Goal: Task Accomplishment & Management: Use online tool/utility

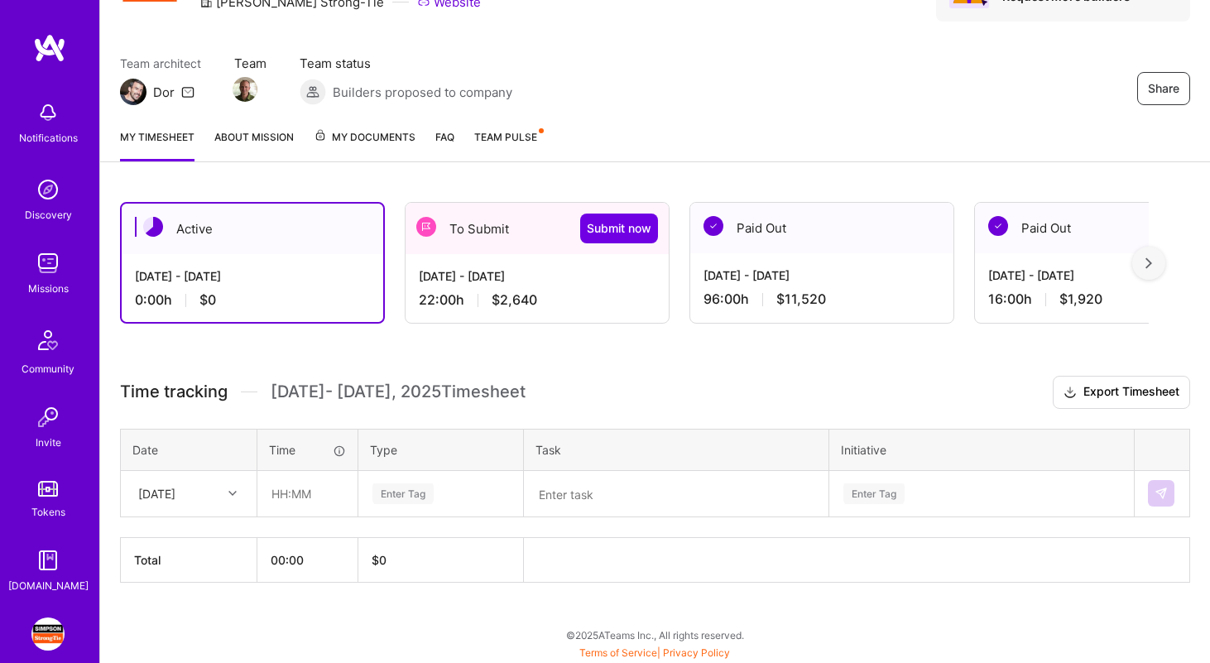
scroll to position [103, 0]
click at [481, 276] on div "[DATE] - [DATE]" at bounding box center [537, 274] width 237 height 17
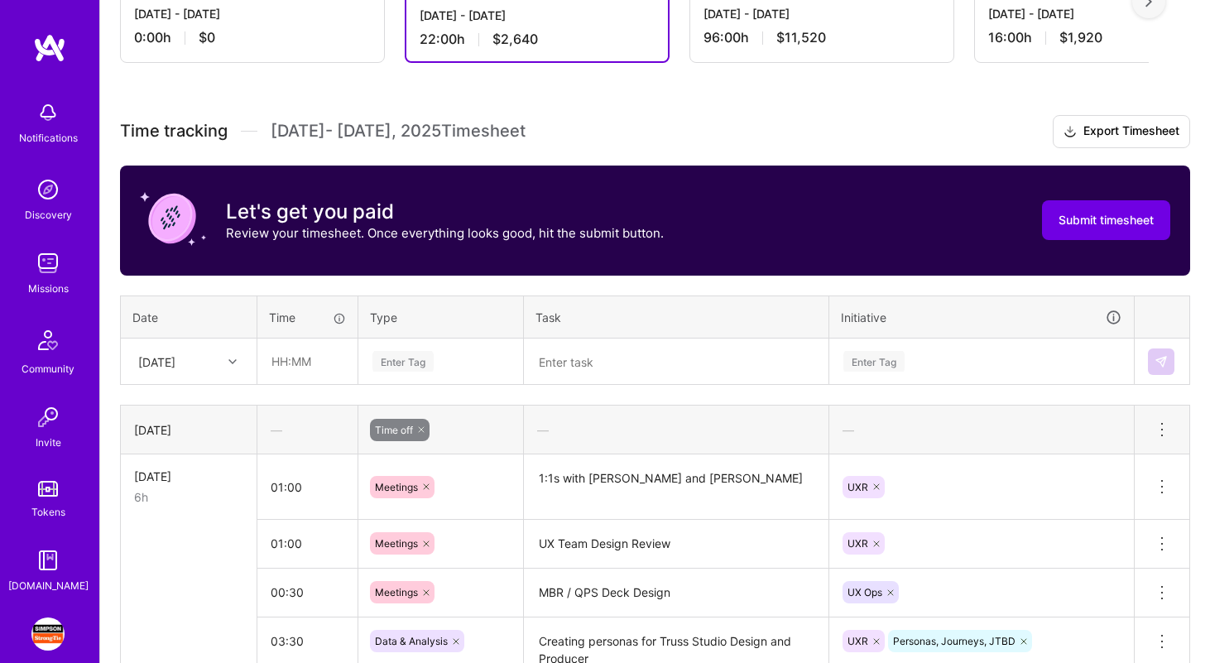
scroll to position [592, 0]
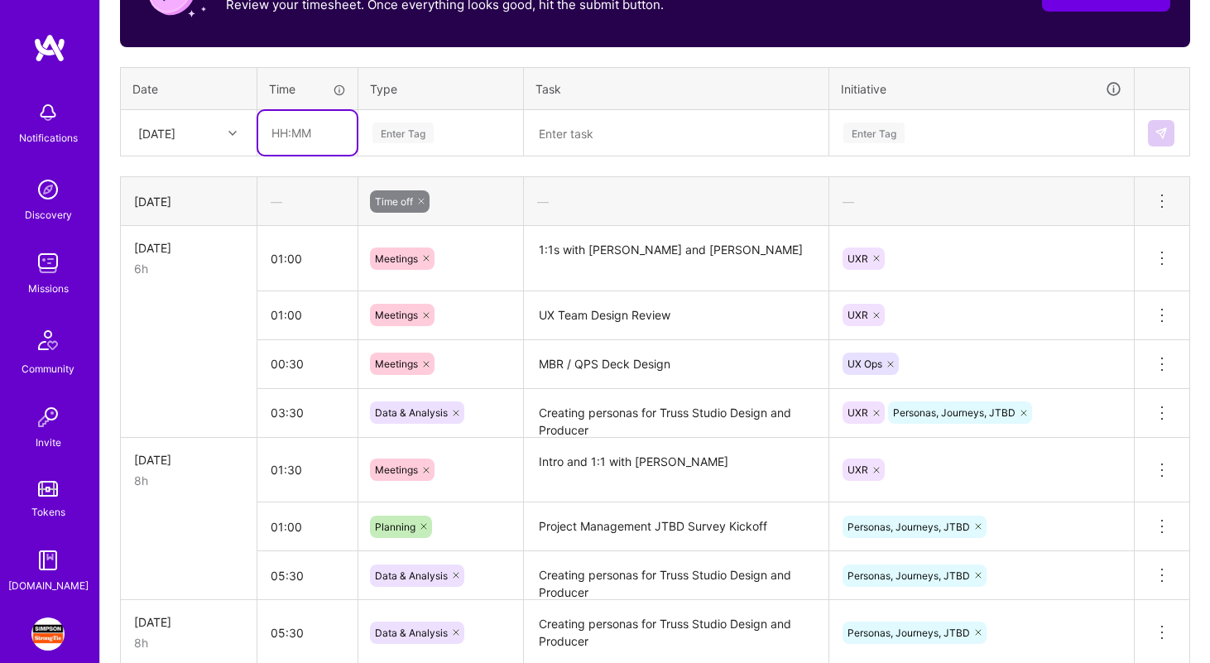
click at [296, 134] on input "text" at bounding box center [307, 133] width 98 height 44
click at [175, 124] on div "[DATE]" at bounding box center [156, 132] width 37 height 17
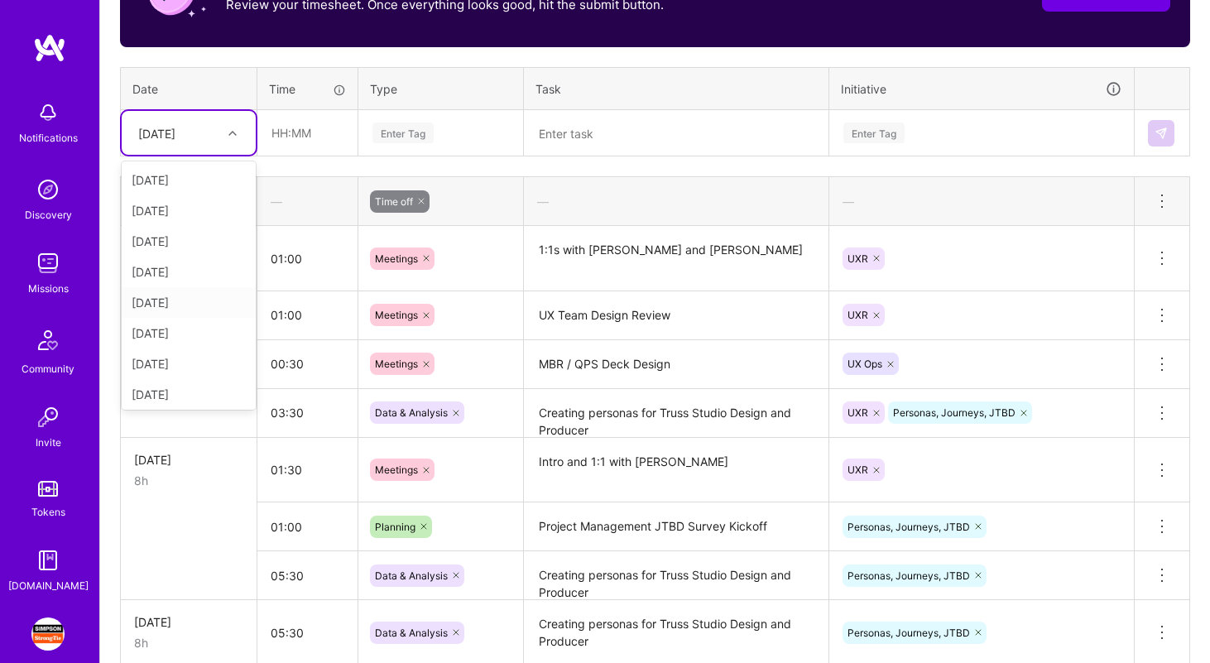
click at [185, 302] on div "[DATE]" at bounding box center [189, 302] width 134 height 31
click at [285, 132] on input "text" at bounding box center [307, 133] width 98 height 44
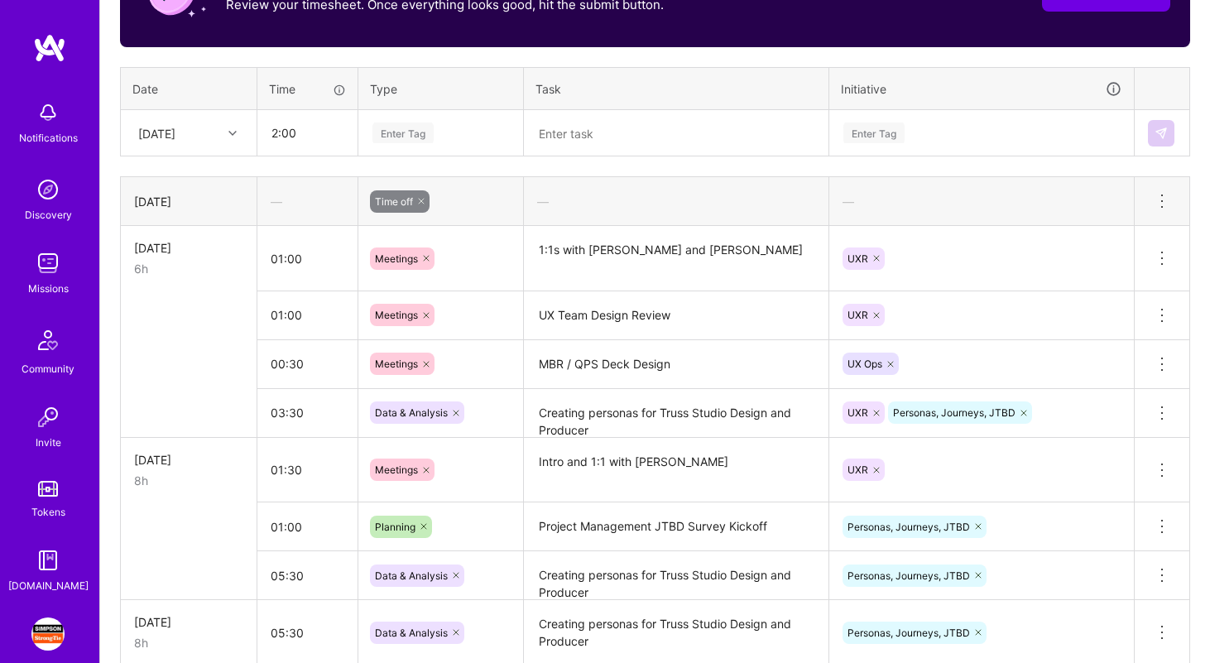
type input "02:00"
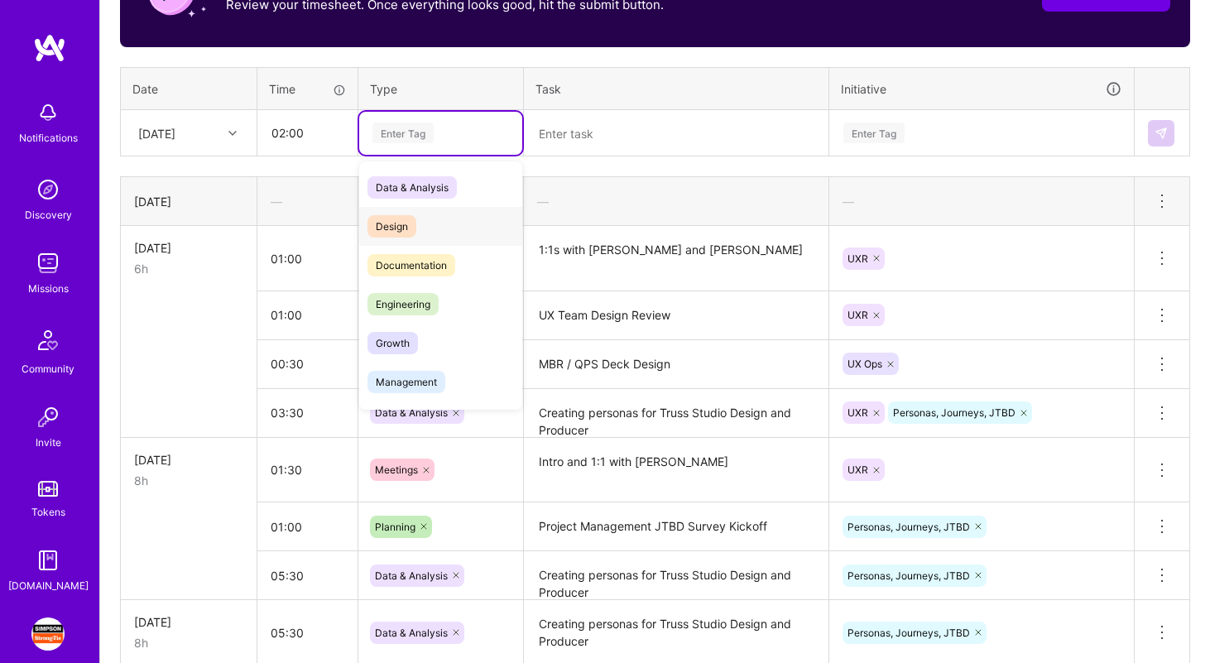
click at [453, 234] on div "Design" at bounding box center [440, 226] width 163 height 39
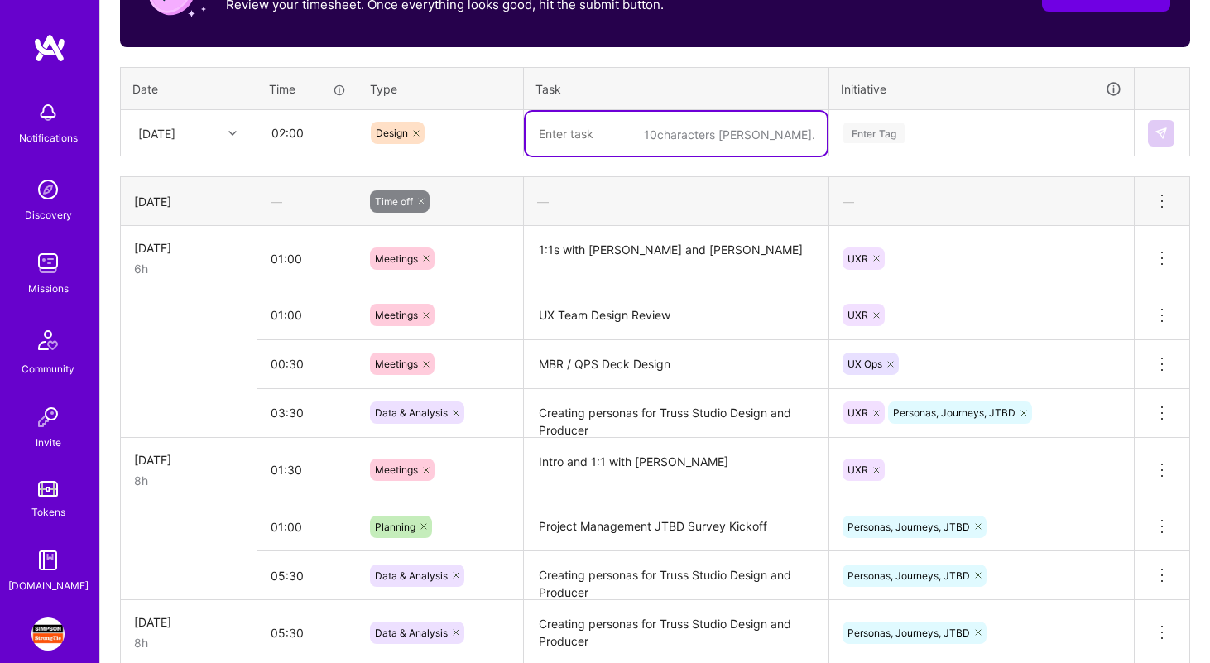
click at [587, 137] on textarea at bounding box center [675, 134] width 301 height 44
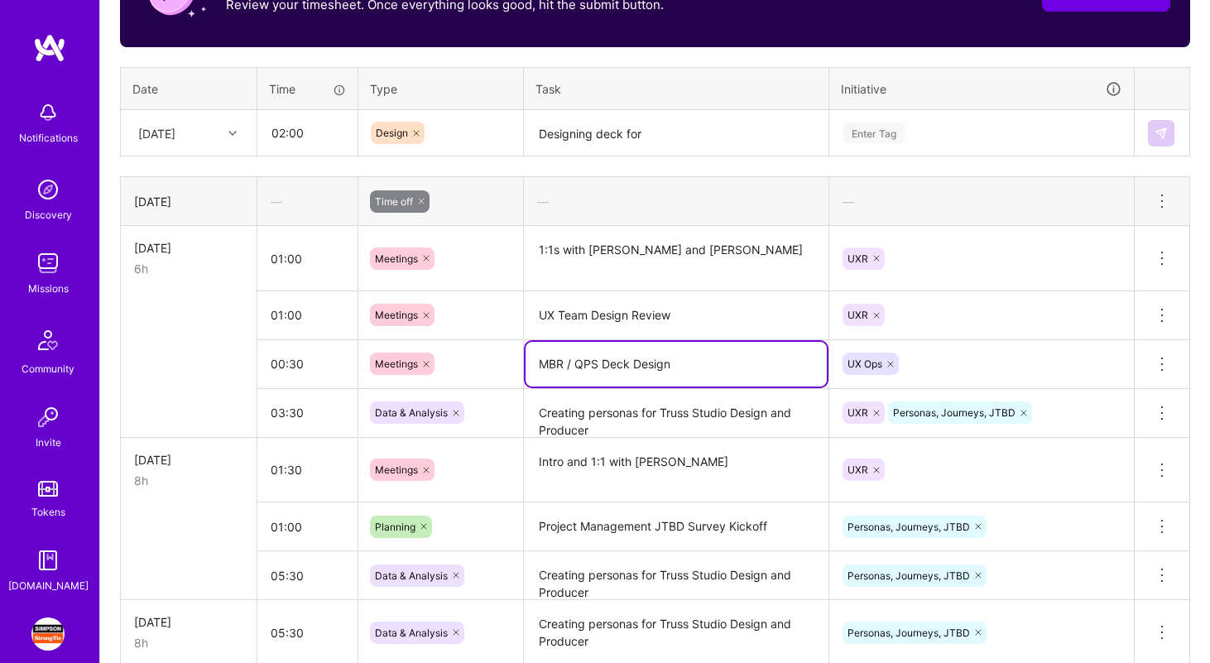
drag, startPoint x: 540, startPoint y: 364, endPoint x: 596, endPoint y: 359, distance: 55.7
click at [596, 359] on textarea "MBR / QPS Deck Design" at bounding box center [675, 364] width 301 height 45
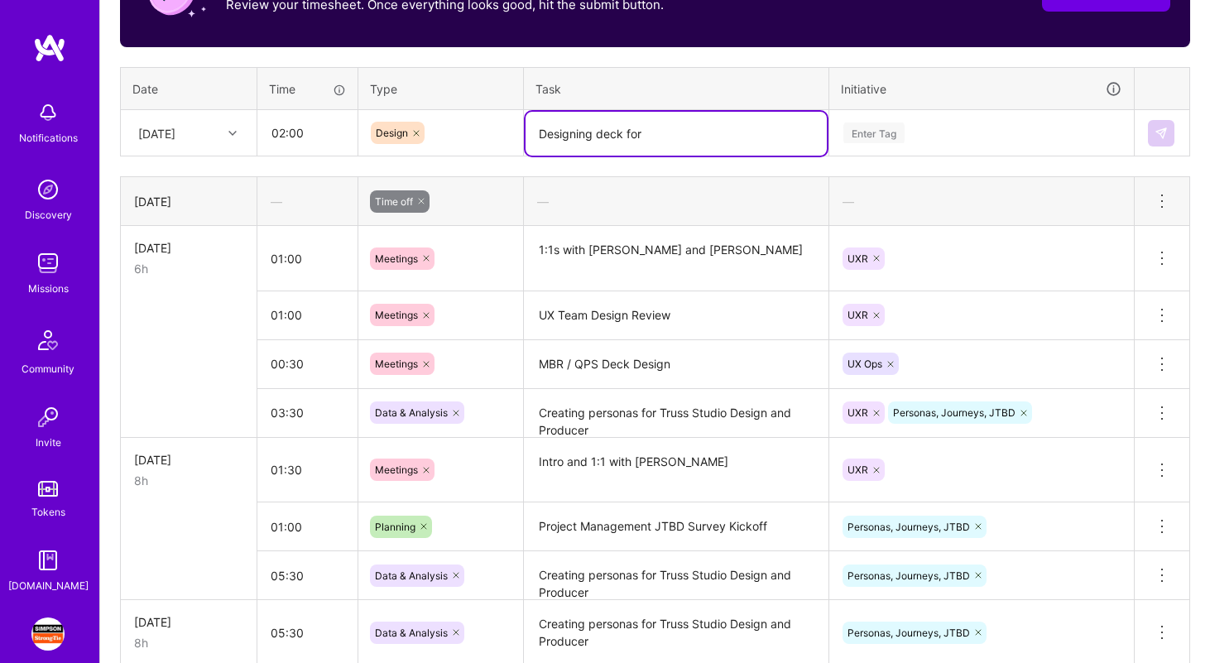
click at [685, 127] on textarea "Designing deck for" at bounding box center [675, 134] width 301 height 44
paste textarea "MBR / QPS"
type textarea "Designing deck for MBR / QPS"
click at [870, 131] on div "Enter Tag" at bounding box center [873, 133] width 61 height 26
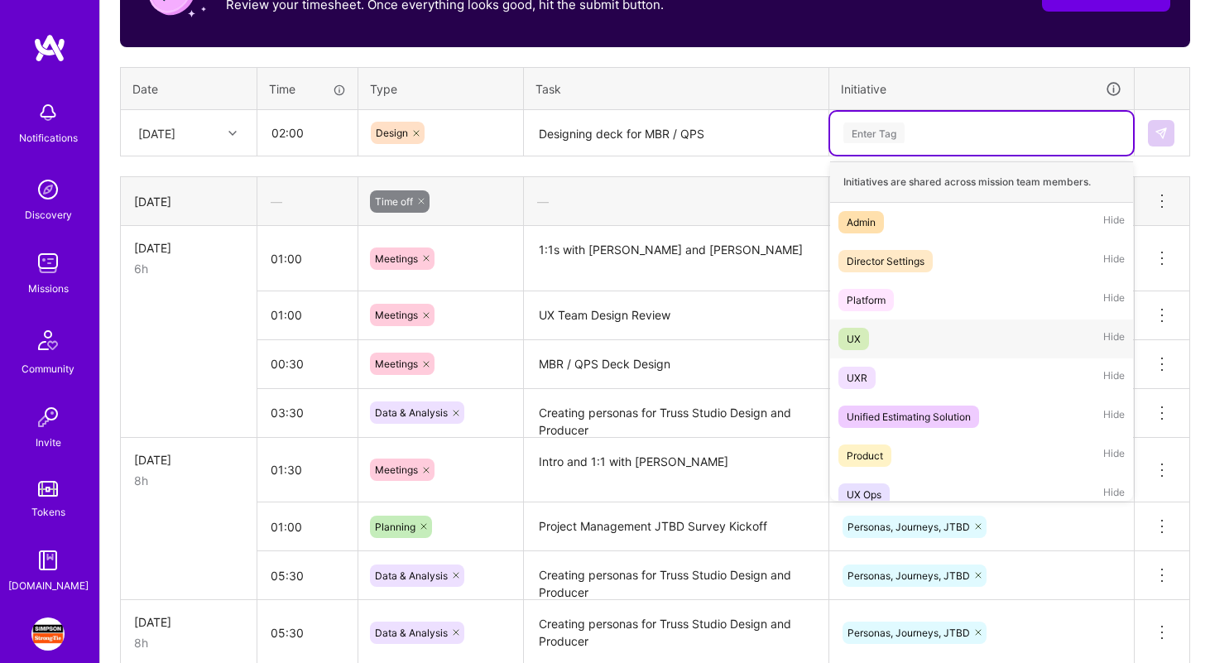
click at [885, 338] on div "UX Hide" at bounding box center [981, 338] width 303 height 39
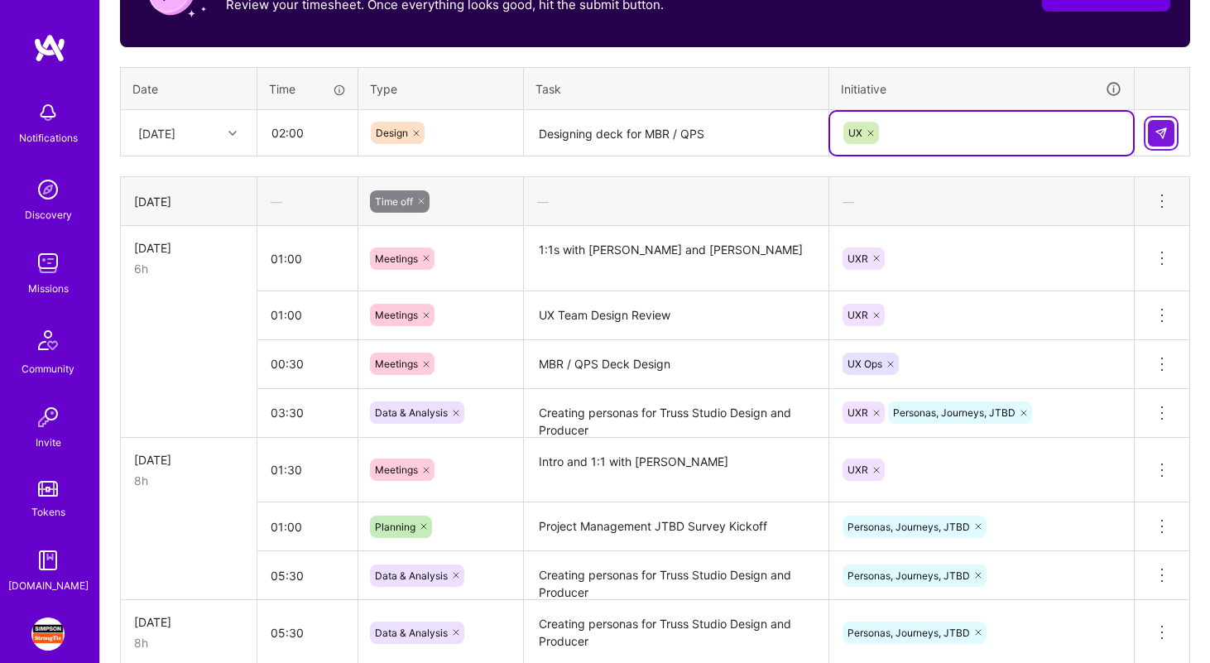
click at [1158, 132] on img at bounding box center [1160, 133] width 13 height 13
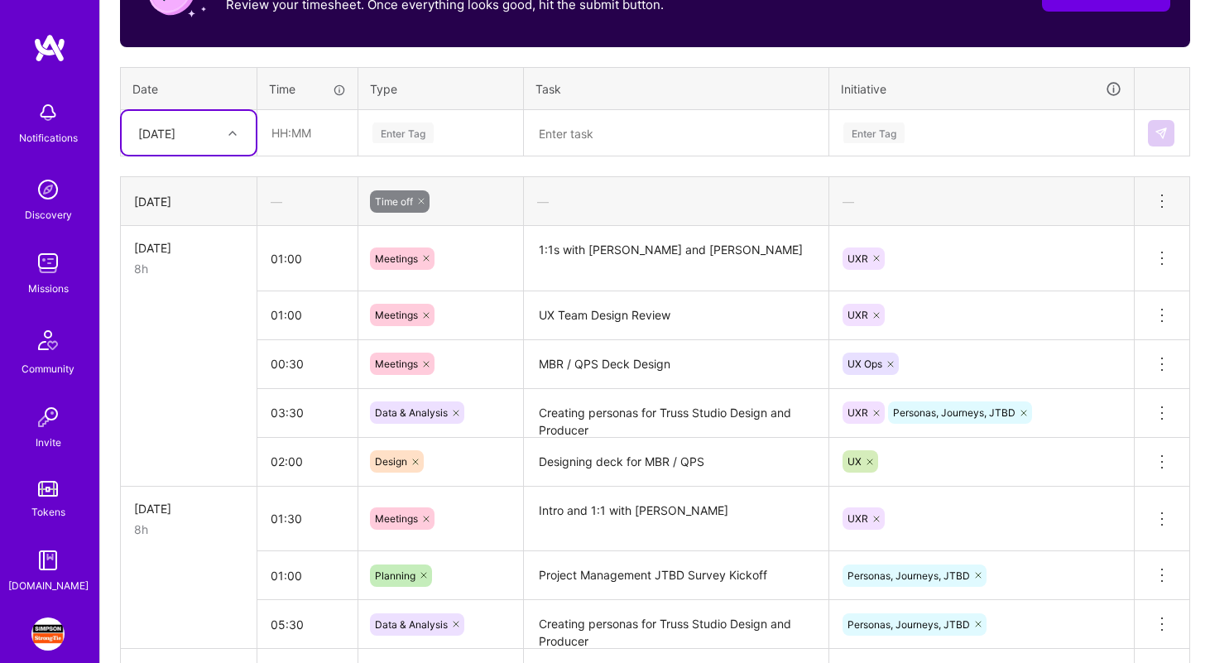
click at [224, 127] on div at bounding box center [235, 133] width 26 height 22
click at [189, 336] on div "[DATE]" at bounding box center [189, 333] width 134 height 31
click at [280, 132] on input "text" at bounding box center [307, 133] width 98 height 44
type input "00:30"
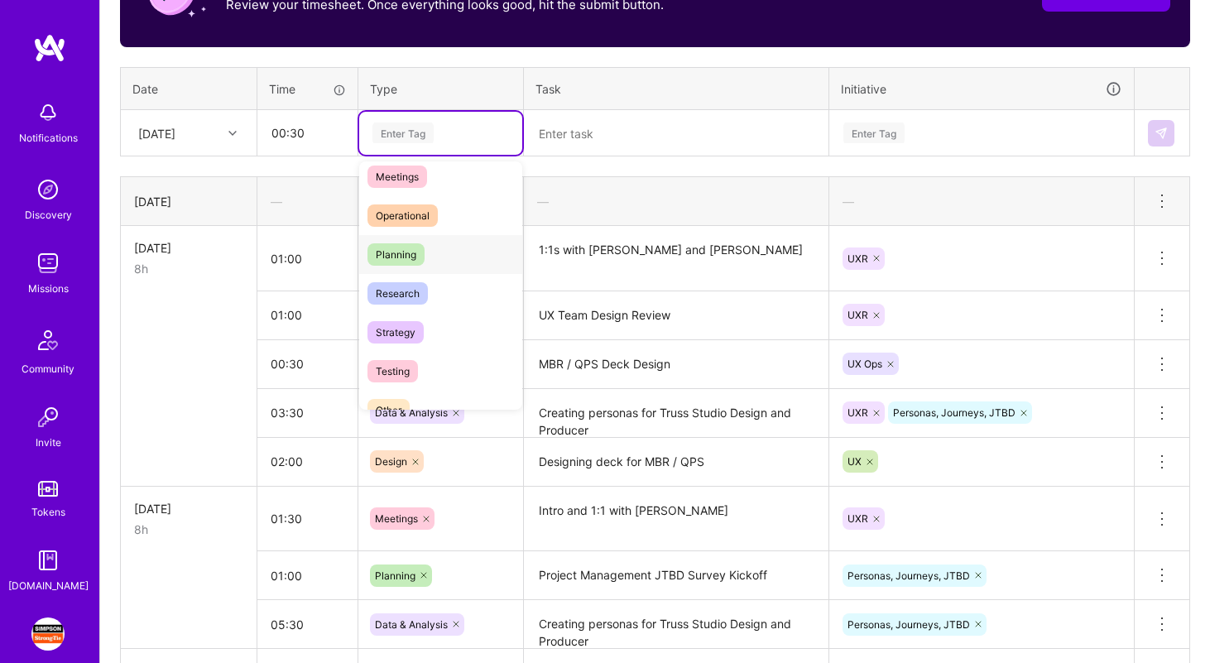
scroll to position [252, 0]
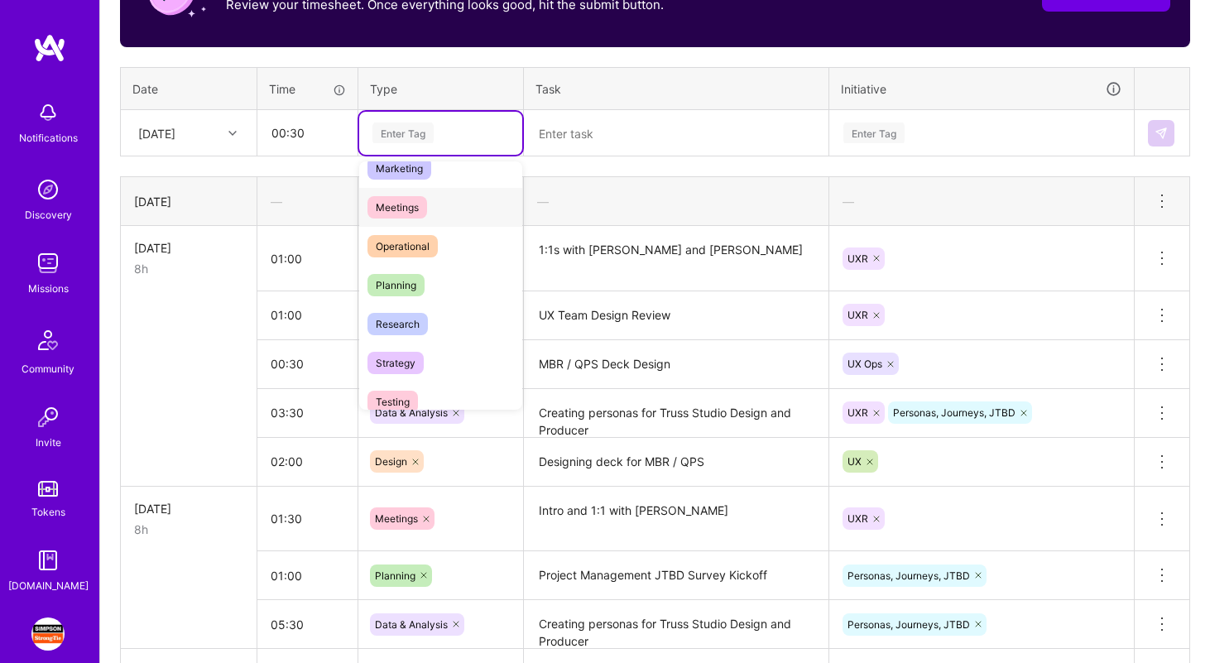
click at [467, 190] on div "Meetings" at bounding box center [440, 207] width 163 height 39
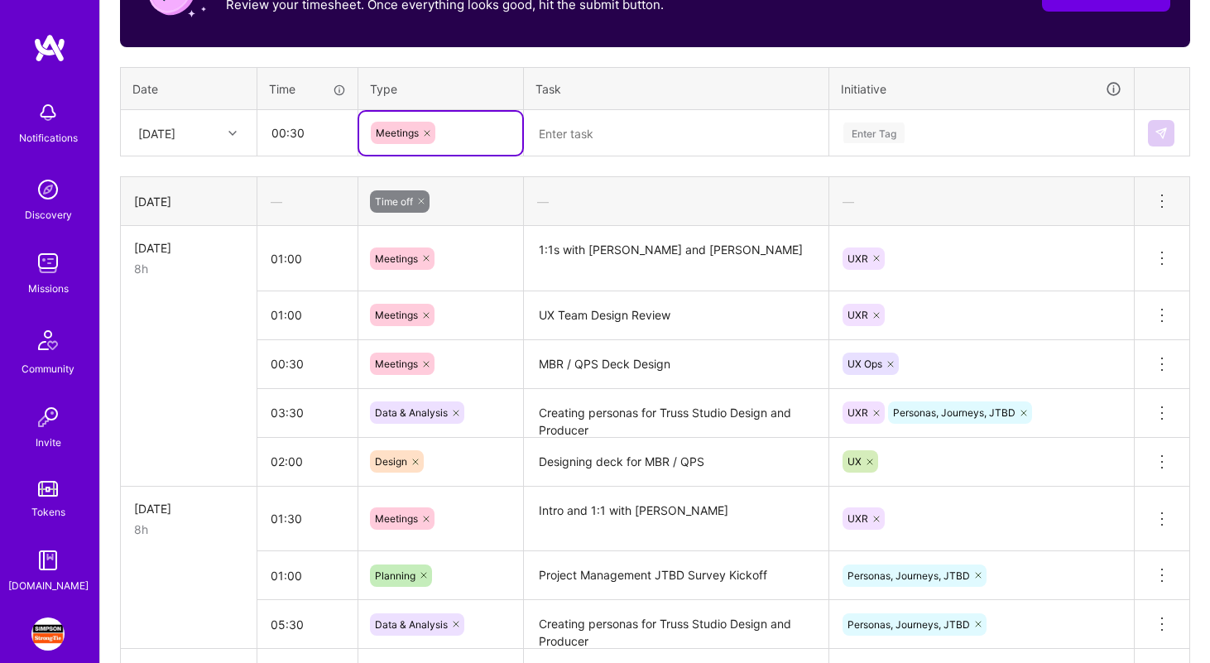
click at [590, 148] on textarea at bounding box center [675, 134] width 301 height 44
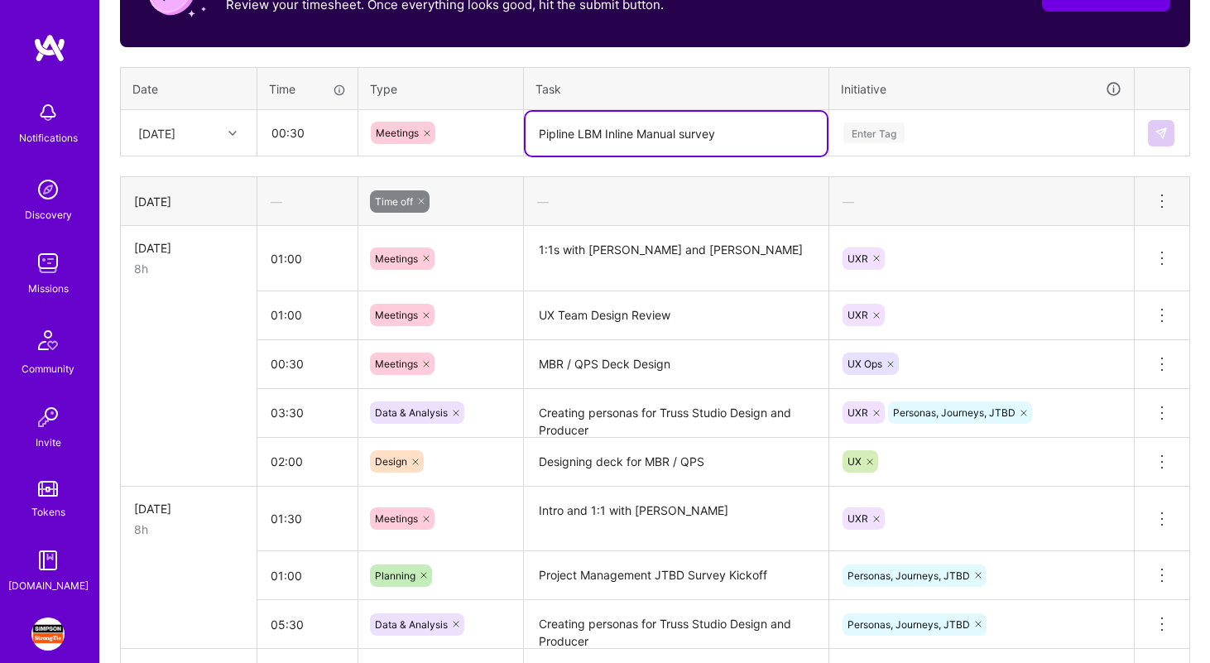
type textarea "Pipline LBM Inline Manual survey"
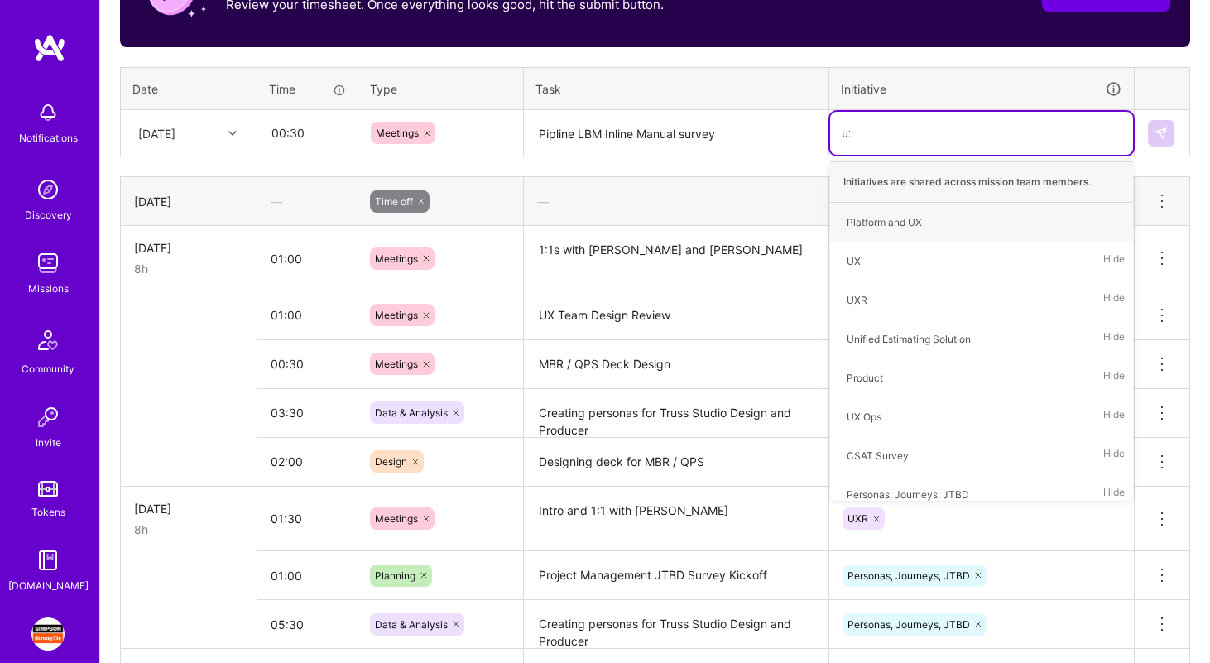
type input "uxr"
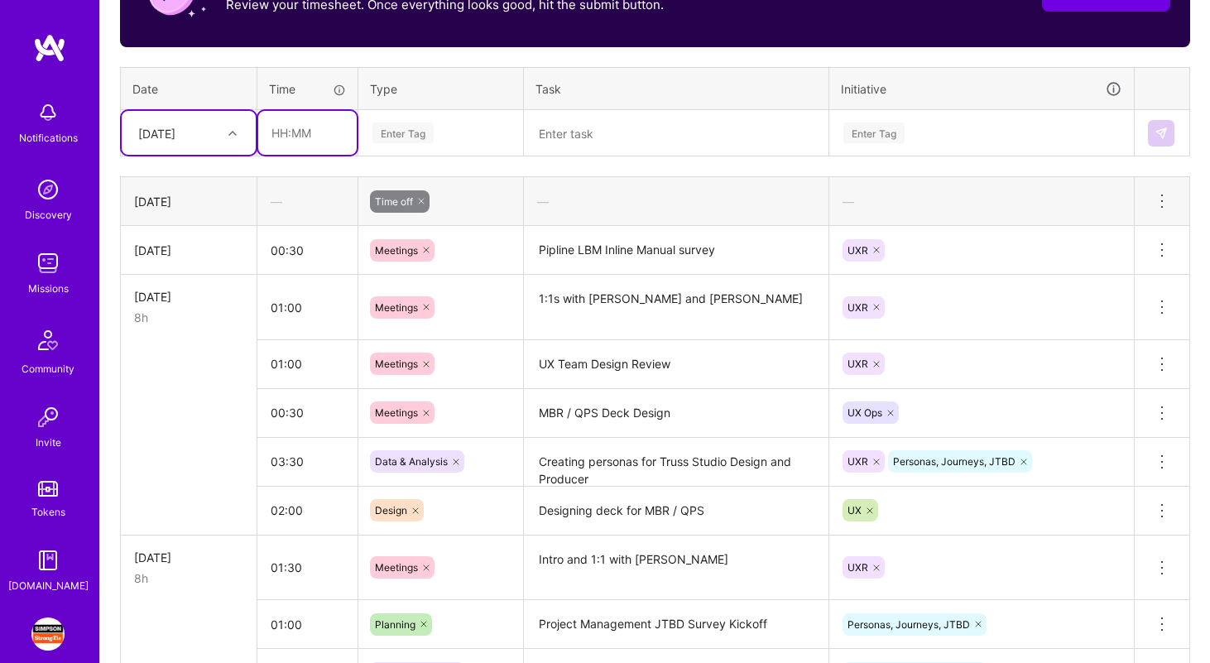
click at [302, 141] on input "text" at bounding box center [307, 133] width 98 height 44
type input "01:00"
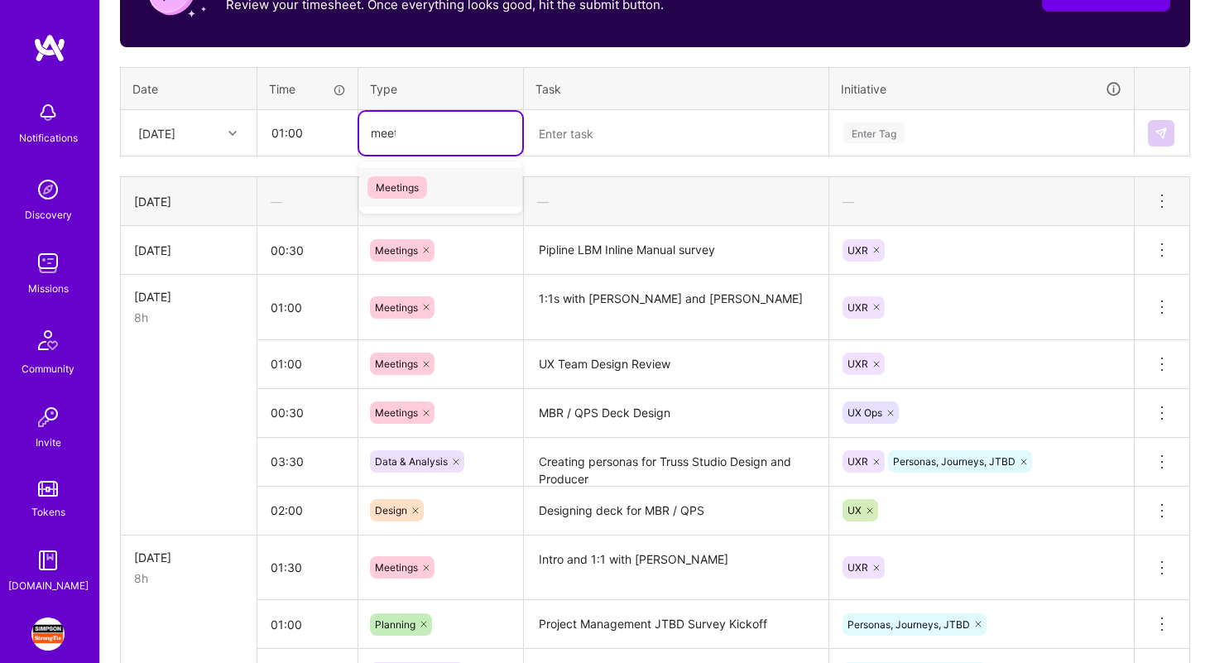
type input "meetin"
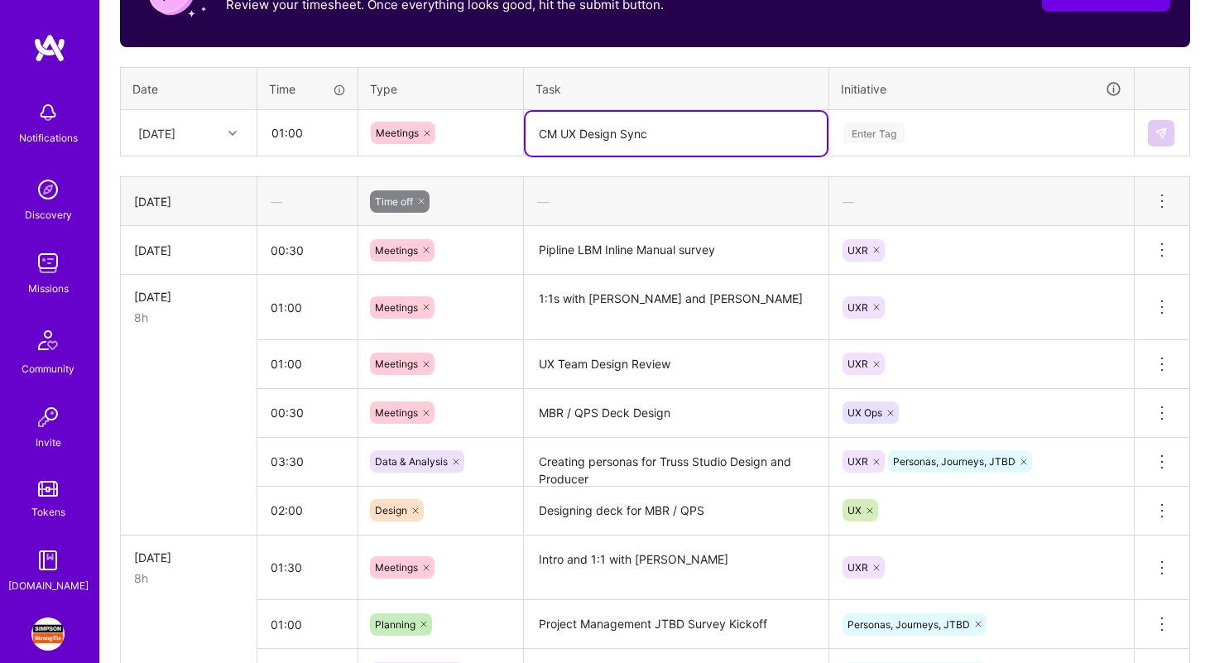
type textarea "CM UX Design Sync"
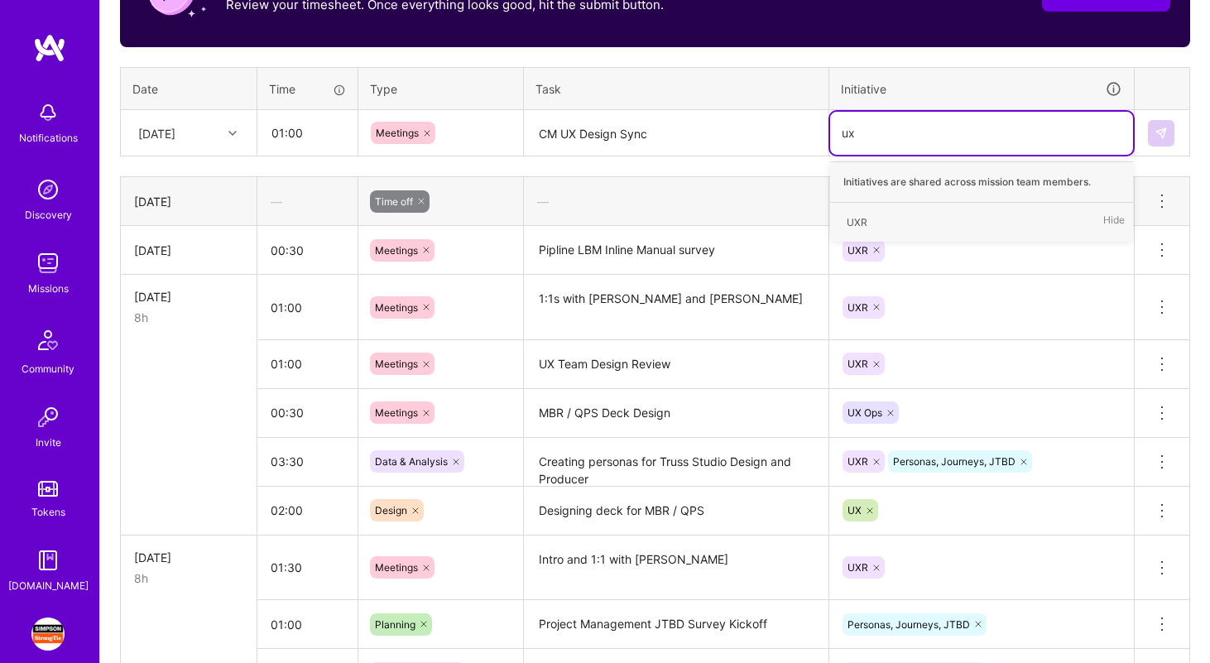
type input "uxr"
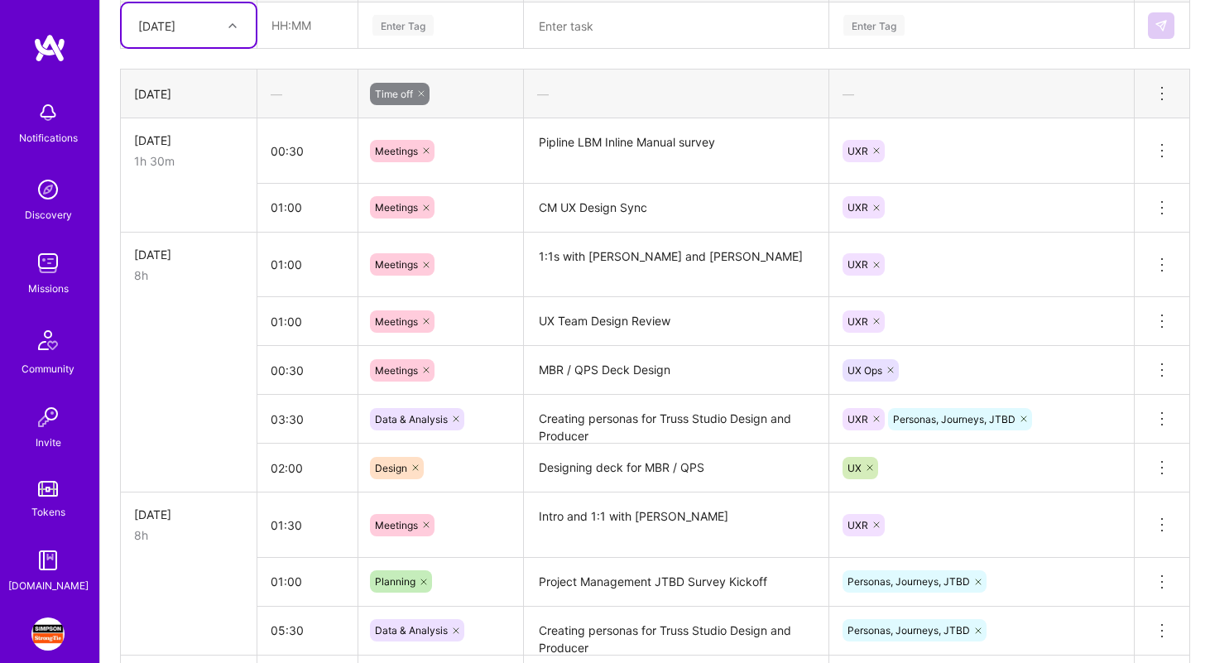
scroll to position [708, 0]
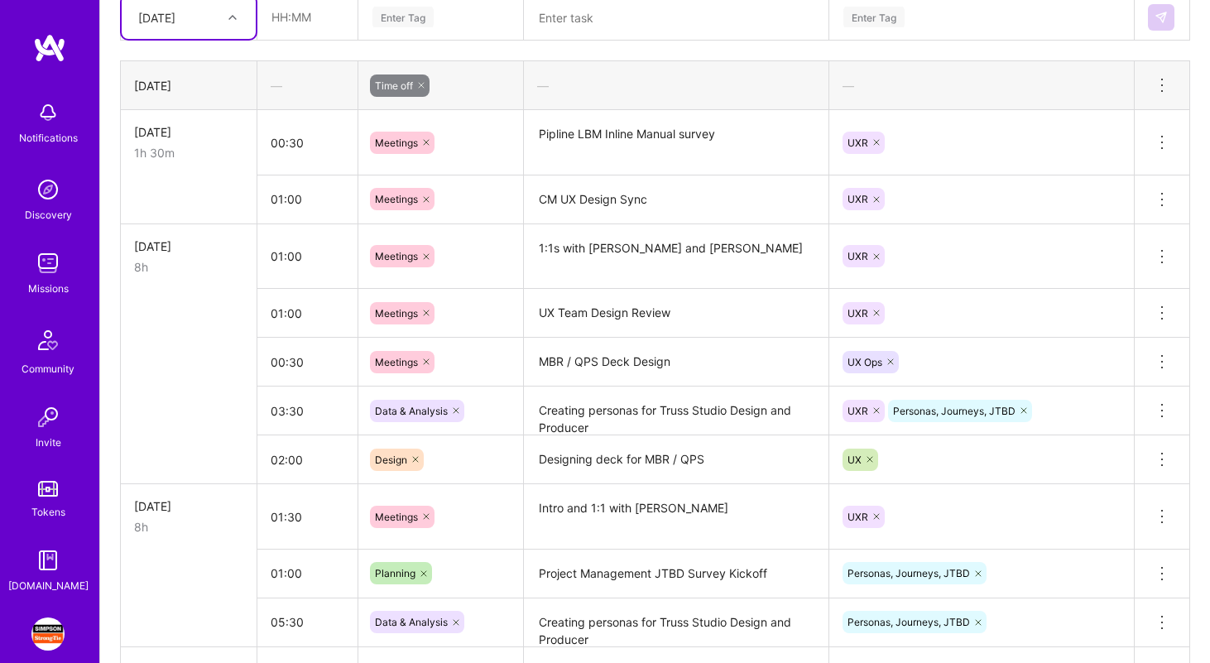
click at [587, 418] on textarea "Creating personas for Truss Studio Design and Producer" at bounding box center [675, 411] width 301 height 46
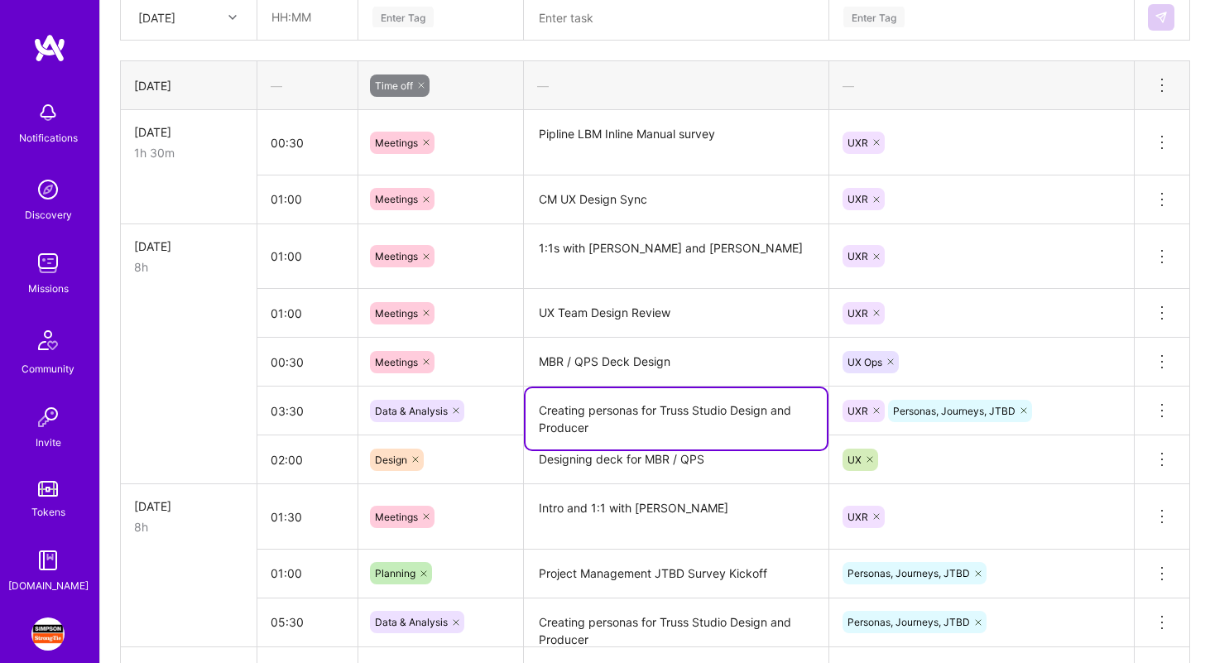
click at [587, 418] on textarea "Creating personas for Truss Studio Design and Producer" at bounding box center [675, 418] width 301 height 61
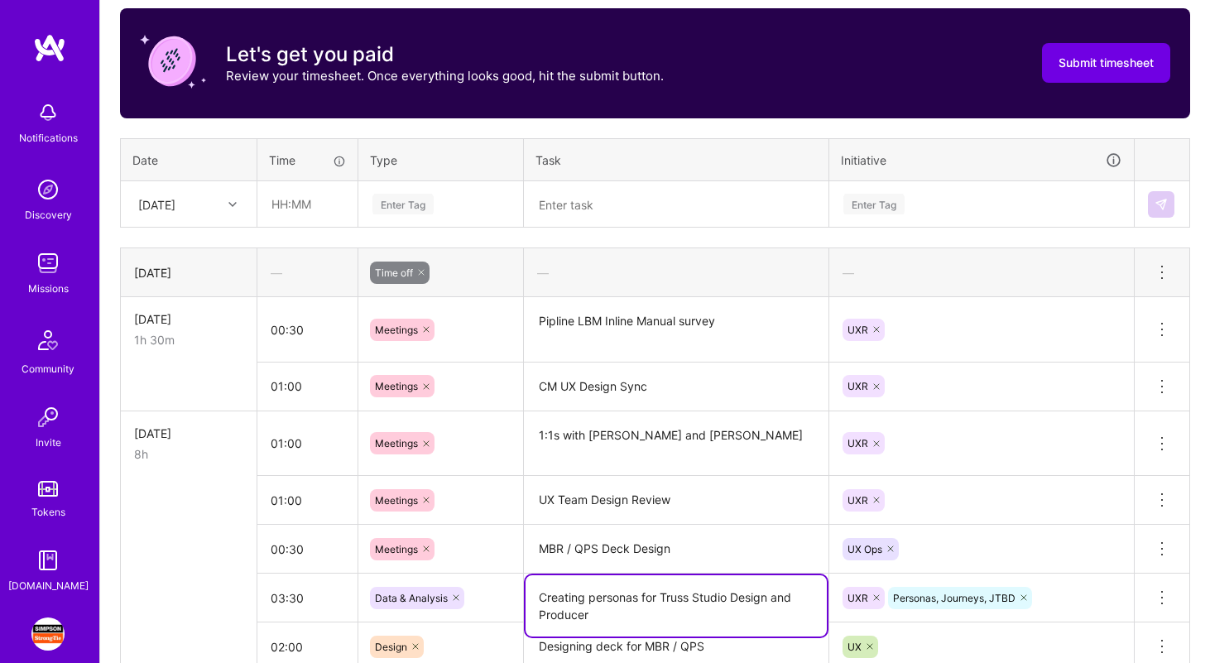
scroll to position [429, 0]
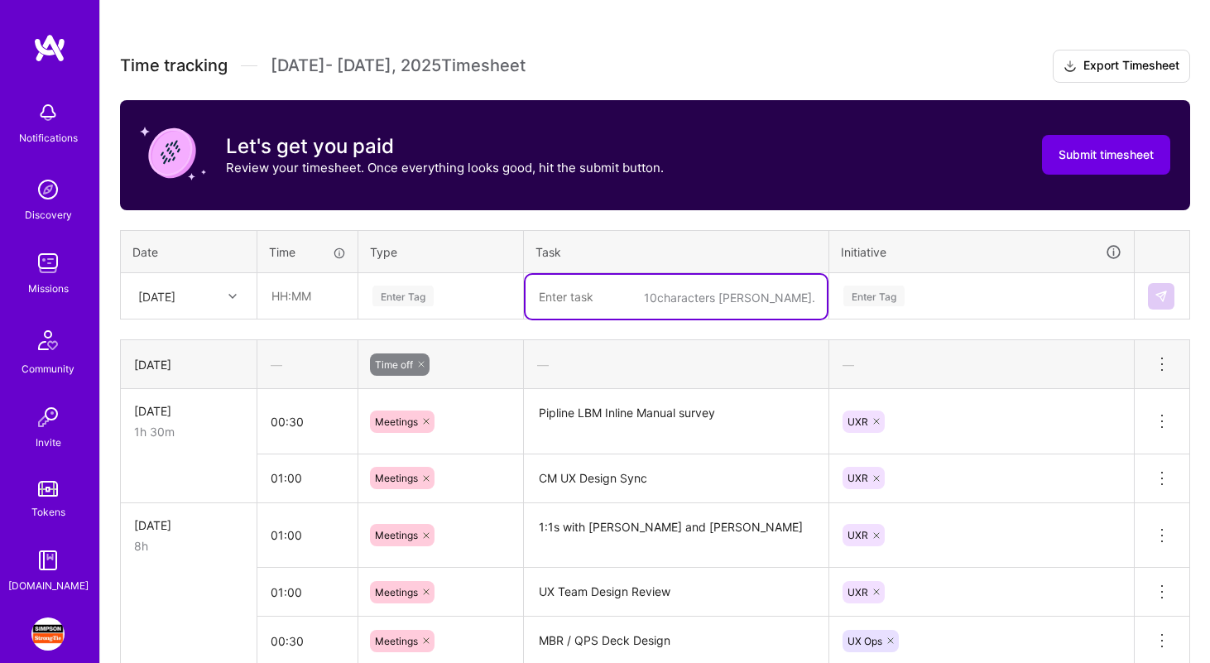
click at [589, 298] on textarea at bounding box center [675, 297] width 301 height 44
paste textarea "Creating personas for Truss Studio Design and Producer"
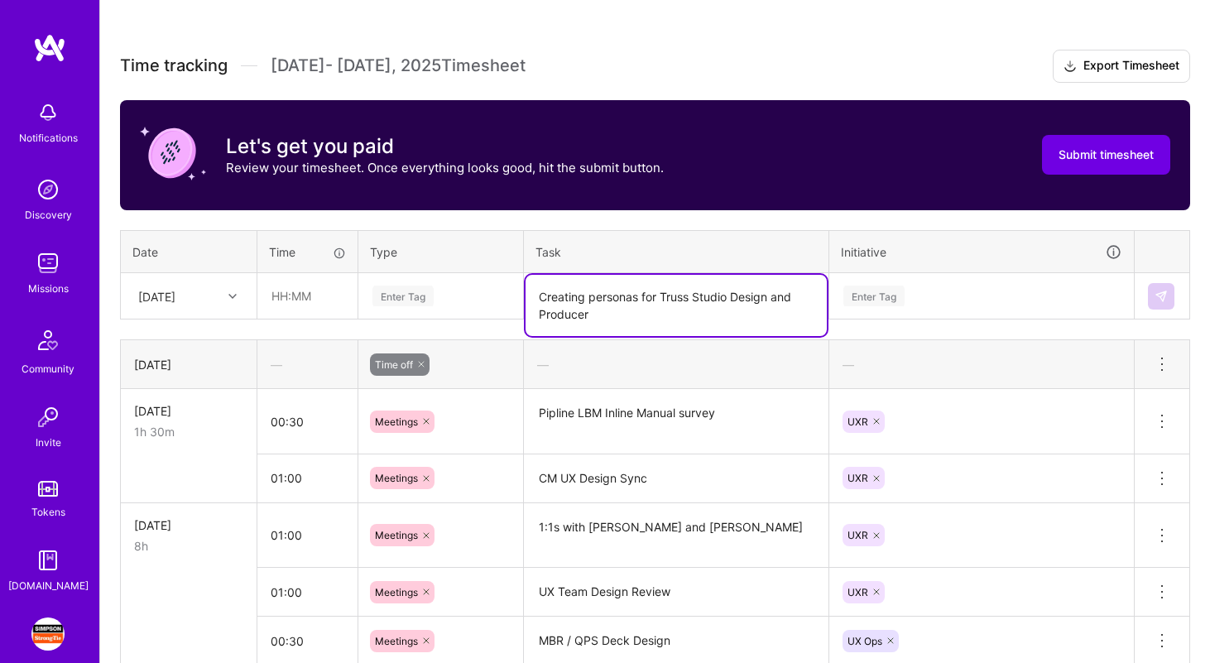
type textarea "Creating personas for Truss Studio Design and Producer"
click at [470, 289] on div "Enter Tag" at bounding box center [441, 295] width 140 height 21
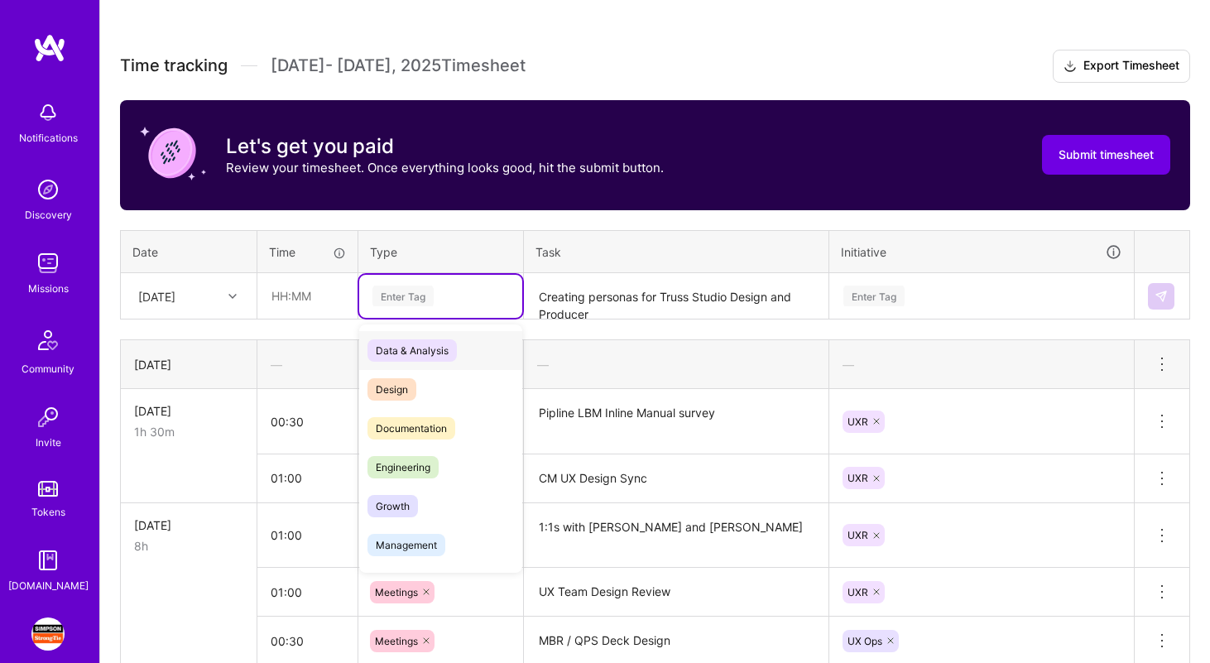
click at [475, 352] on div "Data & Analysis" at bounding box center [440, 350] width 163 height 39
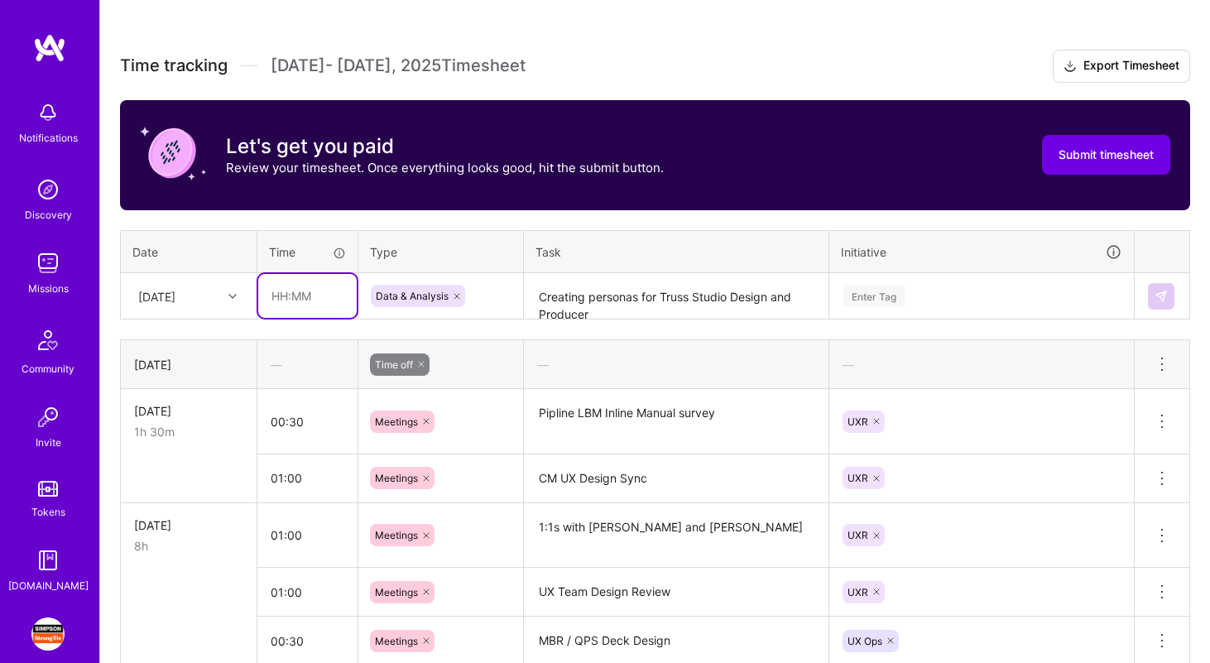
click at [301, 300] on input "text" at bounding box center [307, 296] width 98 height 44
type input "04:00"
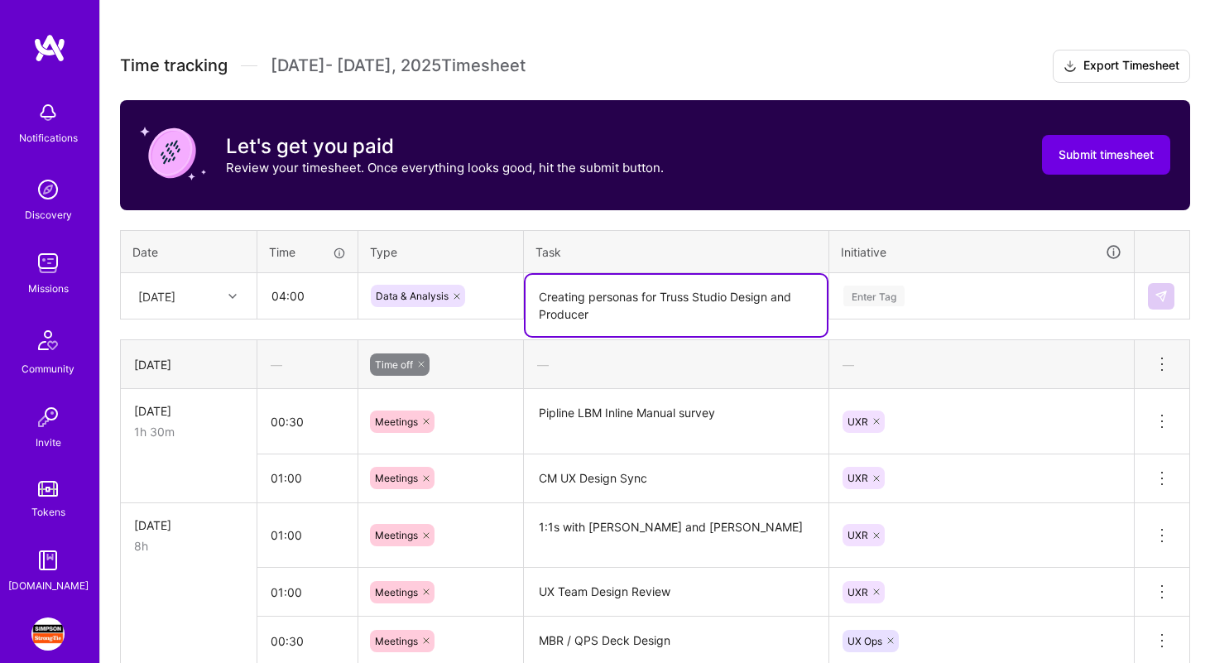
scroll to position [0, 0]
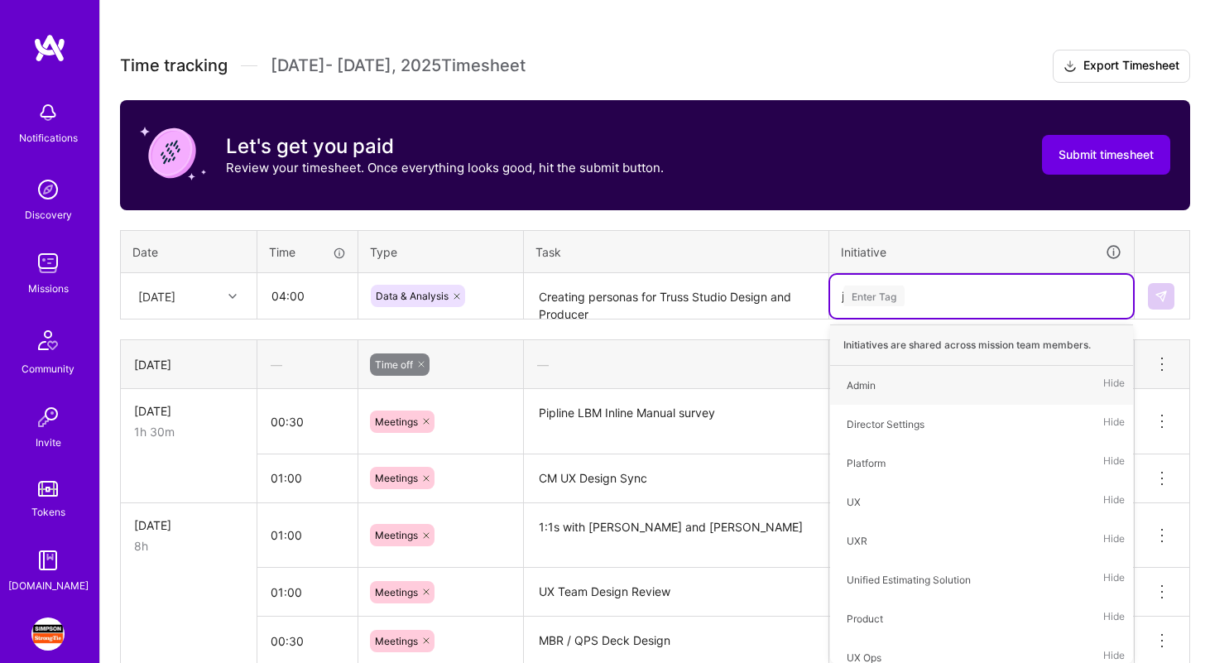
type input "jo"
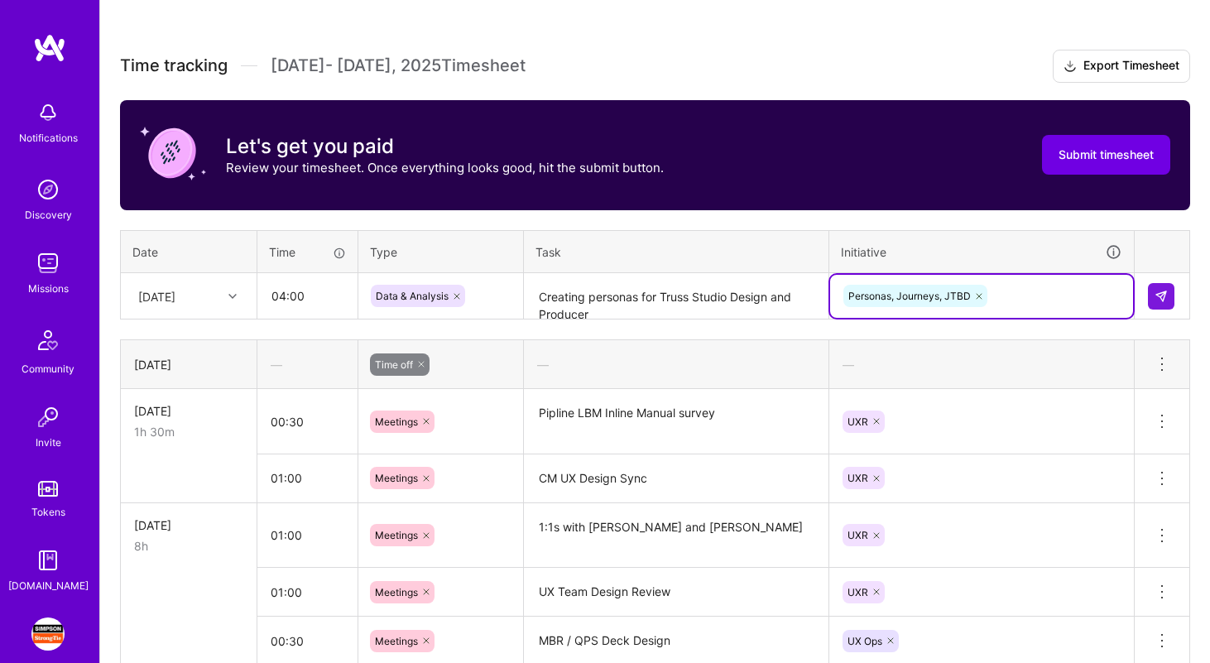
click at [557, 302] on textarea "Creating personas for Truss Studio Design and Producer" at bounding box center [675, 297] width 301 height 44
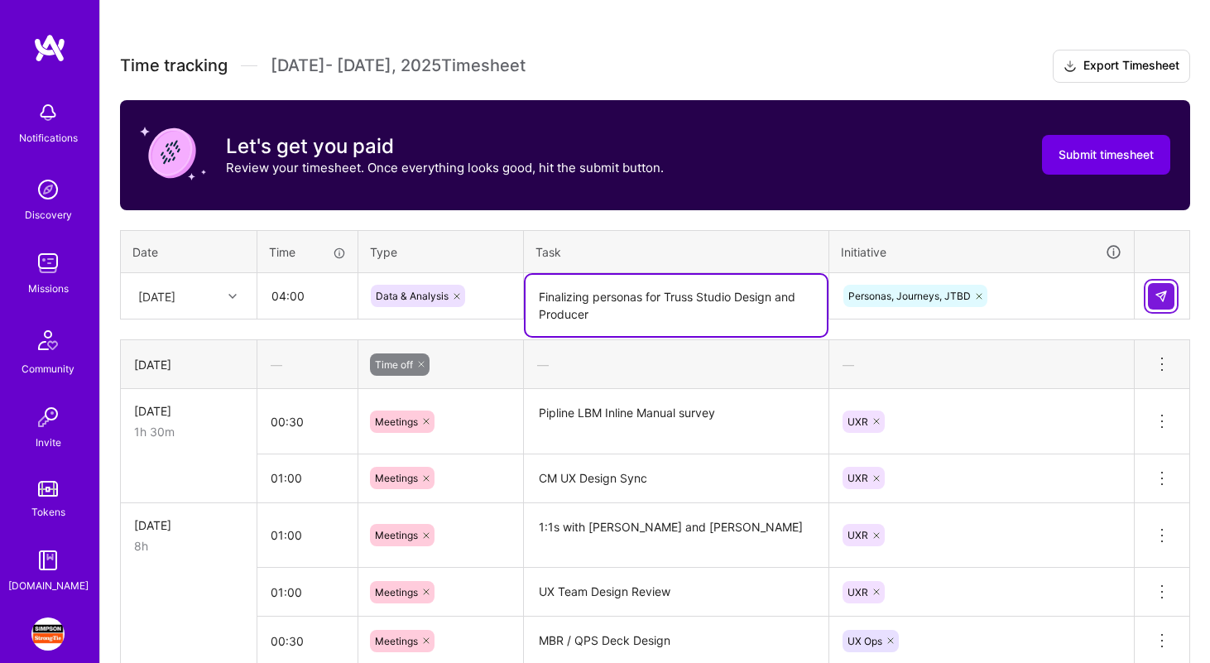
type textarea "Finalizing personas for Truss Studio Design and Producer"
click at [1166, 300] on img at bounding box center [1160, 296] width 13 height 13
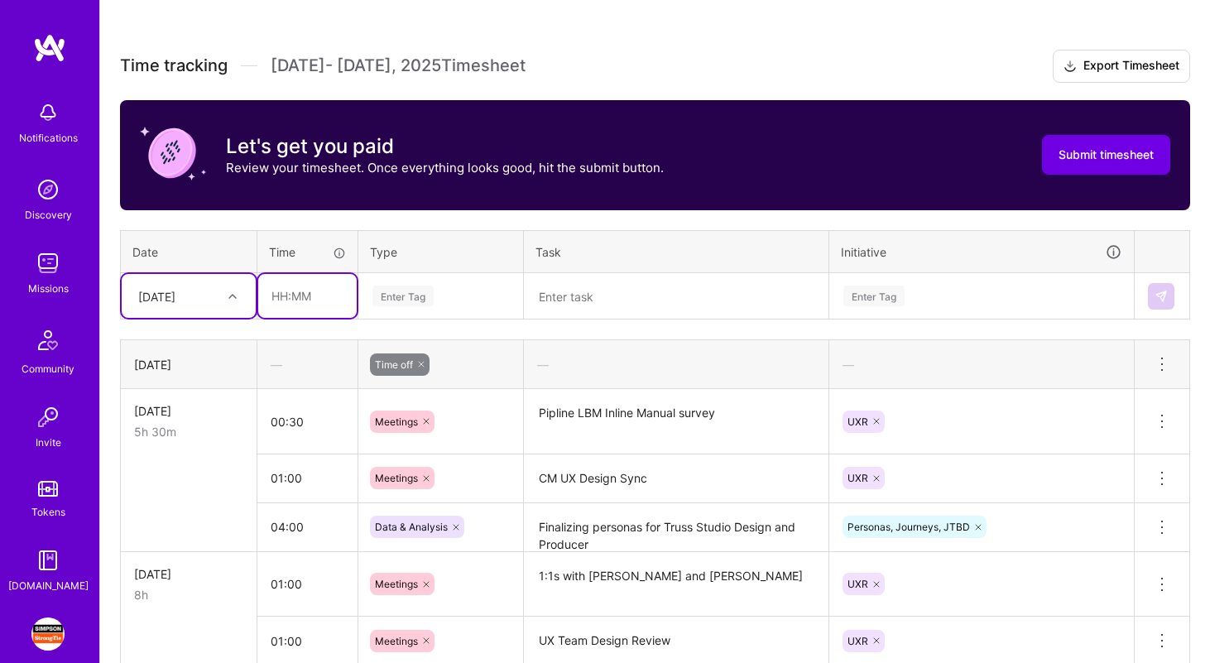
click at [305, 295] on input "text" at bounding box center [307, 296] width 98 height 44
type input "1"
type input "02:00"
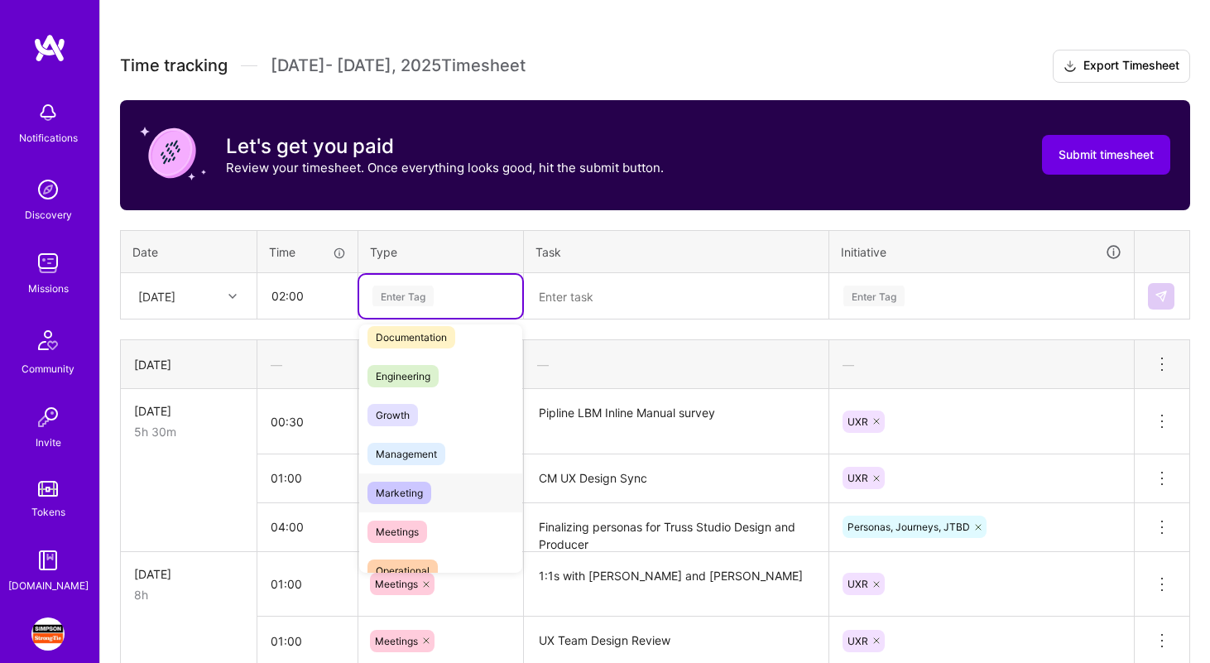
scroll to position [180, 0]
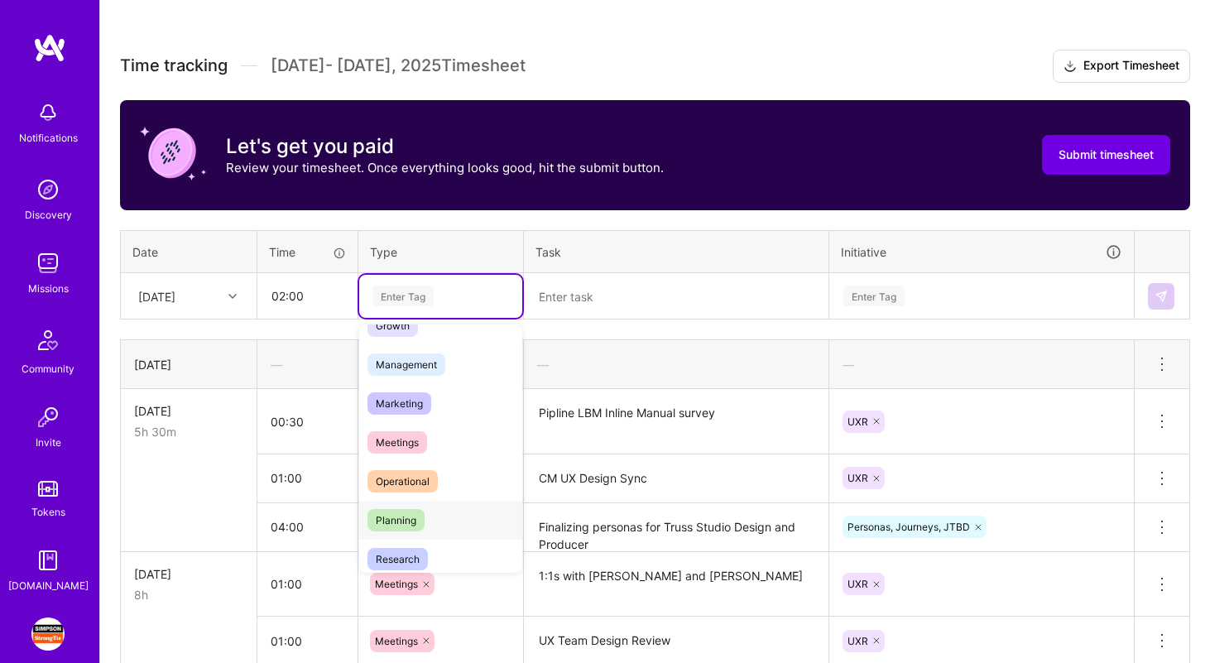
click at [442, 511] on div "Planning" at bounding box center [440, 520] width 163 height 39
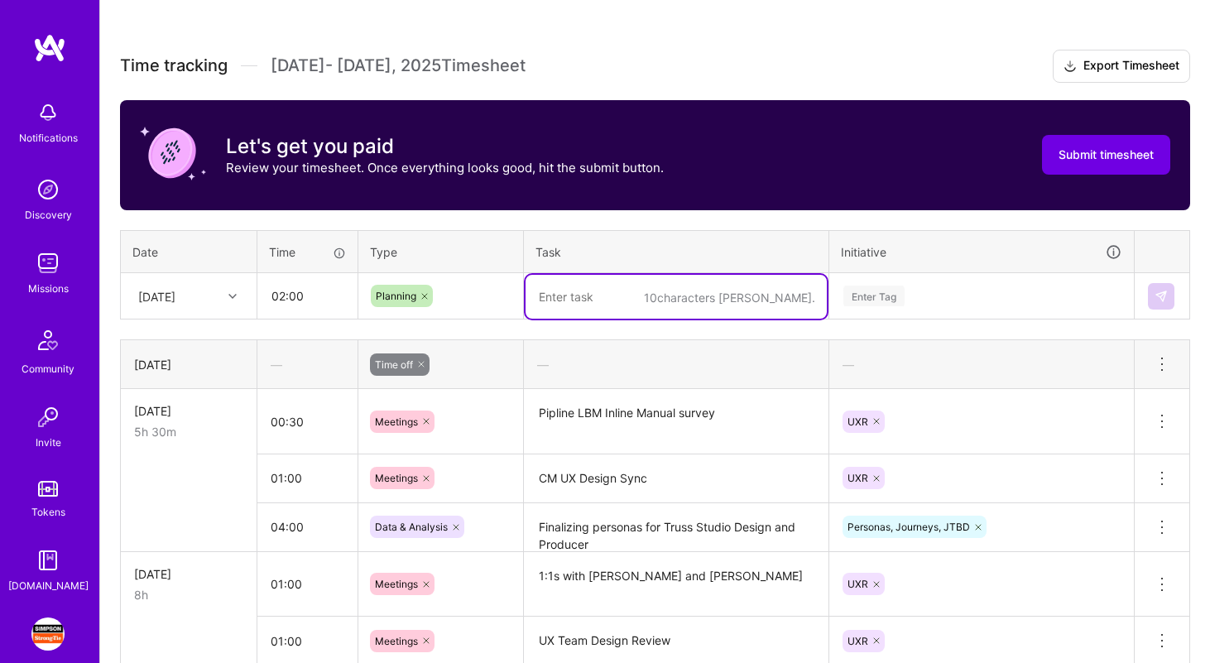
click at [611, 289] on textarea at bounding box center [675, 297] width 301 height 44
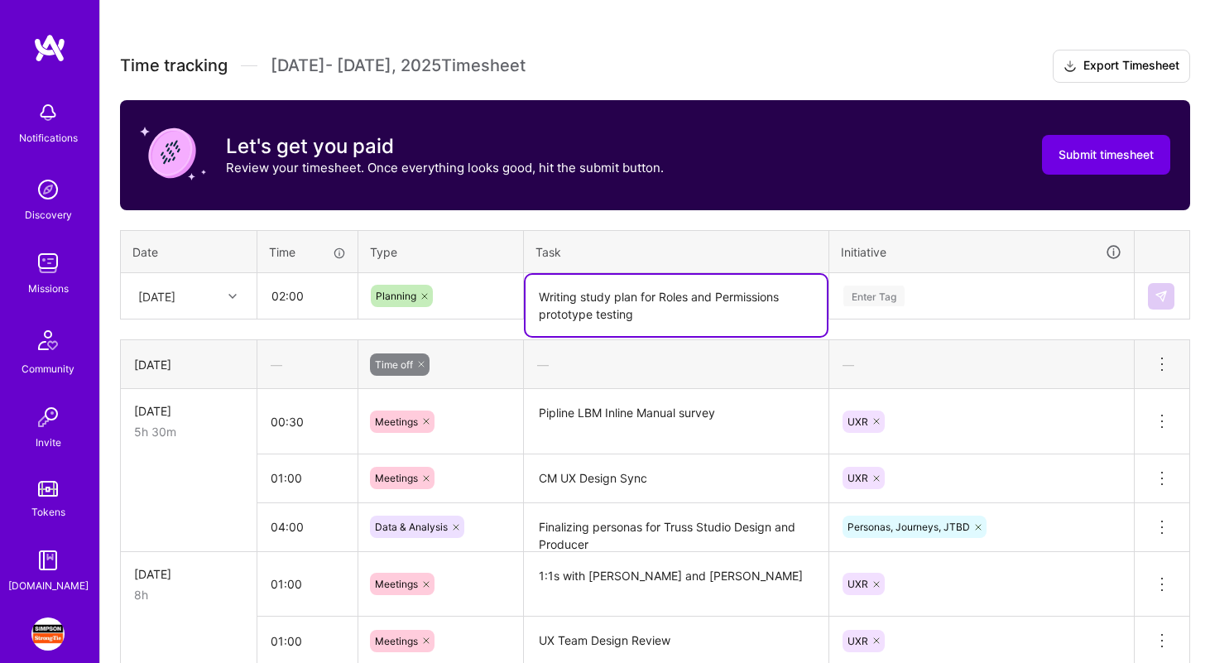
type textarea "Writing study plan for Roles and Permissions prototype testing"
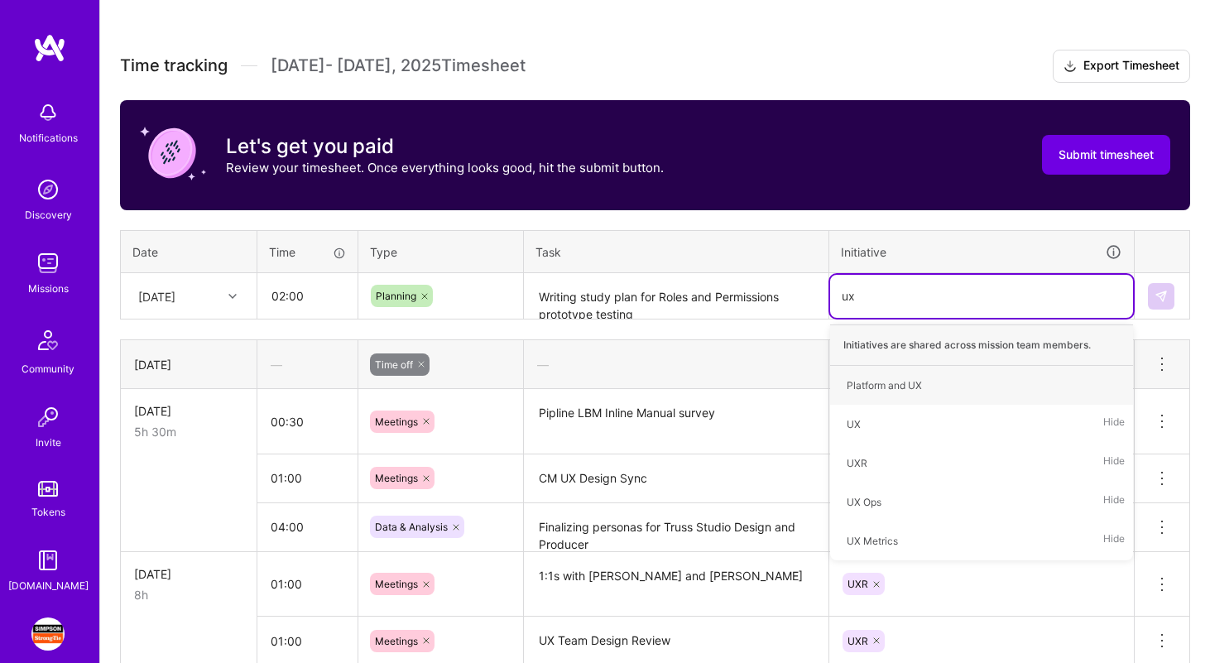
type input "uxr"
type input "plat"
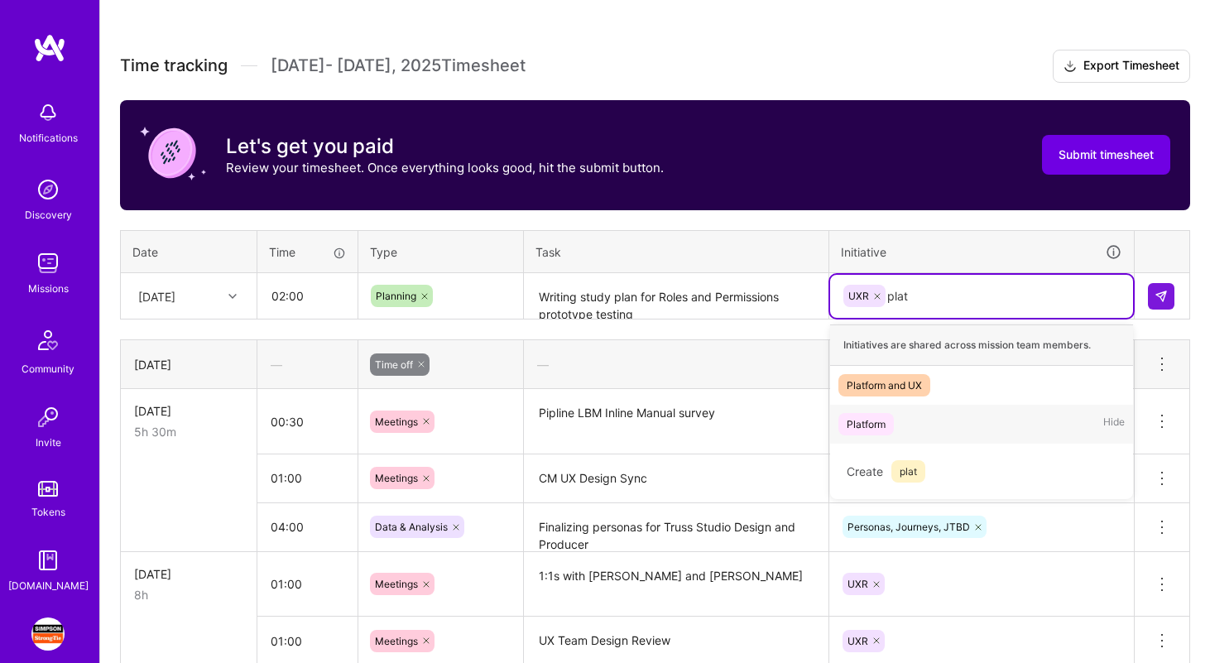
click at [884, 419] on div "Platform" at bounding box center [865, 423] width 39 height 17
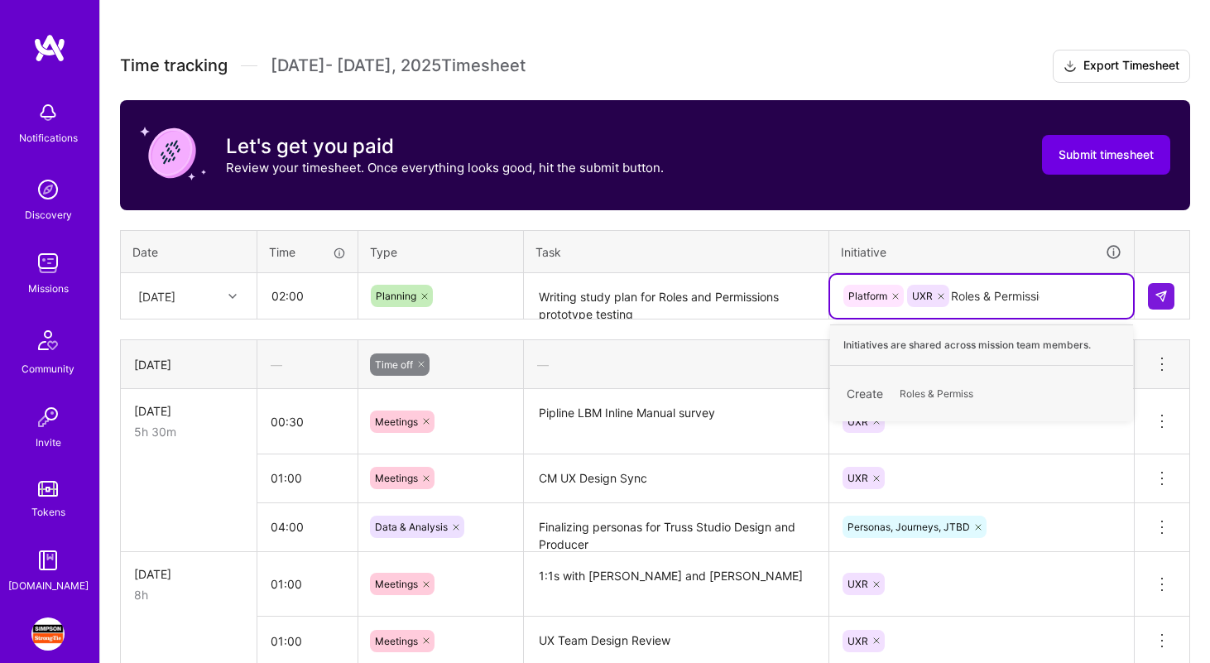
type input "Roles & Permissions"
click at [977, 388] on span "Roles & Permissions" at bounding box center [945, 393] width 109 height 22
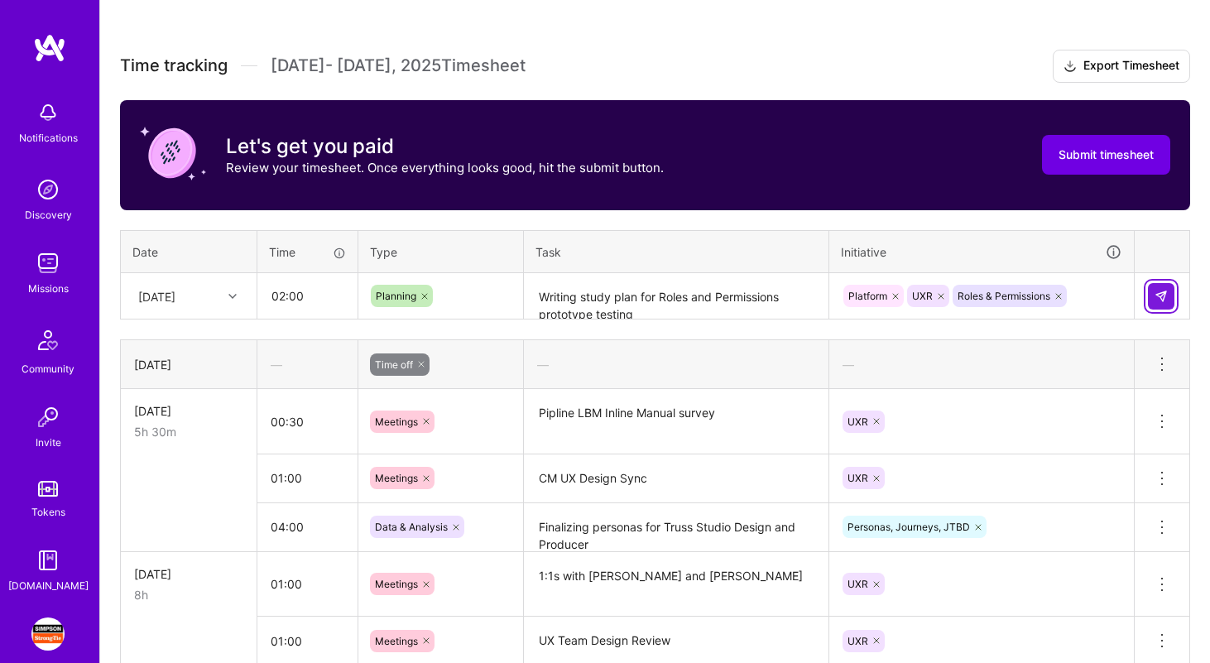
click at [1163, 298] on img at bounding box center [1160, 296] width 13 height 13
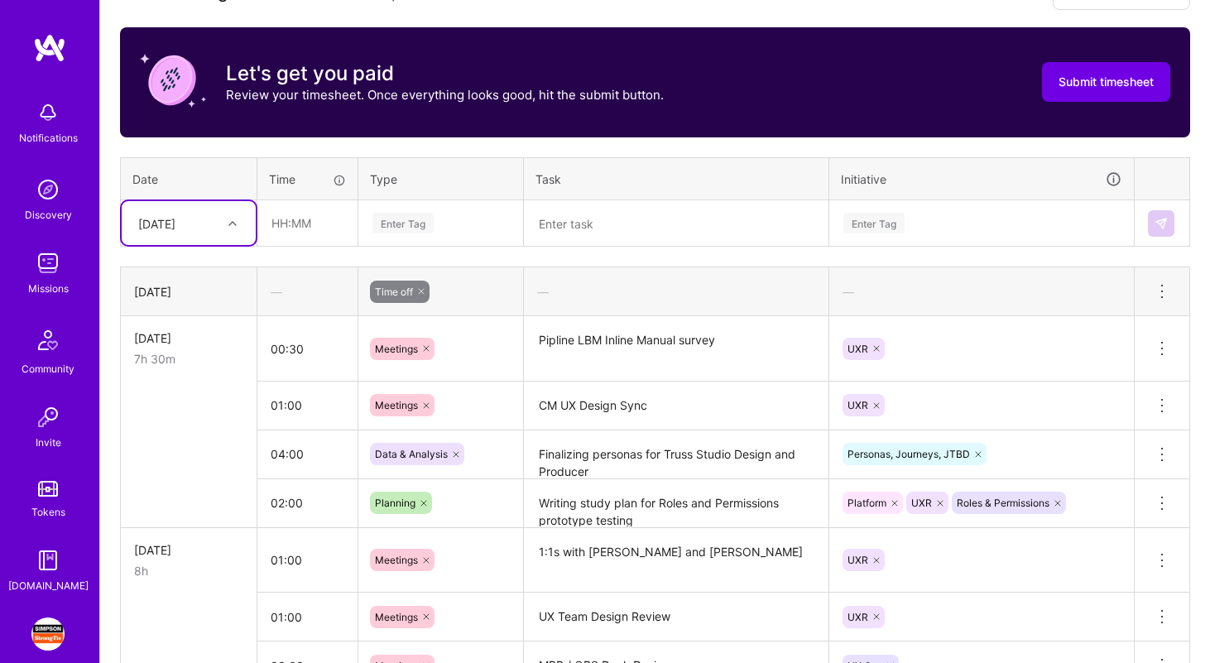
scroll to position [516, 0]
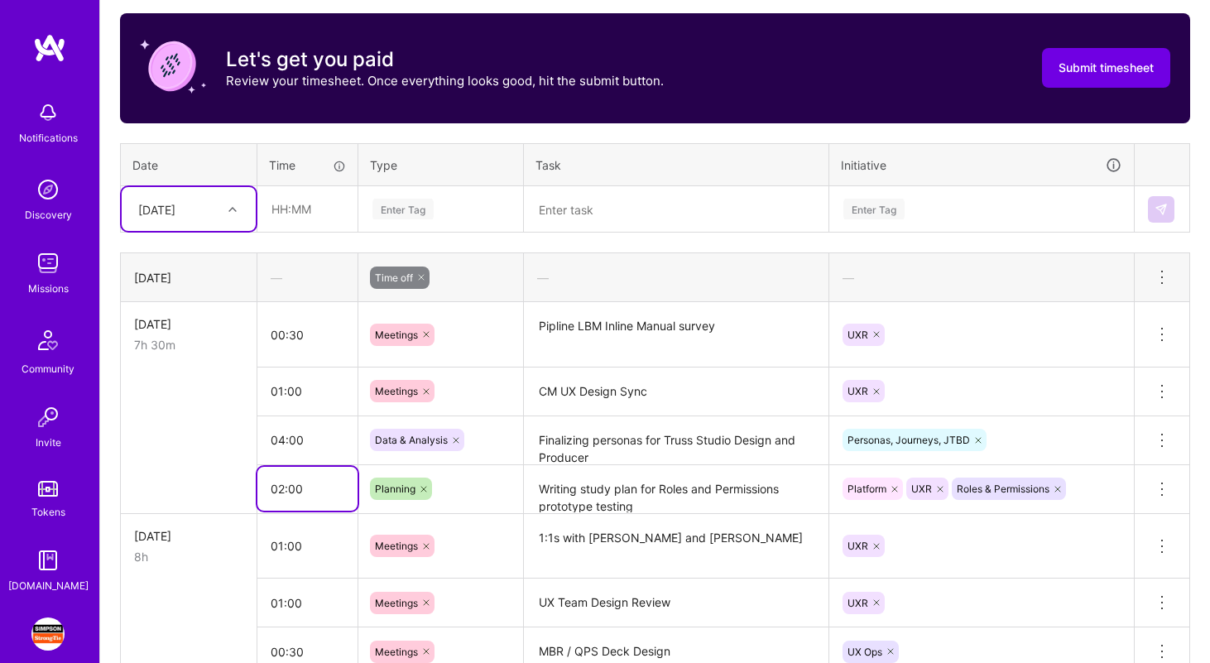
click at [294, 485] on input "02:00" at bounding box center [307, 489] width 100 height 44
click at [283, 489] on input "02:30" at bounding box center [307, 489] width 100 height 44
click at [297, 491] on input "03:30" at bounding box center [307, 489] width 100 height 44
type input "03:00"
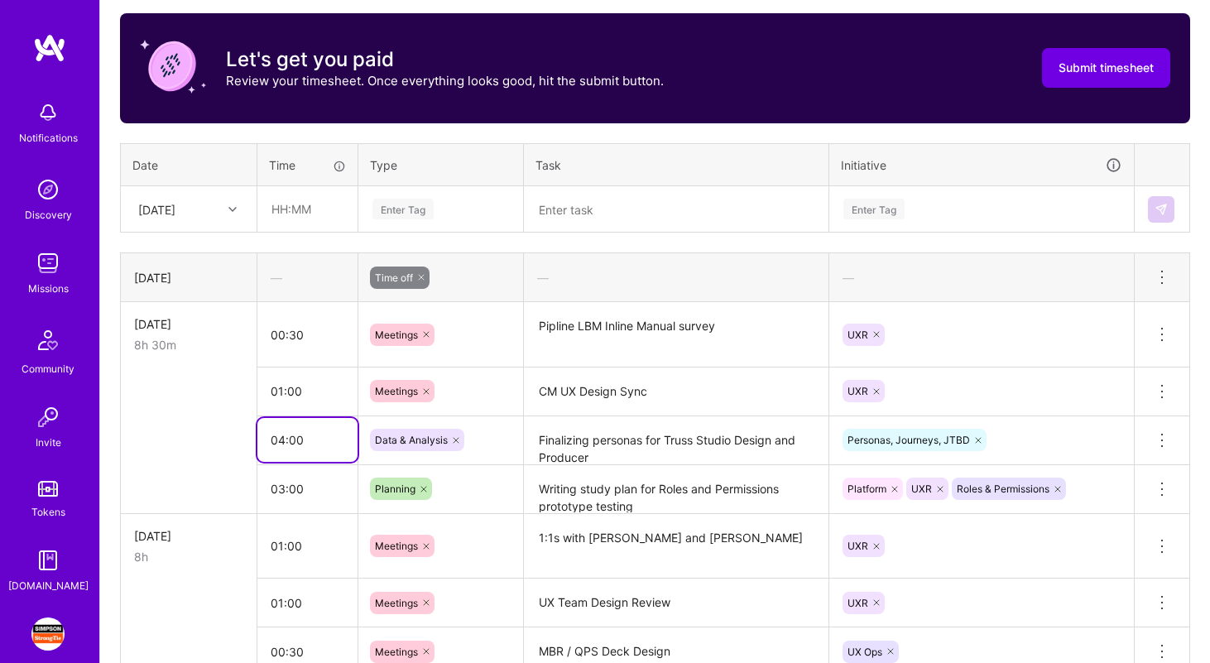
click at [284, 440] on input "04:00" at bounding box center [307, 440] width 100 height 44
type input "03:00"
click at [310, 381] on input "01:00" at bounding box center [307, 391] width 100 height 44
click at [464, 474] on div "Planning" at bounding box center [440, 488] width 165 height 43
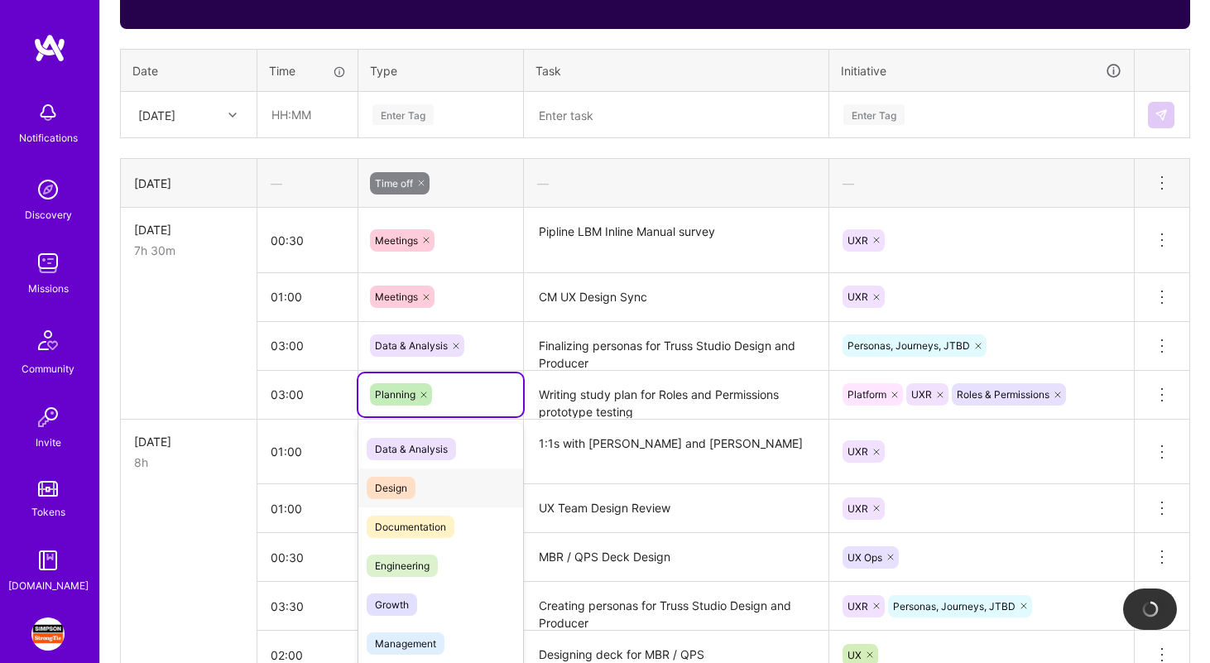
scroll to position [625, 0]
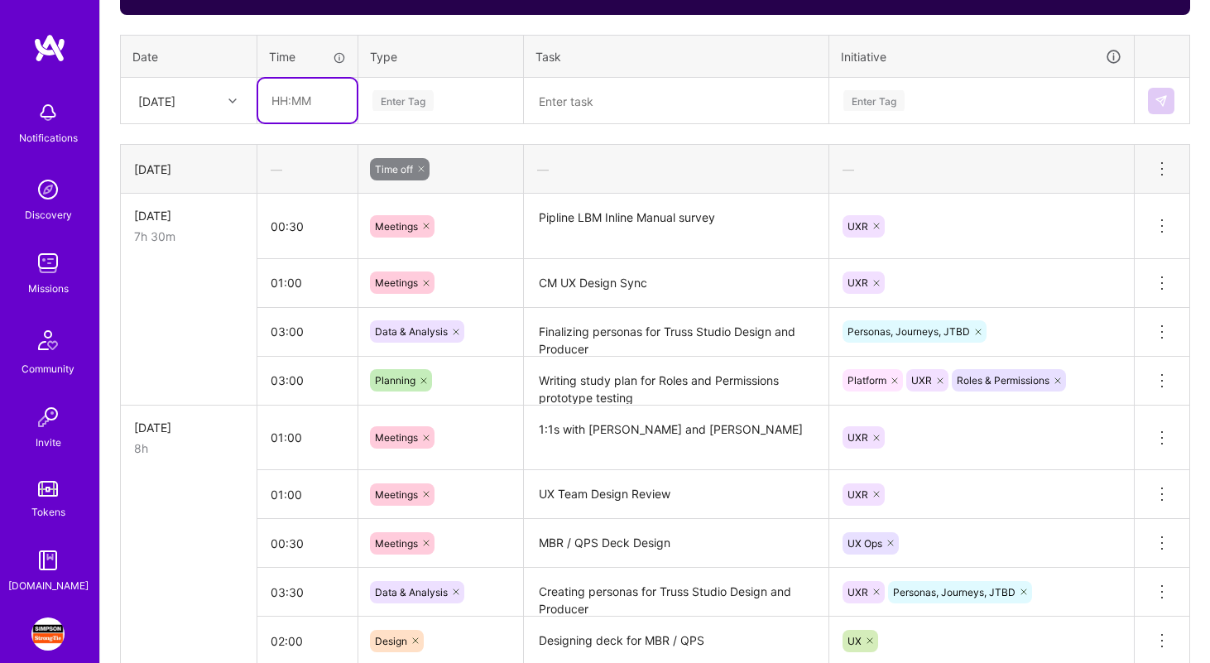
click at [285, 100] on input "text" at bounding box center [307, 101] width 98 height 44
type input "00:30"
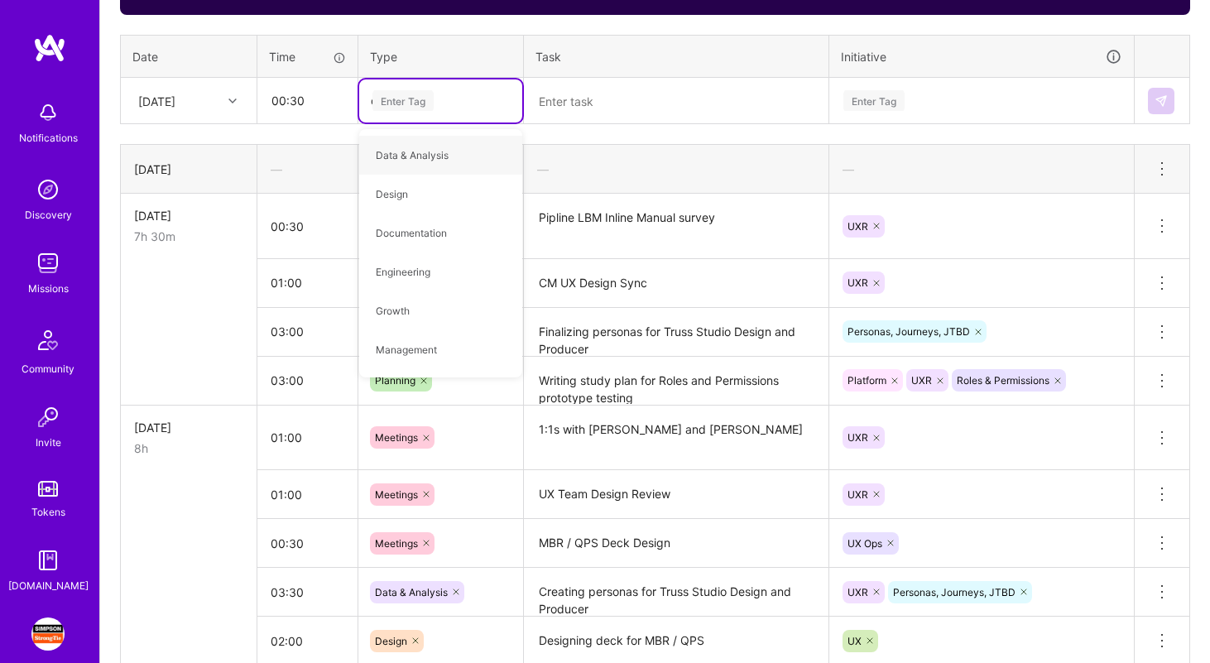
type input "op"
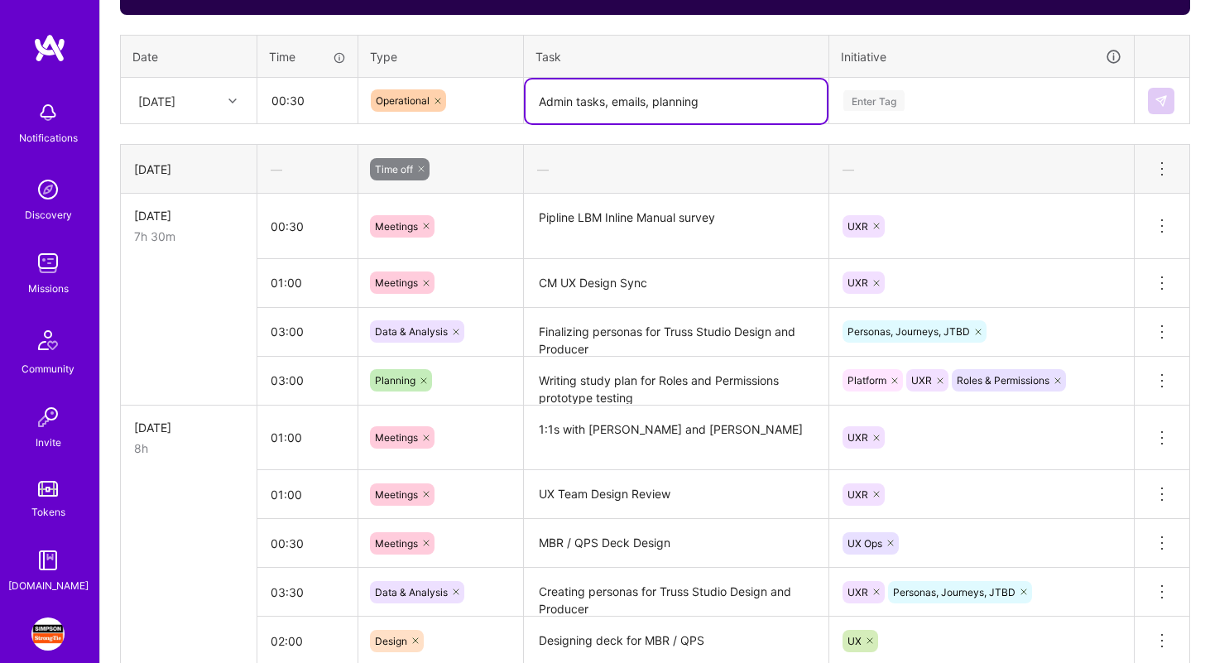
type textarea "Admin tasks, emails, planning"
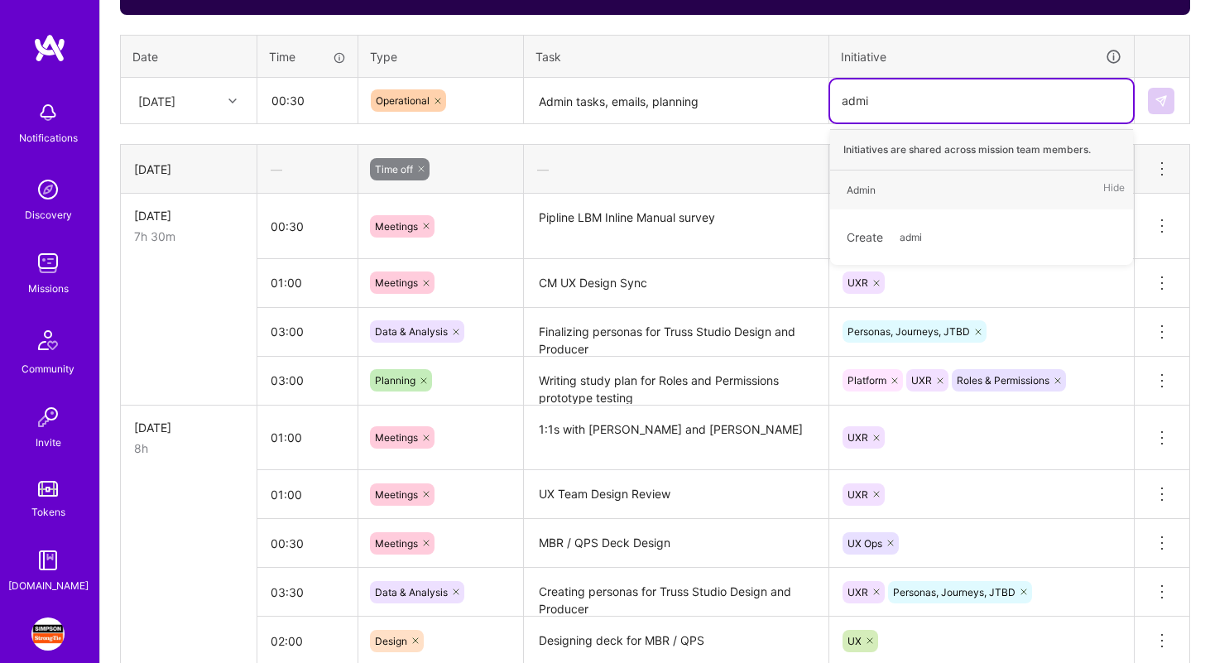
type input "admin"
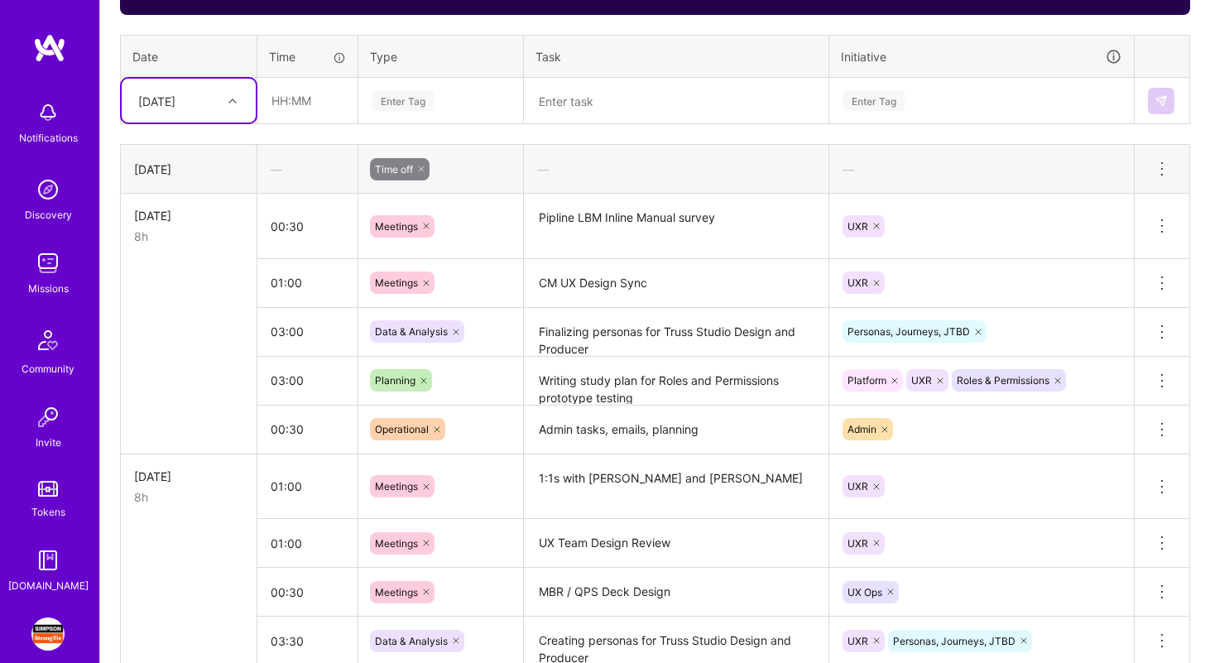
click at [232, 107] on div at bounding box center [235, 101] width 26 height 22
click at [185, 328] on div "[DATE]" at bounding box center [189, 331] width 134 height 31
click at [296, 108] on input "text" at bounding box center [307, 101] width 98 height 44
type input "01:30"
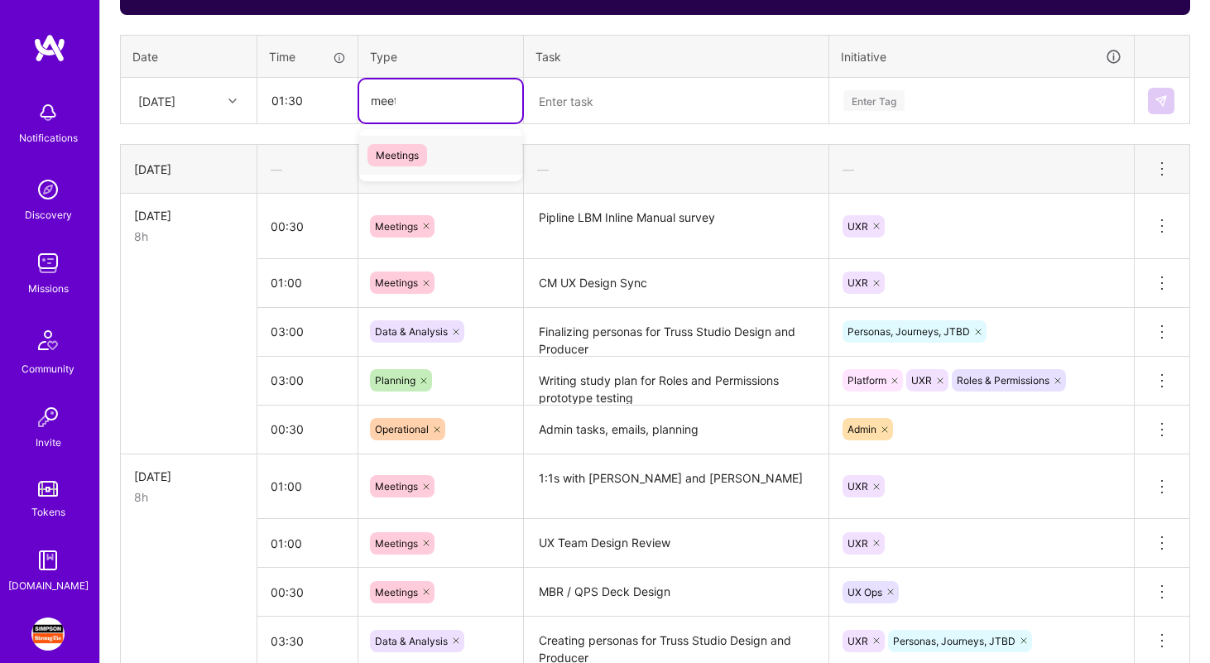
type input "meetin"
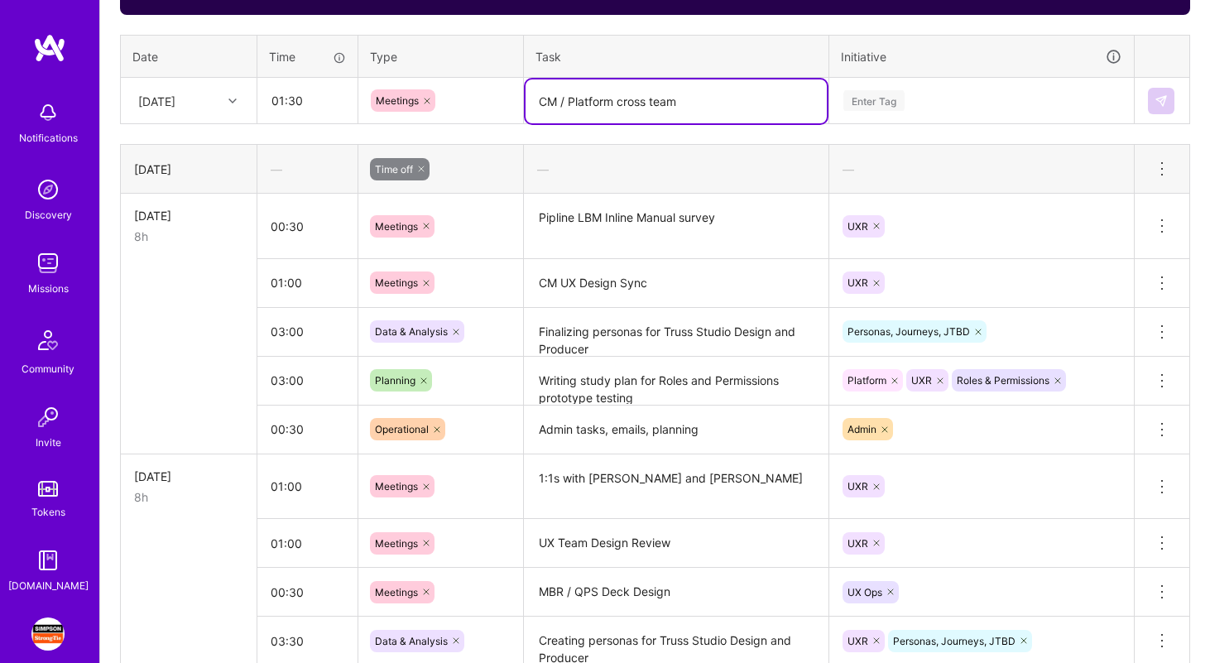
type textarea "CM / Platform cross team"
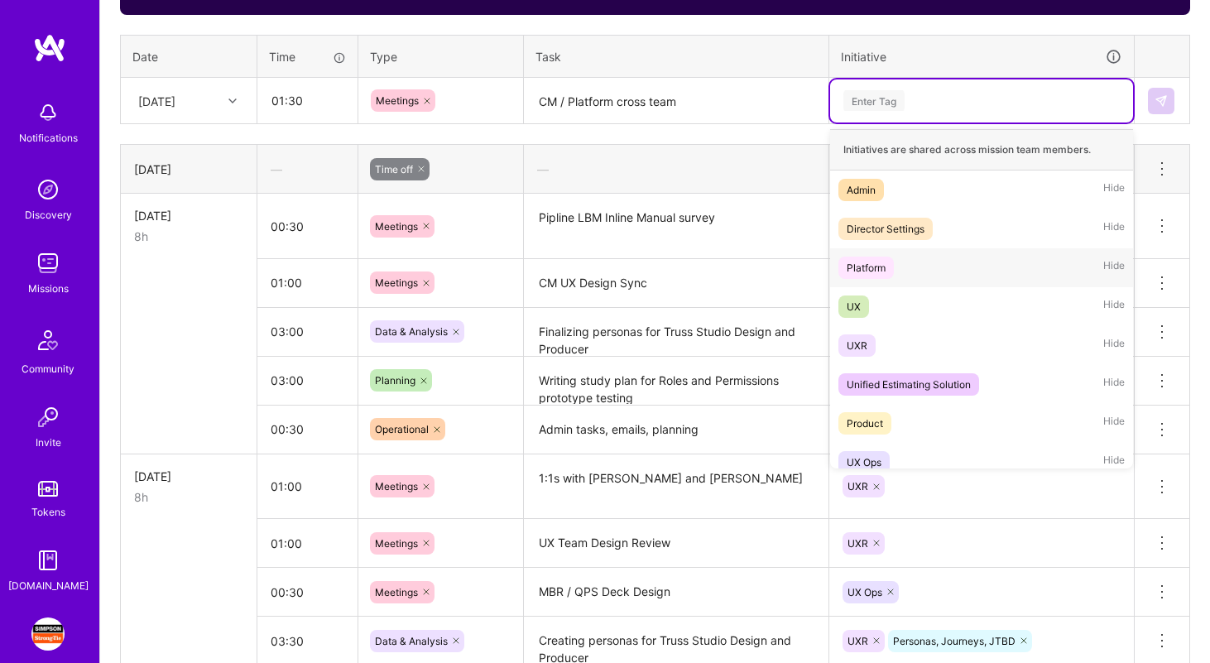
click at [951, 273] on div "Platform Hide" at bounding box center [981, 267] width 303 height 39
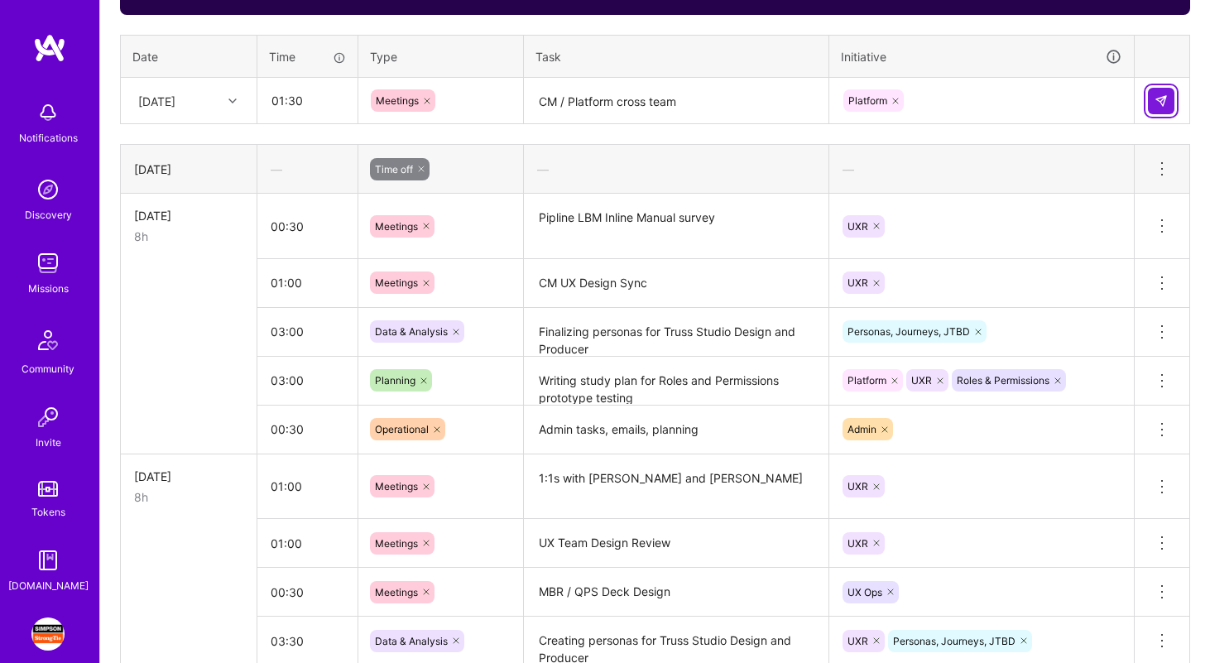
click at [1165, 95] on img at bounding box center [1160, 100] width 13 height 13
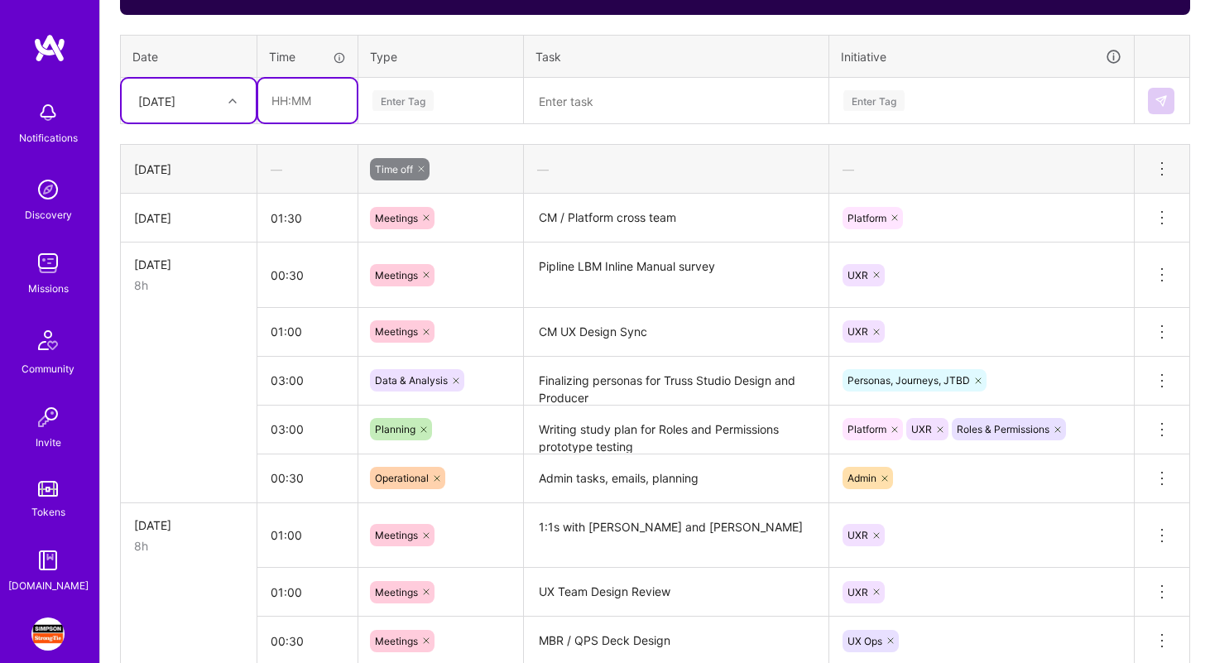
click at [315, 96] on input "text" at bounding box center [307, 101] width 98 height 44
type input "01:00"
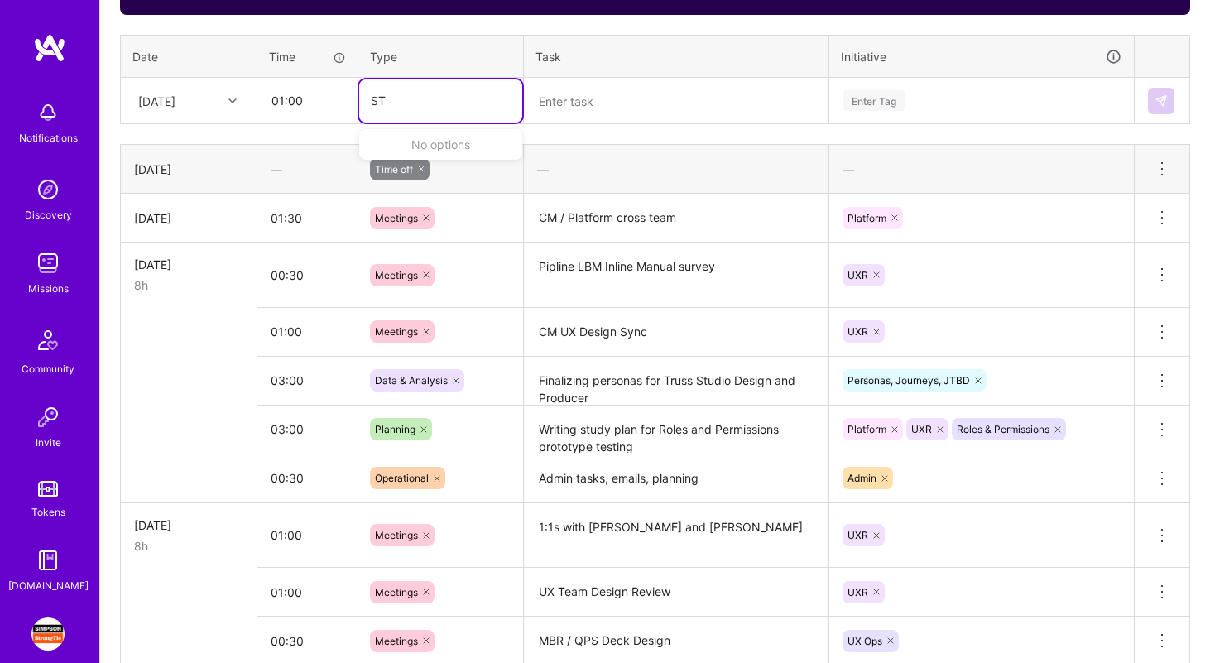
type input "S"
type input "meet"
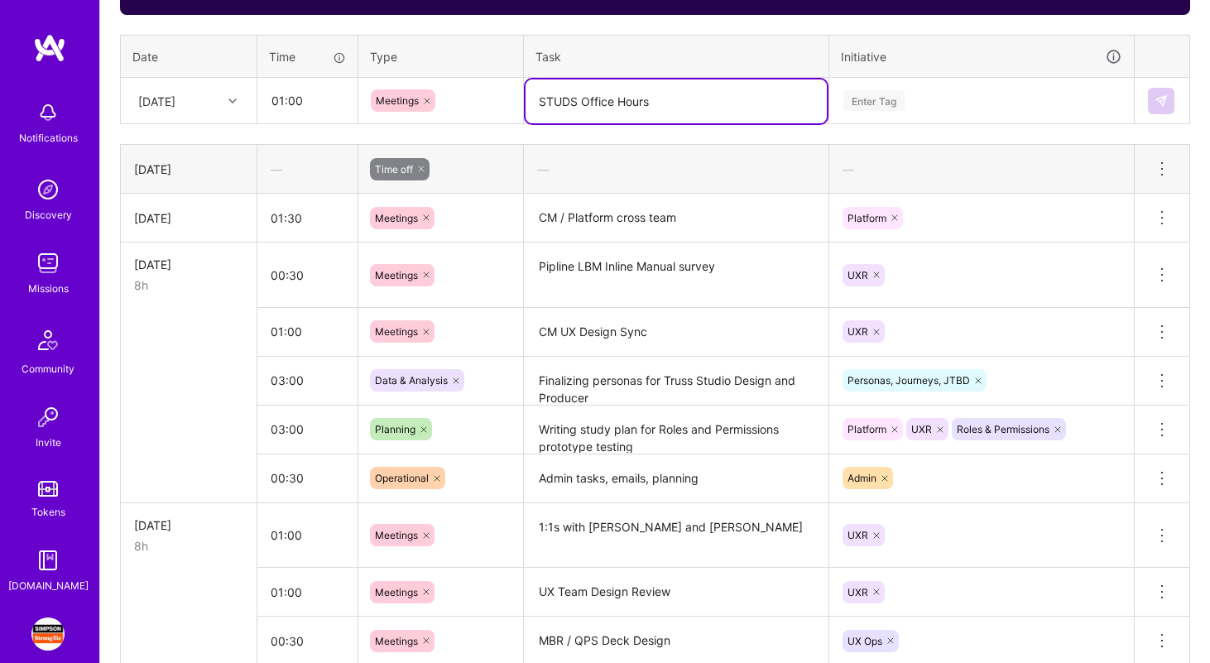
type textarea "STUDS Office Hours"
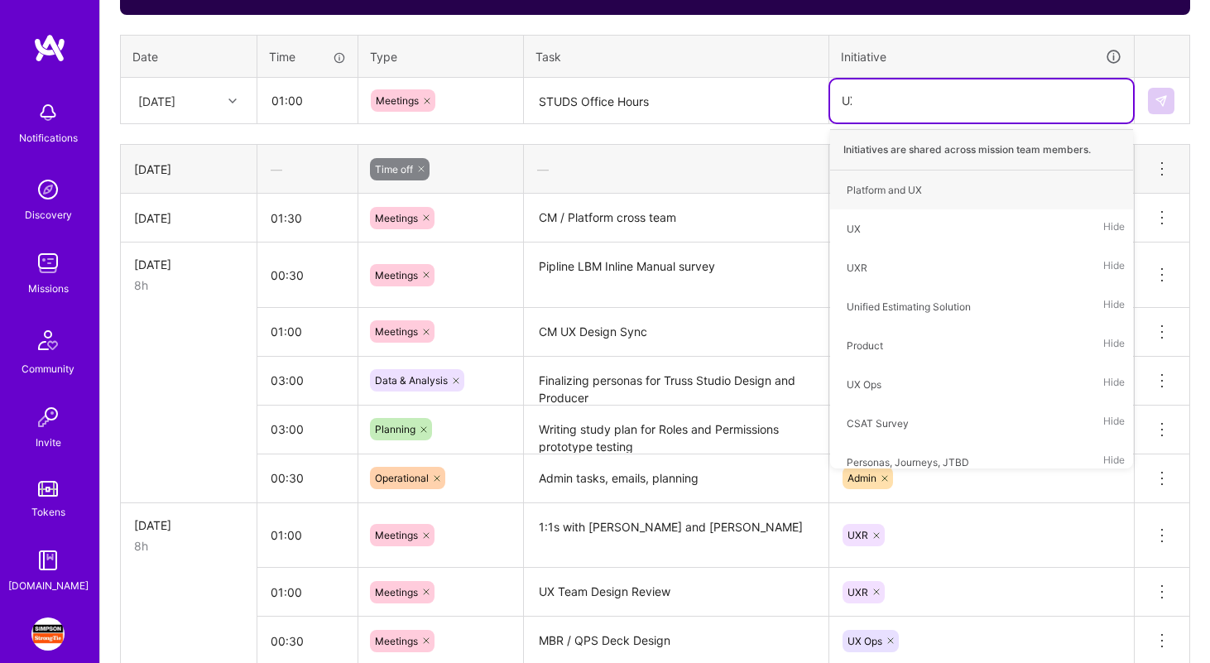
type input "UXR"
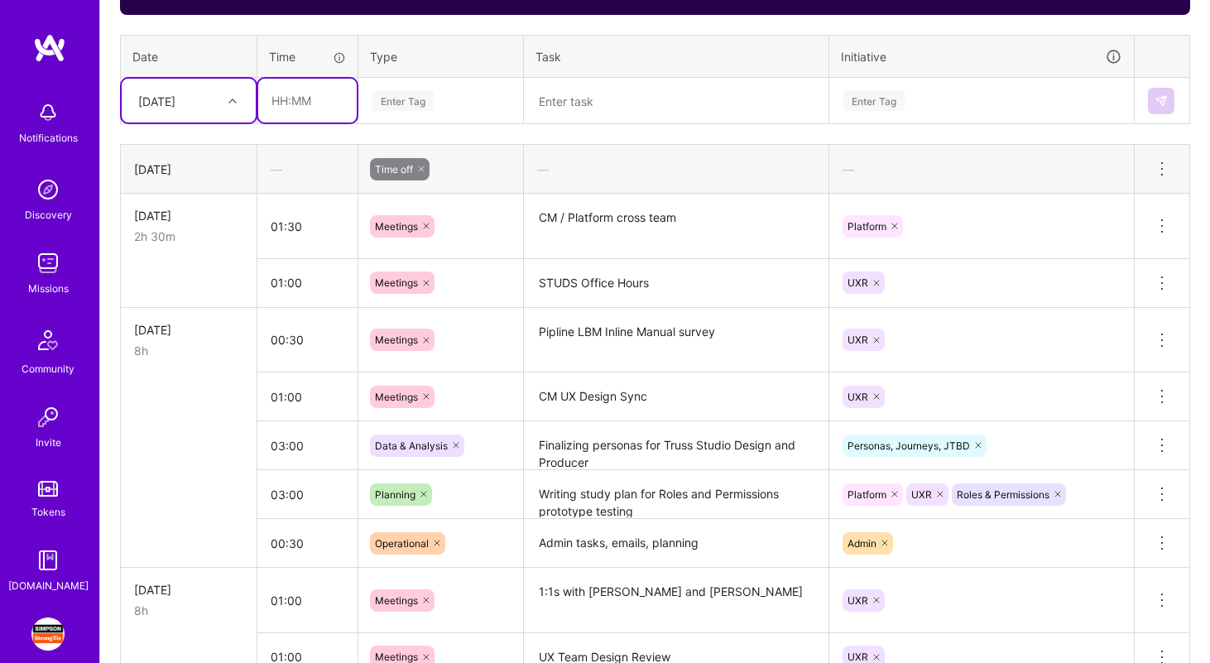
click at [285, 103] on input "text" at bounding box center [307, 101] width 98 height 44
click at [639, 295] on textarea "STUDS Office Hours" at bounding box center [675, 284] width 301 height 46
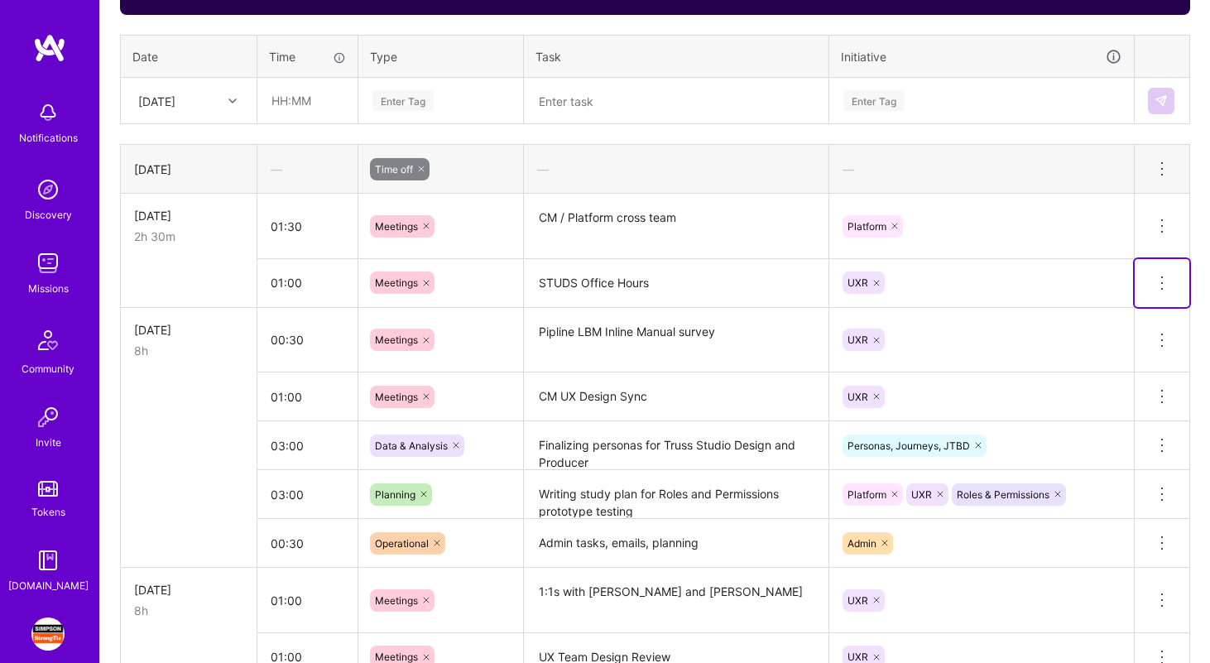
click at [1164, 276] on icon at bounding box center [1162, 283] width 20 height 20
click at [1134, 312] on button "Delete row" at bounding box center [1121, 311] width 86 height 41
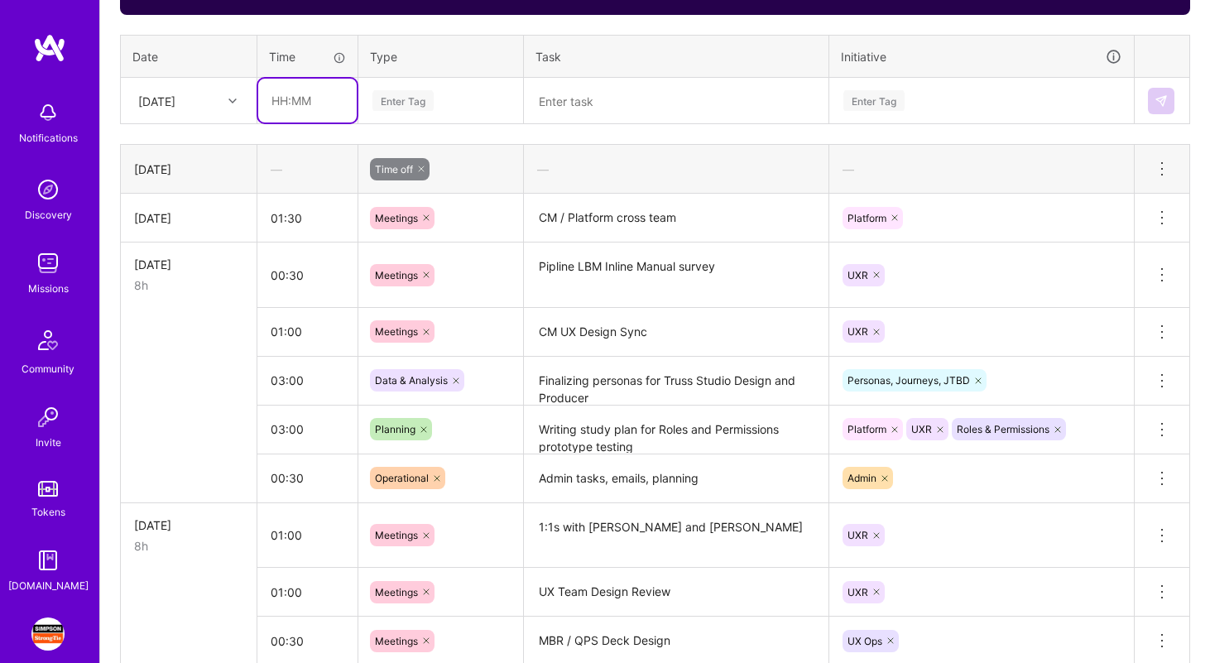
click at [290, 96] on input "text" at bounding box center [307, 101] width 98 height 44
type input "01:00"
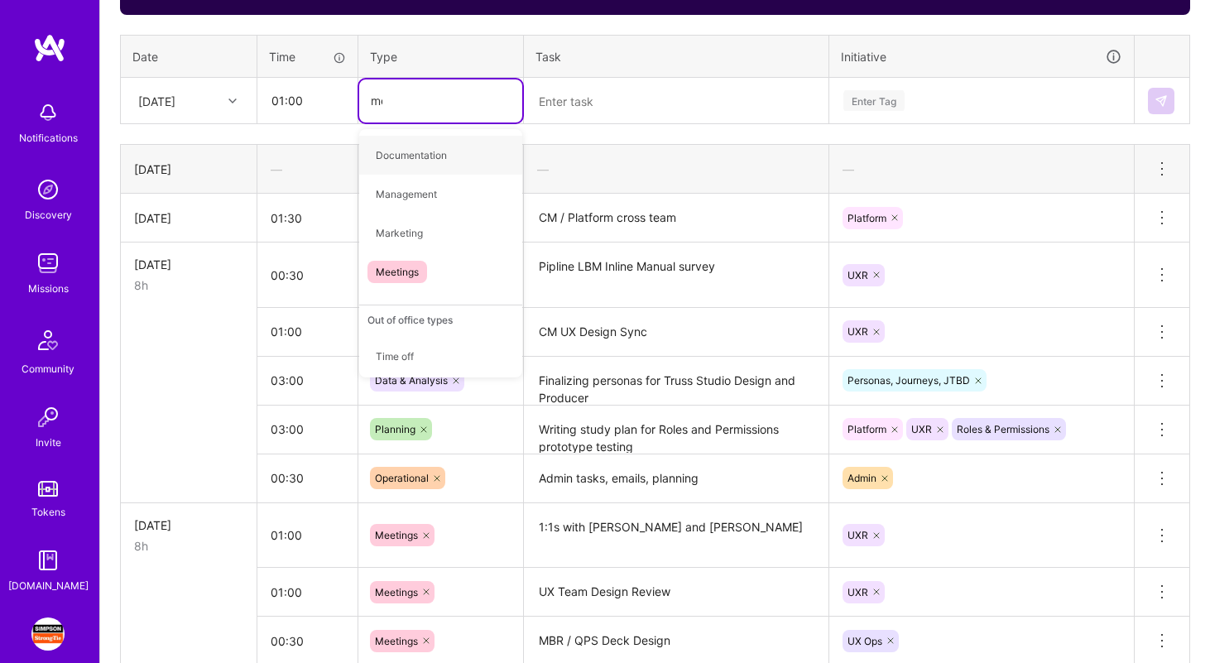
type input "mee"
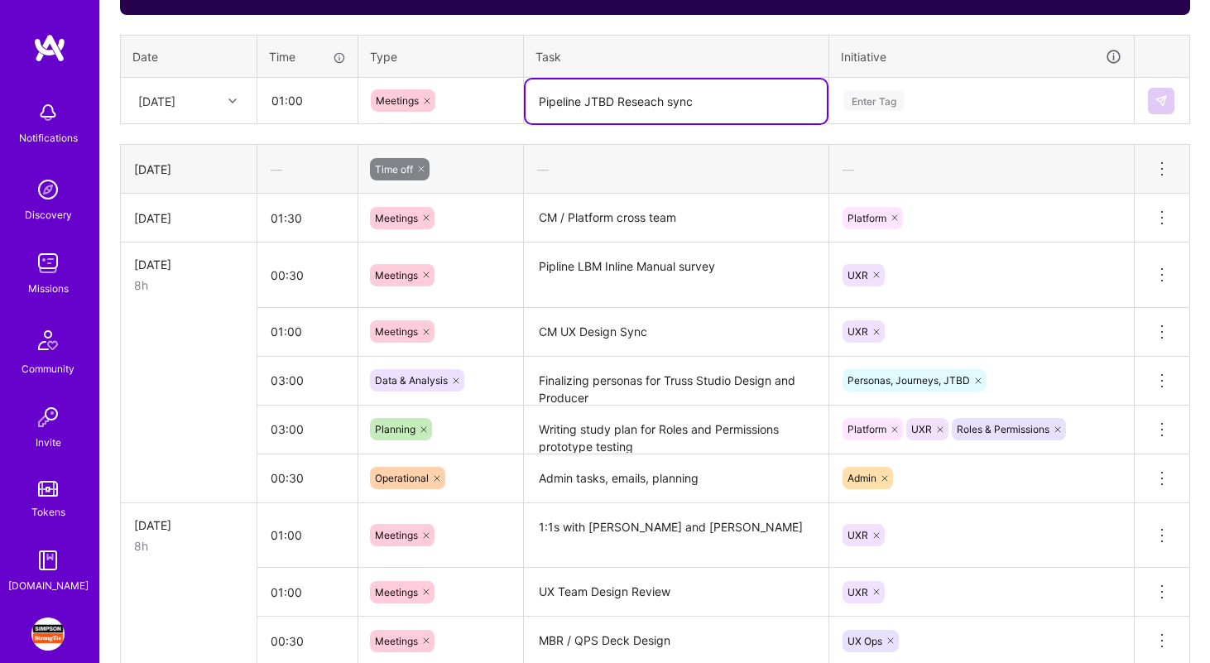
type textarea "Pipeline JTBD Reseach sync"
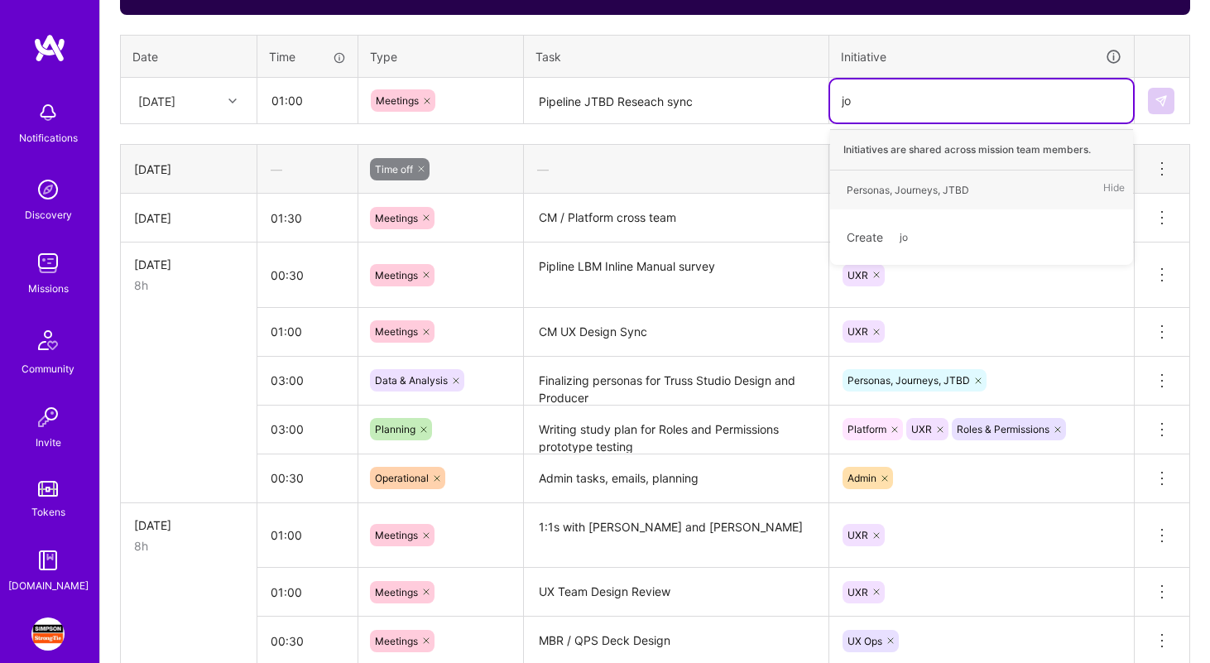
type input "jou"
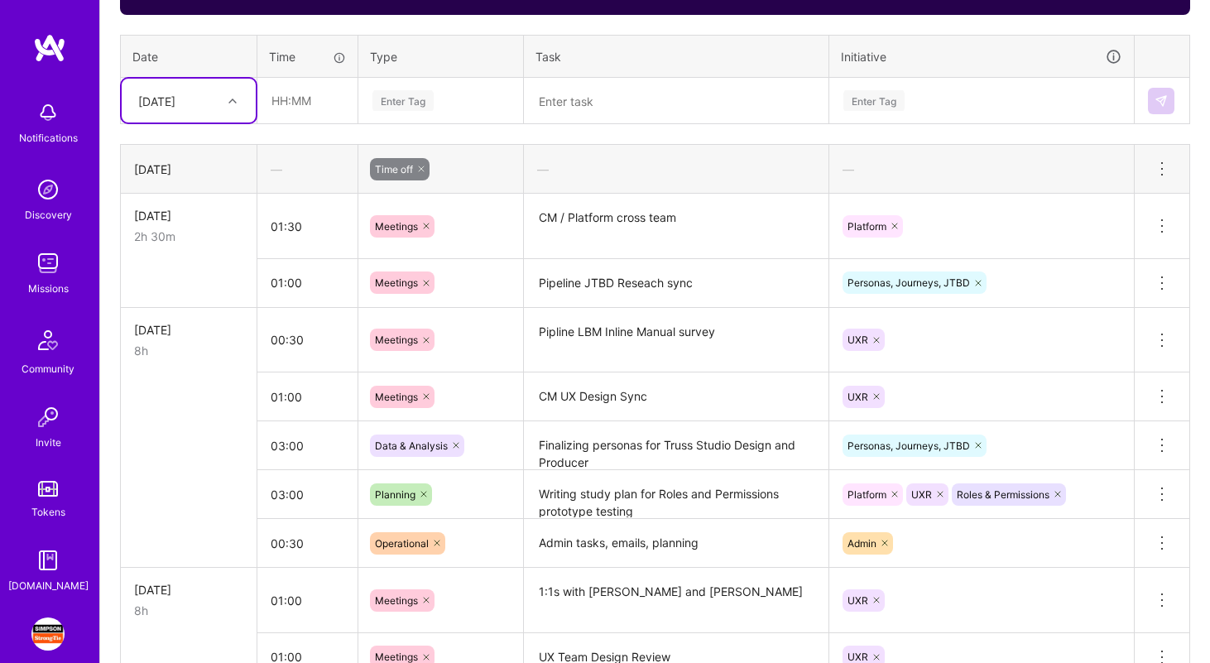
click at [617, 284] on textarea "Pipeline JTBD Reseach sync" at bounding box center [675, 284] width 301 height 46
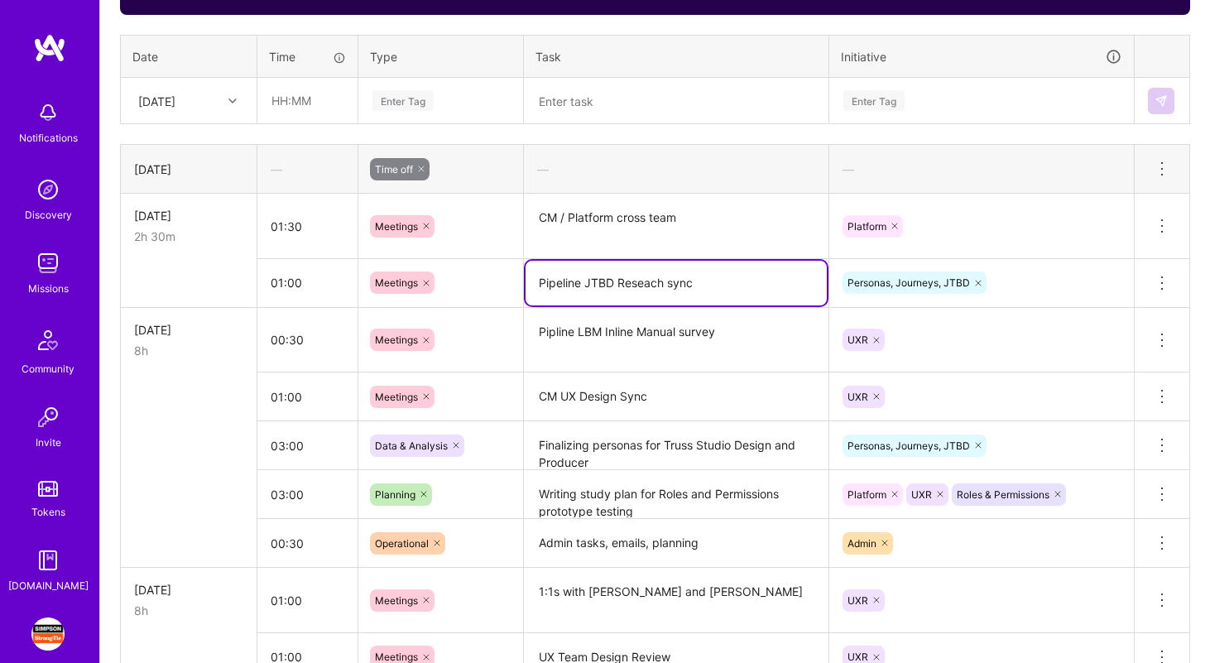
click at [617, 284] on textarea "Pipeline JTBD Reseach sync" at bounding box center [675, 283] width 301 height 45
paste textarea "Unified + JTBD Research > Touchbase"
type textarea "Pipeline Unified + JTBD Research > Touchbase"
click at [707, 394] on textarea "CM UX Design Sync" at bounding box center [675, 397] width 301 height 46
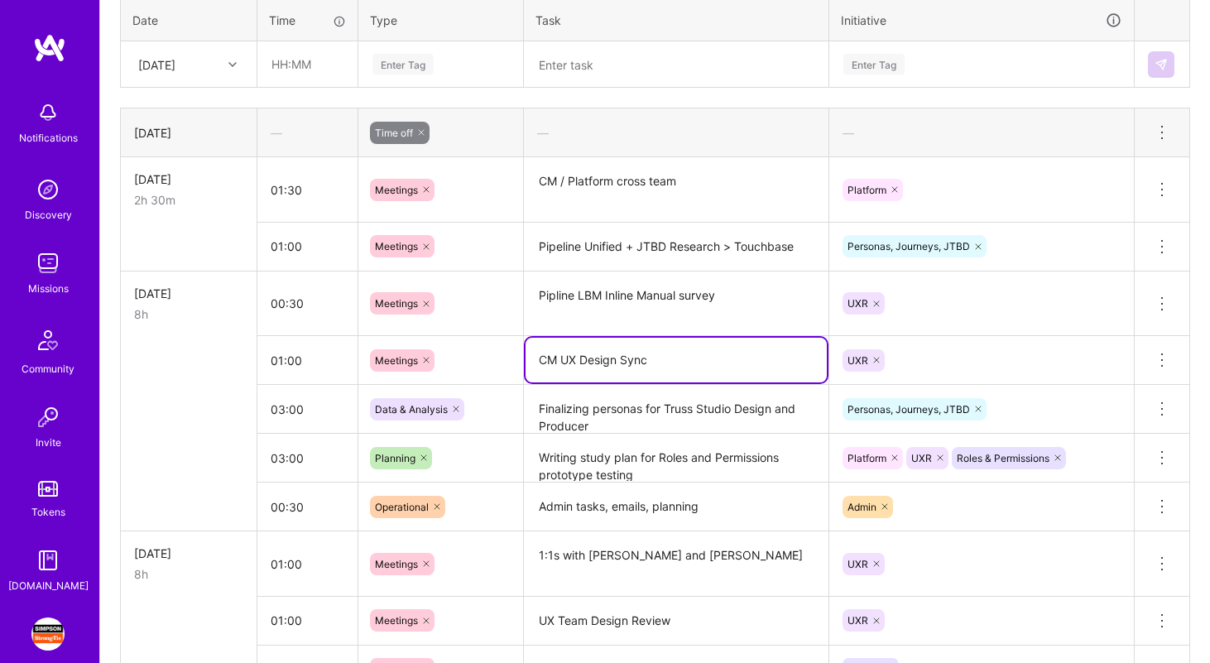
scroll to position [582, 0]
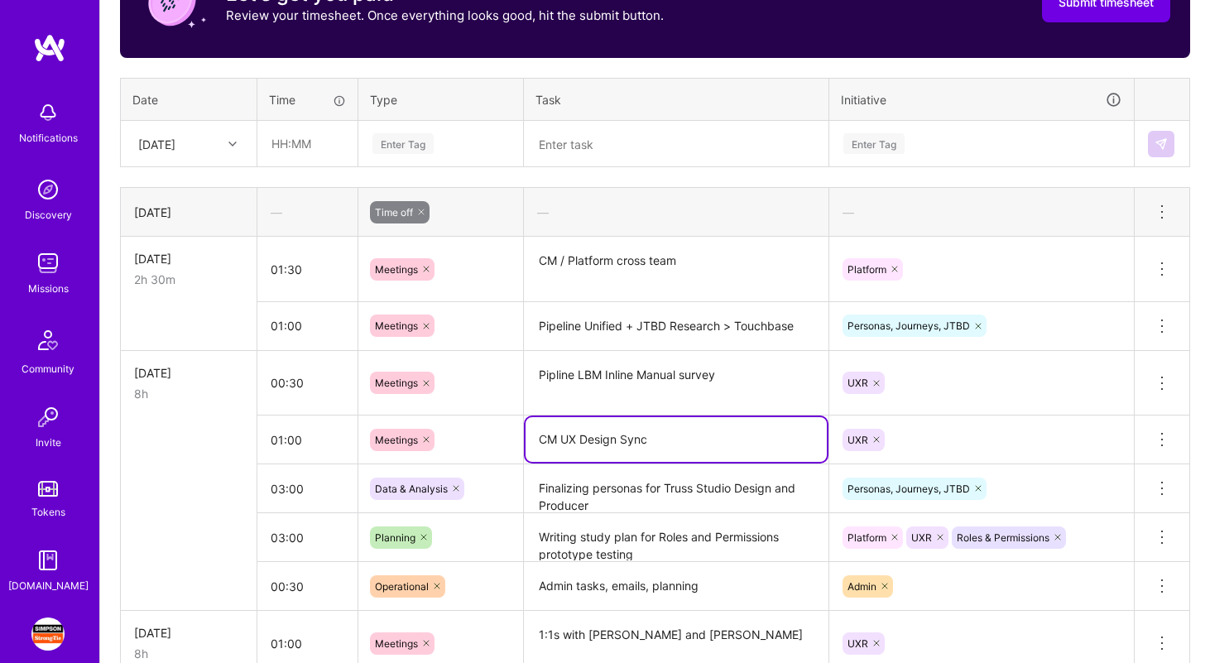
click at [191, 208] on div "[DATE]" at bounding box center [188, 212] width 109 height 17
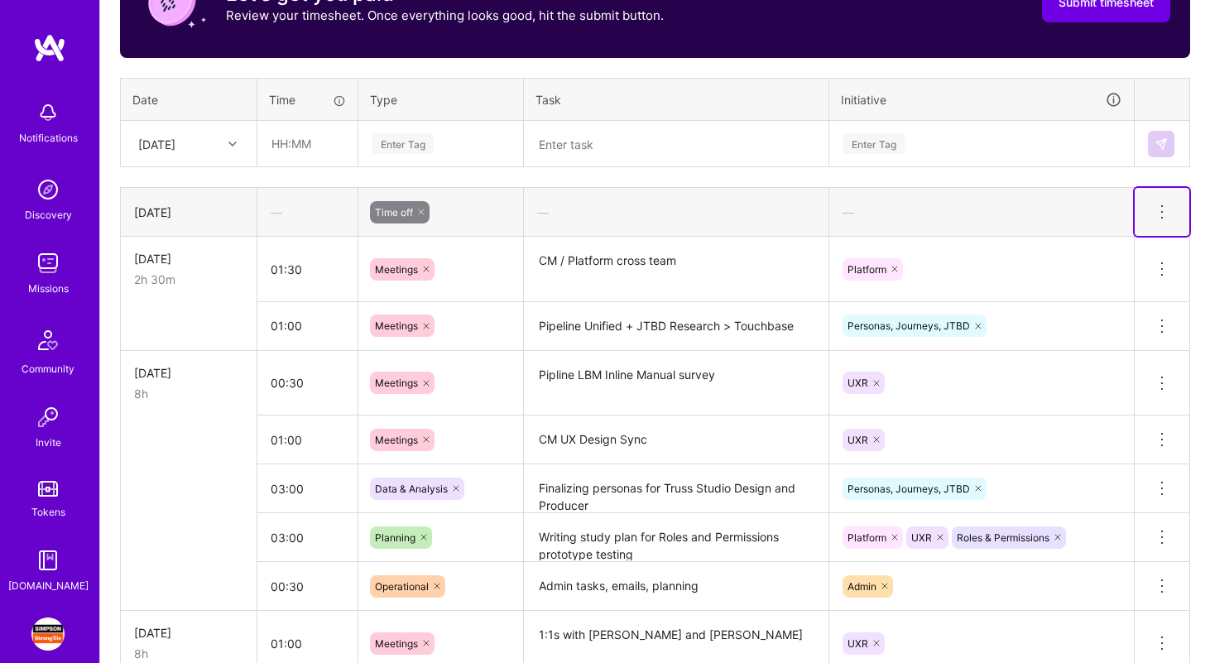
click at [1159, 211] on icon at bounding box center [1162, 212] width 20 height 20
click at [1144, 235] on button "Delete row" at bounding box center [1121, 240] width 86 height 41
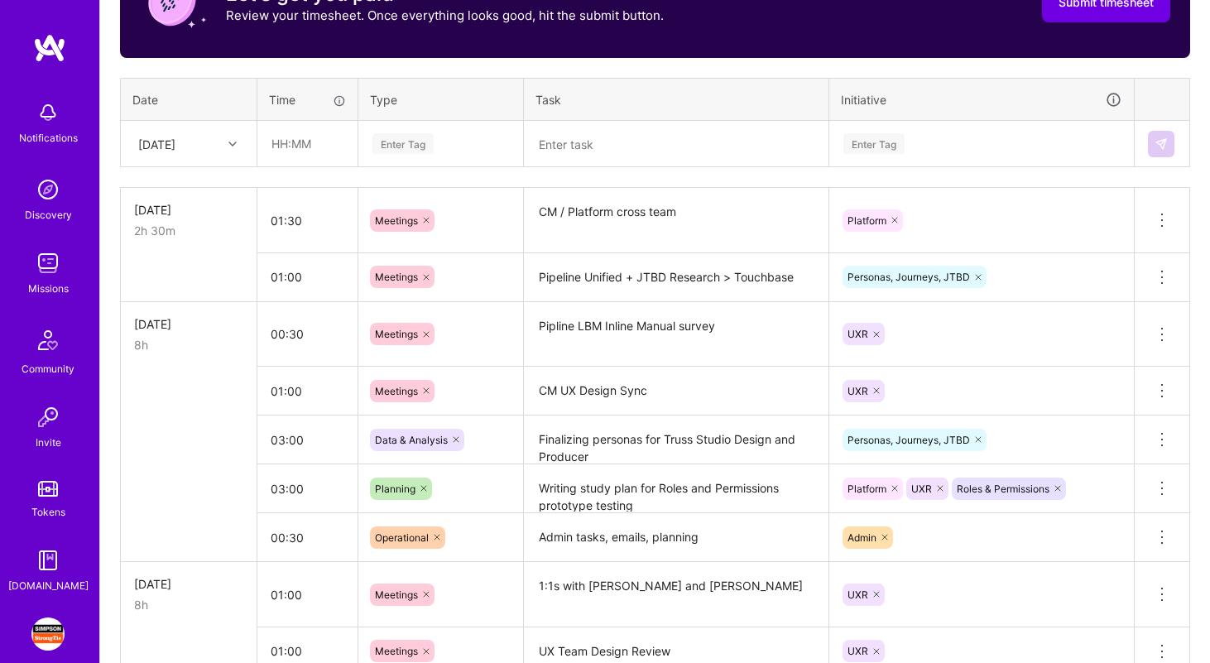
click at [199, 146] on div "[DATE]" at bounding box center [176, 143] width 92 height 27
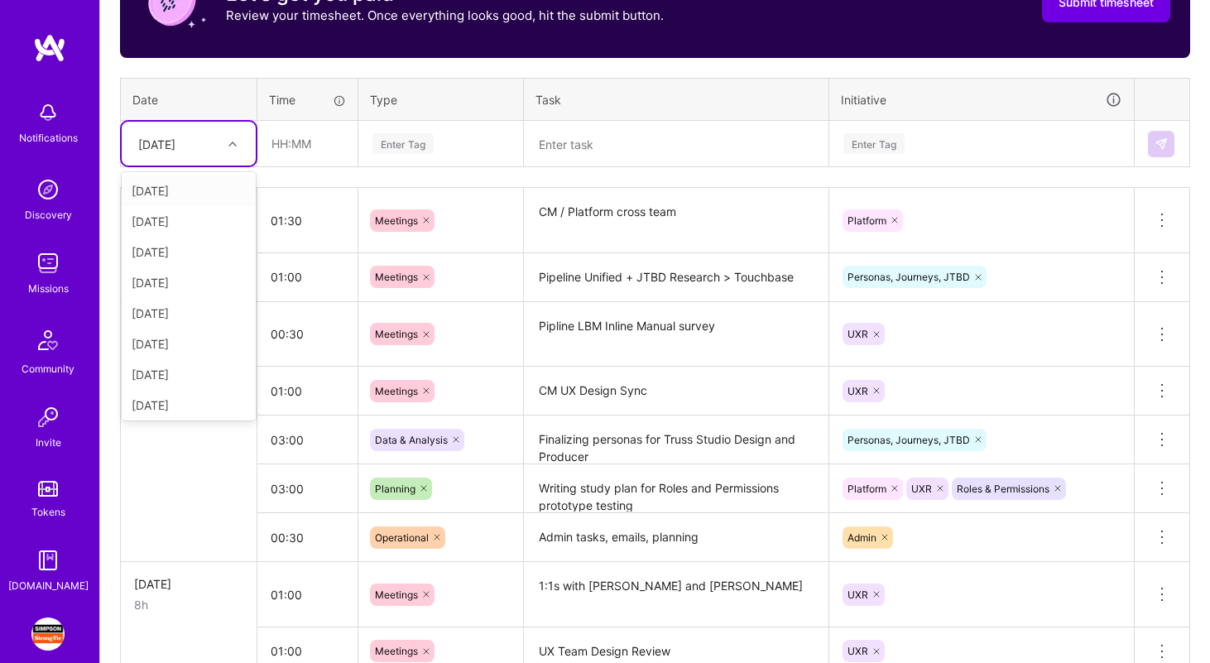
click at [192, 183] on div "[DATE]" at bounding box center [189, 190] width 134 height 31
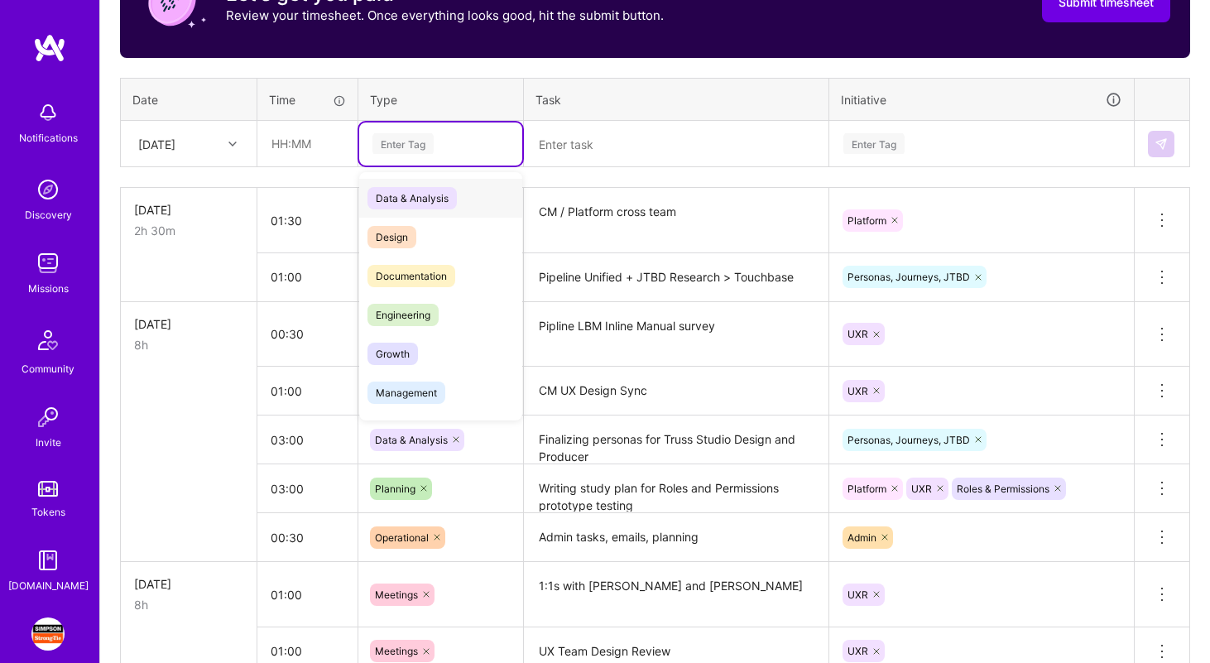
click at [367, 146] on div "Enter Tag" at bounding box center [440, 143] width 163 height 43
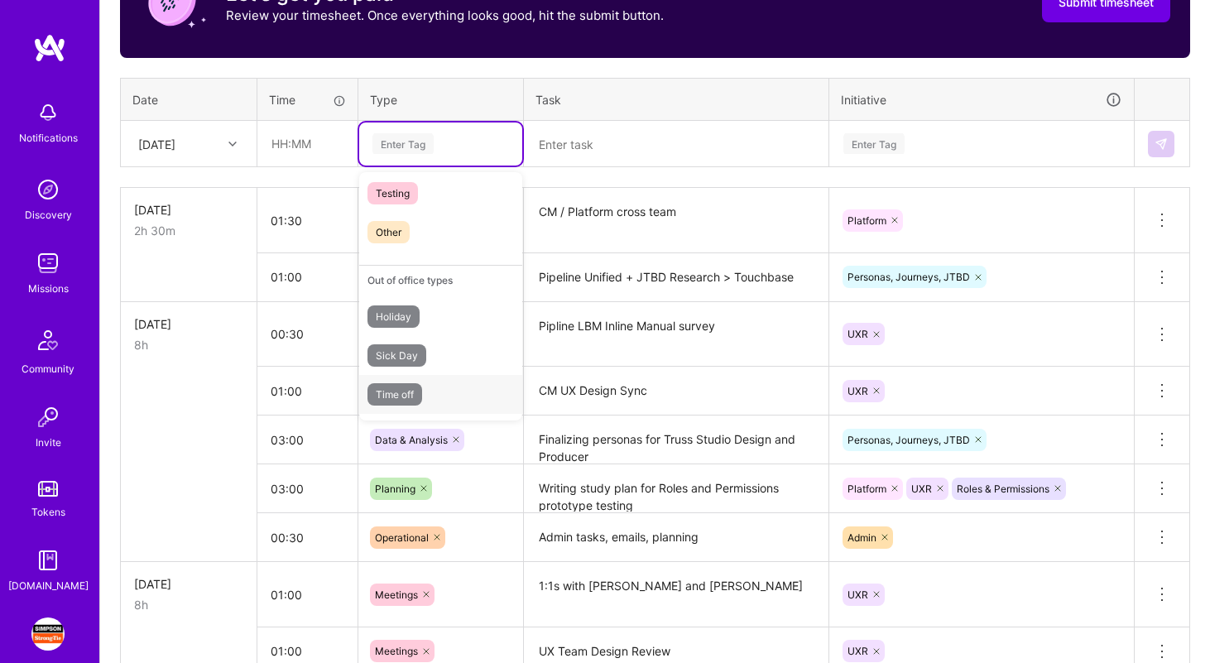
click at [408, 391] on span "Time off" at bounding box center [394, 394] width 55 height 22
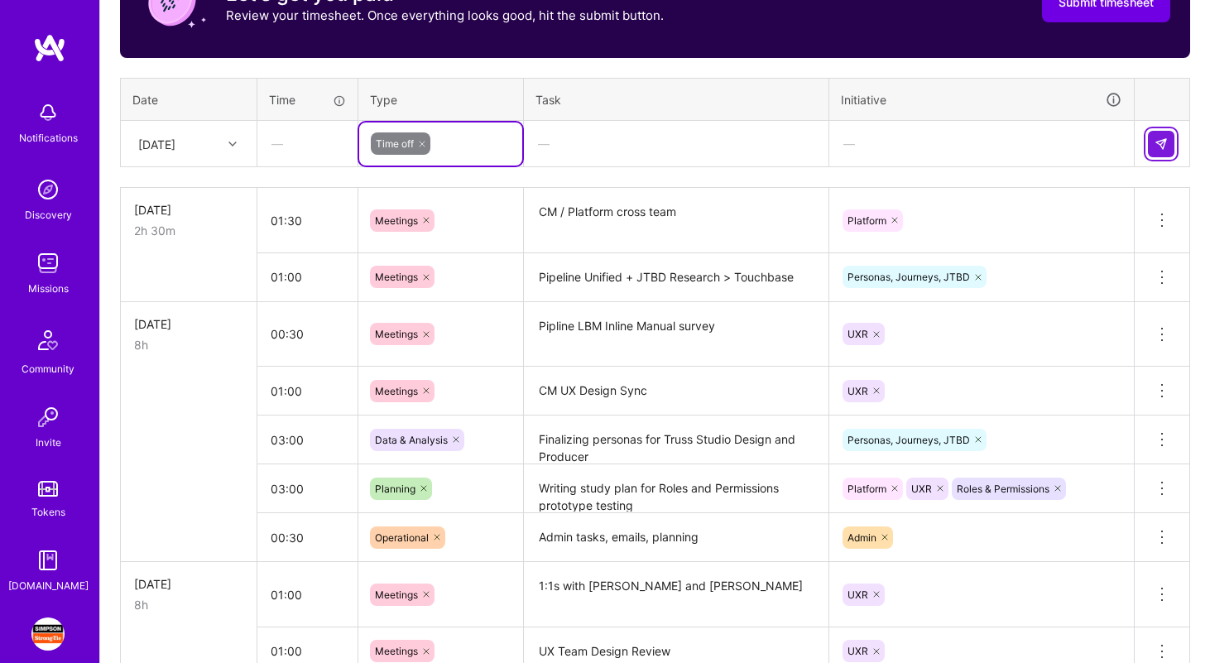
click at [1158, 134] on button at bounding box center [1161, 144] width 26 height 26
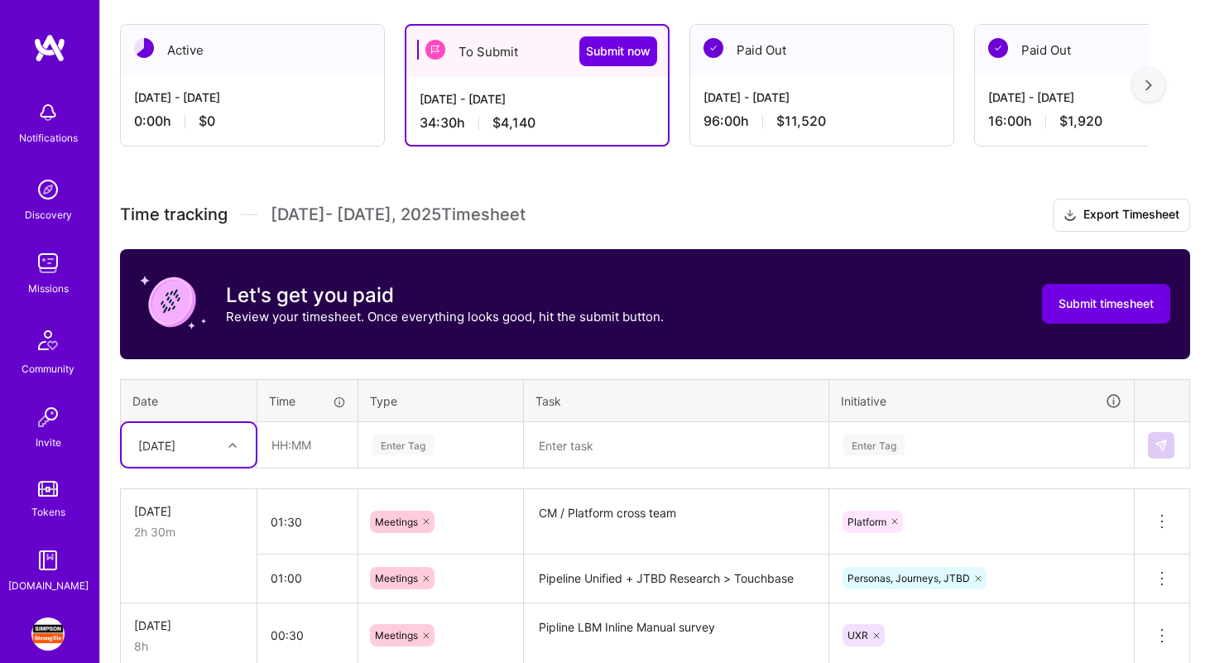
scroll to position [631, 0]
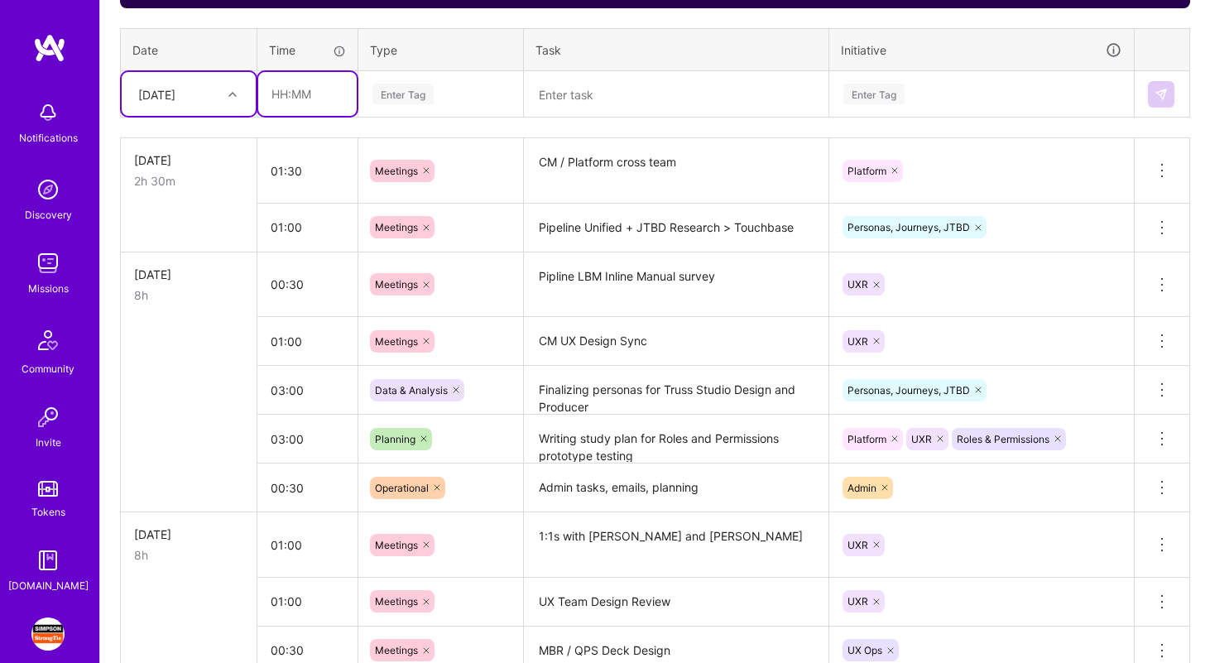
click at [297, 93] on input "text" at bounding box center [307, 94] width 98 height 44
click at [566, 448] on textarea "Writing study plan for Roles and Permissions prototype testing" at bounding box center [675, 439] width 301 height 46
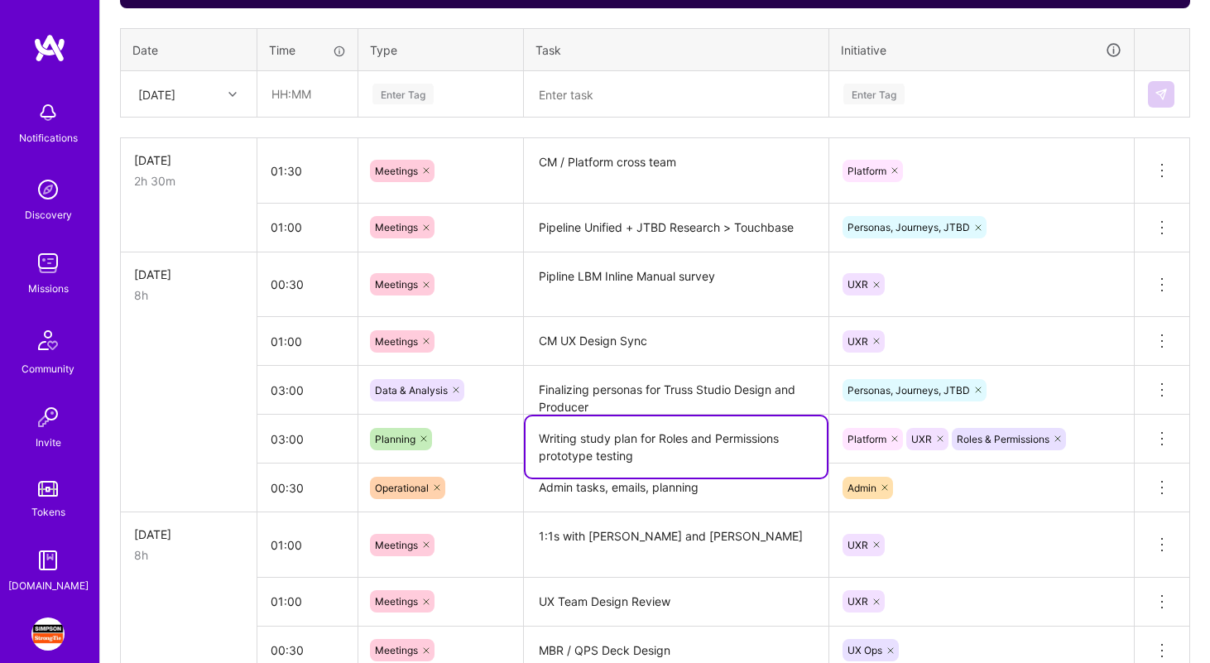
click at [566, 448] on textarea "Writing study plan for Roles and Permissions prototype testing" at bounding box center [675, 446] width 301 height 61
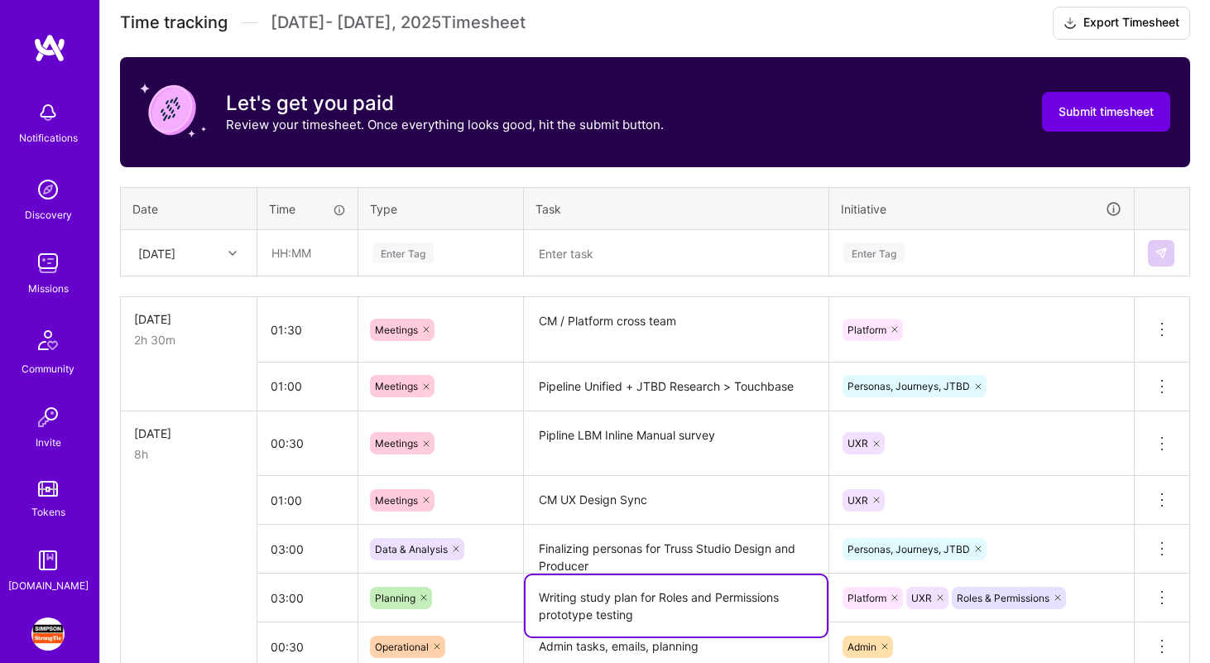
scroll to position [434, 0]
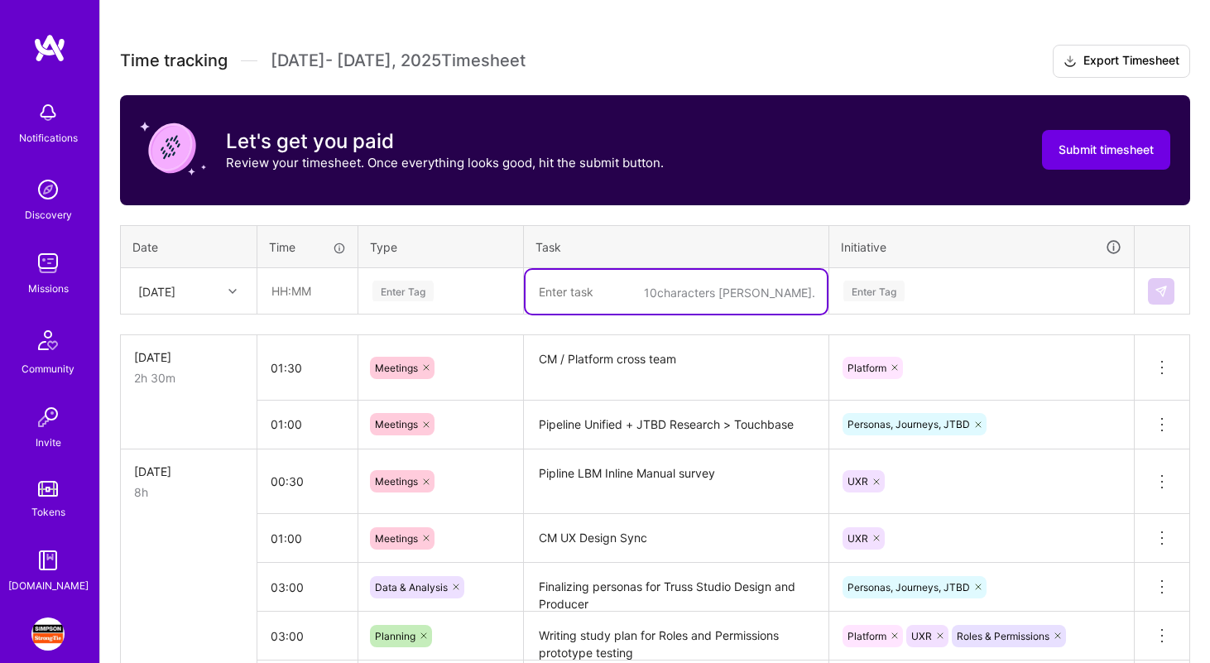
click at [573, 288] on textarea at bounding box center [675, 292] width 301 height 44
paste textarea "Writing study plan for Roles and Permissions prototype testing"
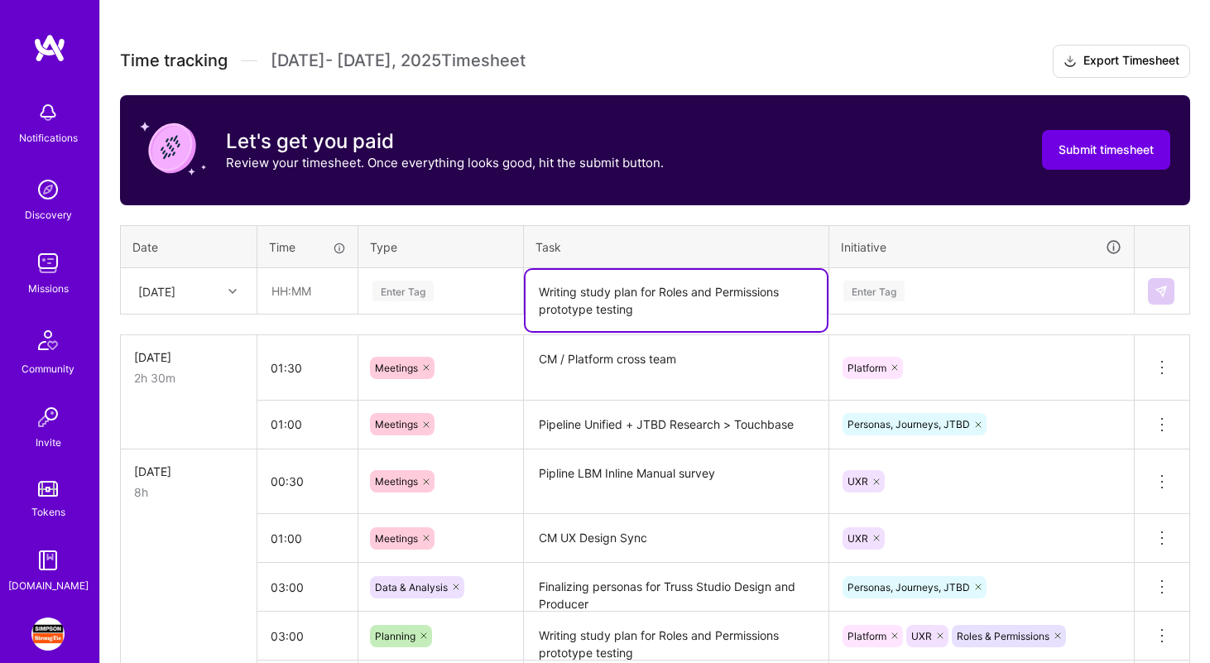
type textarea "Writing study plan for Roles and Permissions prototype testing"
click at [287, 295] on input "text" at bounding box center [307, 291] width 98 height 44
type input "03:00"
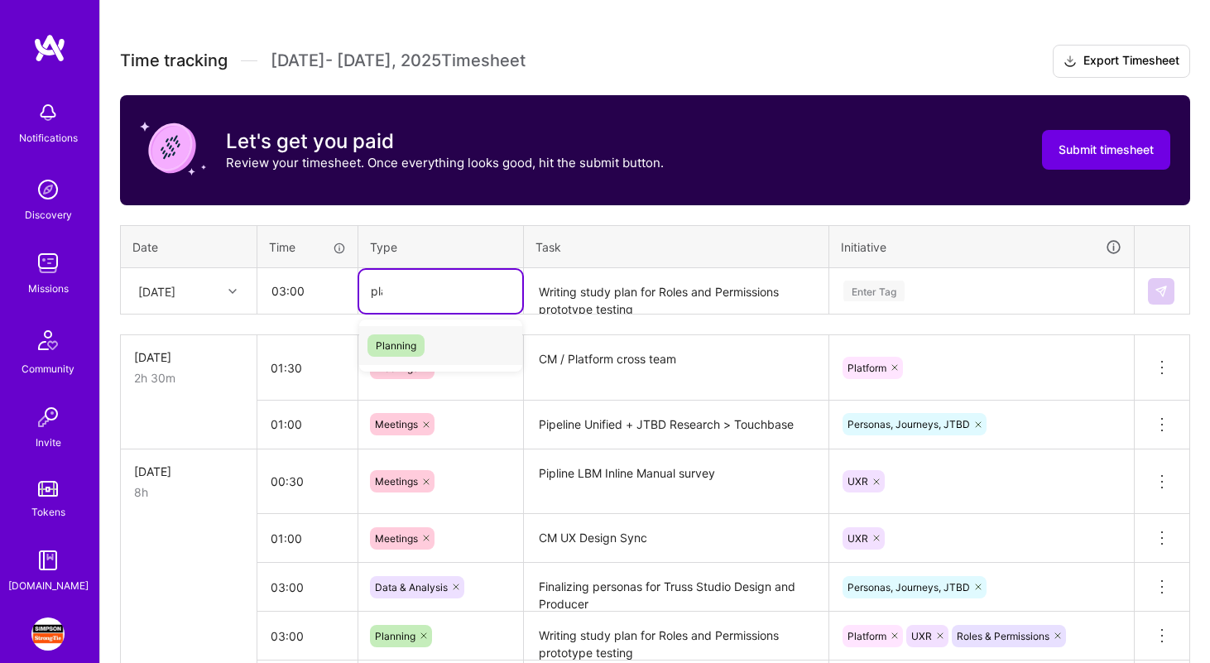
type input "plann"
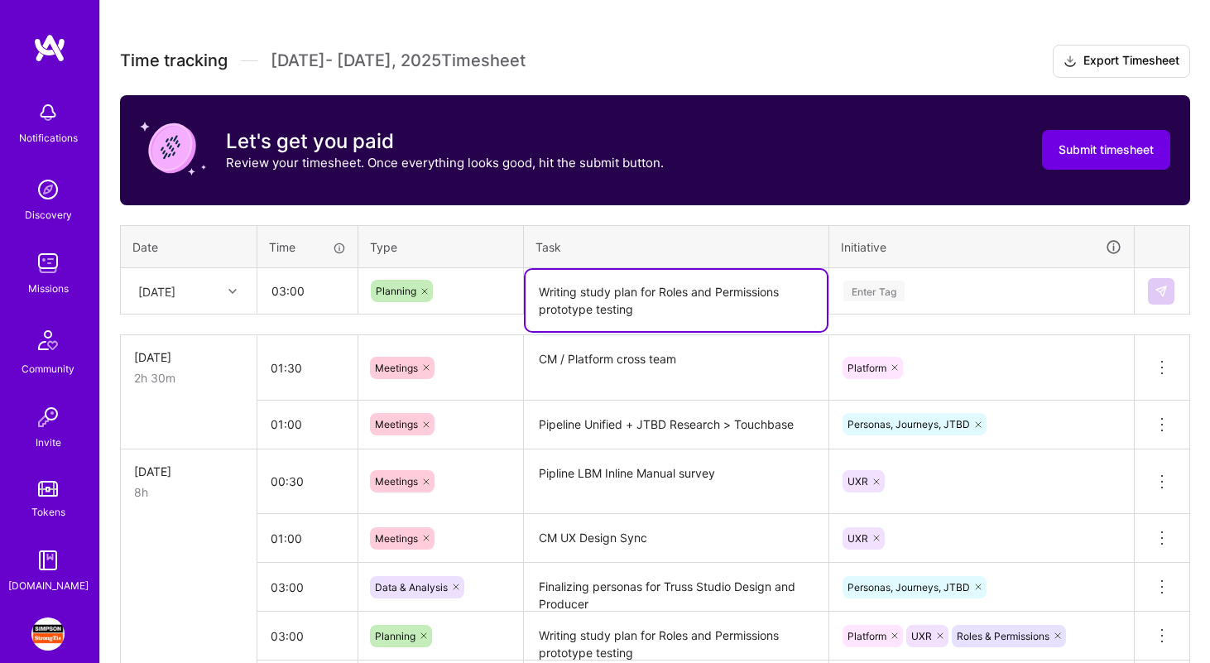
scroll to position [0, 0]
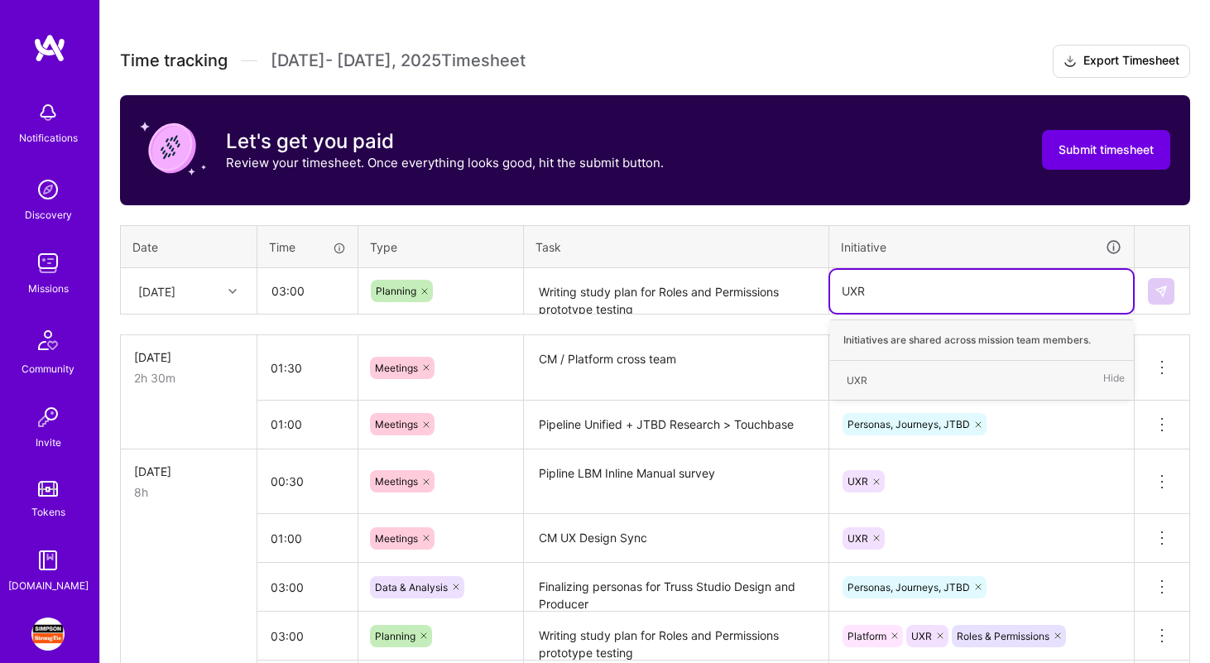
type input "UXR"
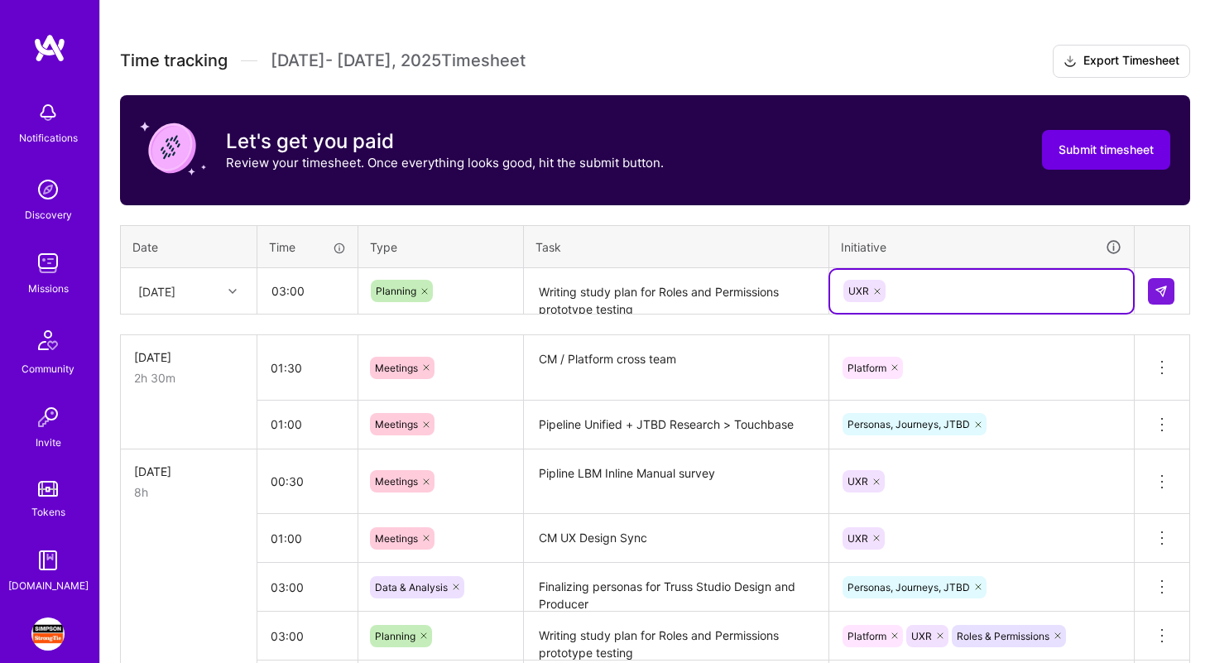
type input "R"
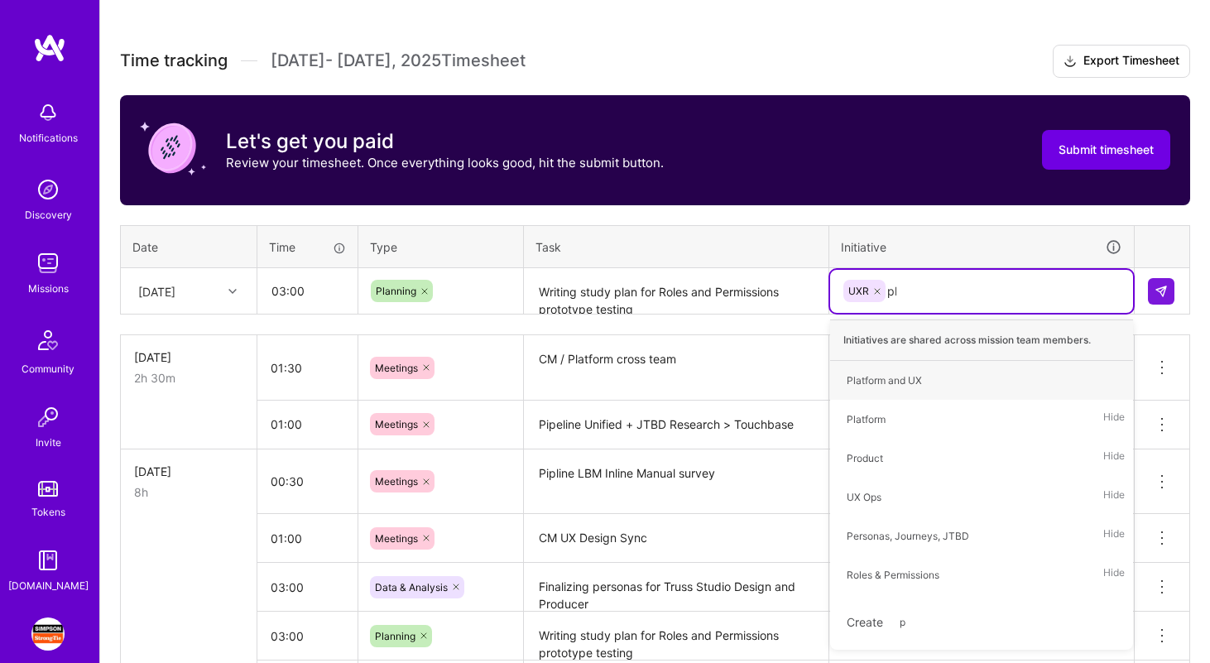
type input "pla"
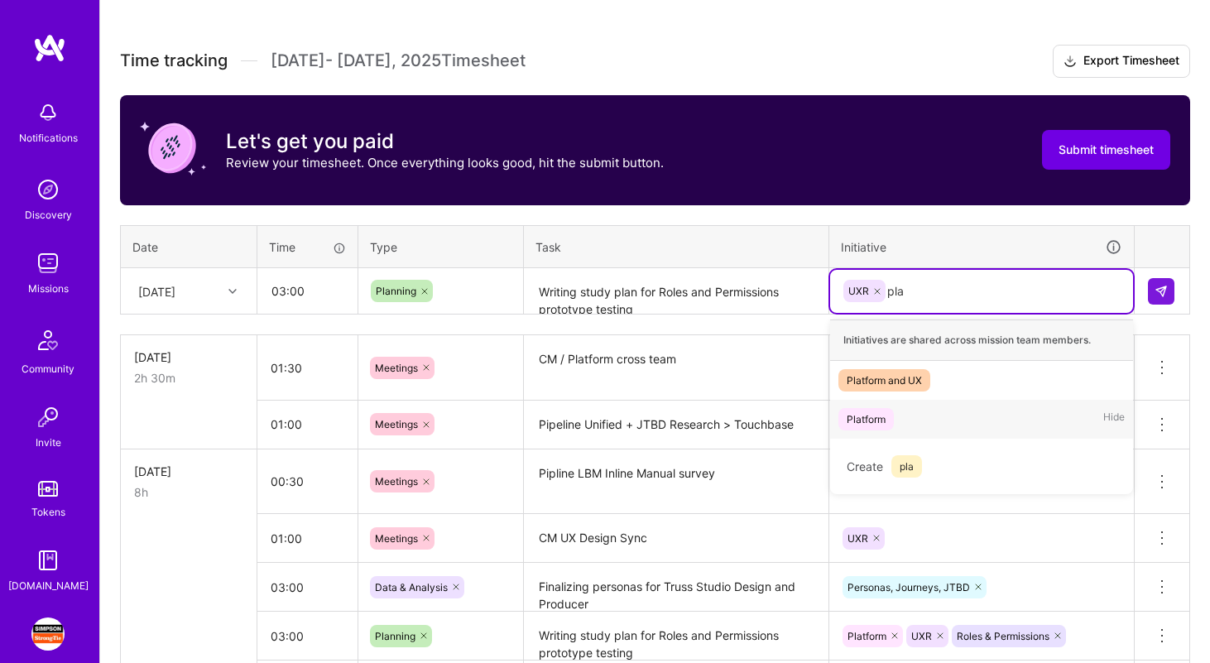
click at [984, 422] on div "Platform Hide" at bounding box center [981, 419] width 303 height 39
type input "role"
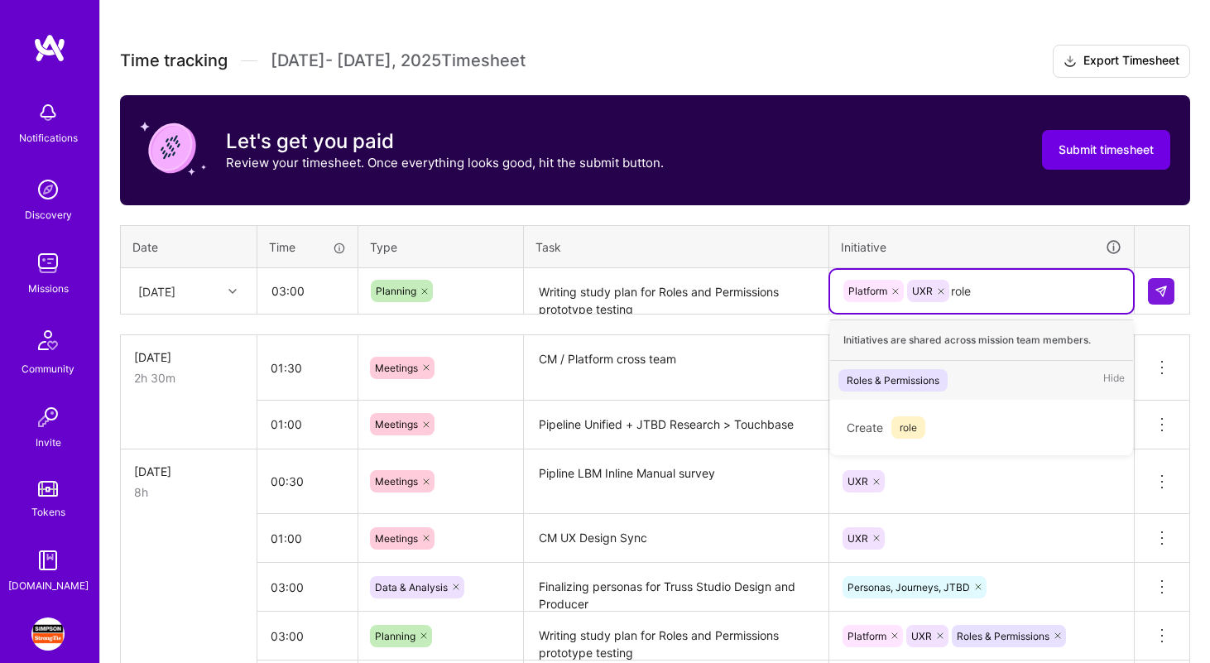
click at [968, 392] on div "Roles & Permissions Hide" at bounding box center [981, 380] width 303 height 39
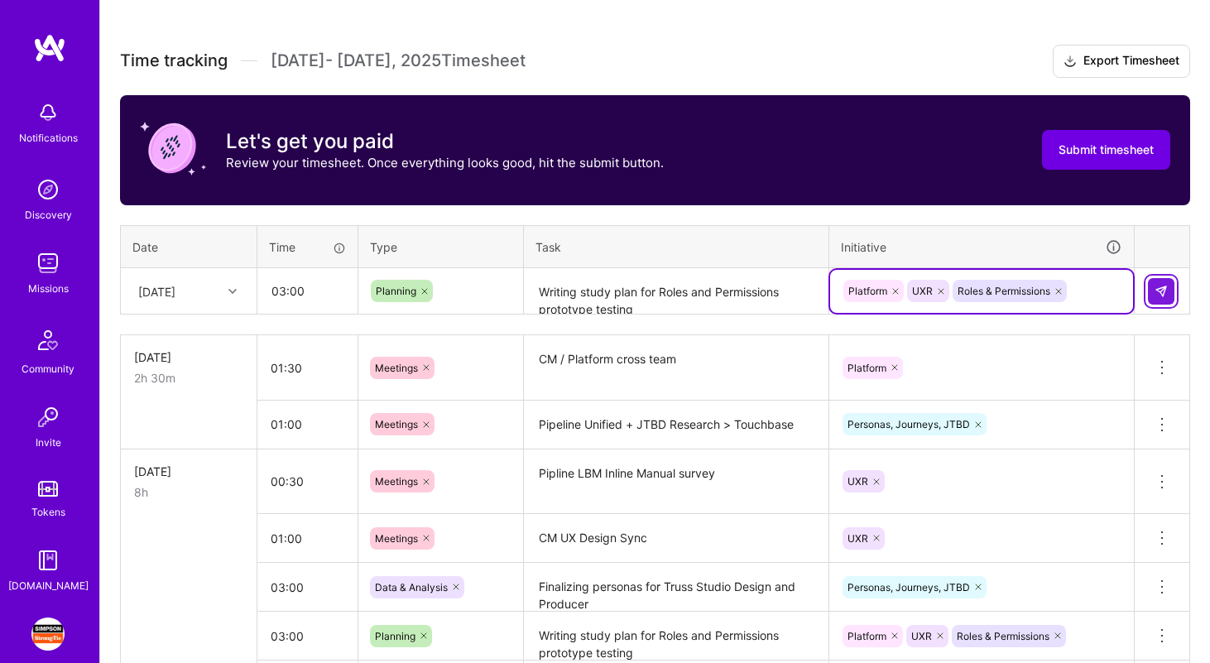
click at [1159, 300] on button at bounding box center [1161, 291] width 26 height 26
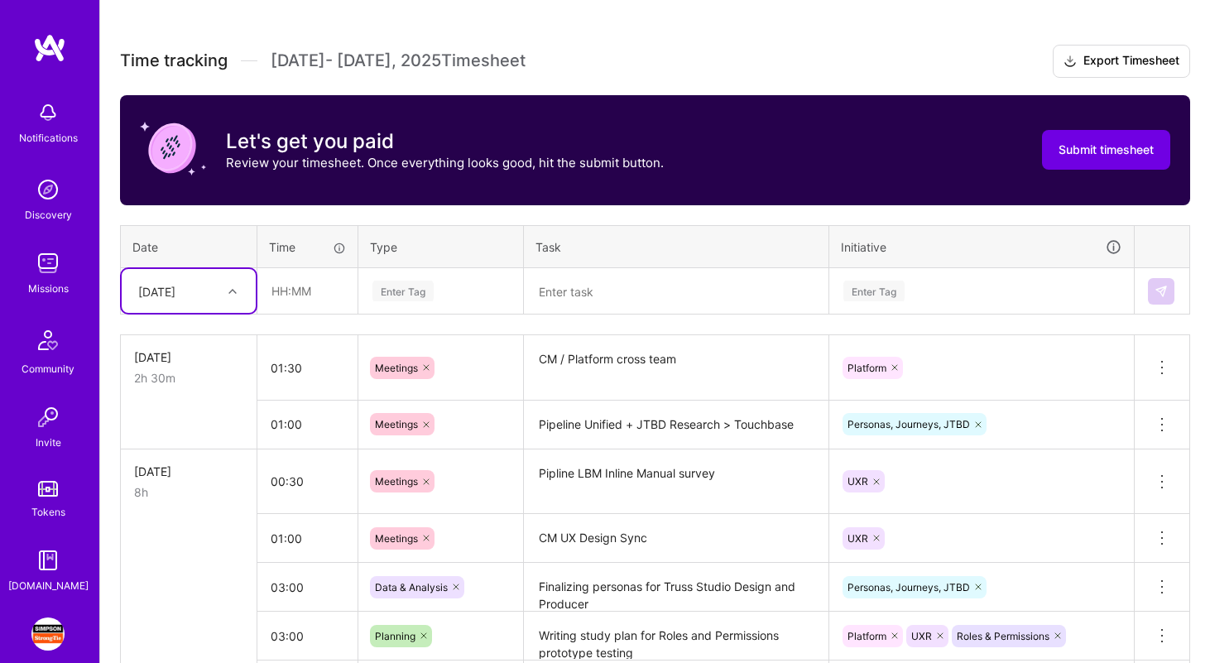
click at [932, 252] on div "Initiative" at bounding box center [981, 246] width 281 height 19
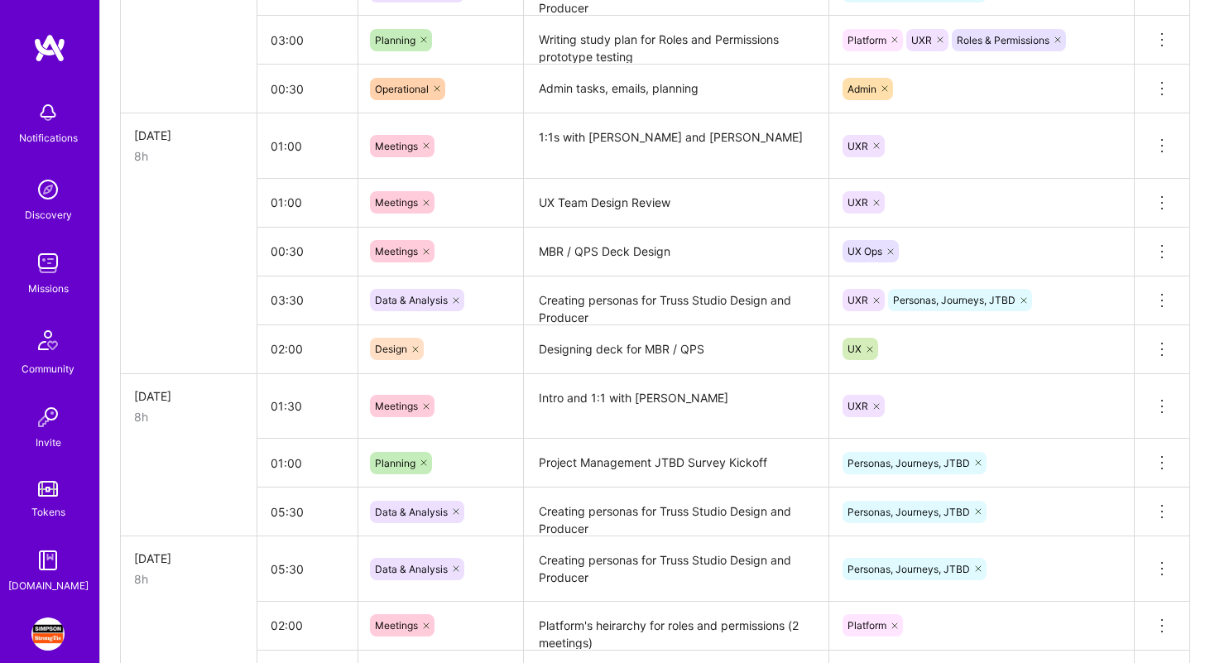
scroll to position [1305, 0]
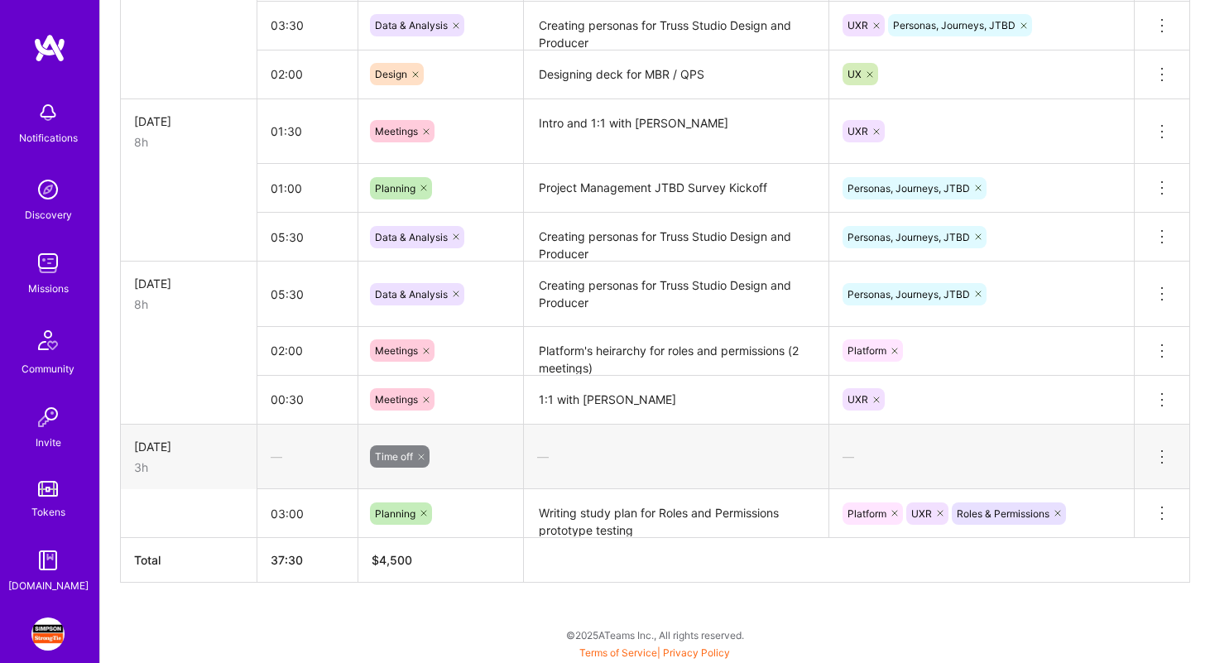
click at [625, 515] on textarea "Writing study plan for Roles and Permissions prototype testing" at bounding box center [675, 514] width 301 height 46
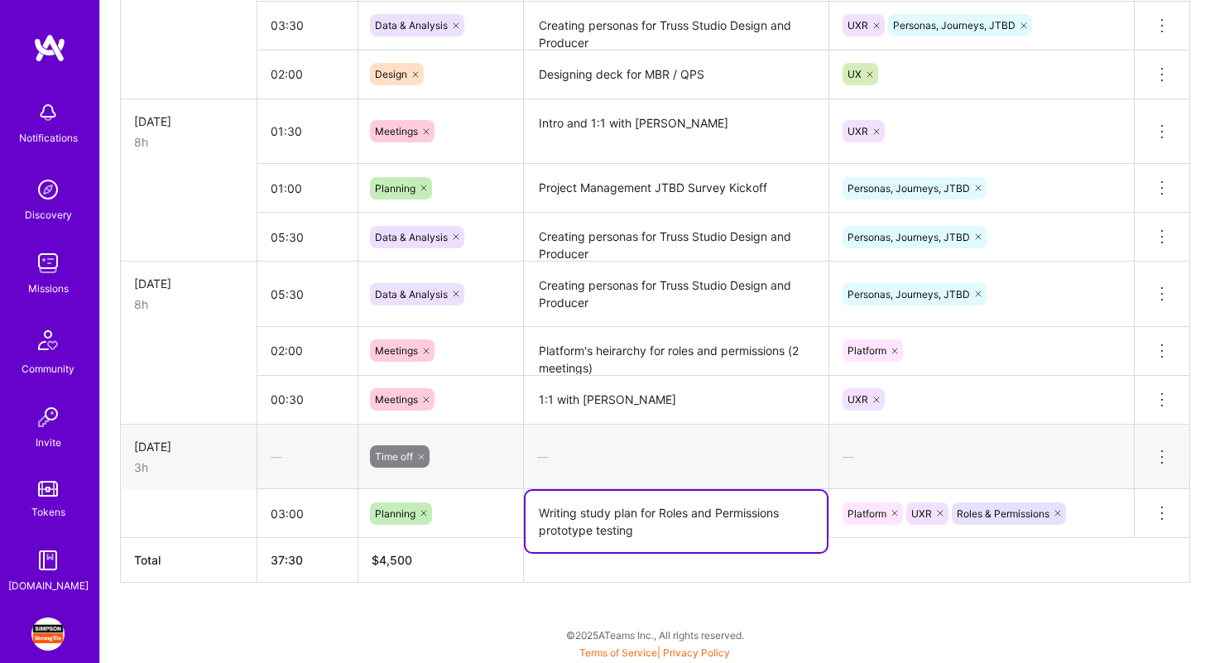
click at [625, 515] on textarea "Writing study plan for Roles and Permissions prototype testing" at bounding box center [675, 521] width 301 height 61
click at [142, 478] on td "[DATE] 3h" at bounding box center [189, 456] width 137 height 65
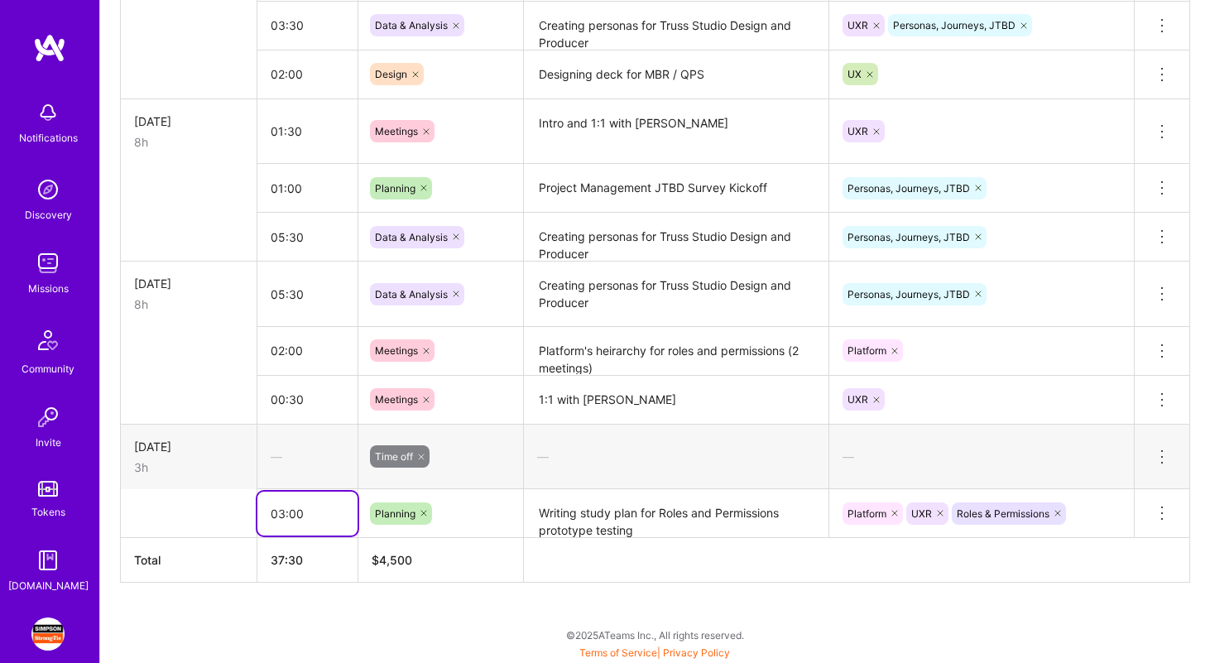
click at [314, 525] on input "03:00" at bounding box center [307, 513] width 100 height 44
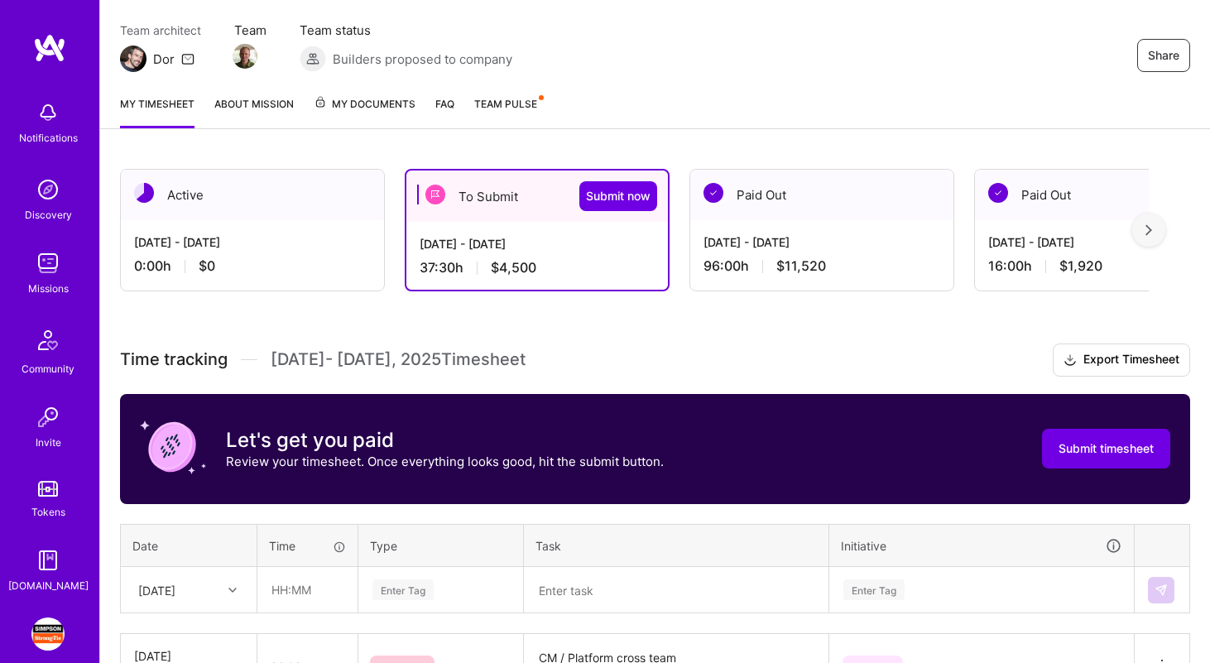
scroll to position [409, 0]
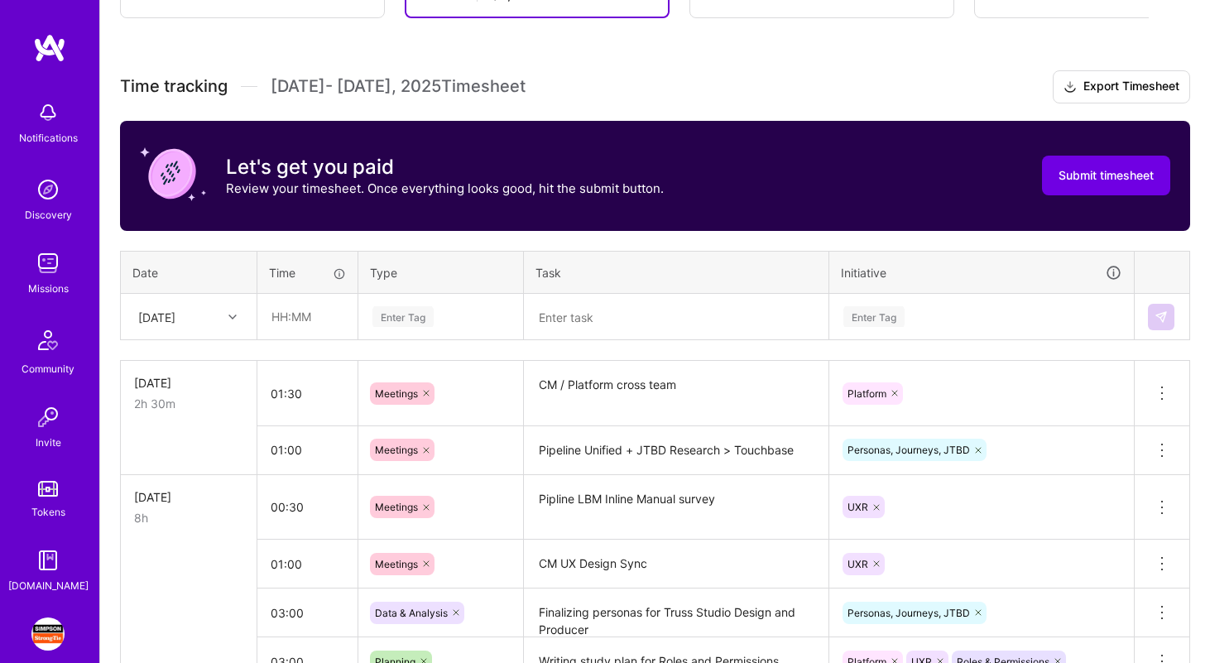
click at [217, 307] on div "[DATE]" at bounding box center [176, 316] width 92 height 27
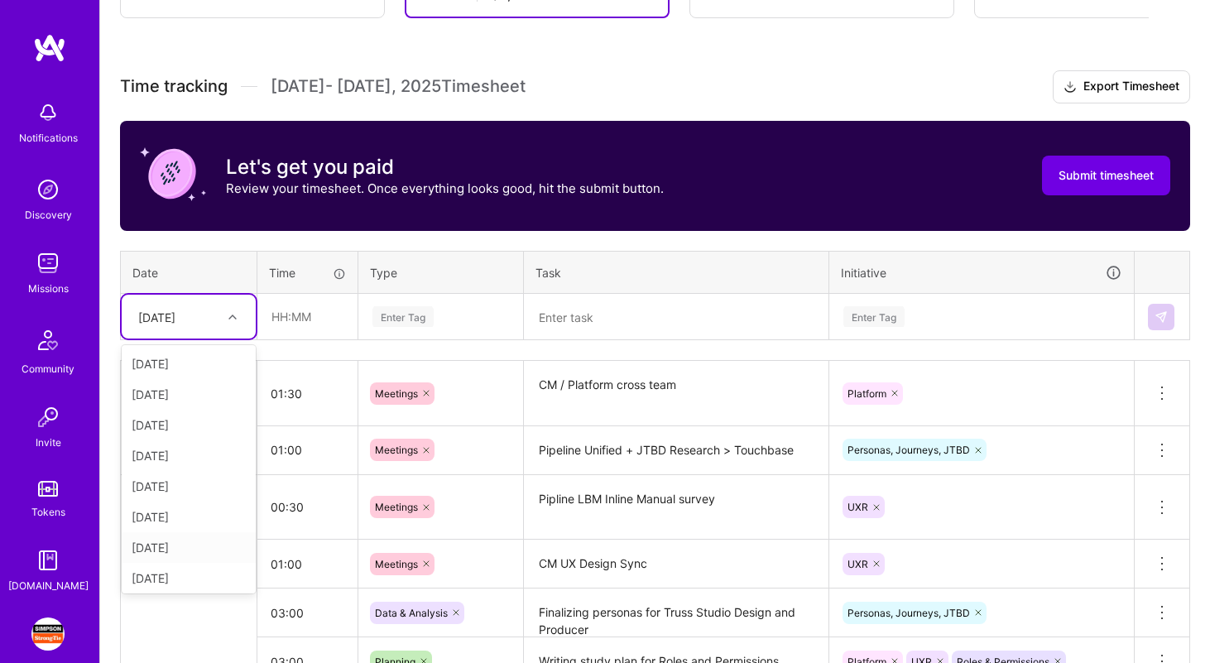
click at [189, 541] on div "[DATE]" at bounding box center [189, 547] width 134 height 31
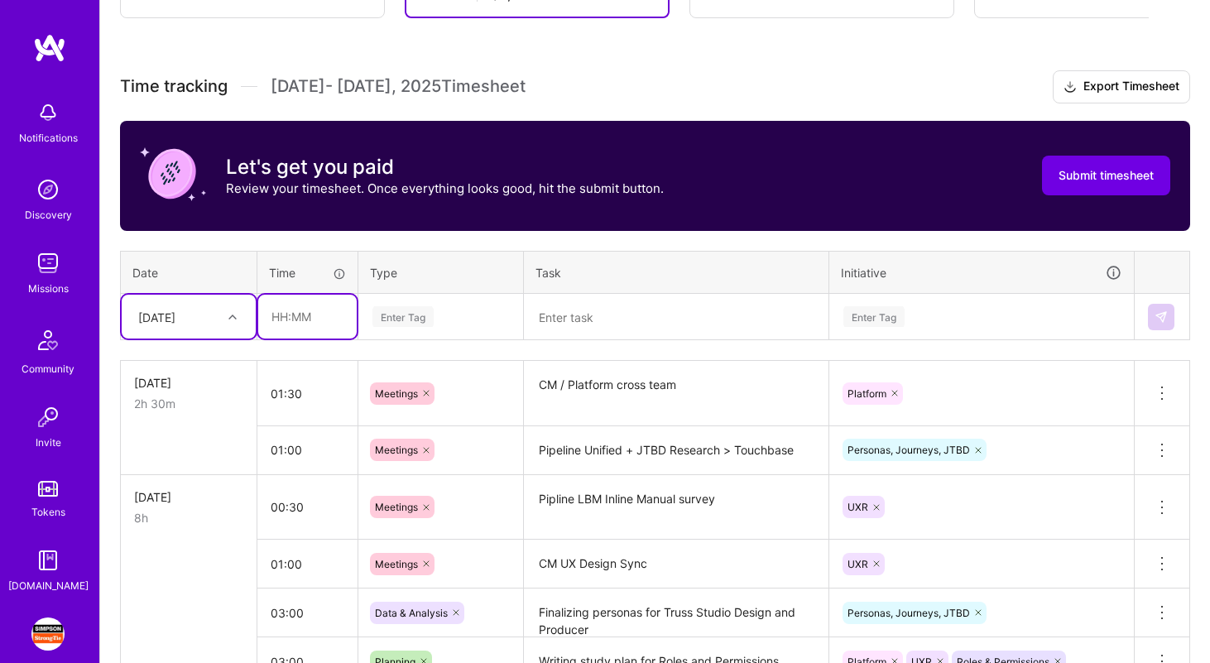
click at [313, 326] on input "text" at bounding box center [307, 317] width 98 height 44
type input "03:00"
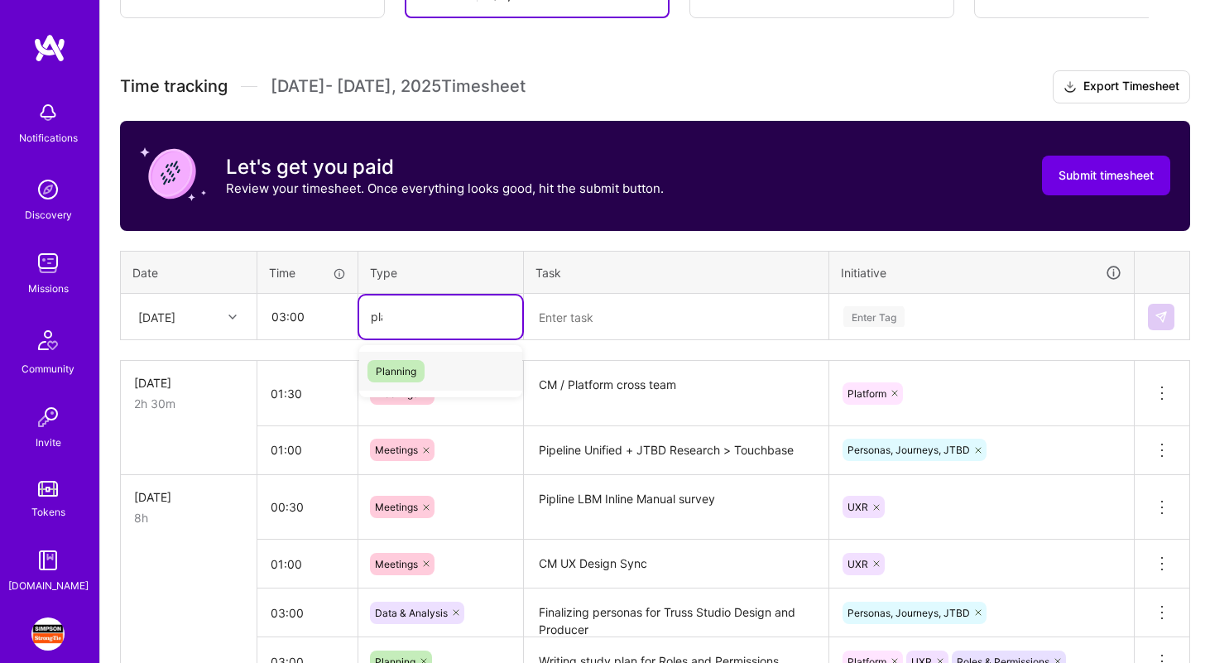
type input "plan"
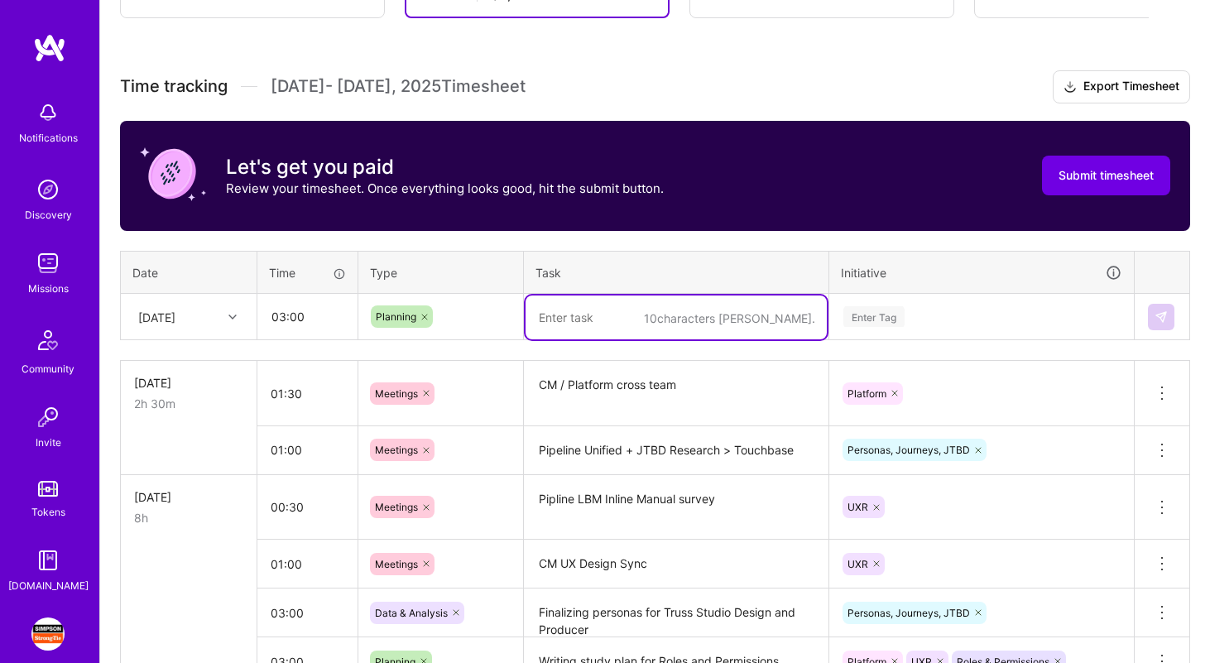
paste textarea "Writing study plan for Roles and Permissions prototype testing"
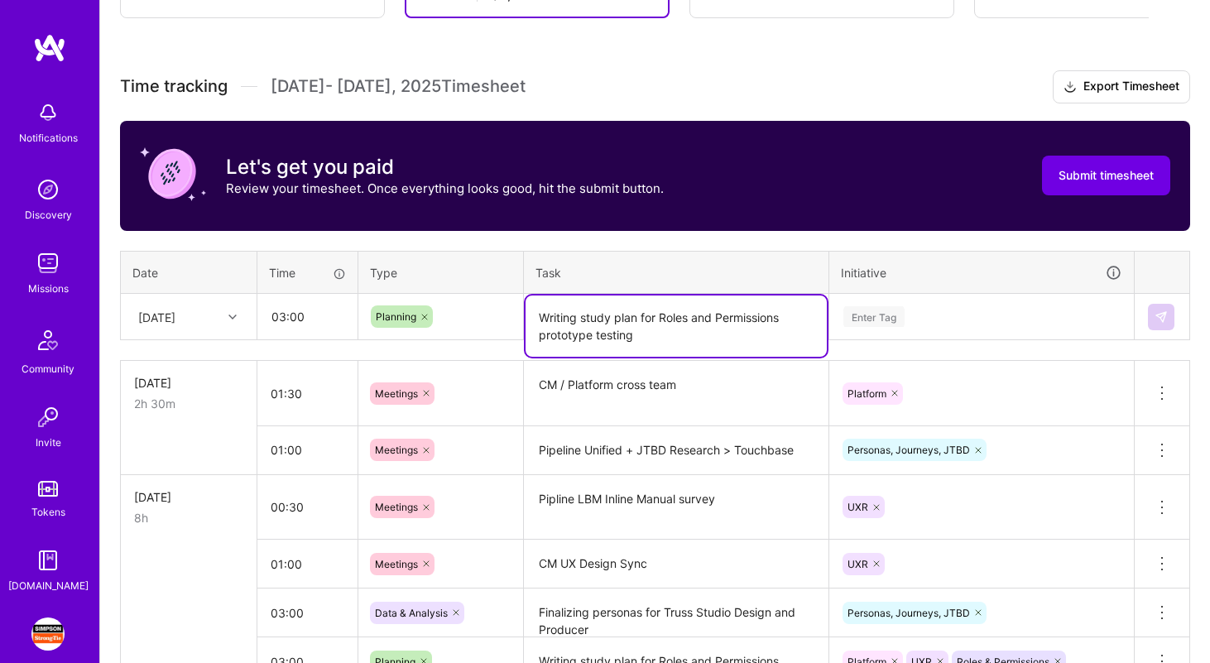
type textarea "Writing study plan for Roles and Permissions prototype testing"
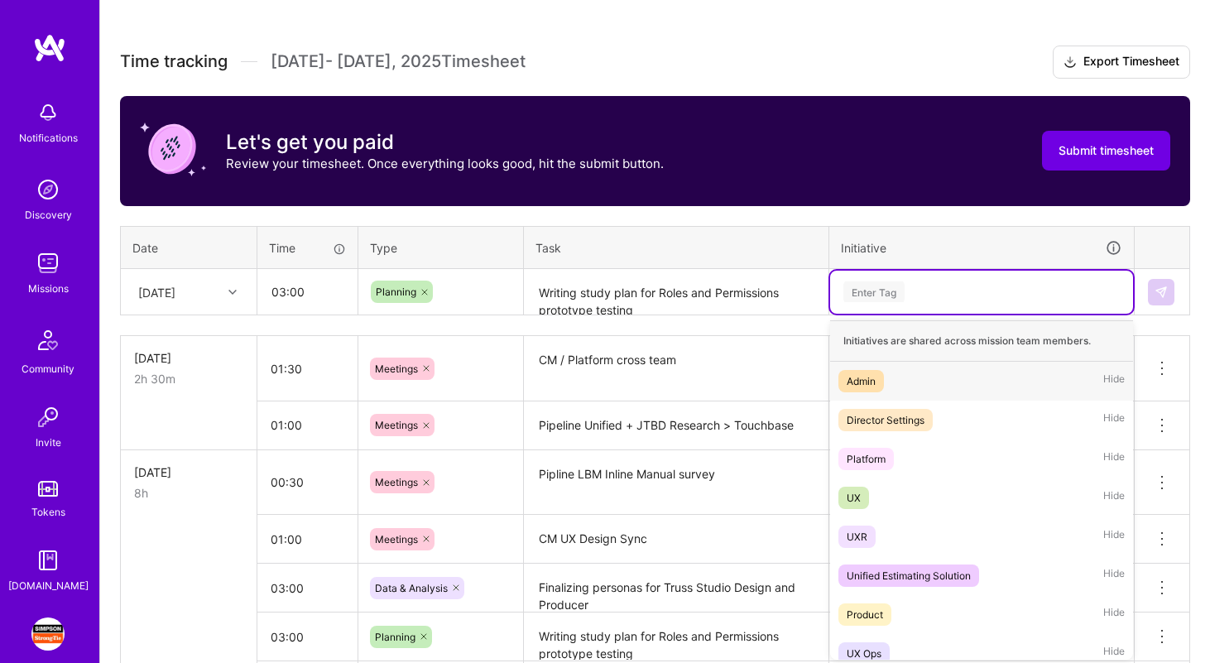
scroll to position [436, 0]
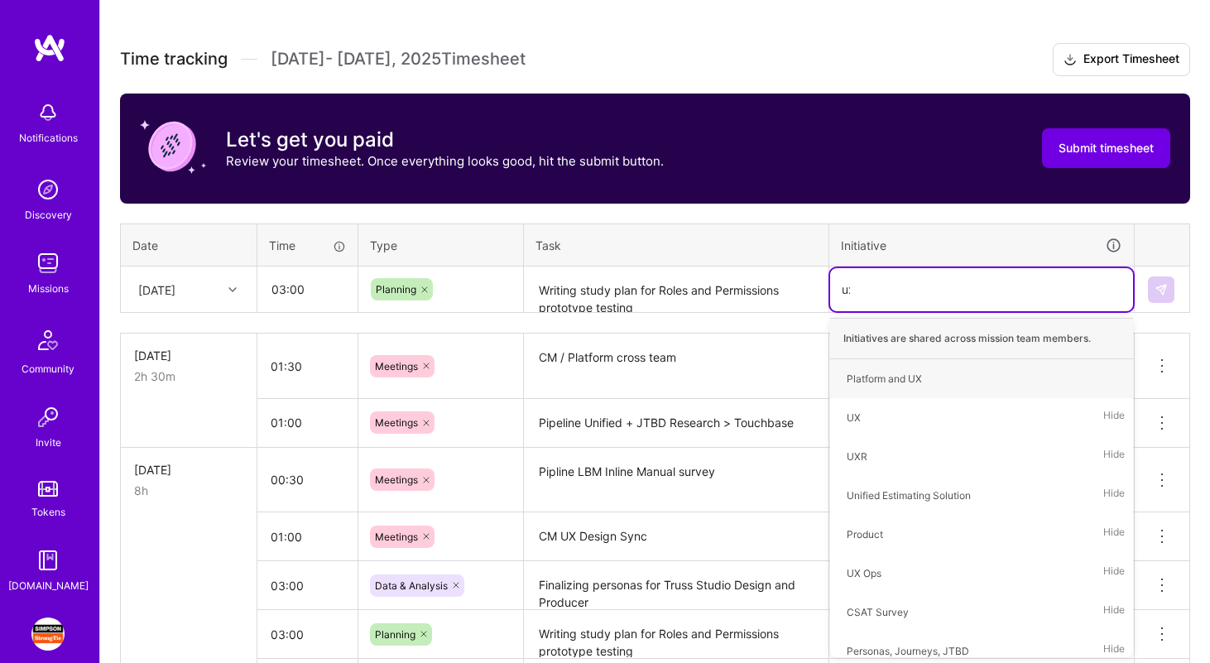
type input "uxr"
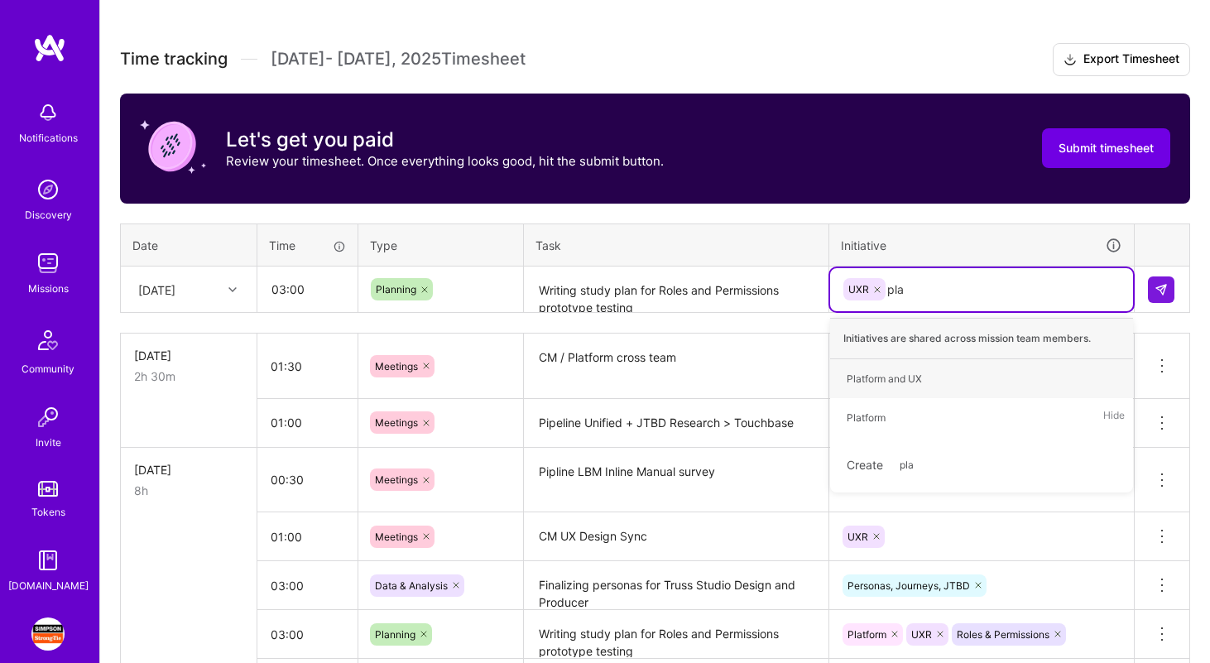
type input "plat"
click at [990, 419] on div "Platform Hide" at bounding box center [981, 417] width 303 height 39
type input "role"
click at [1001, 376] on div "Roles & Permissions Hide" at bounding box center [981, 378] width 303 height 39
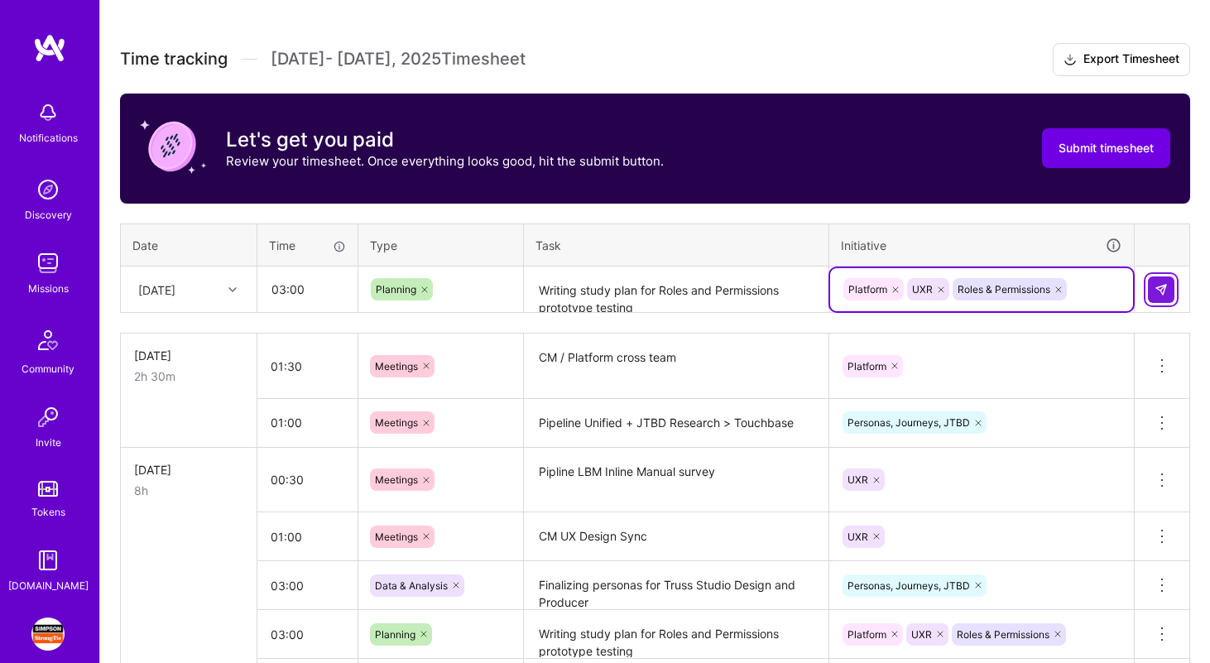
click at [1165, 283] on img at bounding box center [1160, 289] width 13 height 13
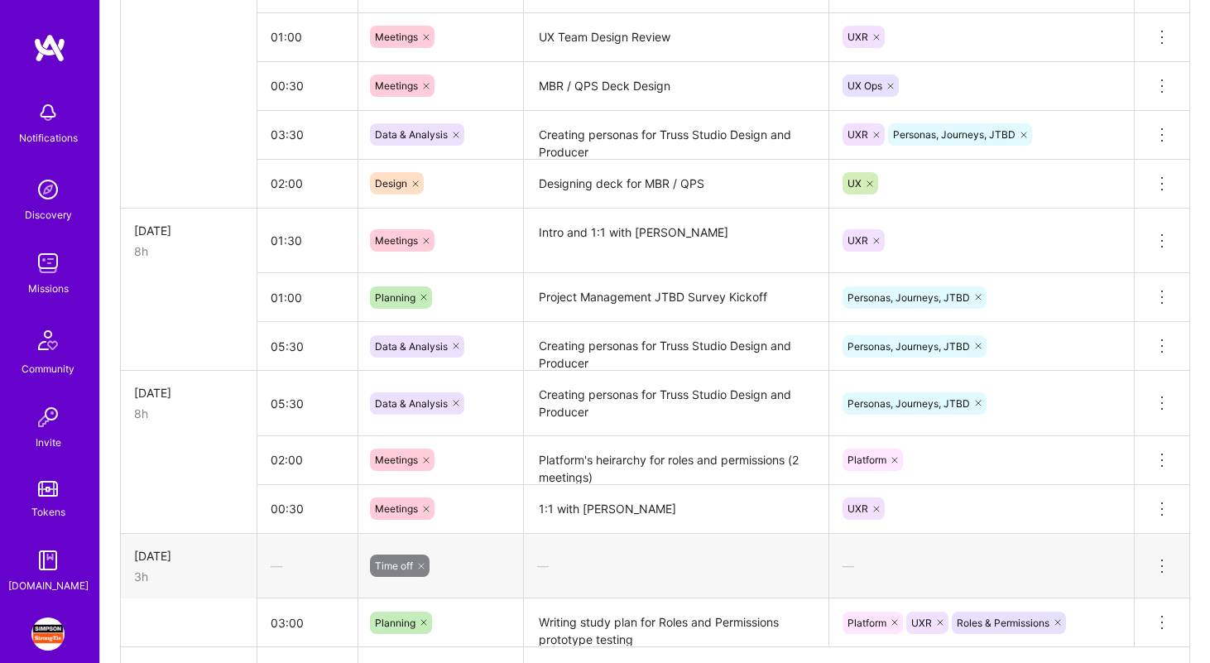
scroll to position [1354, 0]
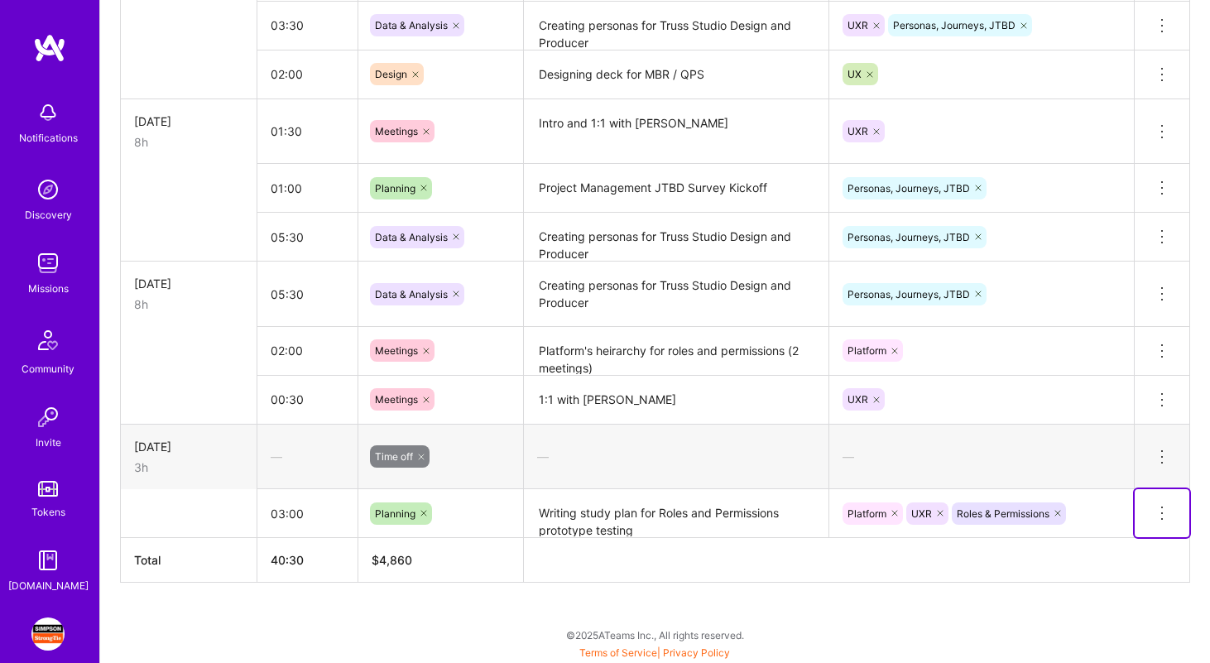
click at [1159, 509] on icon at bounding box center [1162, 513] width 20 height 20
click at [1140, 525] on button "Delete row" at bounding box center [1121, 541] width 86 height 41
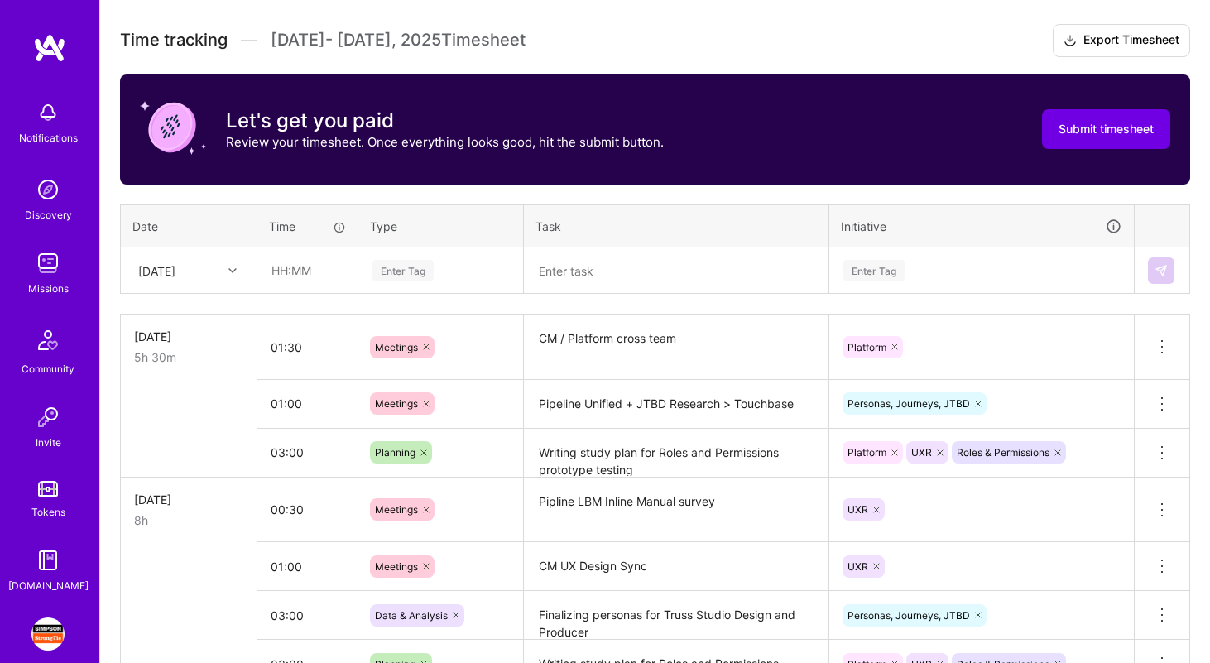
scroll to position [597, 0]
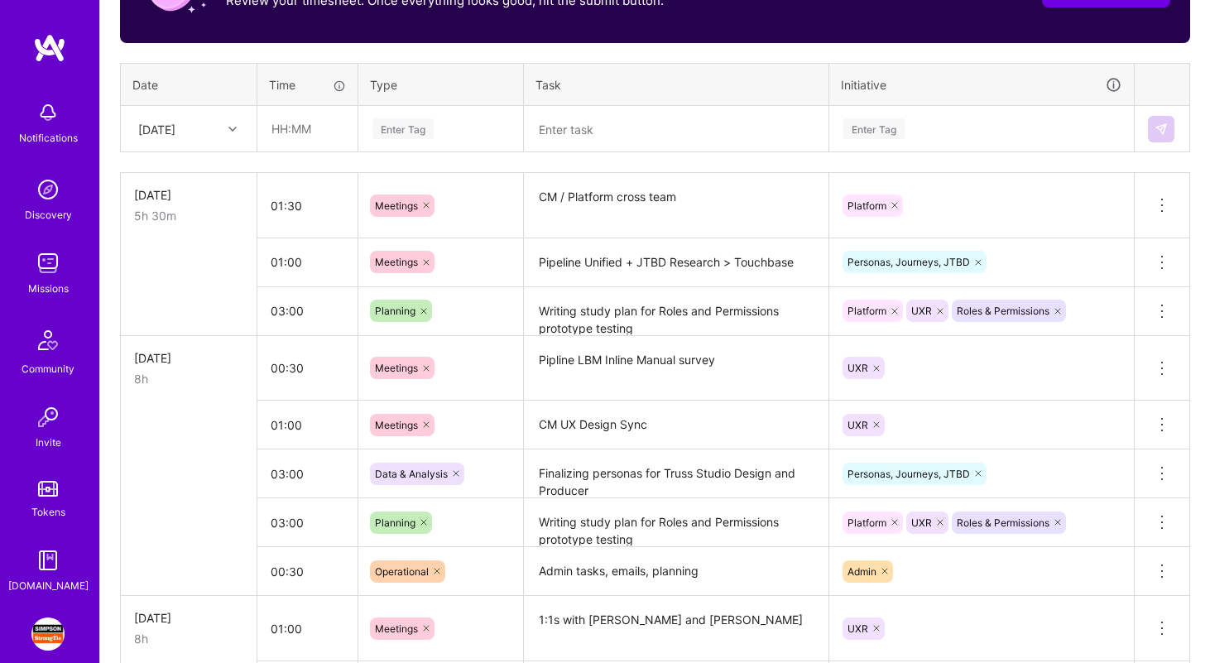
click at [585, 474] on textarea "Finalizing personas for Truss Studio Design and Producer" at bounding box center [675, 474] width 301 height 46
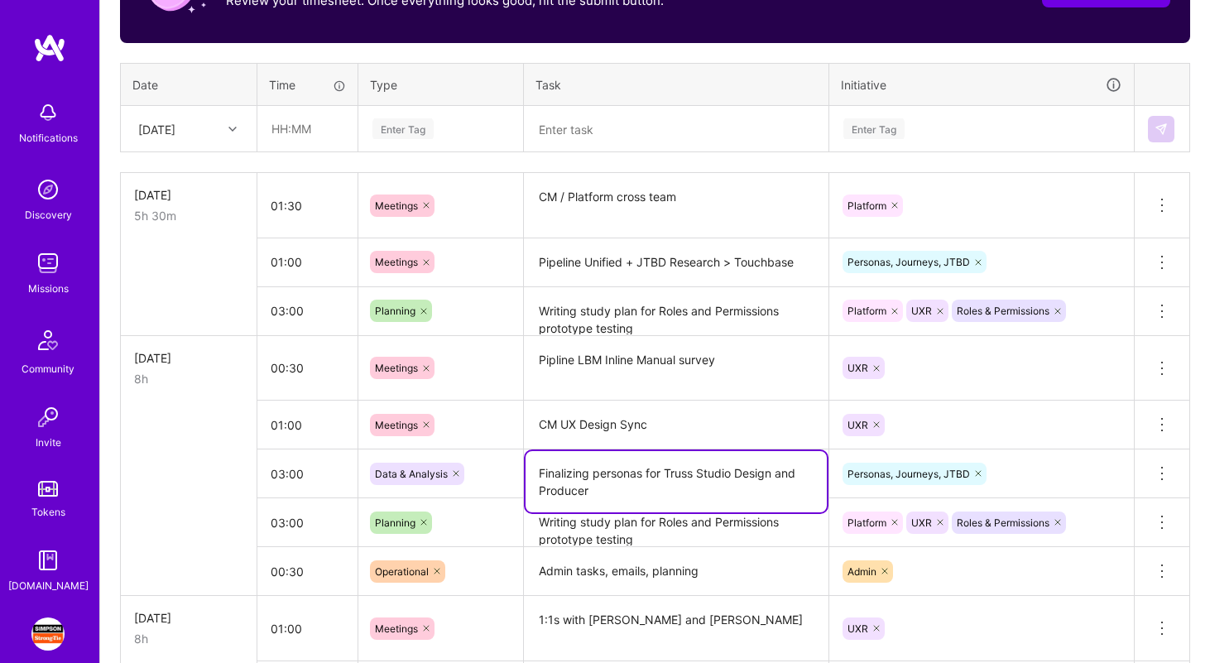
click at [585, 474] on textarea "Finalizing personas for Truss Studio Design and Producer" at bounding box center [675, 481] width 301 height 61
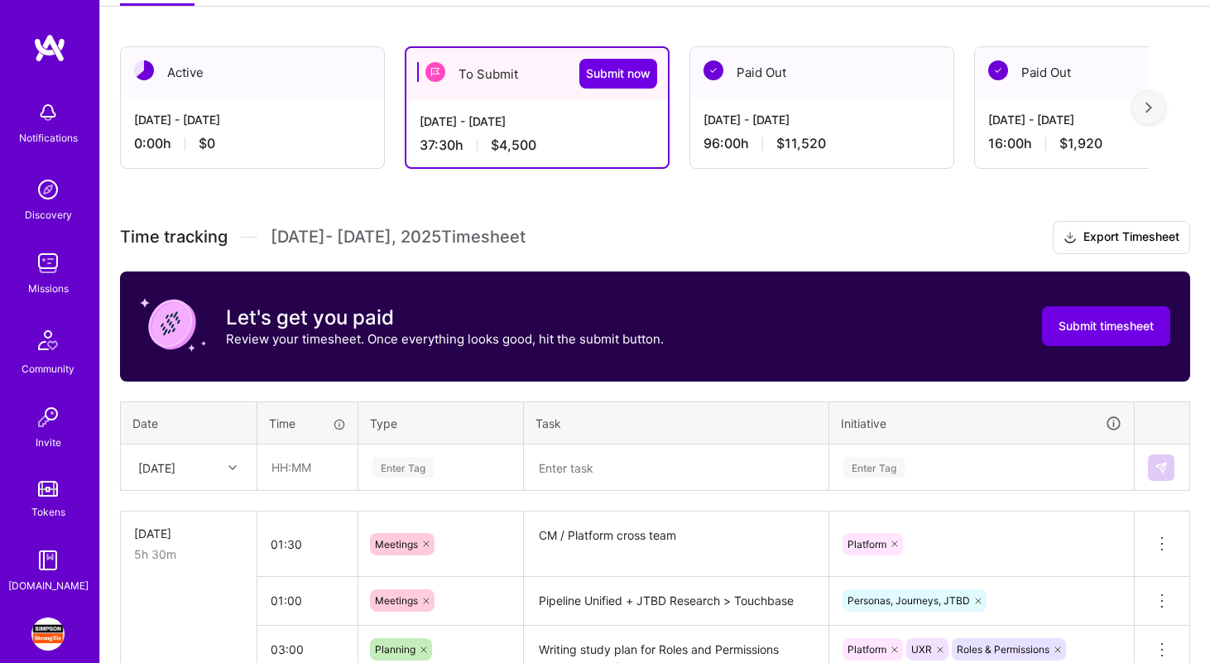
scroll to position [281, 0]
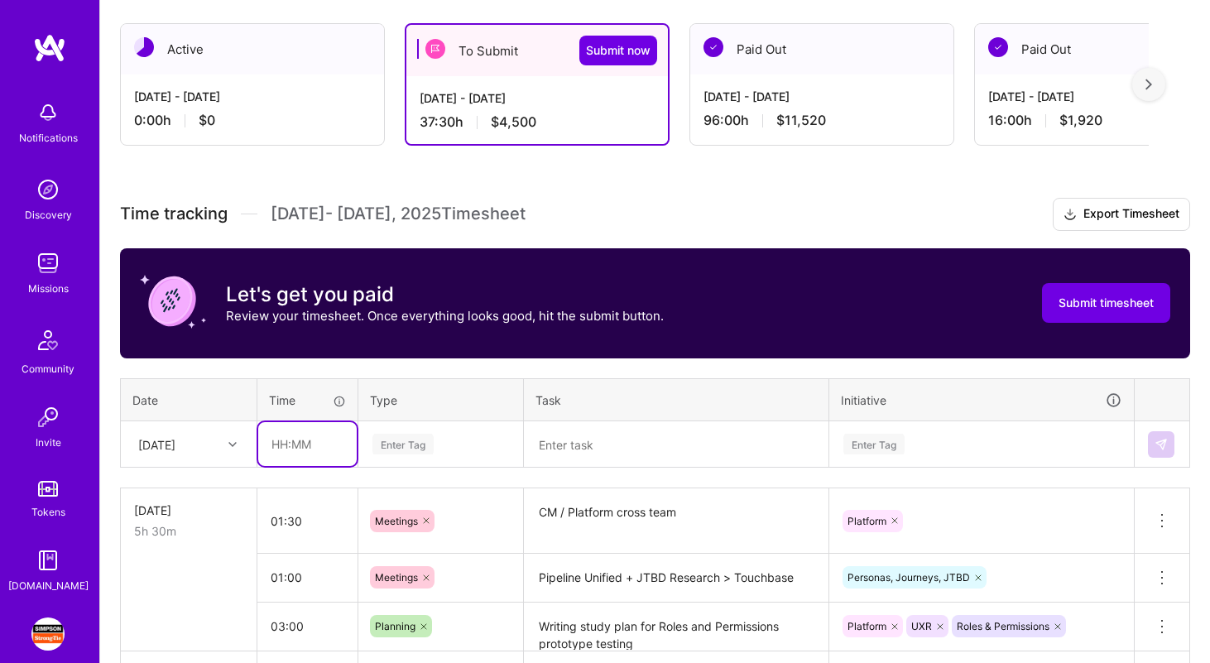
click at [280, 444] on input "text" at bounding box center [307, 444] width 98 height 44
type input "02:30"
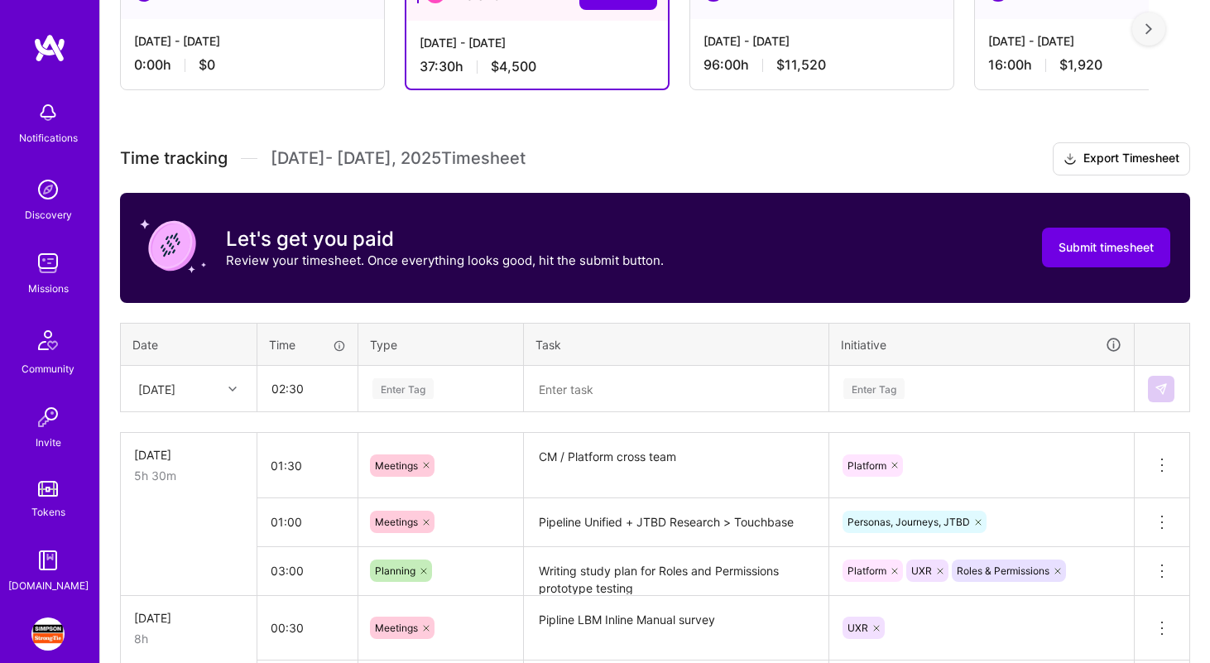
scroll to position [345, 0]
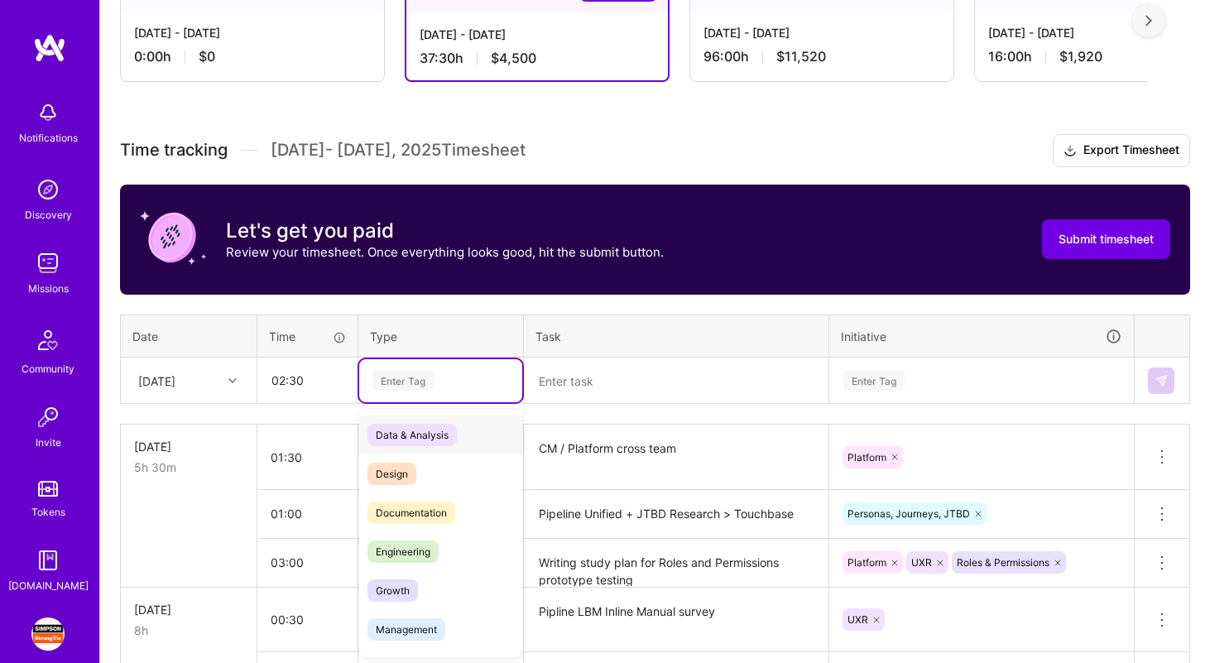
click at [484, 435] on div "Data & Analysis" at bounding box center [440, 434] width 163 height 39
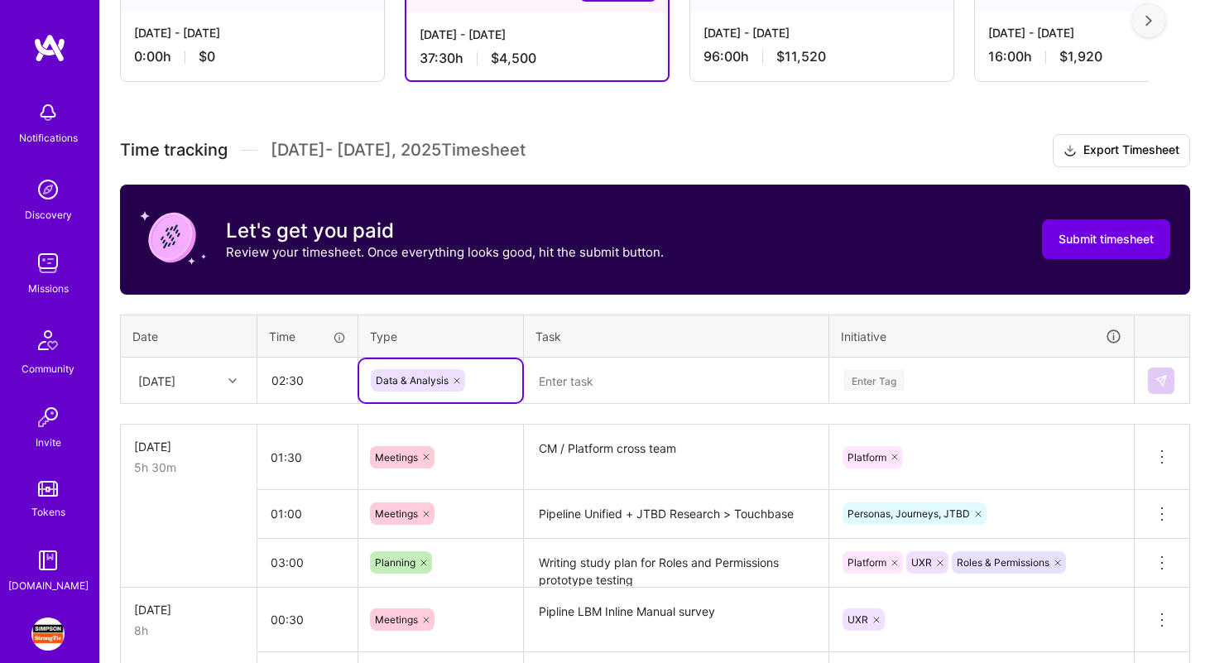
click at [587, 357] on td at bounding box center [676, 380] width 305 height 46
click at [583, 371] on textarea at bounding box center [675, 381] width 301 height 44
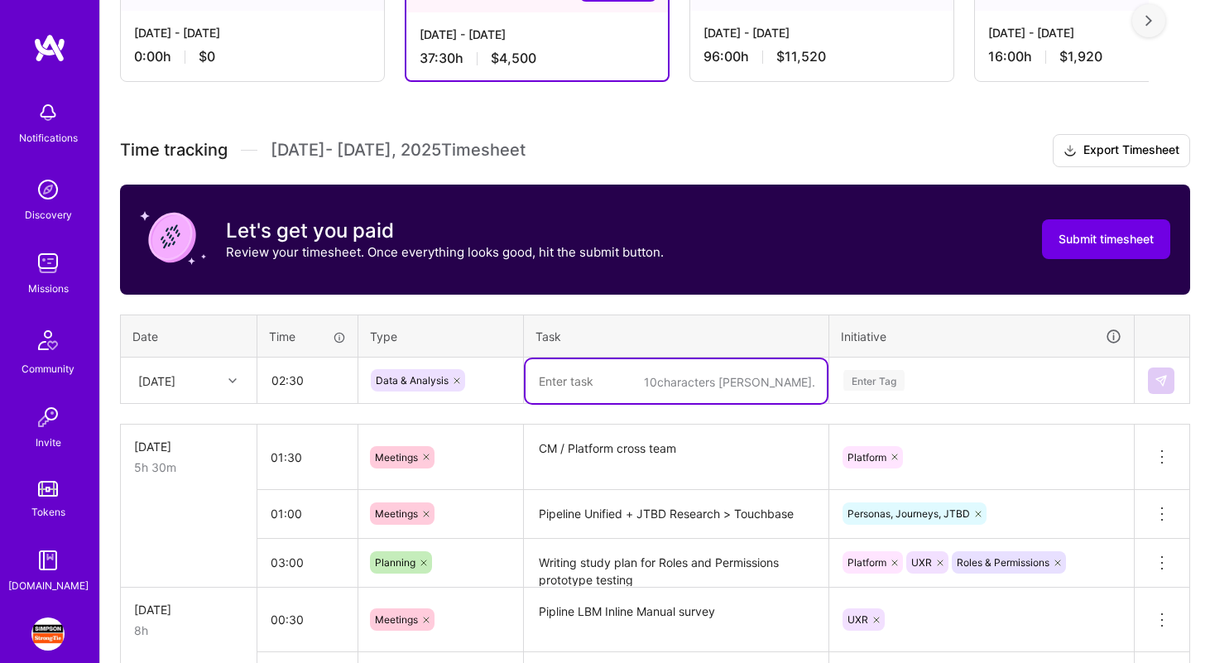
paste textarea "Finalizing personas for Truss Studio Design and Producer"
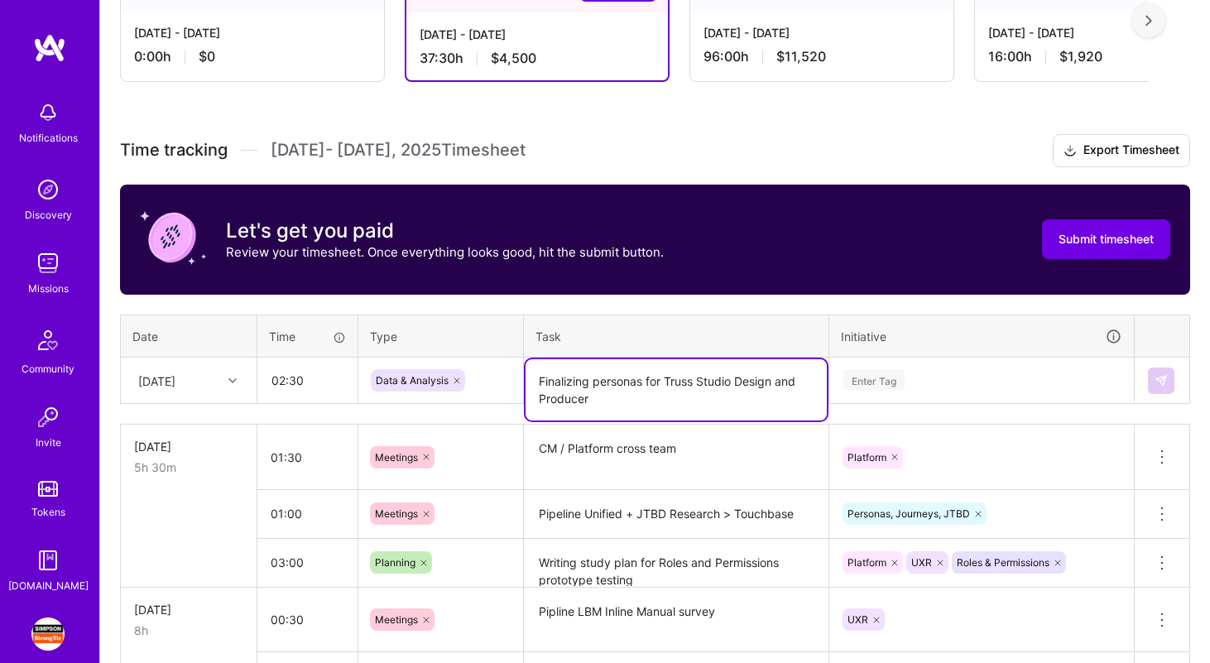
type textarea "Finalizing personas for Truss Studio Design and Producer"
click at [877, 366] on div "Enter Tag" at bounding box center [981, 380] width 303 height 43
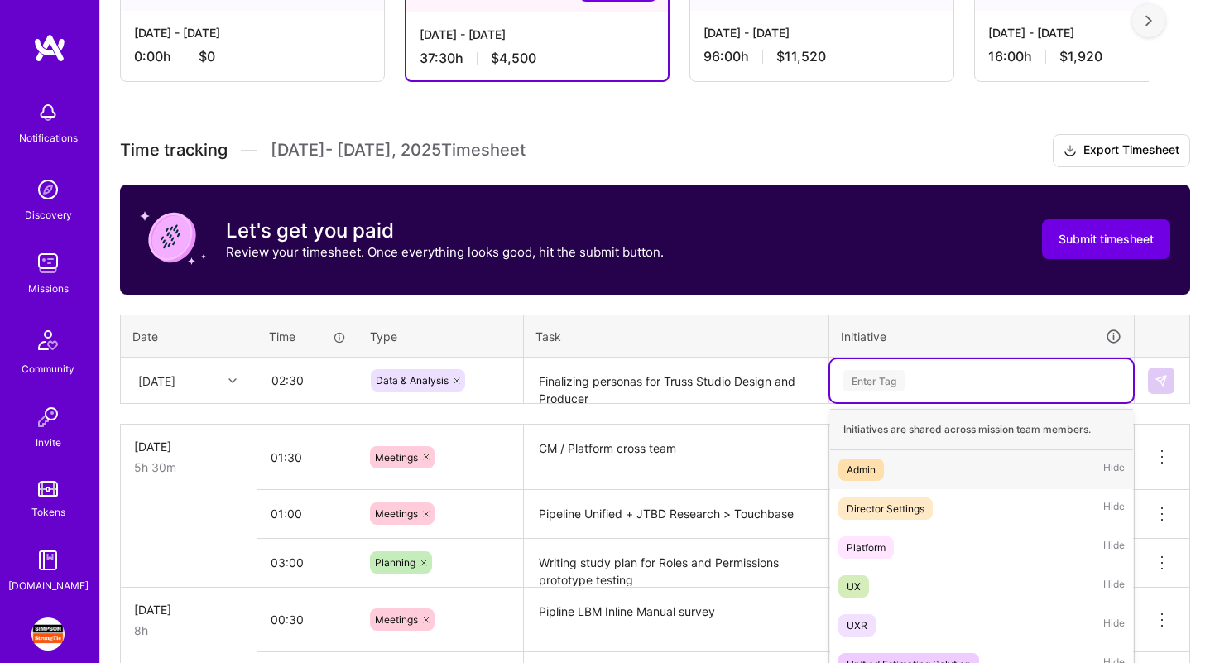
scroll to position [436, 0]
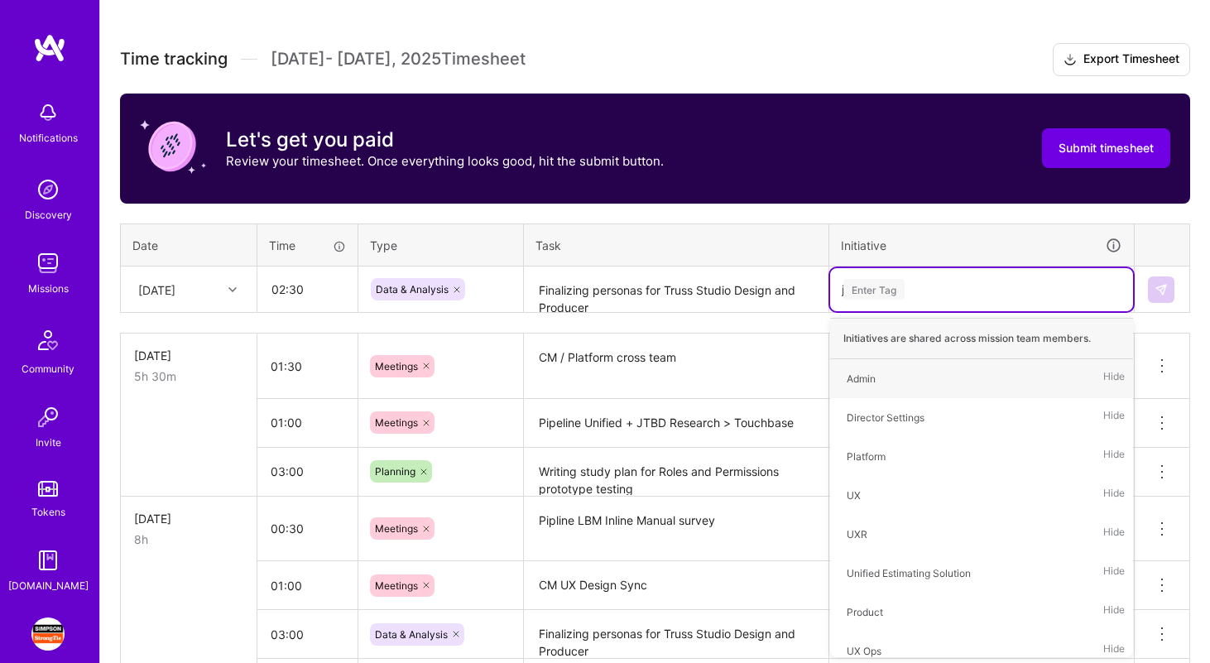
type input "jou"
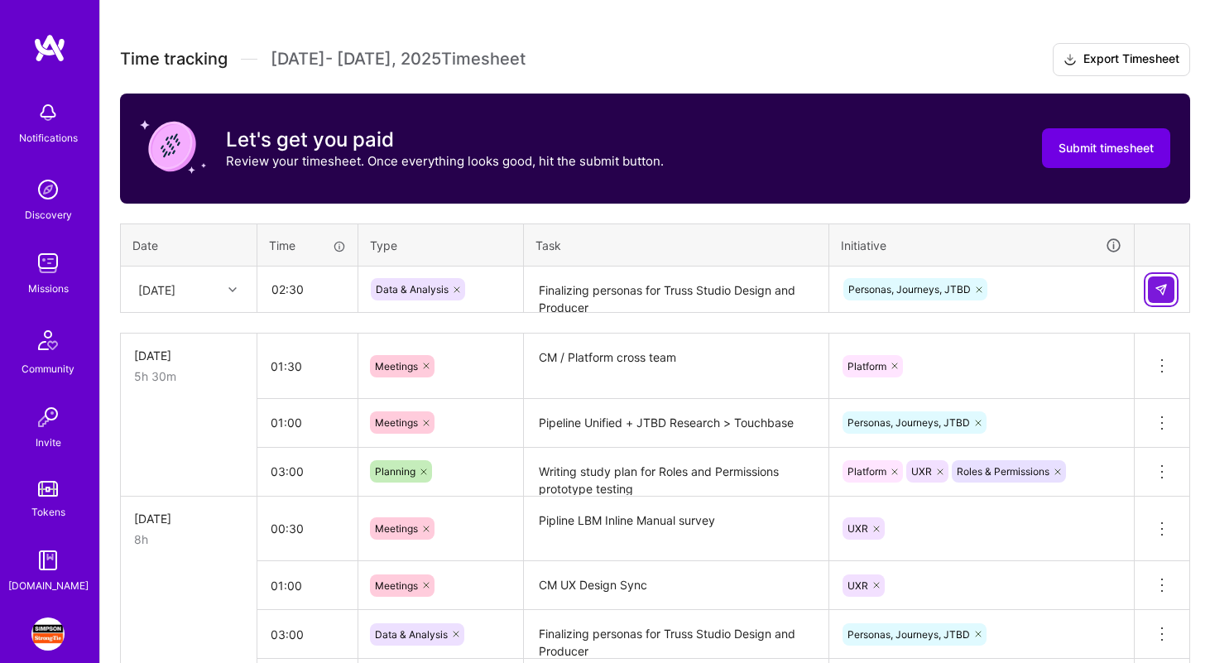
click at [1168, 295] on button at bounding box center [1161, 289] width 26 height 26
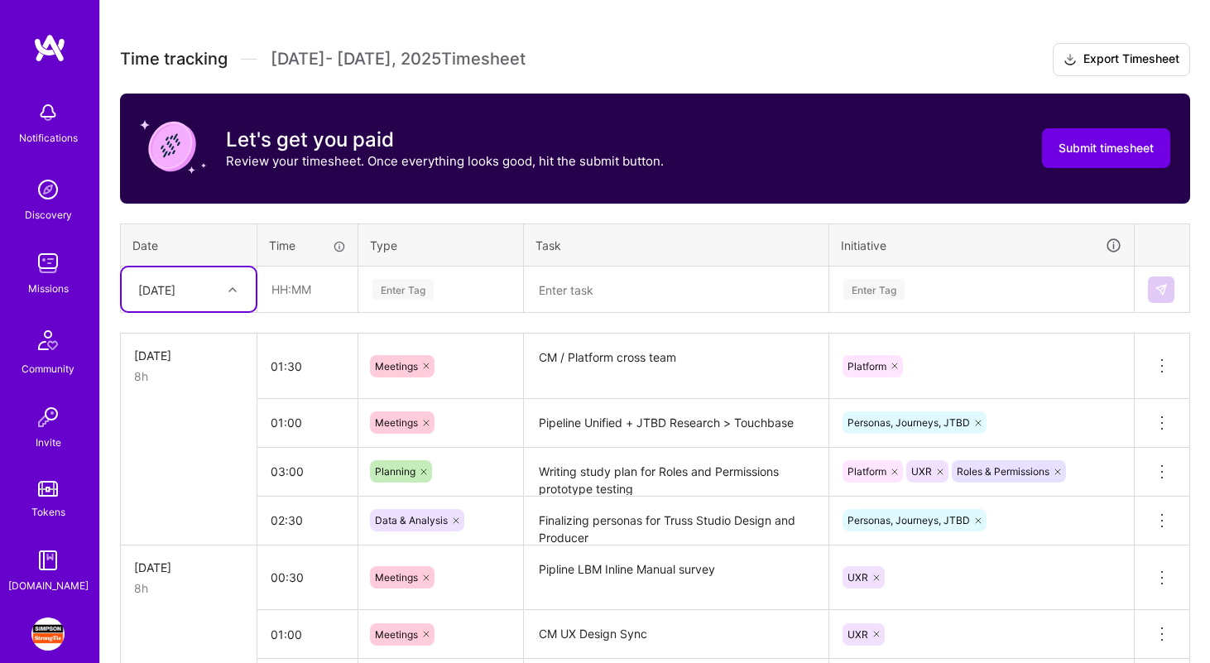
click at [239, 300] on div at bounding box center [235, 289] width 26 height 27
click at [185, 489] on div "[DATE]" at bounding box center [189, 490] width 134 height 31
click at [302, 289] on input "text" at bounding box center [307, 289] width 98 height 44
type input "00:30"
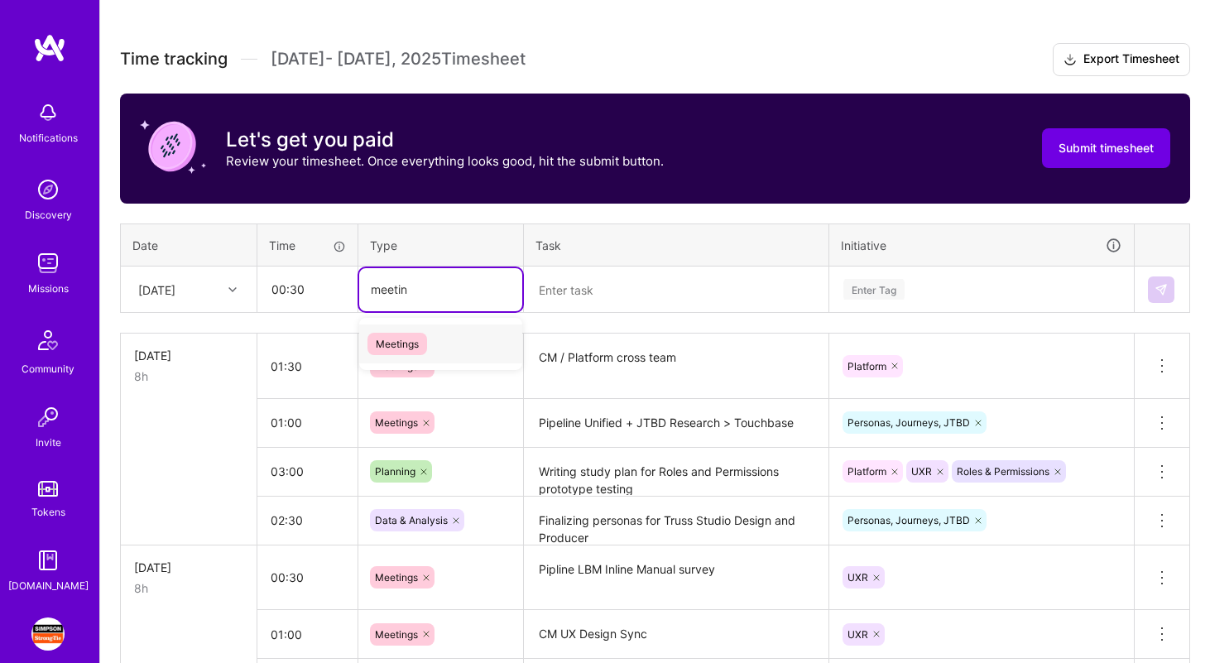
type input "meeting"
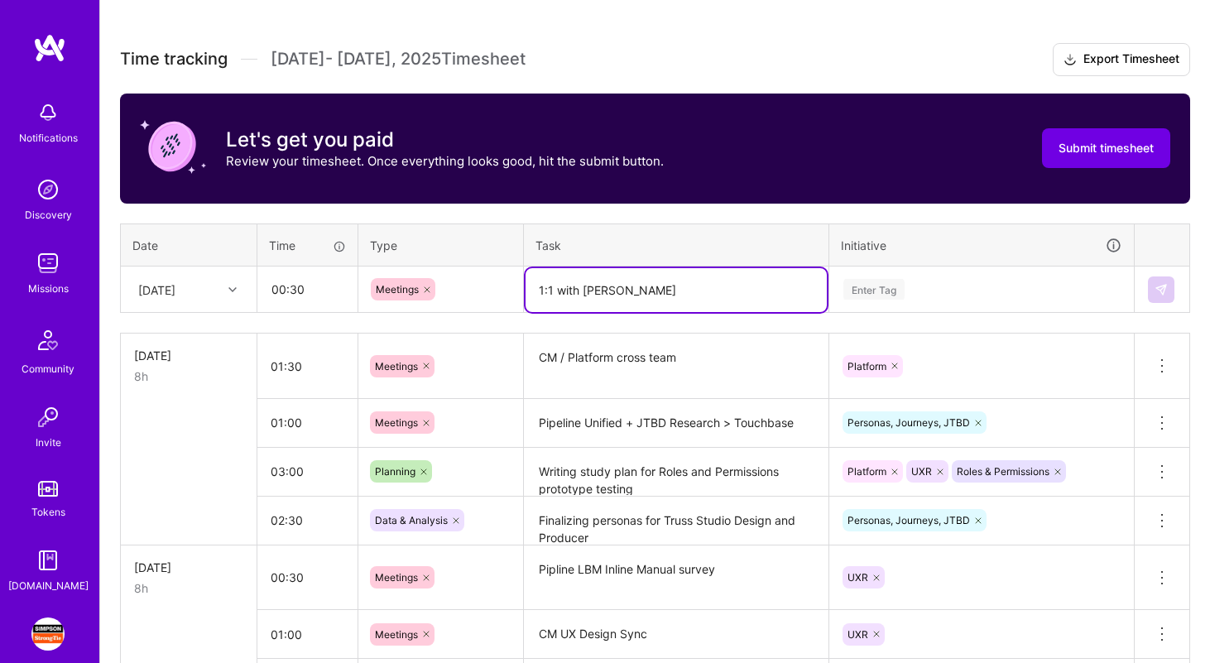
type textarea "1:1 with [PERSON_NAME]"
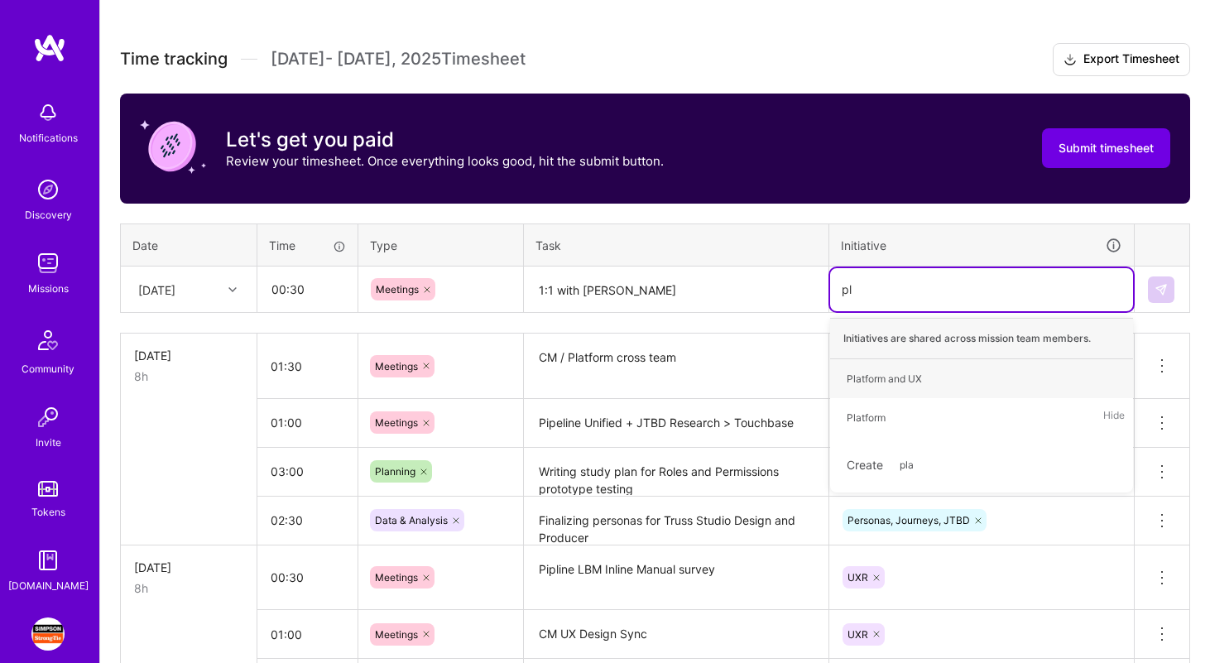
type input "p"
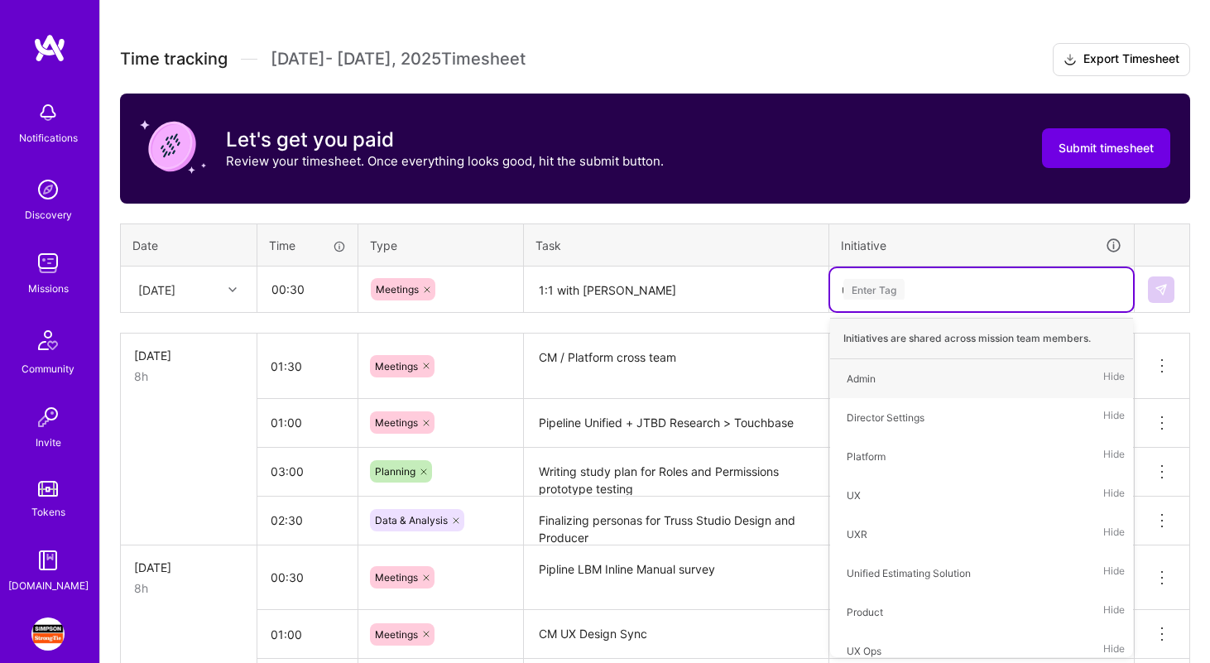
type input "uxr"
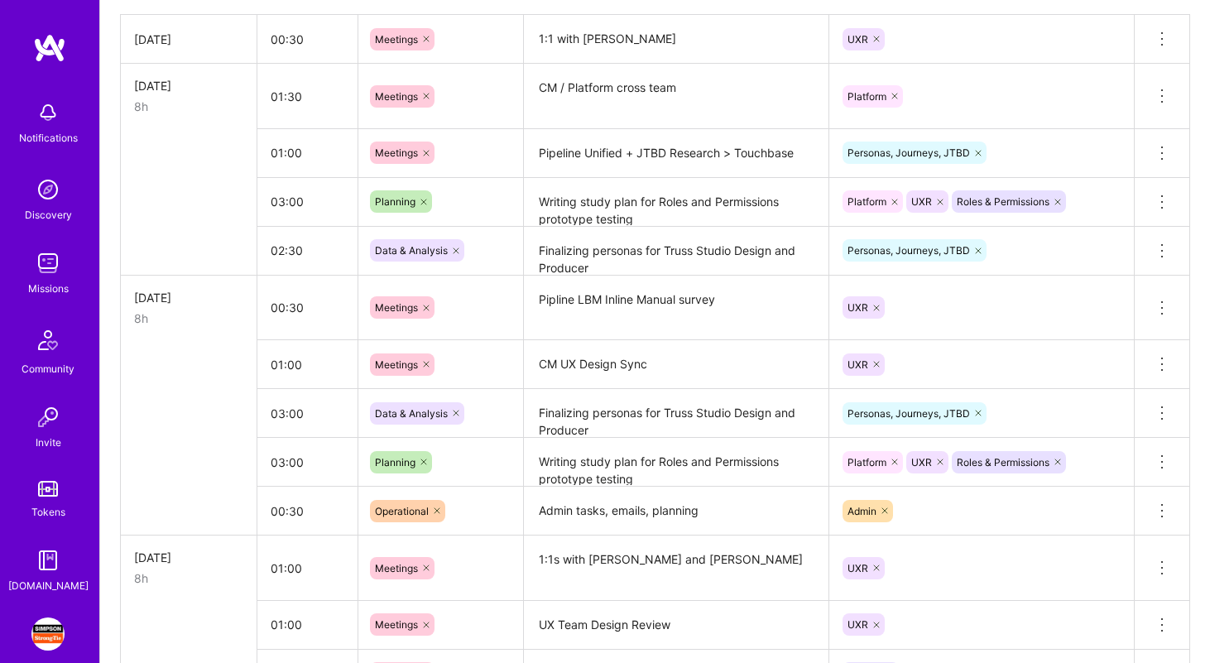
scroll to position [756, 0]
click at [280, 410] on input "03:00" at bounding box center [307, 412] width 100 height 44
type input "0"
click at [631, 472] on textarea "Writing study plan for Roles and Permissions prototype testing" at bounding box center [675, 461] width 301 height 46
type input "01:00"
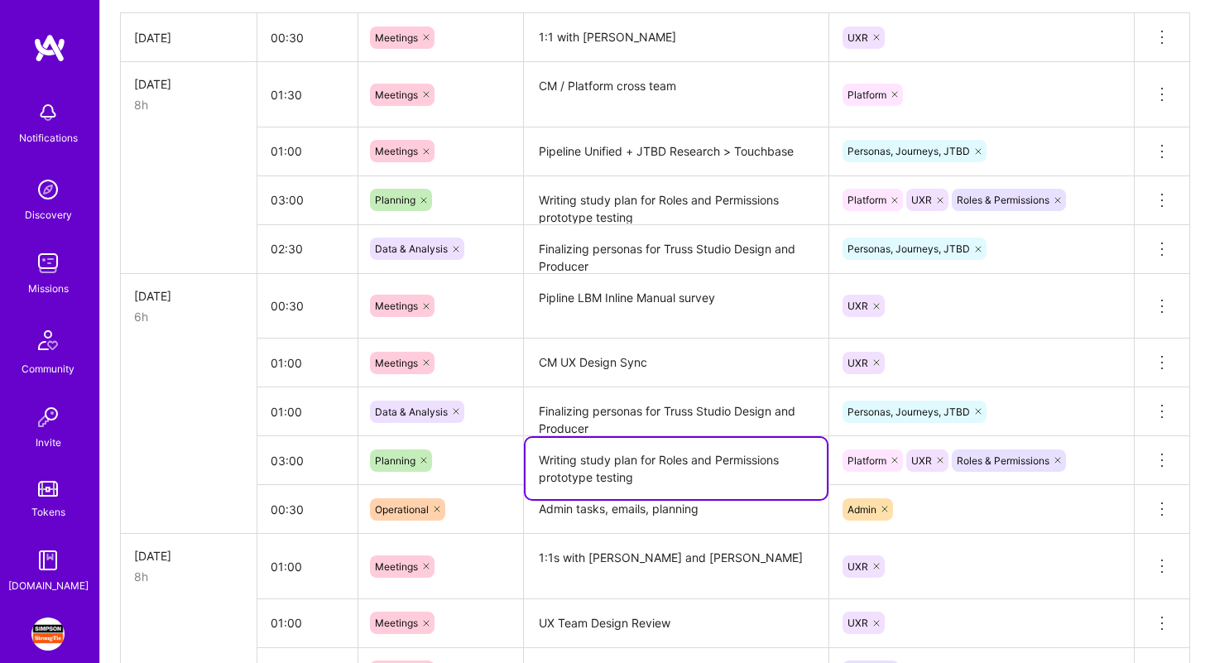
scroll to position [564, 0]
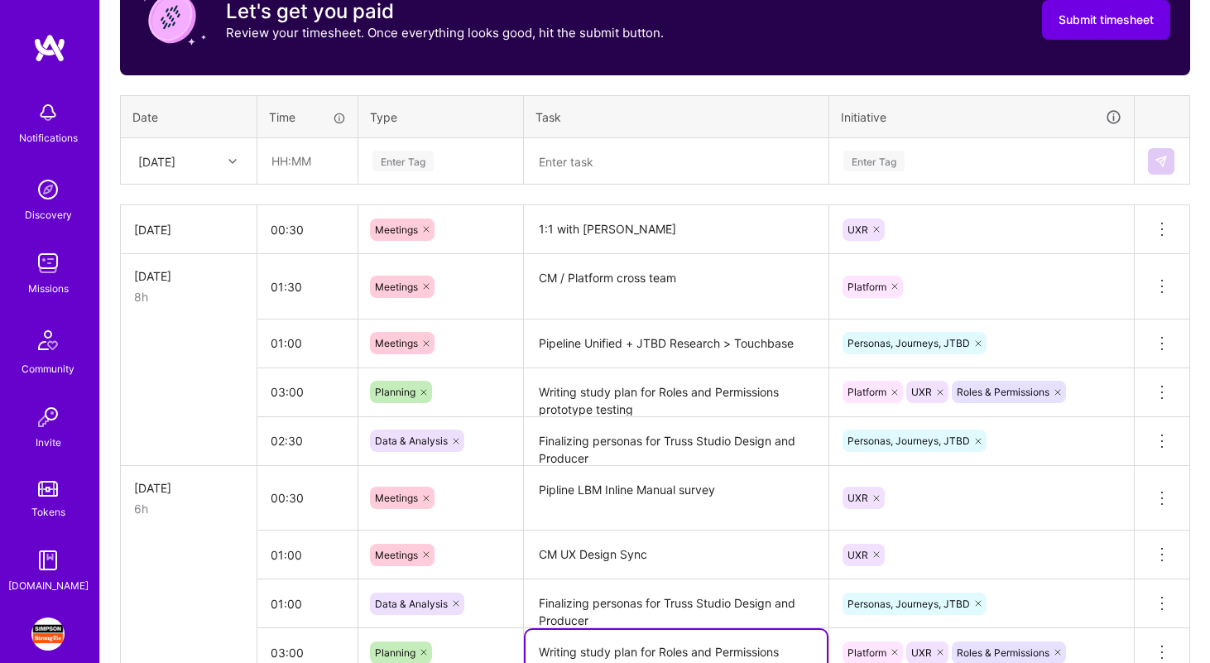
click at [219, 165] on div "[DATE]" at bounding box center [176, 160] width 92 height 27
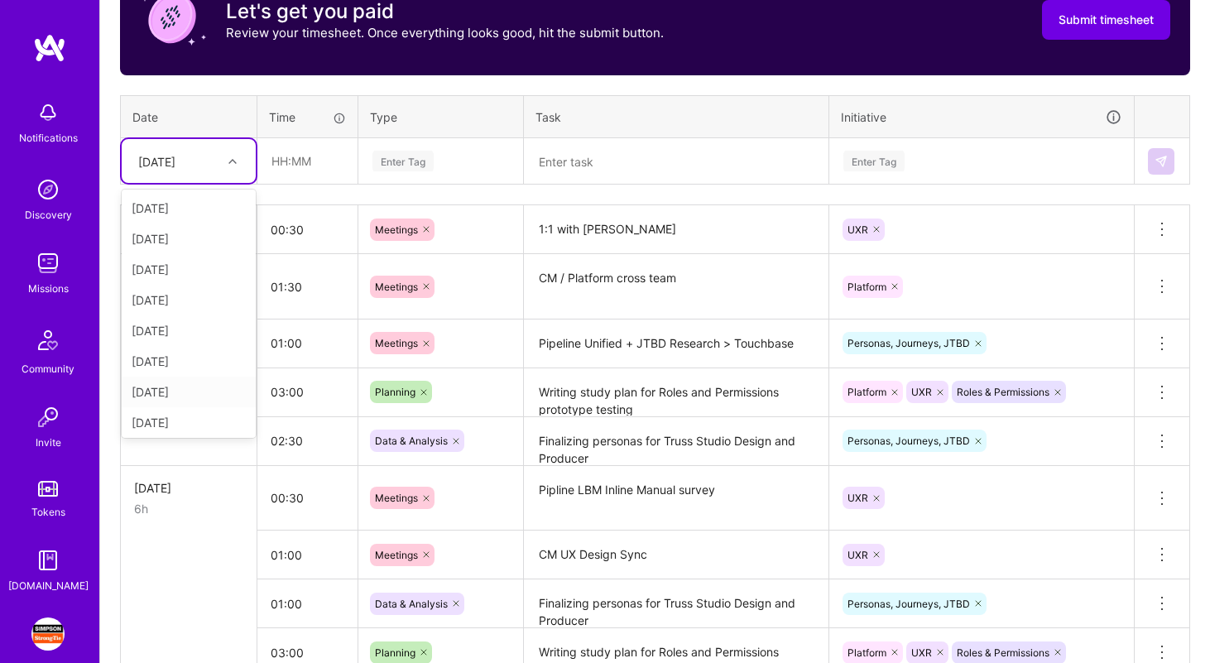
click at [188, 390] on div "[DATE]" at bounding box center [189, 391] width 134 height 31
click at [595, 152] on textarea at bounding box center [675, 162] width 301 height 44
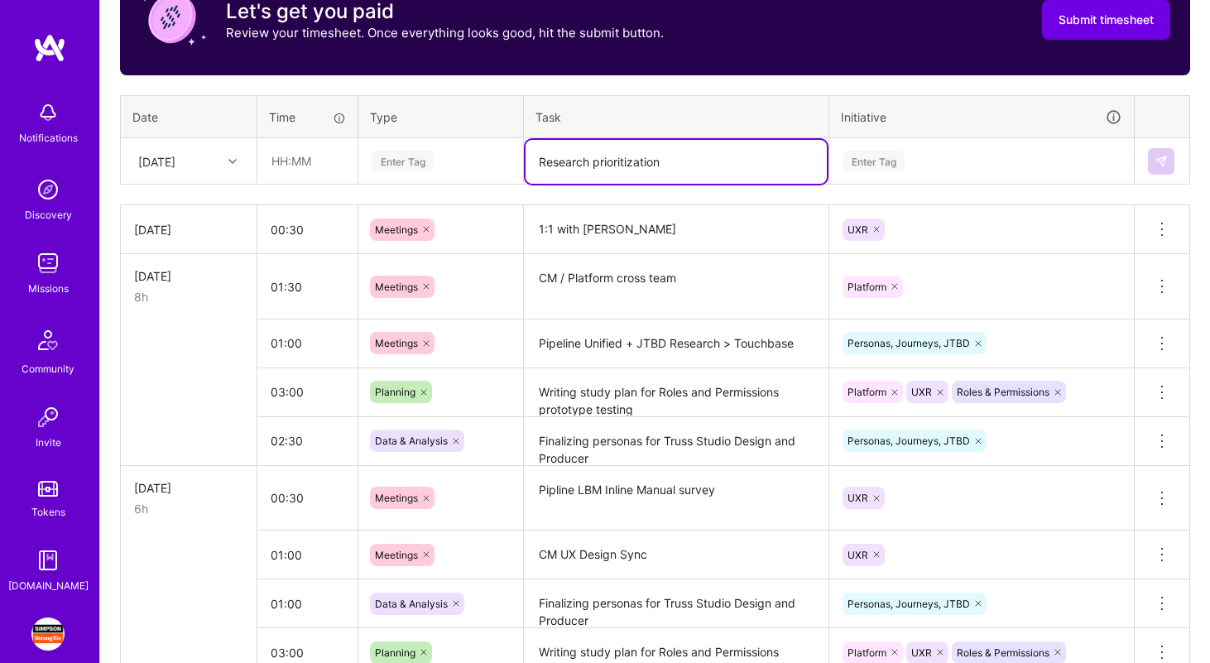
type textarea "Research prioritization"
click at [247, 156] on div "[DATE]" at bounding box center [189, 161] width 134 height 44
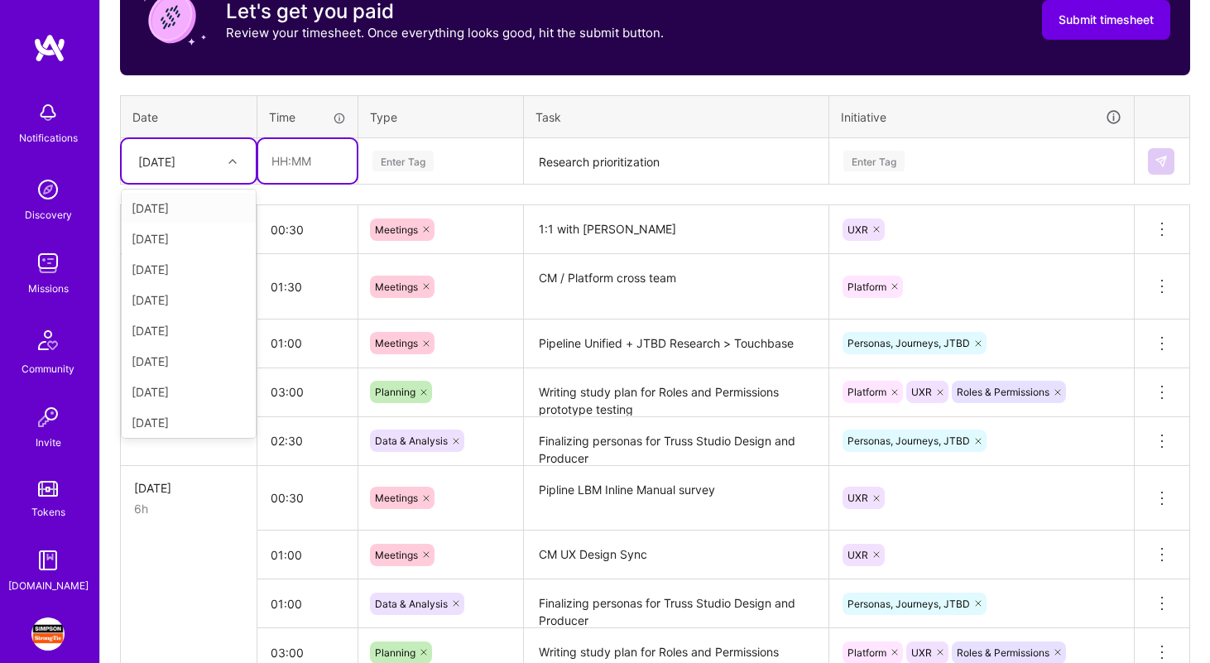
click at [287, 159] on input "text" at bounding box center [307, 161] width 98 height 44
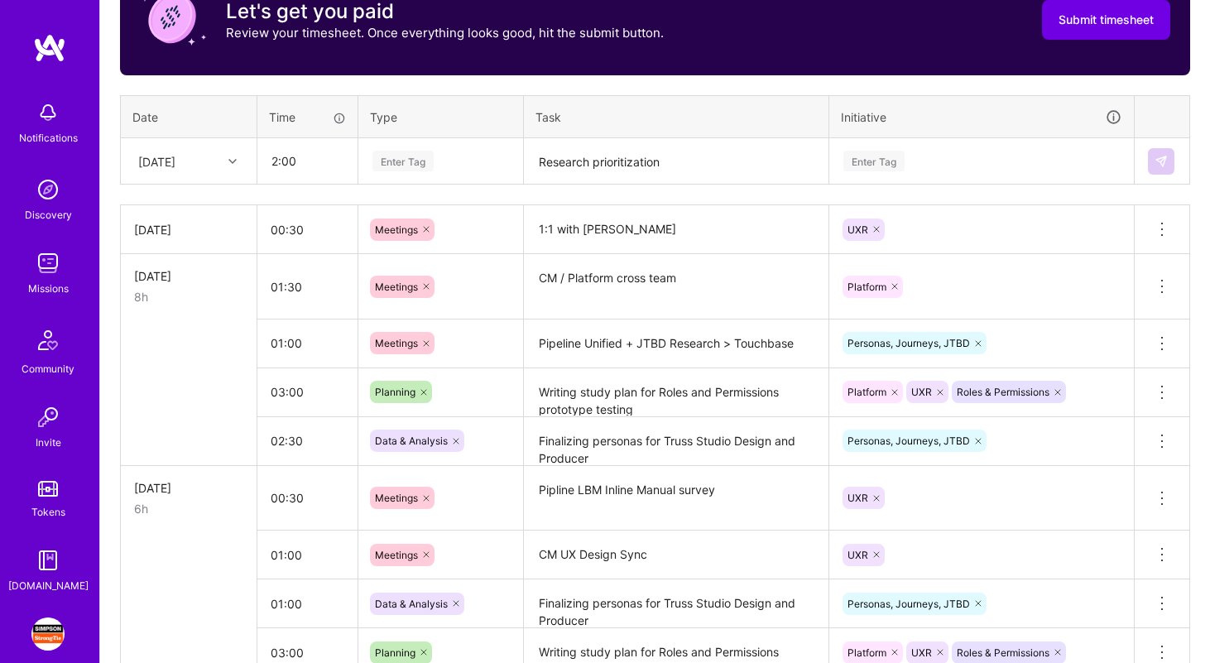
type input "02:00"
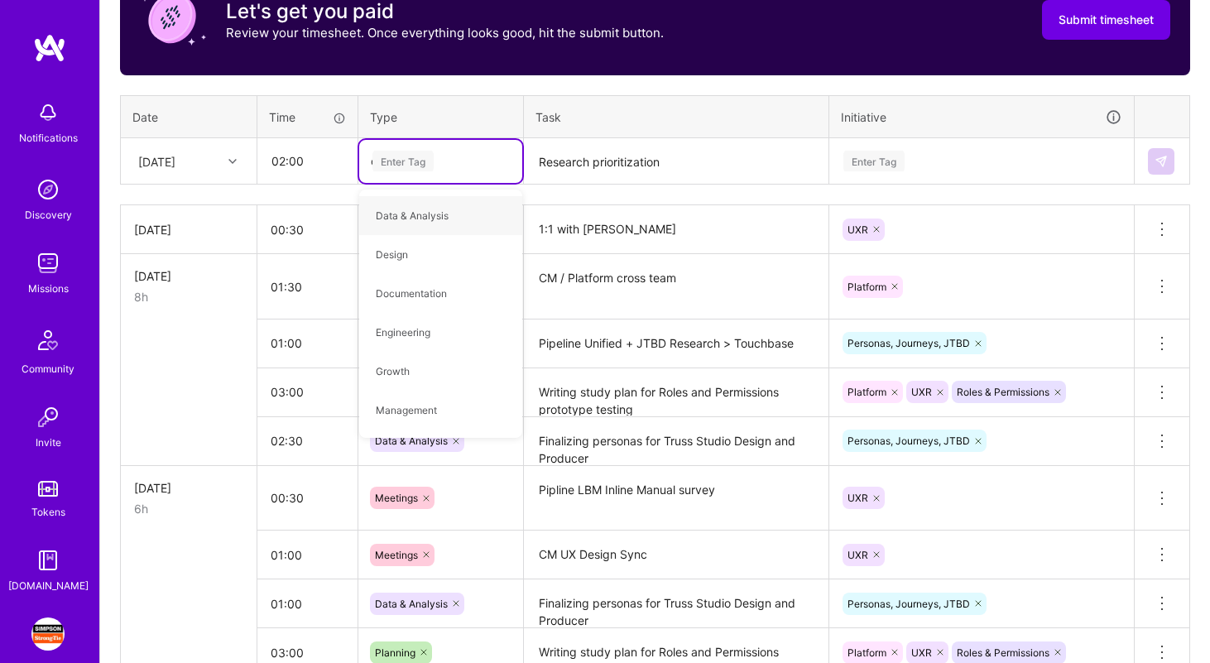
type input "op"
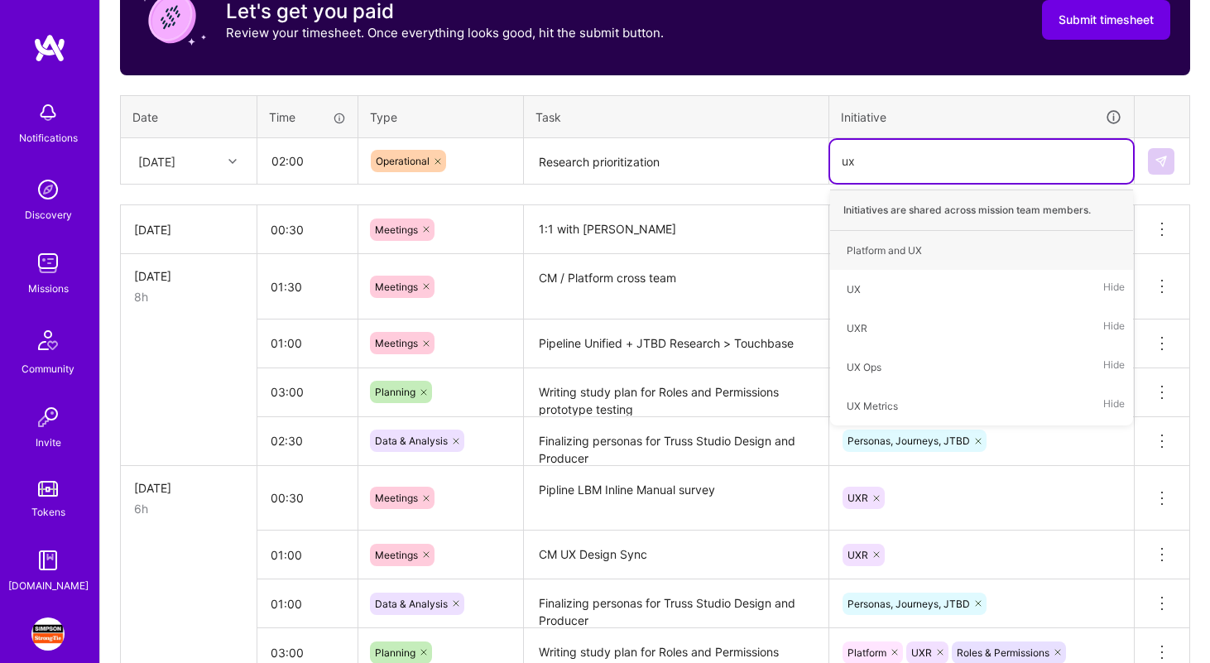
type input "uxr"
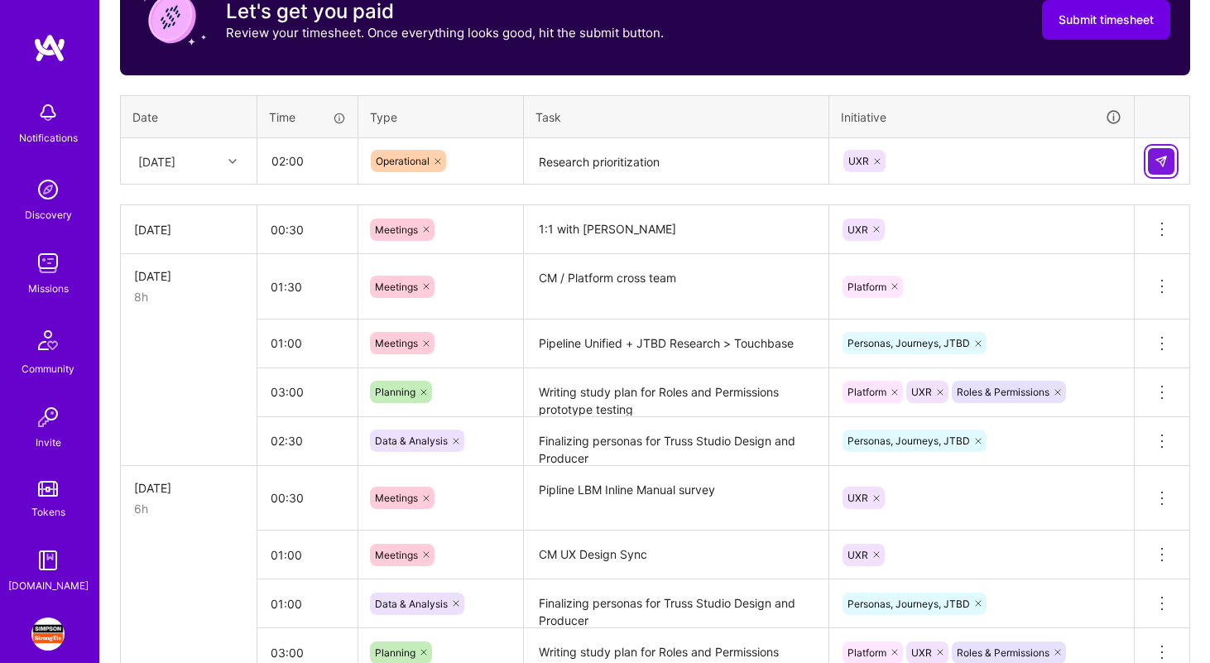
click at [1165, 158] on img at bounding box center [1160, 161] width 13 height 13
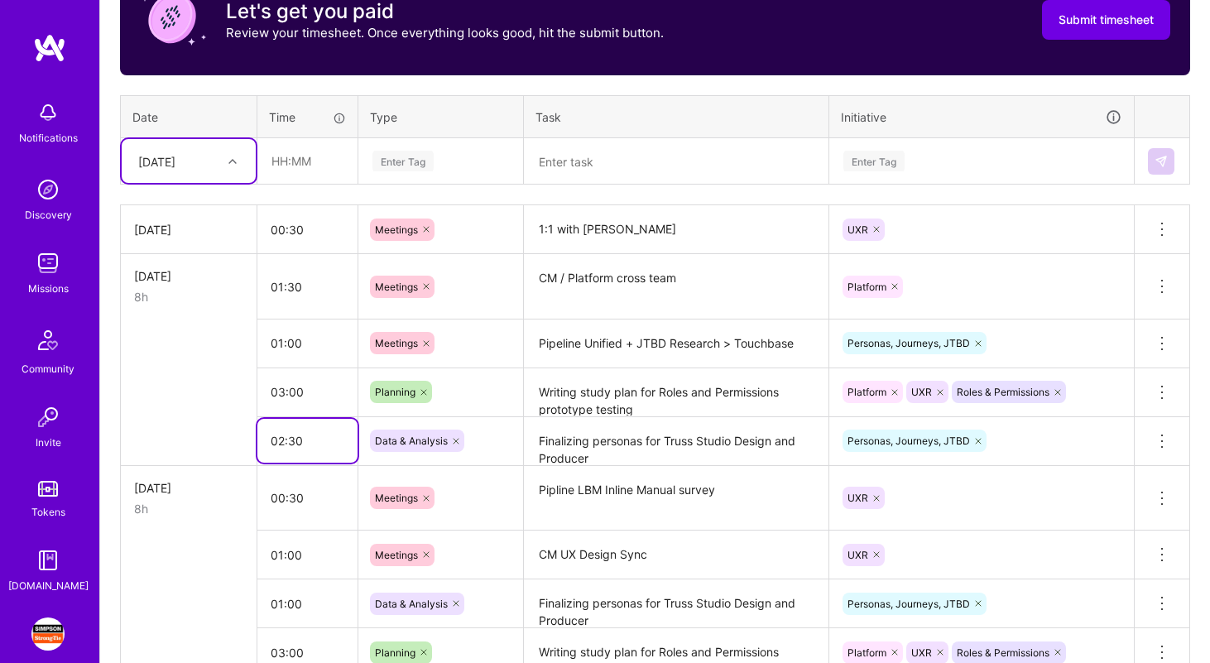
click at [282, 435] on input "02:30" at bounding box center [307, 441] width 100 height 44
click at [296, 443] on input "01:30" at bounding box center [307, 441] width 100 height 44
type input "01:00"
click at [231, 165] on div at bounding box center [235, 162] width 26 height 22
click at [194, 386] on div "[DATE]" at bounding box center [189, 391] width 134 height 31
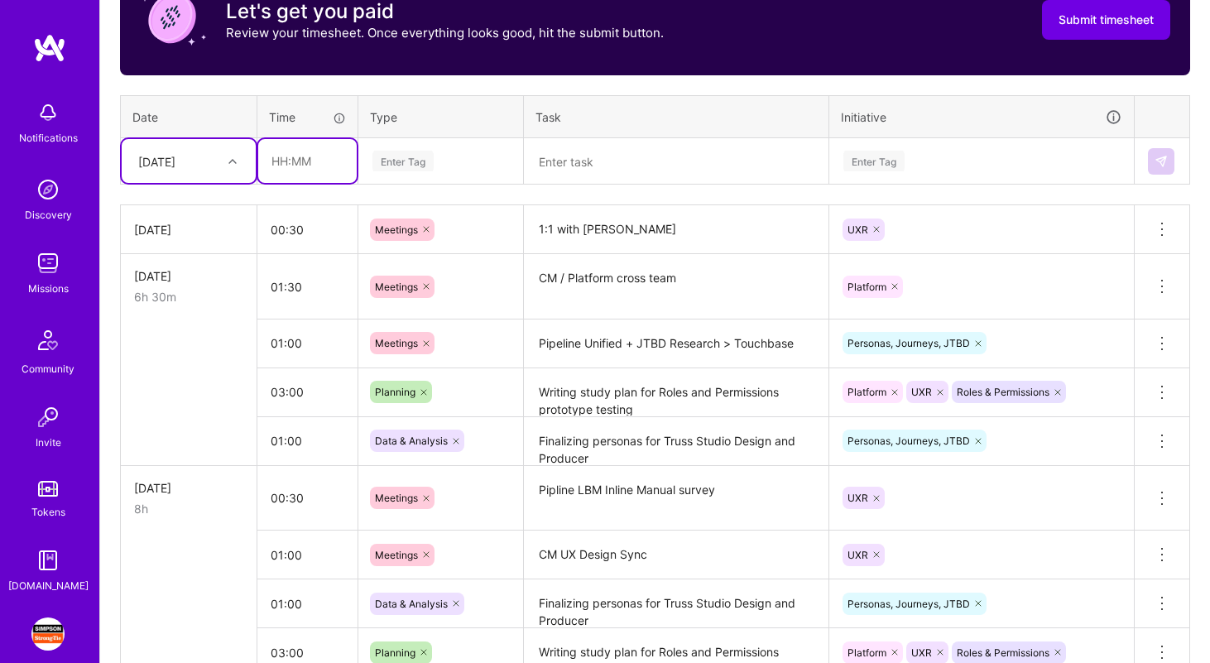
click at [285, 157] on input "text" at bounding box center [307, 161] width 98 height 44
type input "01:30"
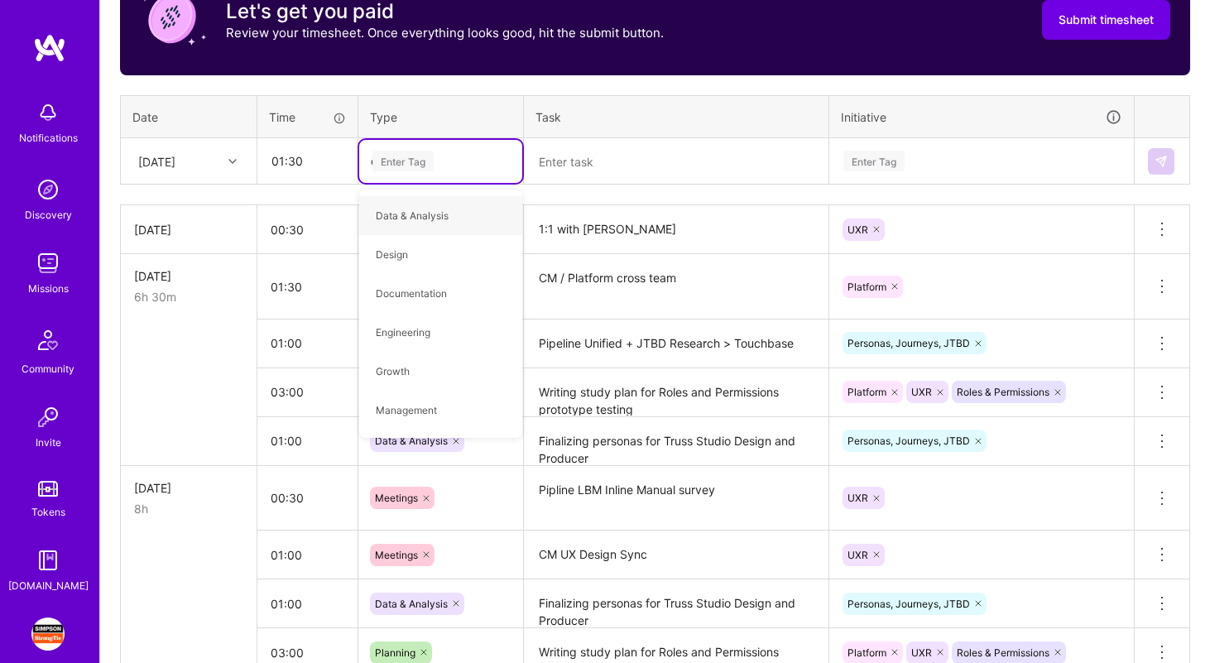
type input "op"
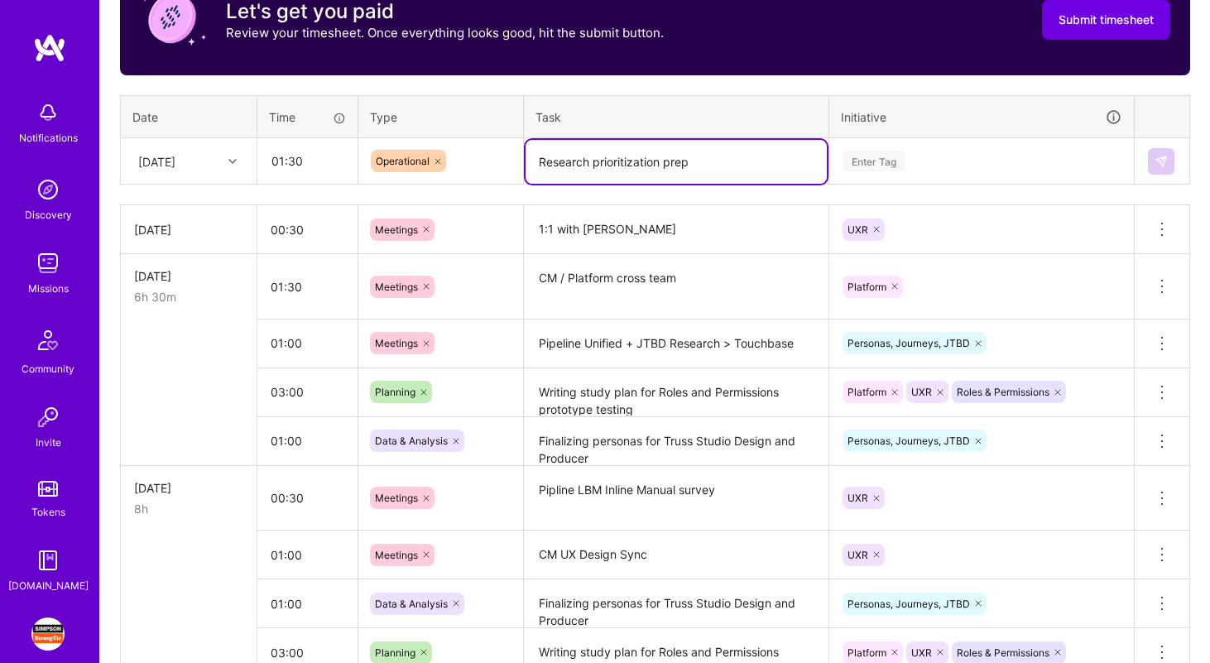
type textarea "Research prioritization prep"
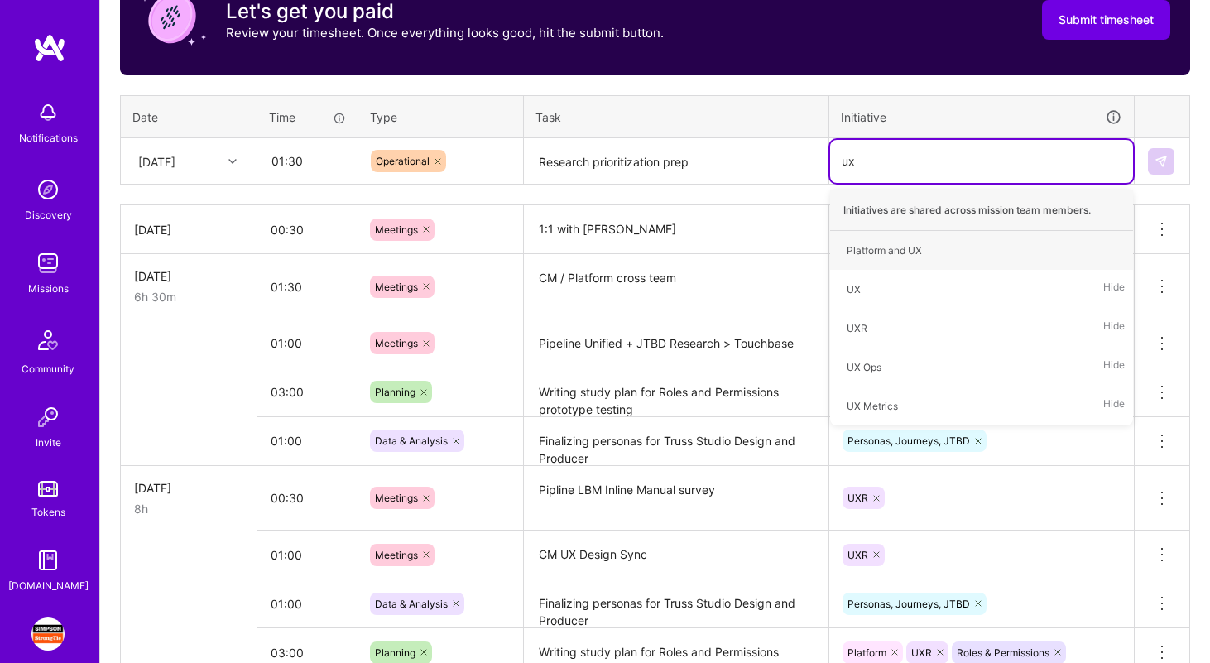
type input "uxr"
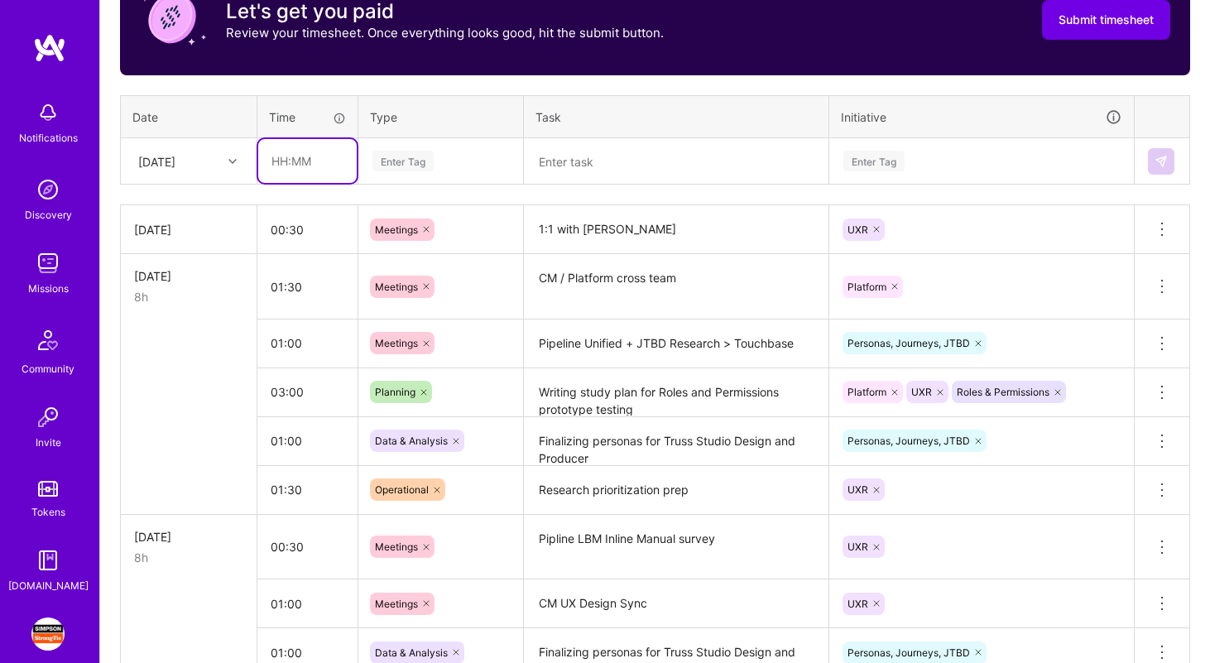
click at [306, 161] on input "text" at bounding box center [307, 161] width 98 height 44
type input "00:30"
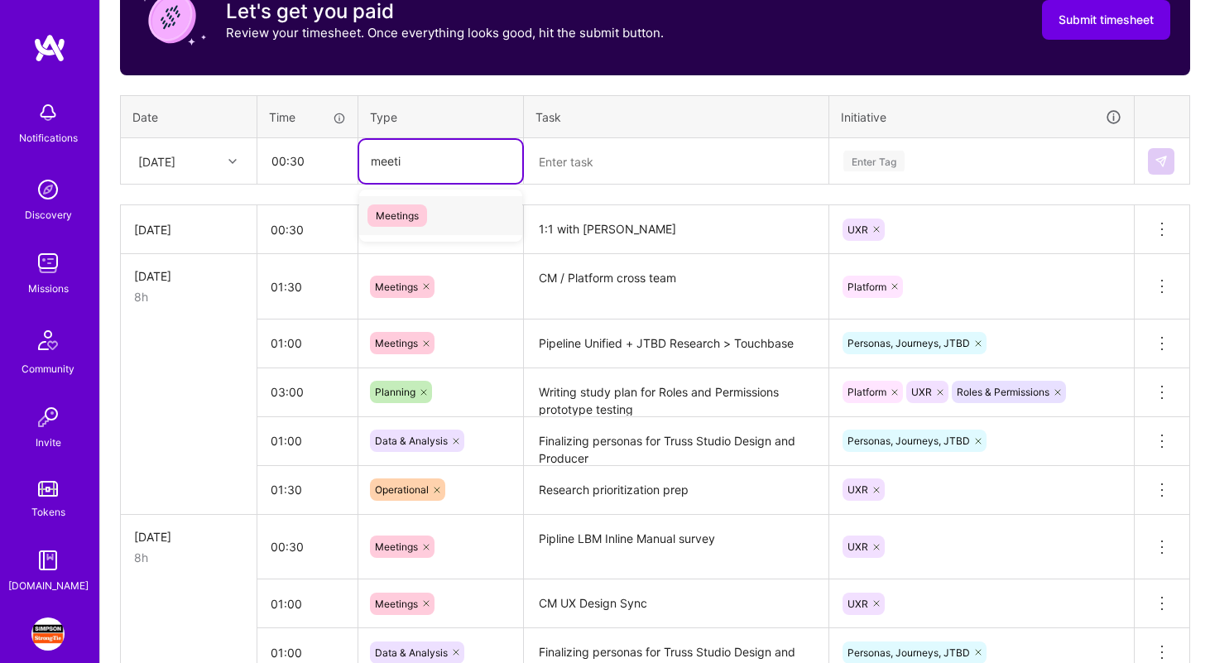
type input "meetin"
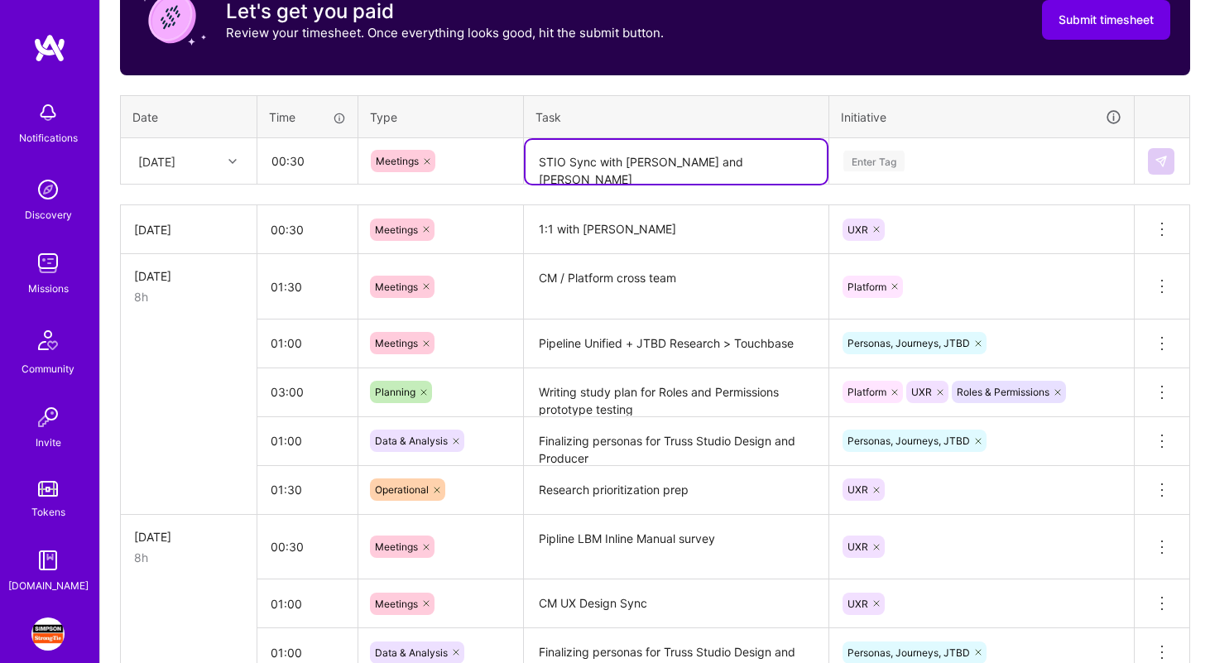
type textarea "STIO Sync with [PERSON_NAME] and [PERSON_NAME]"
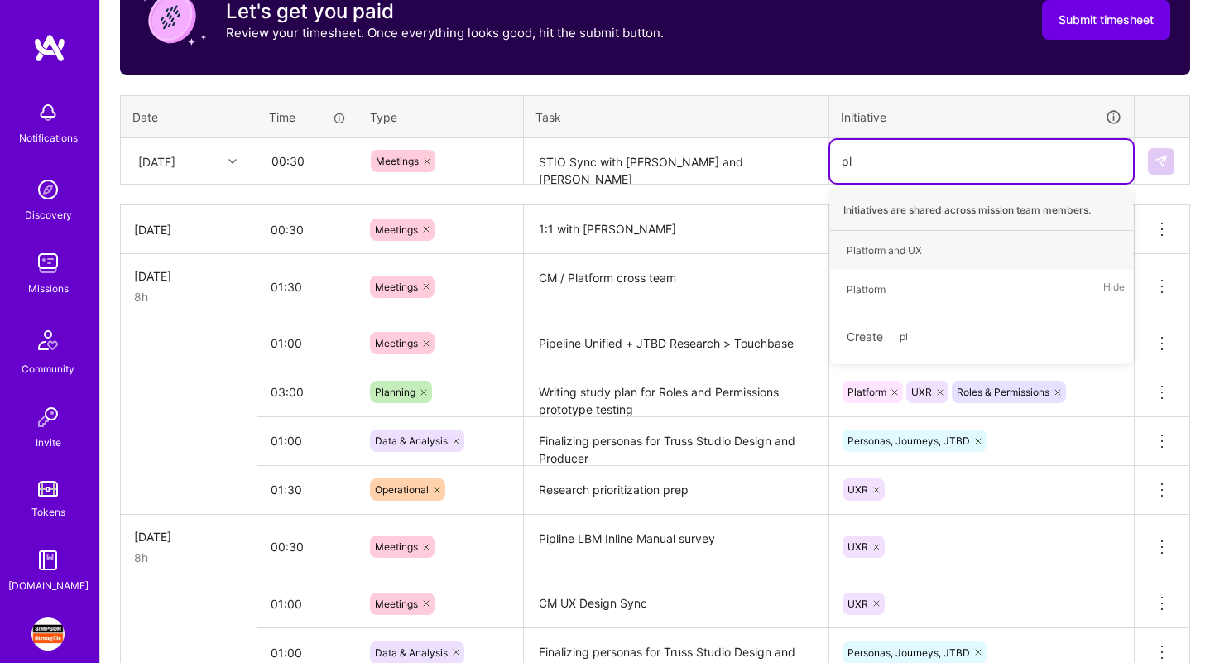
type input "pla"
click at [1002, 282] on div "Platform Hide" at bounding box center [981, 289] width 303 height 39
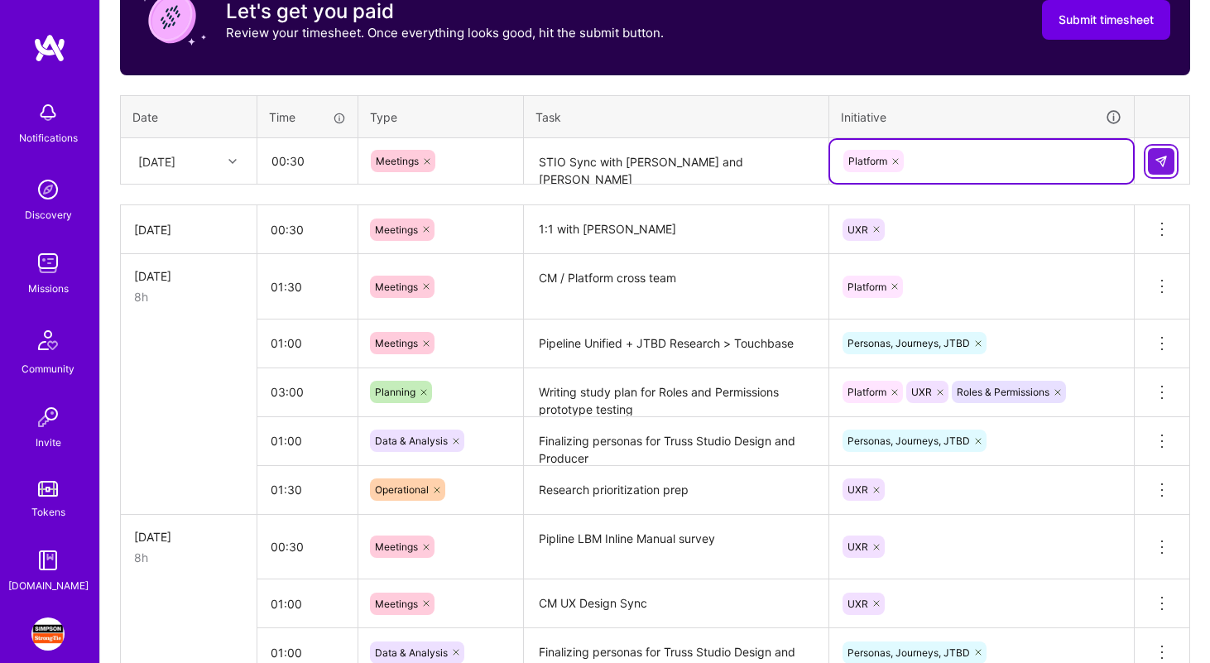
click at [1150, 168] on button at bounding box center [1161, 161] width 26 height 26
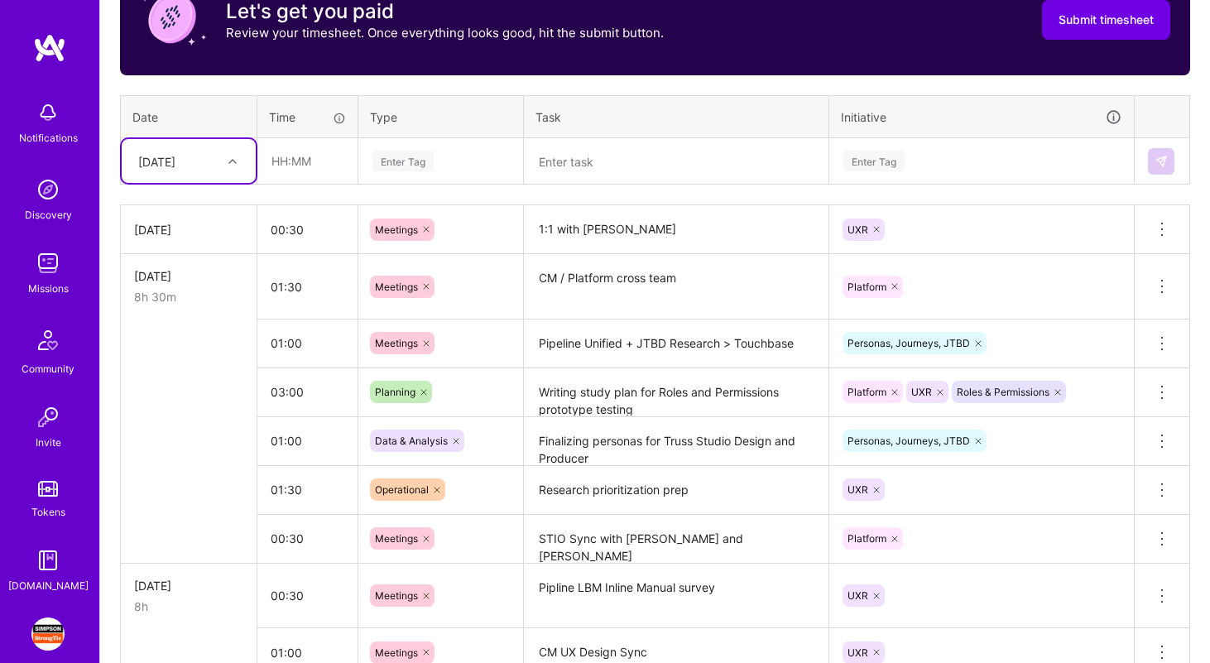
click at [192, 157] on div "[DATE]" at bounding box center [176, 160] width 92 height 27
click at [201, 371] on div "[DATE]" at bounding box center [189, 373] width 134 height 31
click at [310, 171] on input "text" at bounding box center [307, 161] width 98 height 44
type input "01:00"
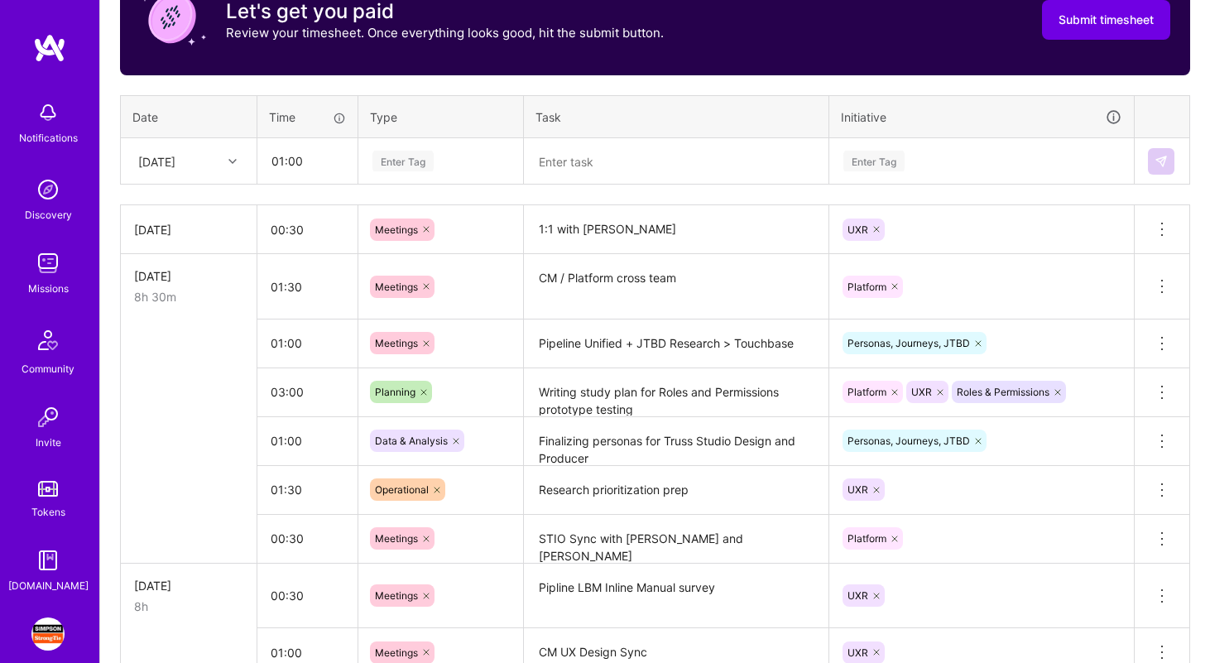
click at [432, 151] on div "Enter Tag" at bounding box center [402, 161] width 61 height 26
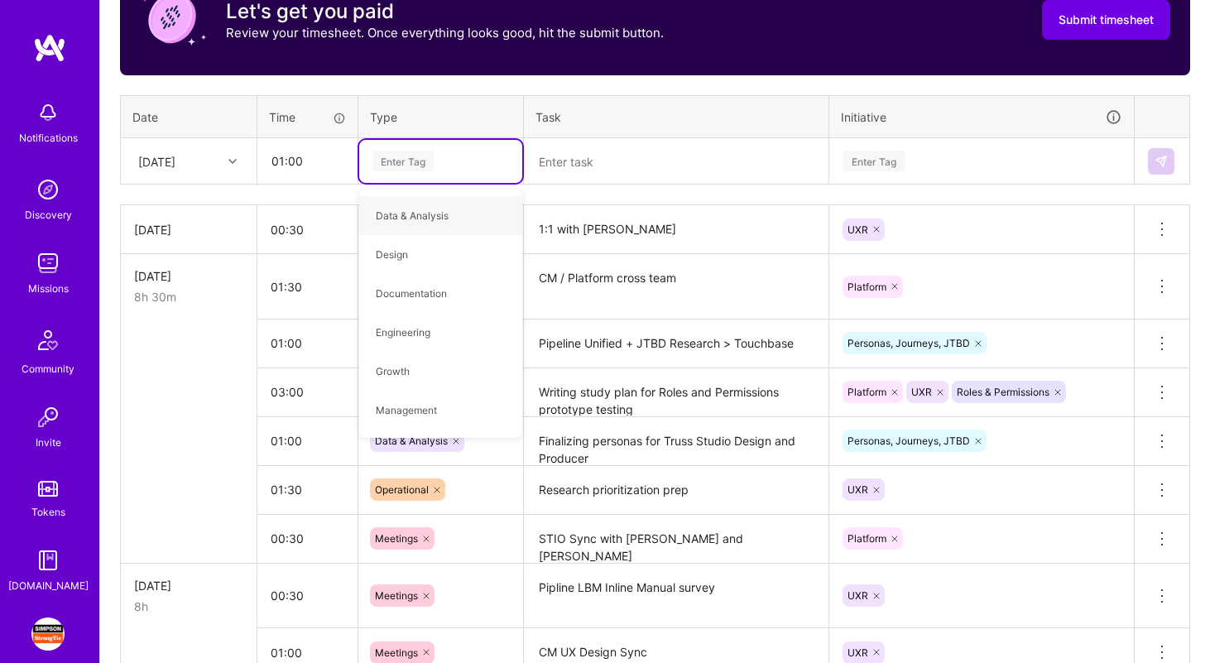
click at [608, 167] on textarea at bounding box center [675, 162] width 301 height 44
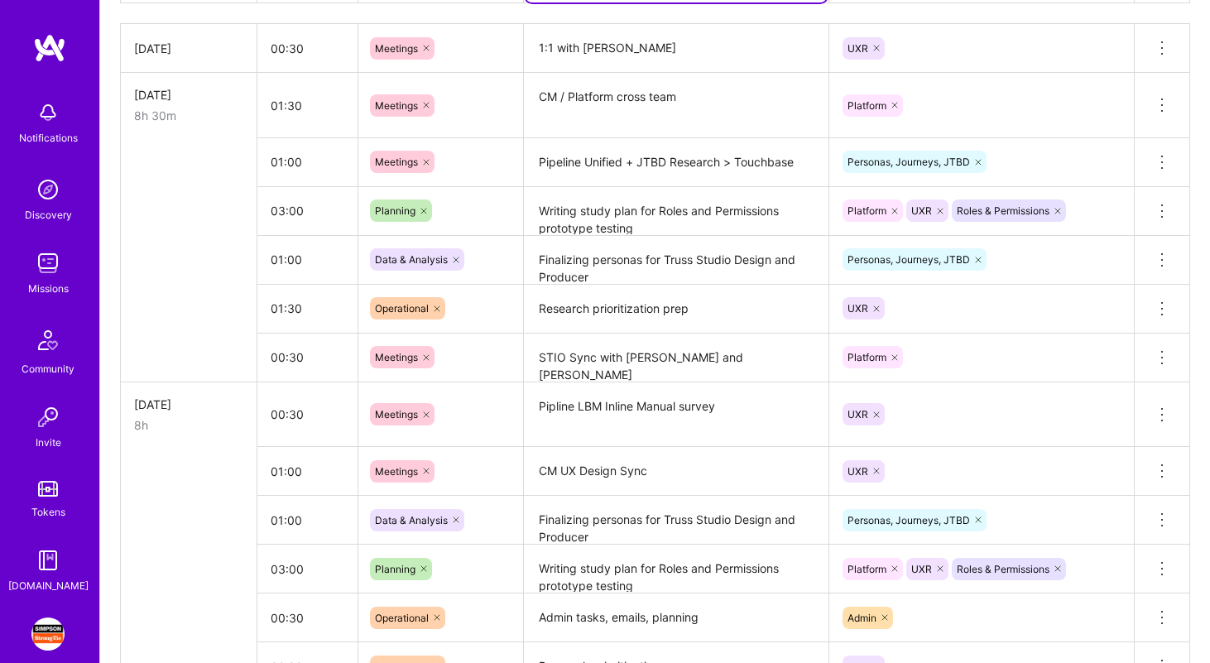
scroll to position [745, 0]
click at [585, 370] on textarea "STIO Sync with [PERSON_NAME] and [PERSON_NAME]" at bounding box center [675, 359] width 301 height 46
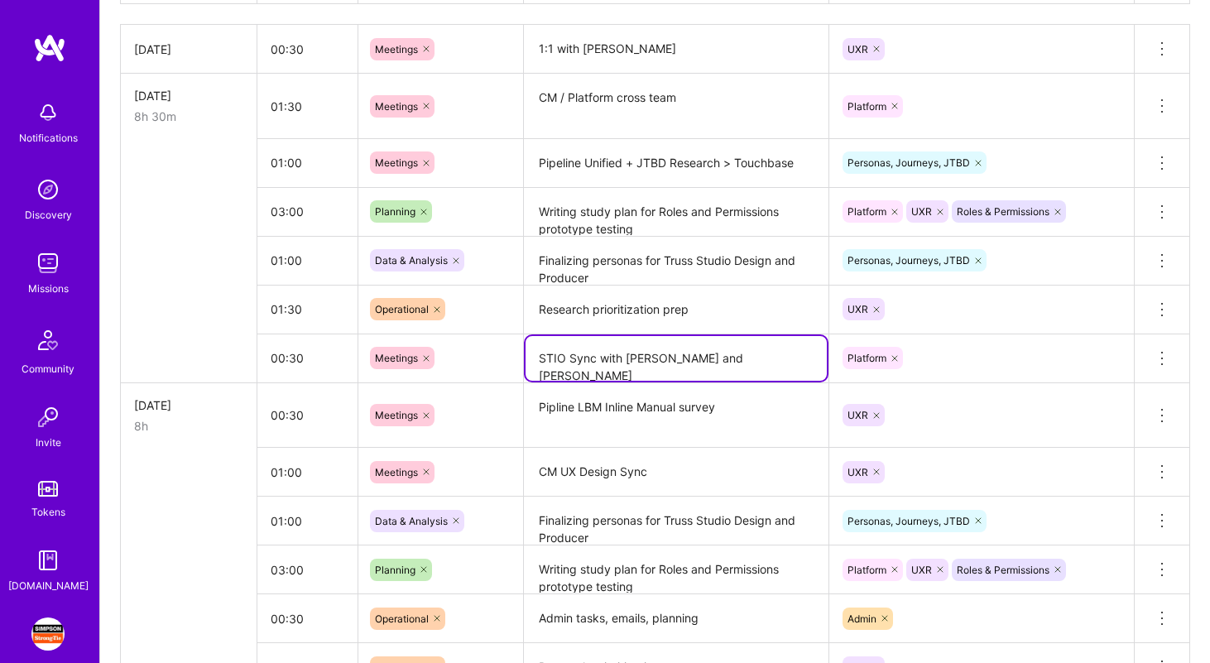
click at [585, 370] on textarea "STIO Sync with [PERSON_NAME] and [PERSON_NAME]" at bounding box center [675, 358] width 301 height 45
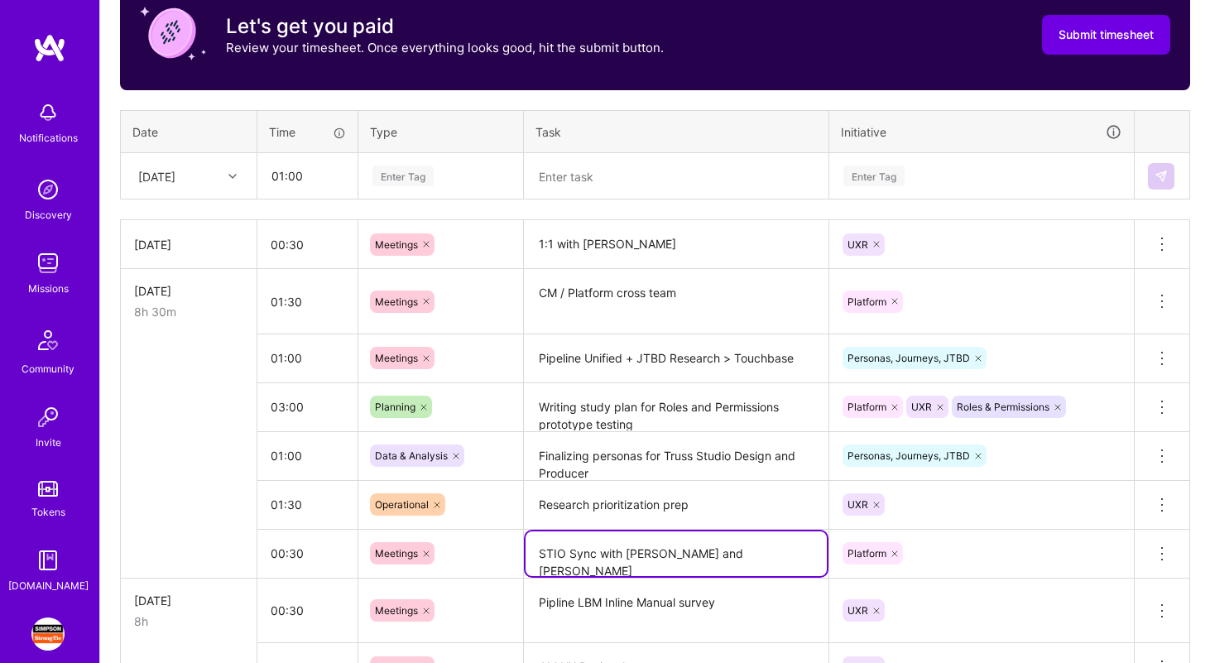
scroll to position [398, 0]
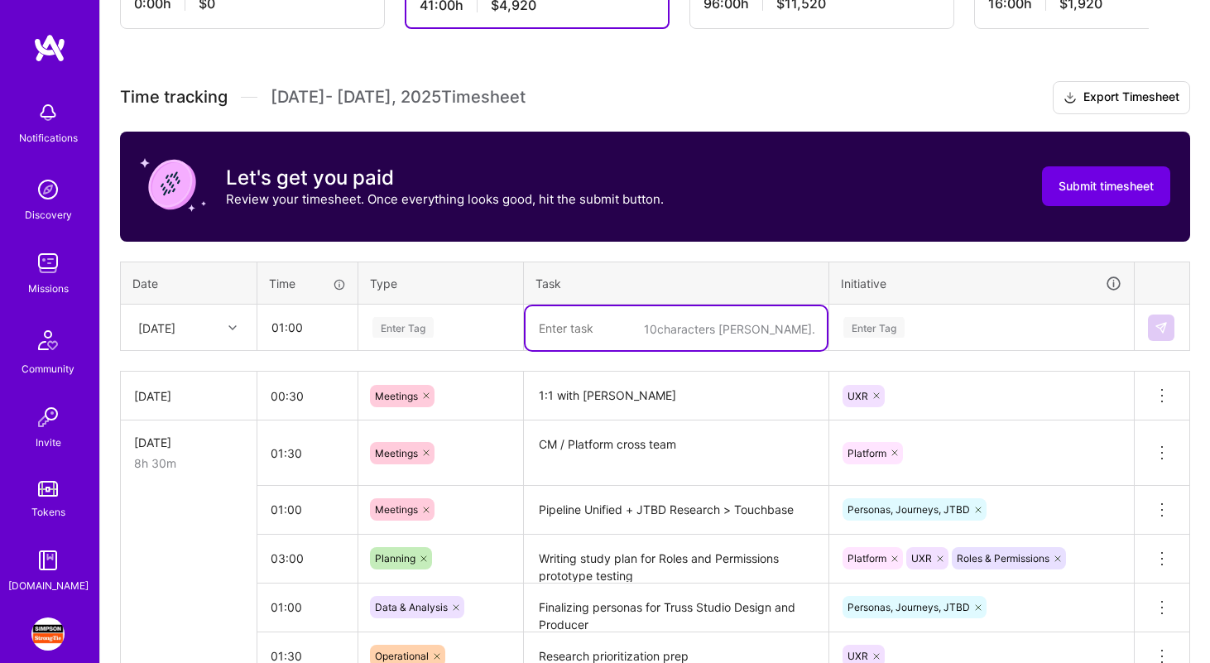
click at [564, 330] on textarea at bounding box center [675, 328] width 301 height 44
paste textarea "STIO Sync with [PERSON_NAME] and [PERSON_NAME]"
type textarea "STIO Sync with [PERSON_NAME] and [PERSON_NAME]"
click at [419, 331] on div "Enter Tag" at bounding box center [402, 327] width 61 height 26
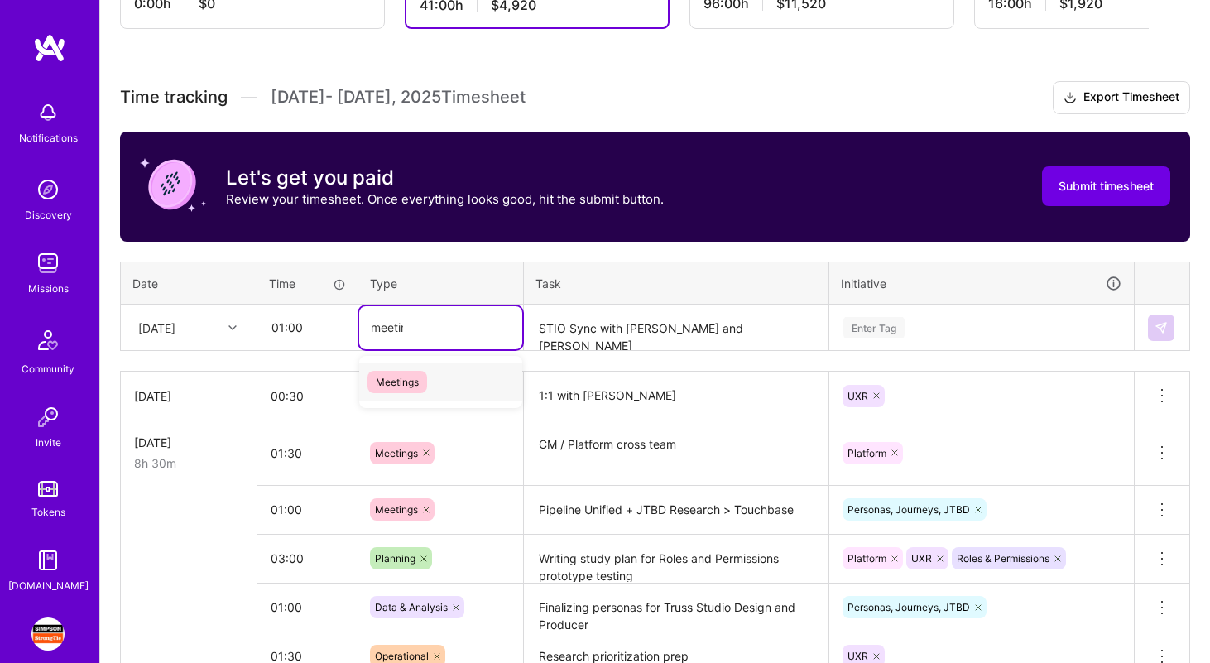
type input "meeting"
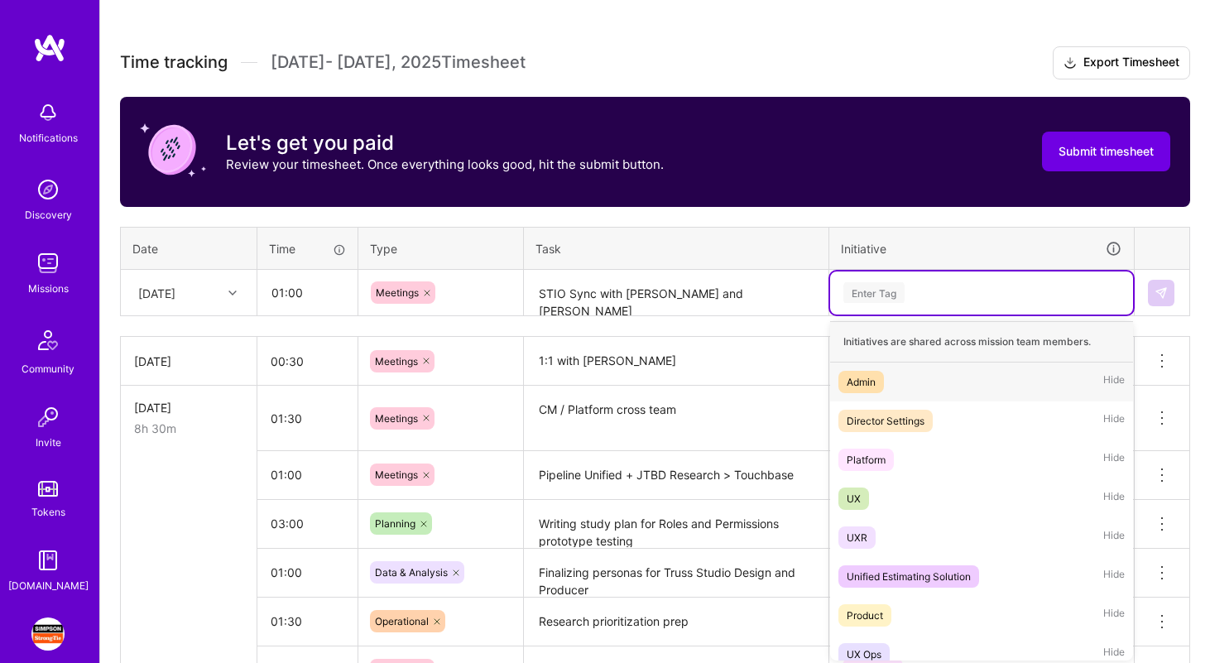
scroll to position [436, 0]
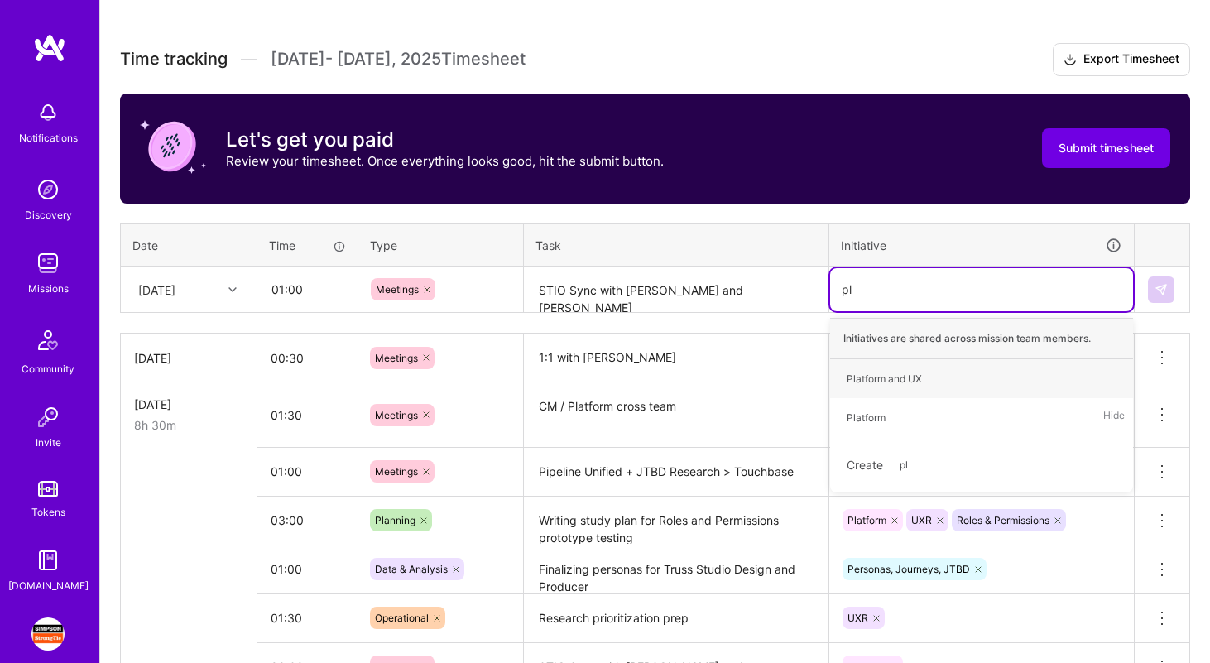
type input "pla"
click at [911, 424] on div "Platform Hide" at bounding box center [981, 417] width 303 height 39
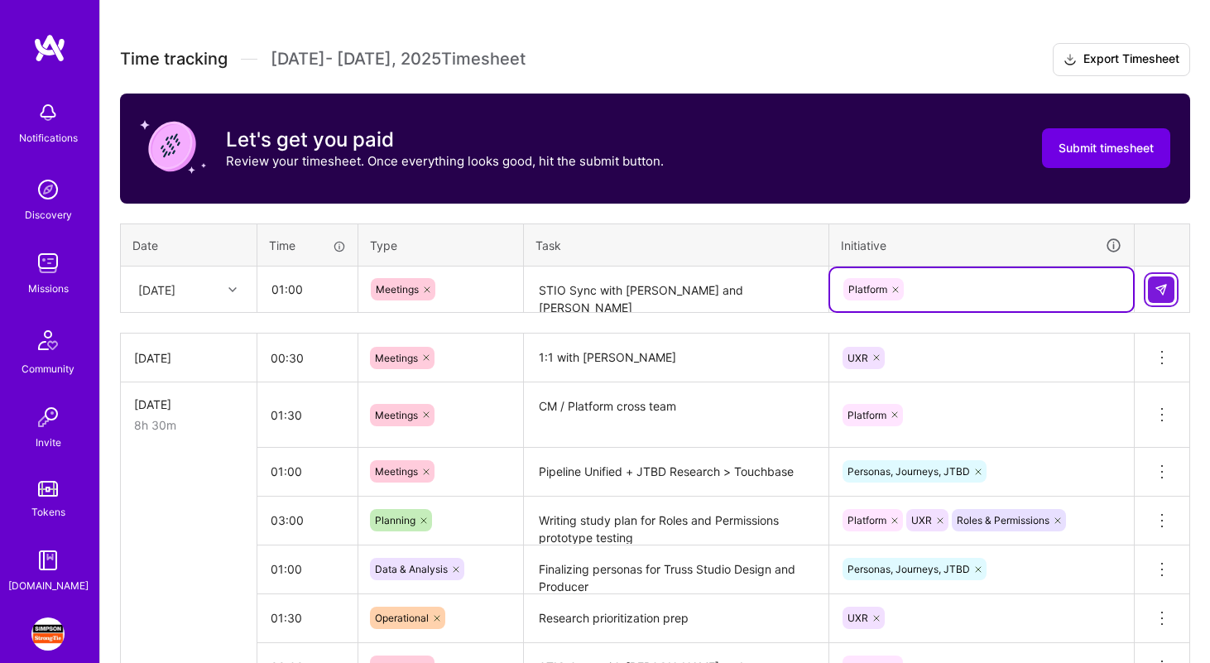
click at [1162, 295] on button at bounding box center [1161, 289] width 26 height 26
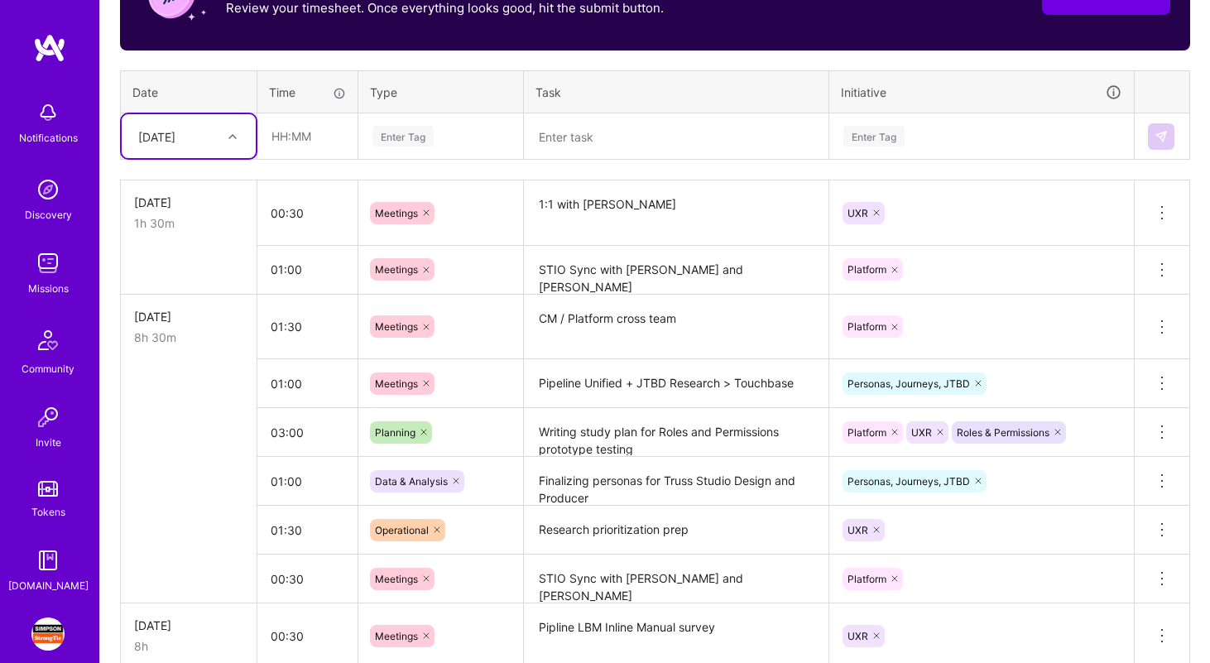
scroll to position [885, 0]
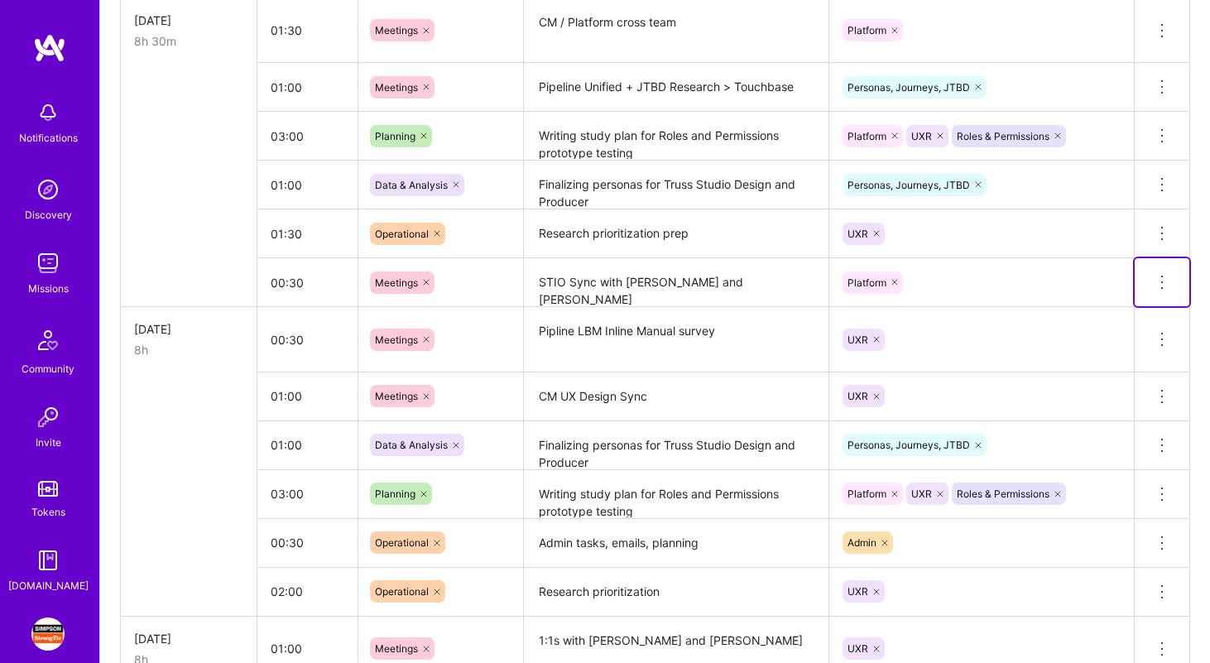
click at [1161, 281] on icon at bounding box center [1162, 282] width 2 height 2
click at [1141, 309] on button "Delete row" at bounding box center [1121, 310] width 86 height 41
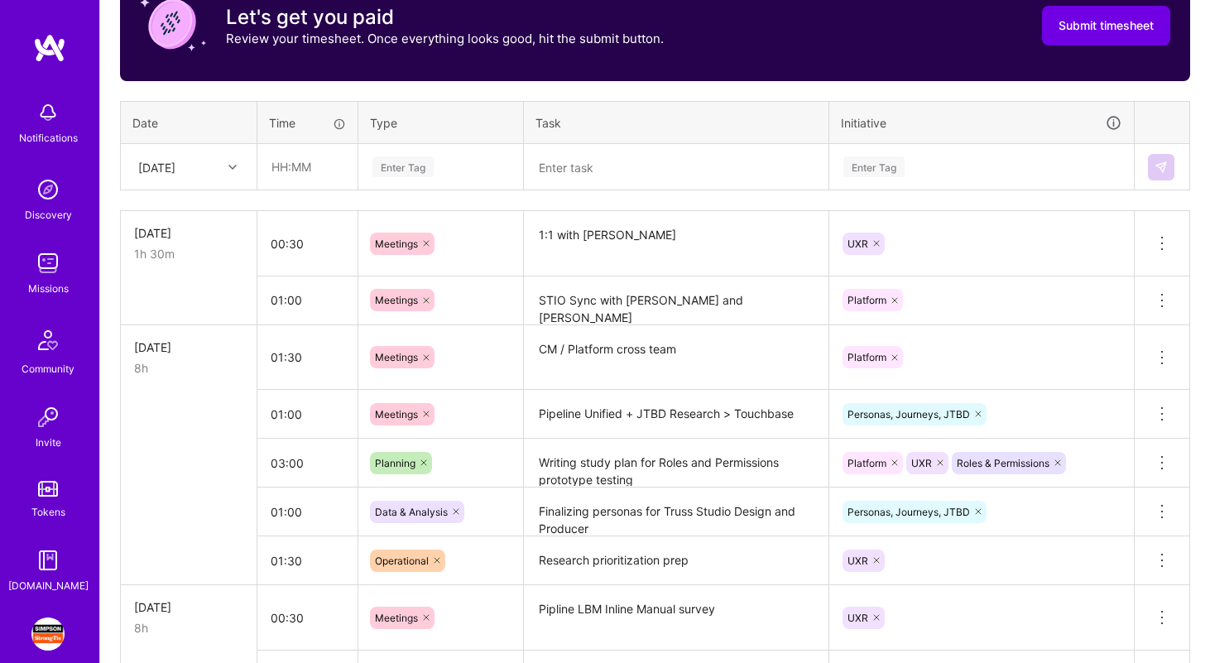
scroll to position [445, 0]
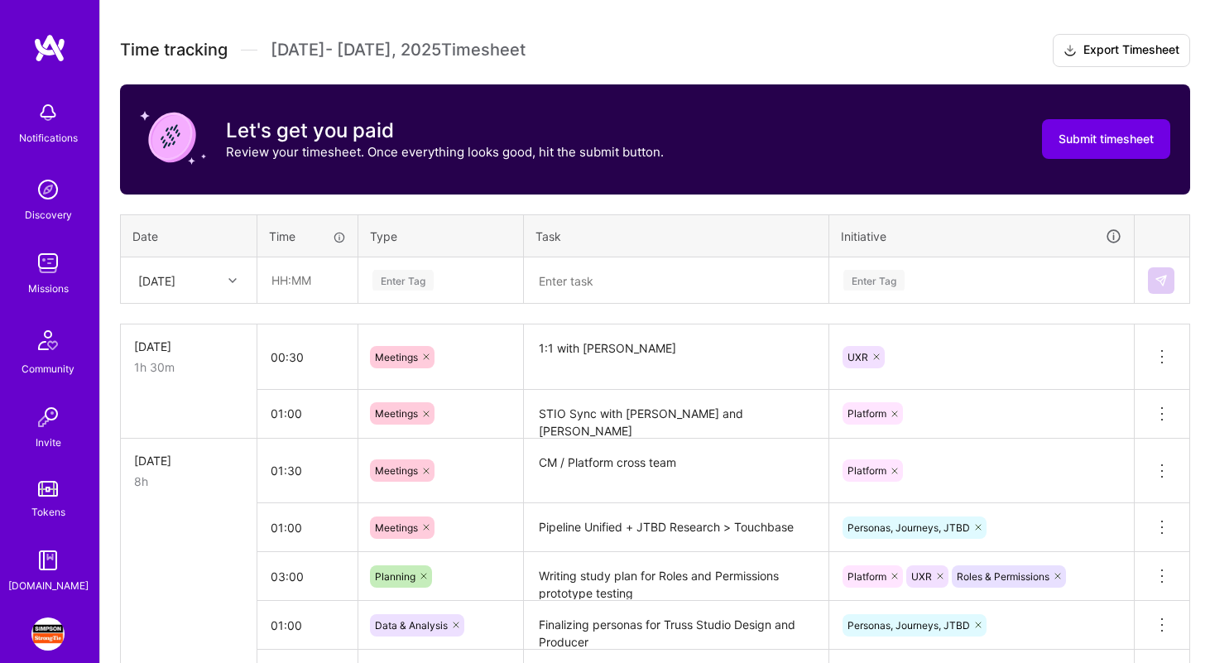
click at [582, 276] on textarea at bounding box center [675, 281] width 301 height 44
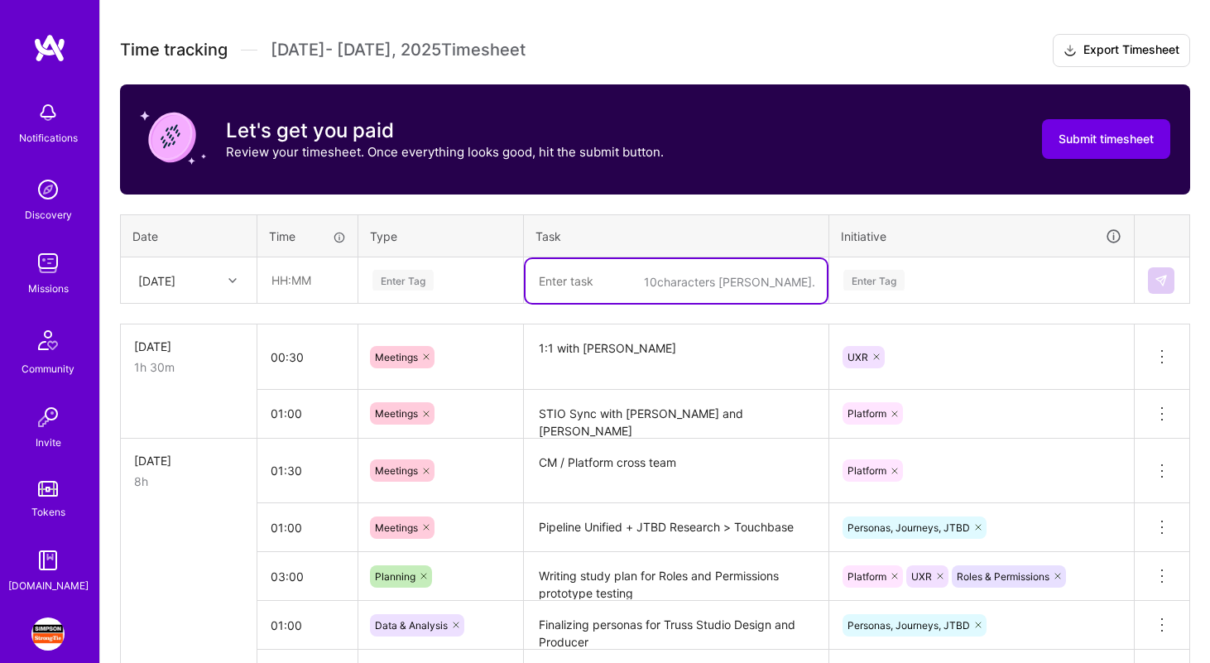
click at [401, 272] on div "Enter Tag" at bounding box center [402, 280] width 61 height 26
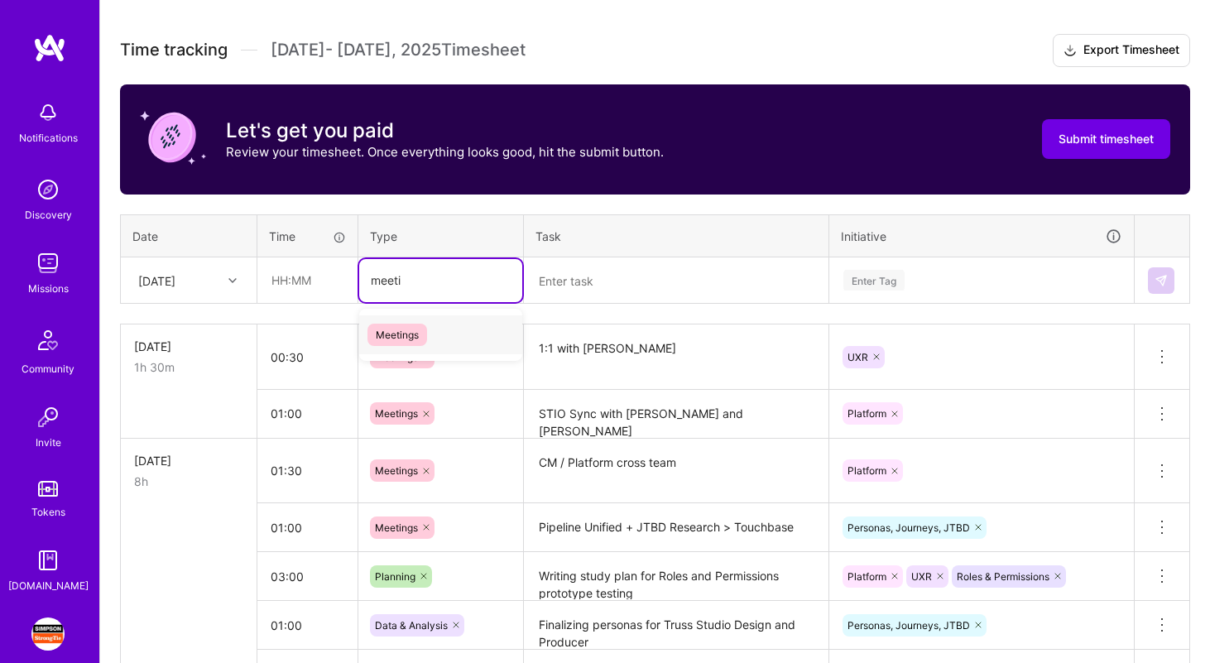
type input "meetin"
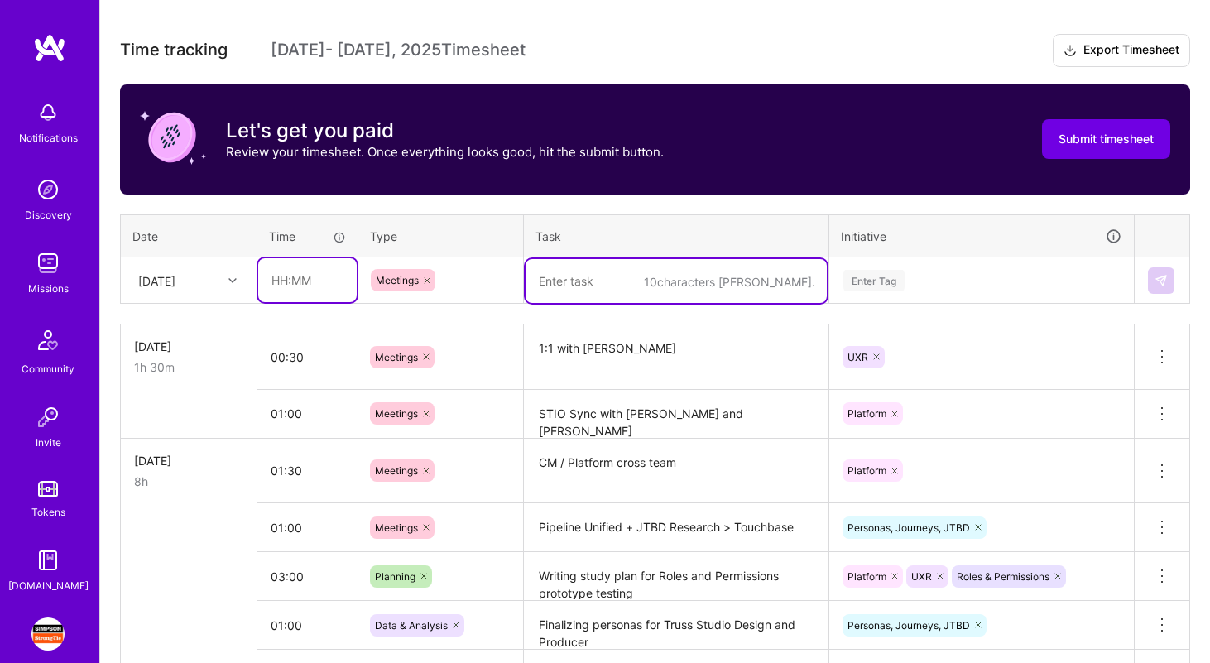
click at [298, 282] on input "text" at bounding box center [307, 280] width 98 height 44
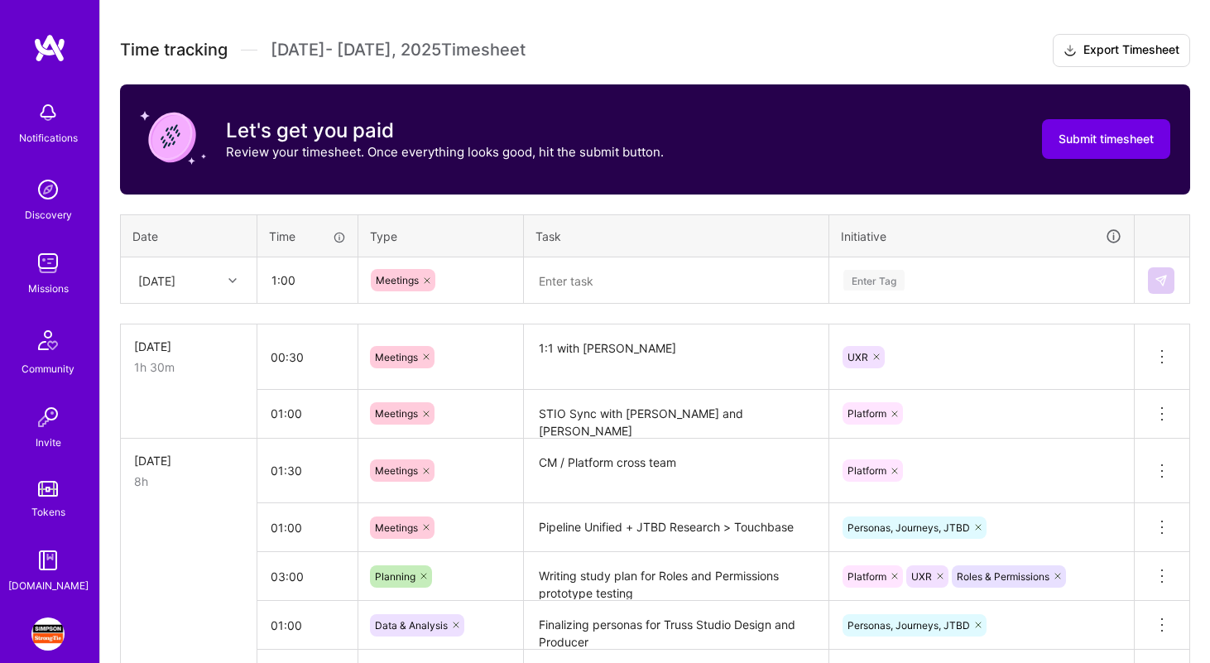
type input "01:00"
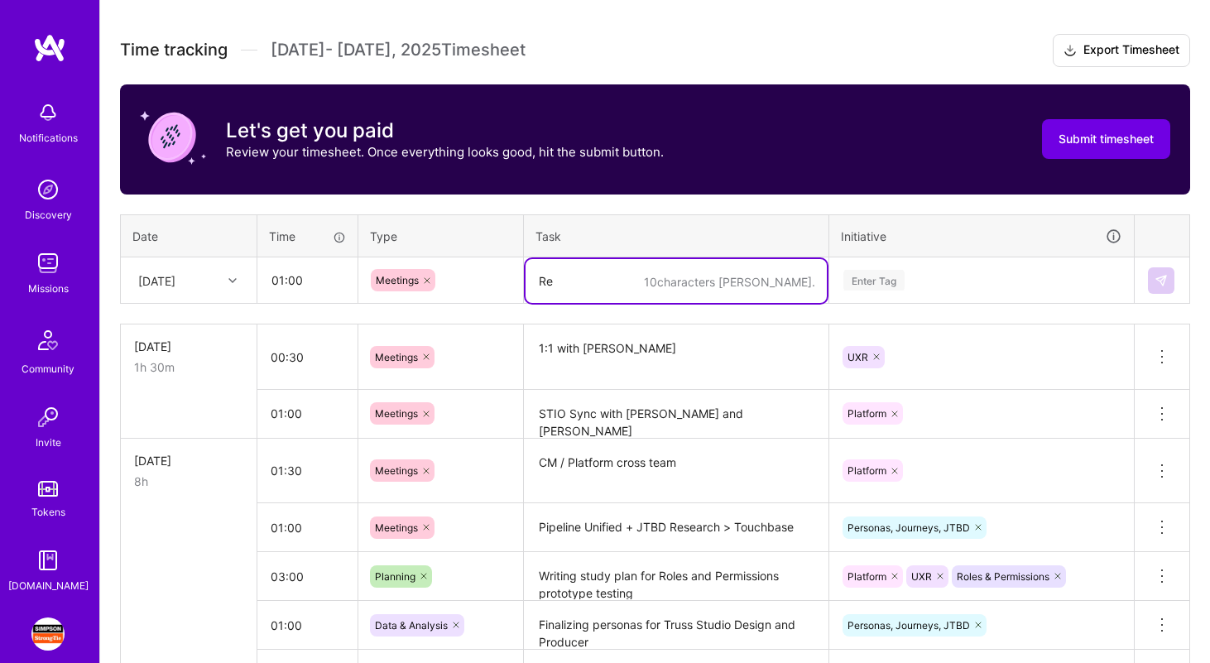
type textarea "R"
type textarea "Quarterly Research Prioritization"
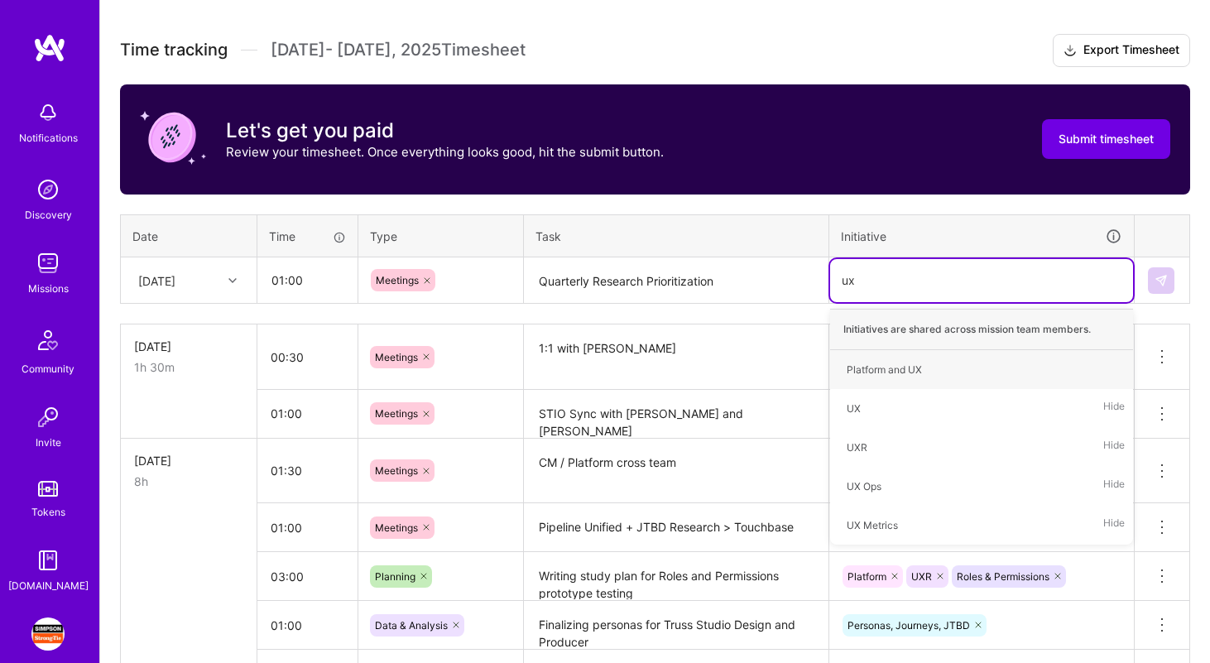
type input "uxr"
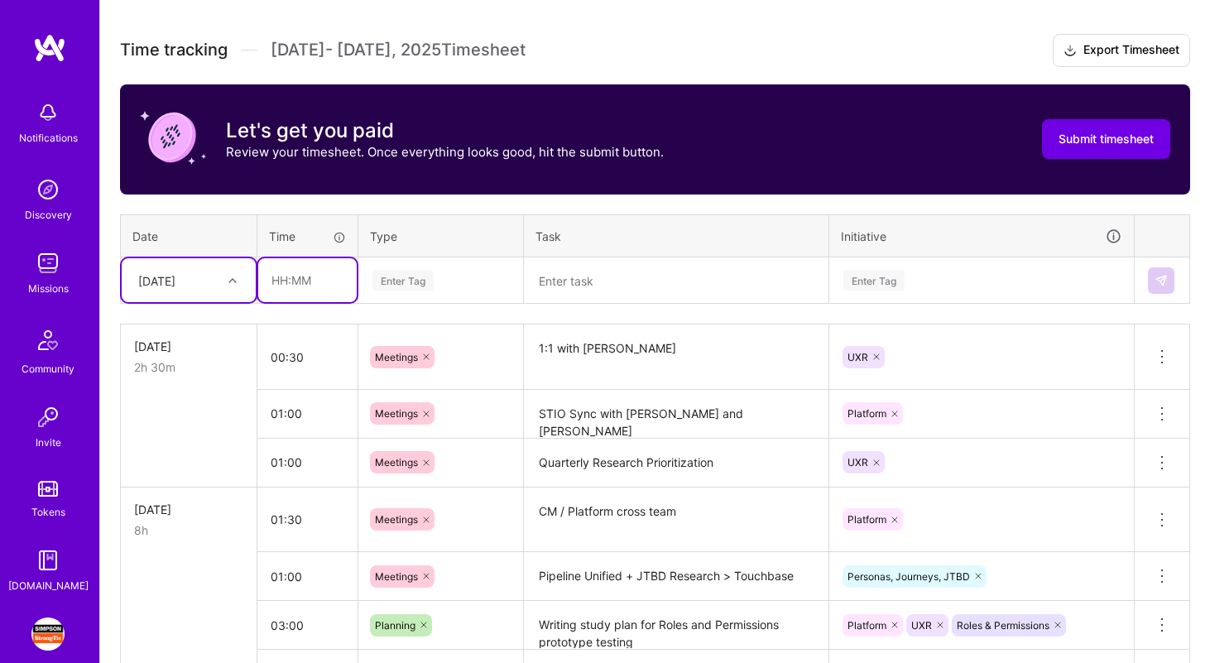
click at [300, 280] on input "text" at bounding box center [307, 280] width 98 height 44
type input "05:30"
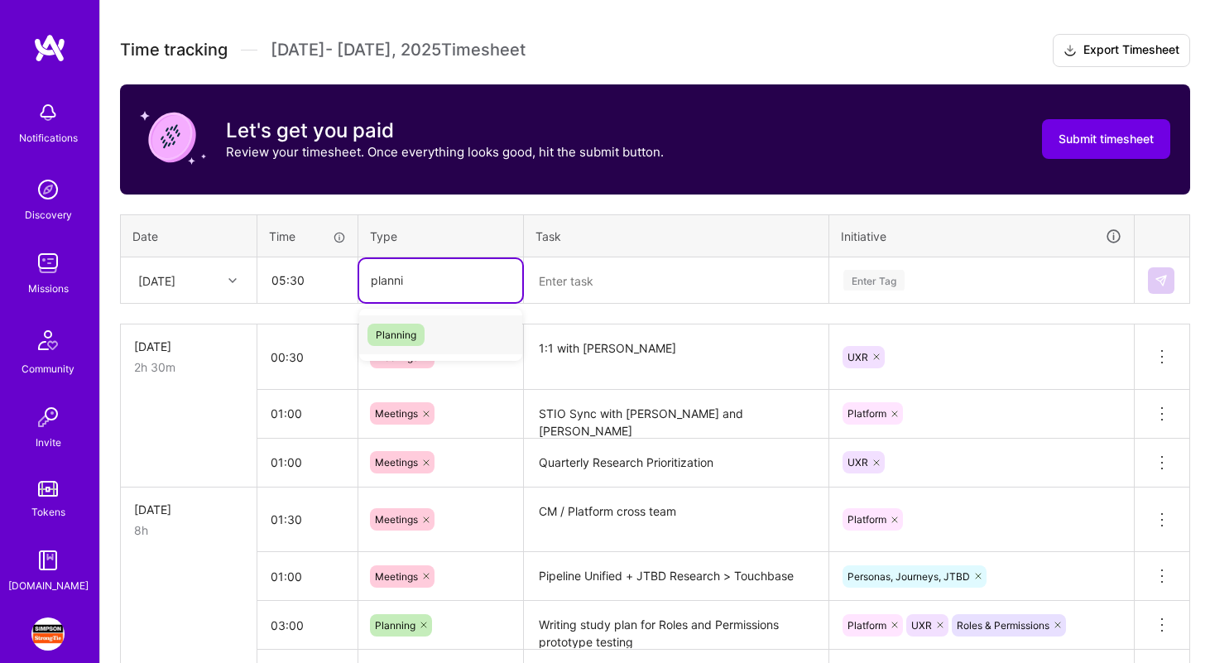
type input "plannin"
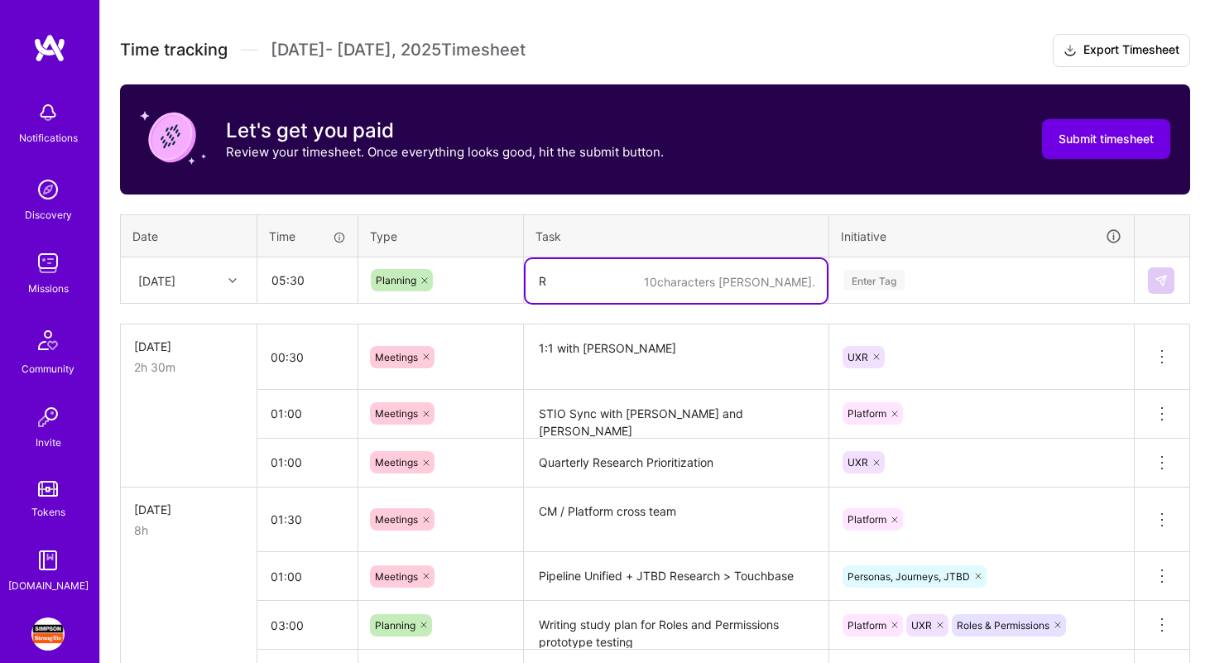
type textarea "R"
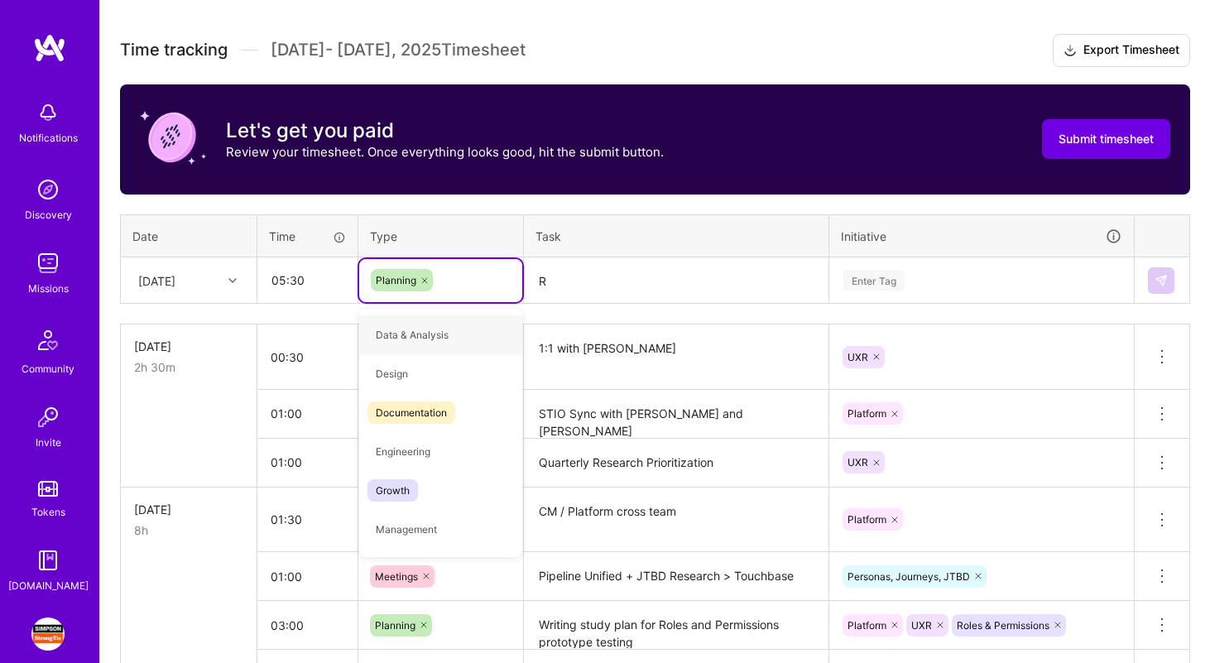
type input "O"
type input "Op"
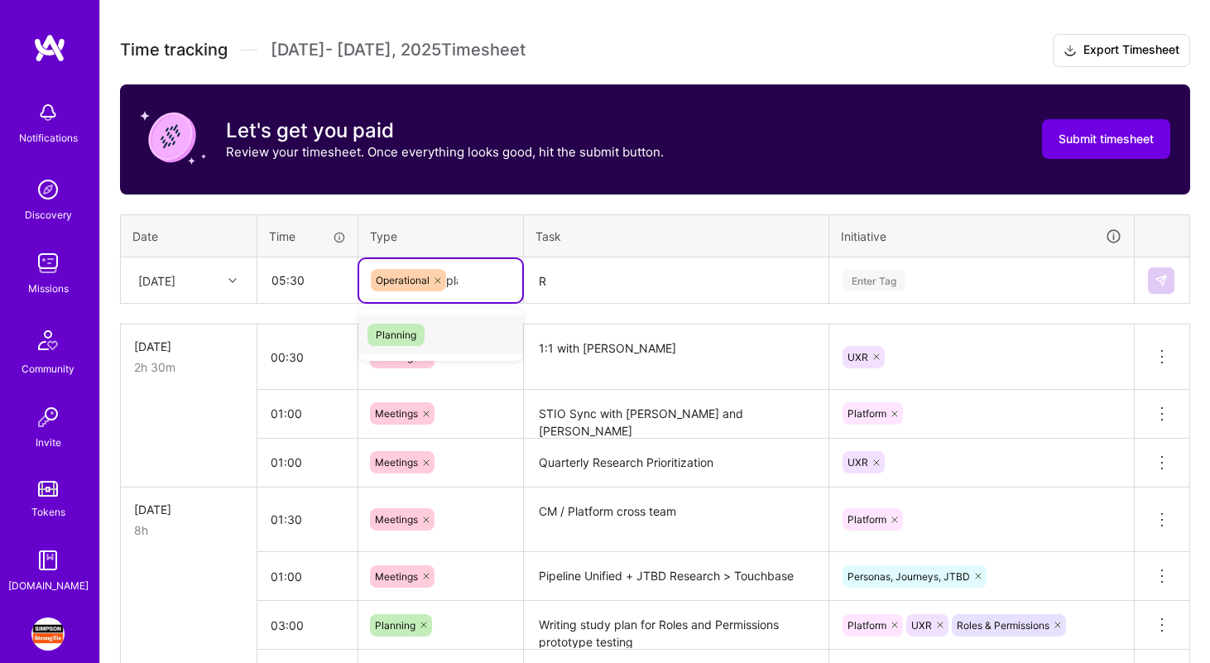
type input "plan"
type input "oper"
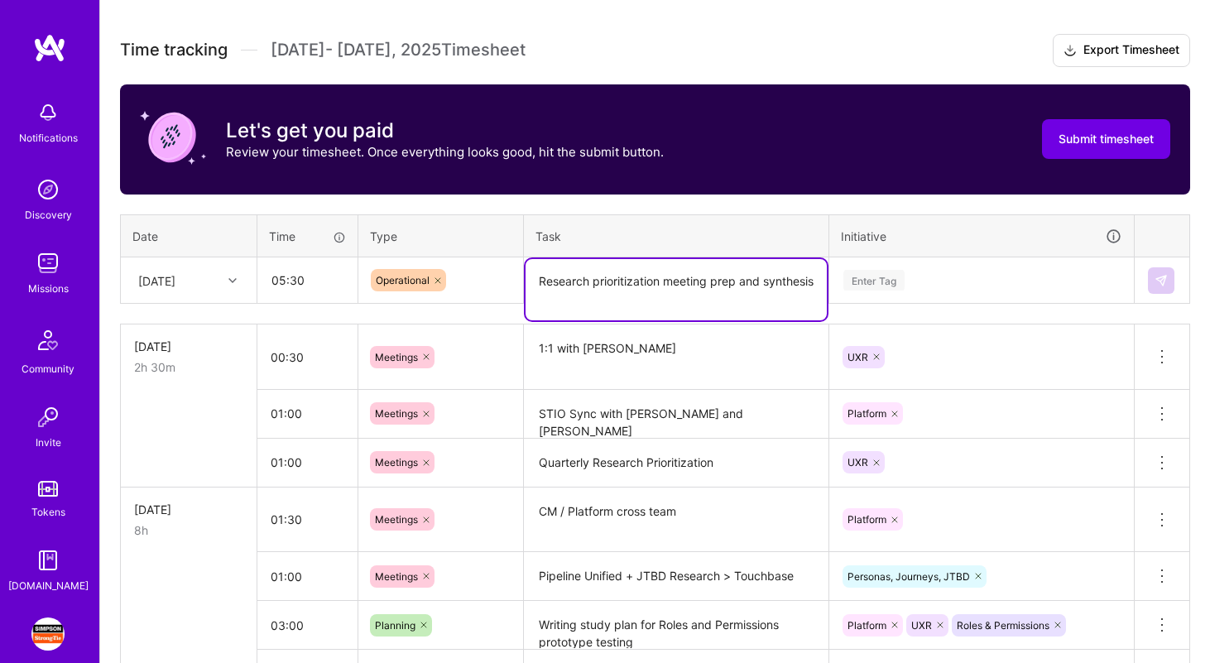
type textarea "Research prioritization meeting prep and synthesis"
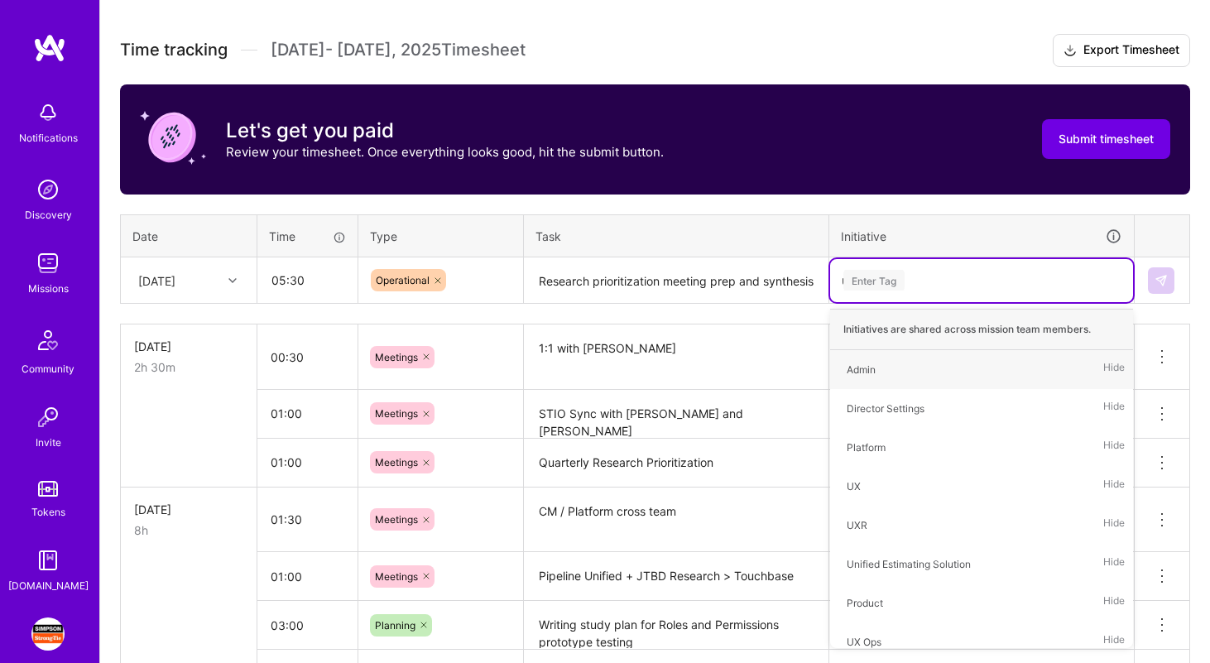
type input "uxr"
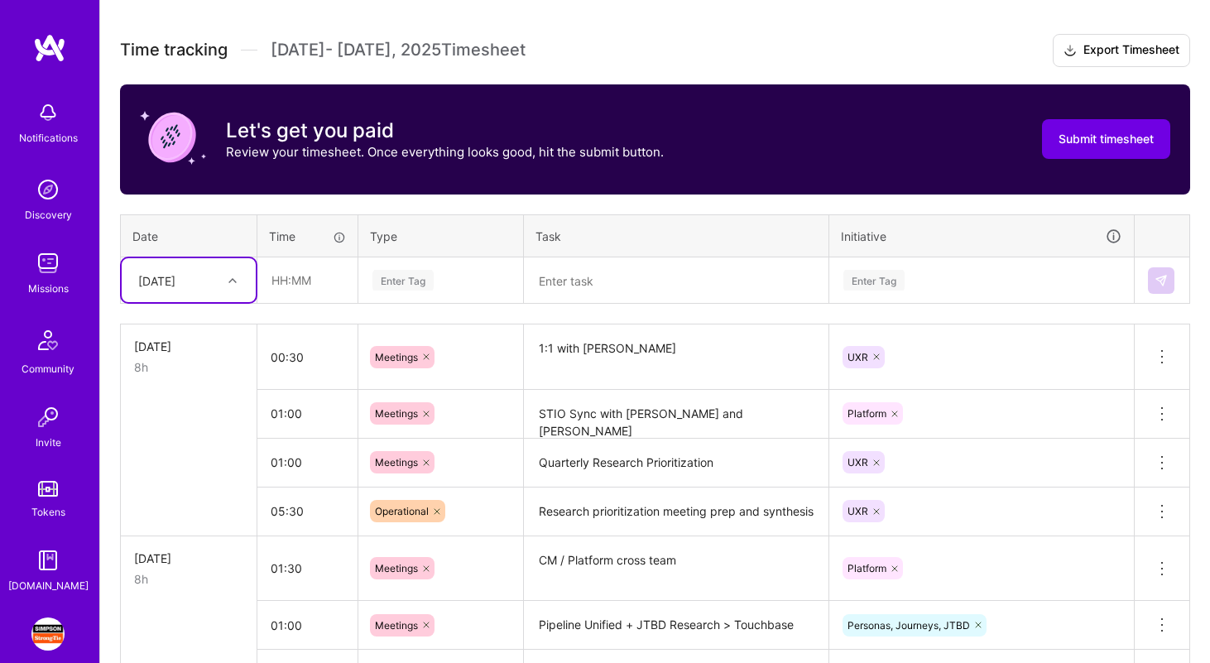
click at [229, 281] on icon at bounding box center [232, 280] width 8 height 8
click at [193, 453] on div "[DATE]" at bounding box center [189, 446] width 134 height 31
click at [285, 276] on input "text" at bounding box center [307, 280] width 98 height 44
type input "01:00"
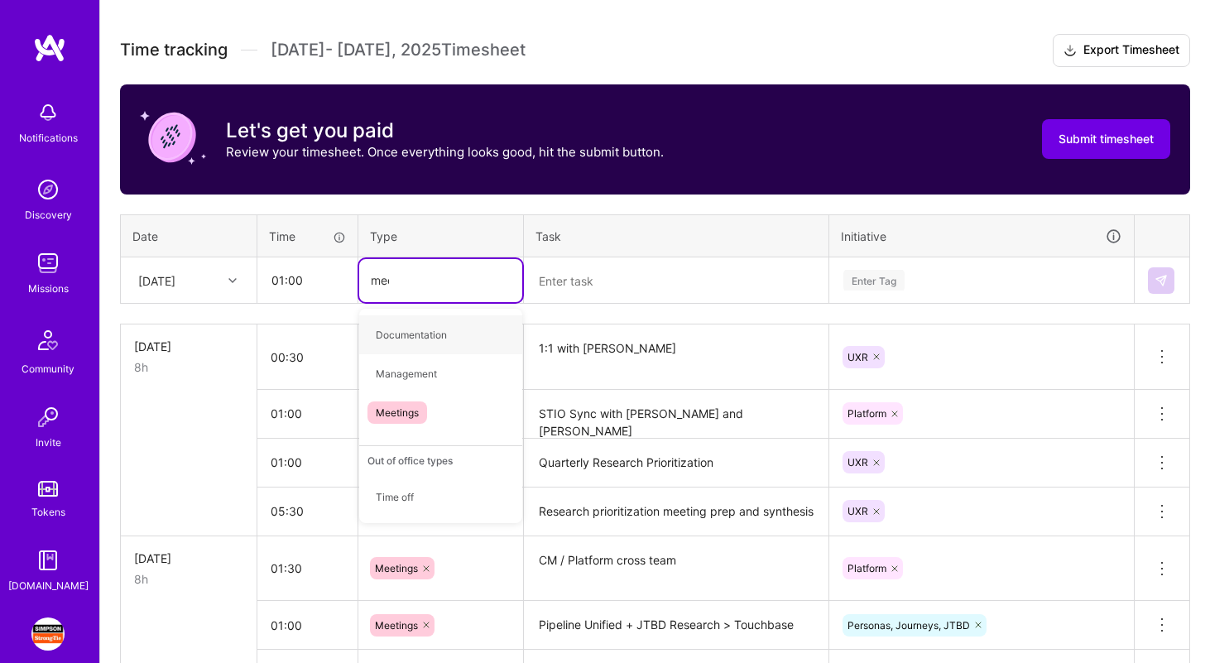
type input "meetin"
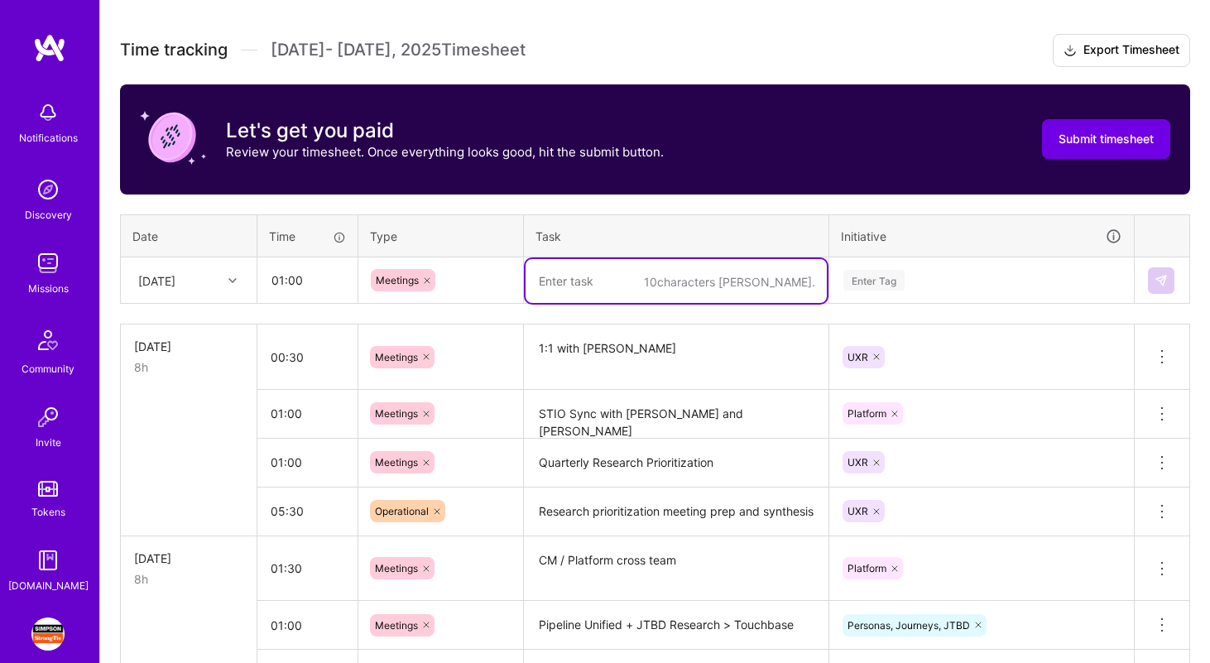
paste textarea "Digital Solutions | CM MBR"
type textarea "Digital Solutions | CM MBR"
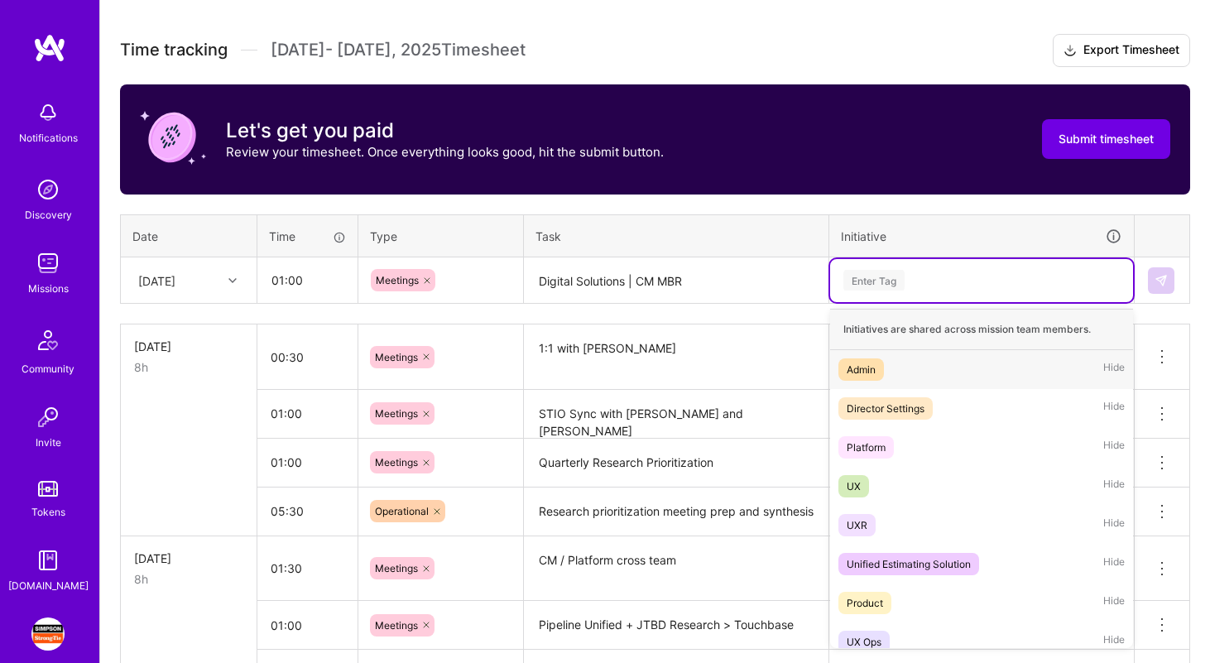
click at [932, 284] on div "Enter Tag" at bounding box center [981, 280] width 280 height 21
click at [883, 534] on div "UXR Hide" at bounding box center [981, 525] width 303 height 39
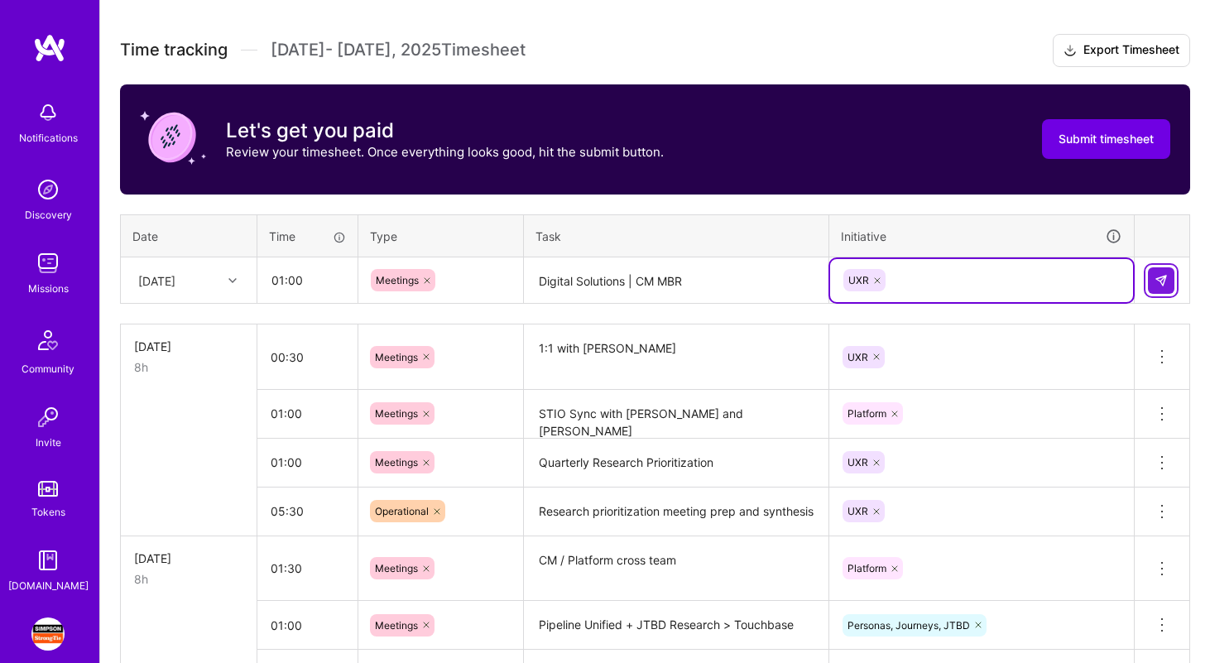
click at [1162, 290] on button at bounding box center [1161, 280] width 26 height 26
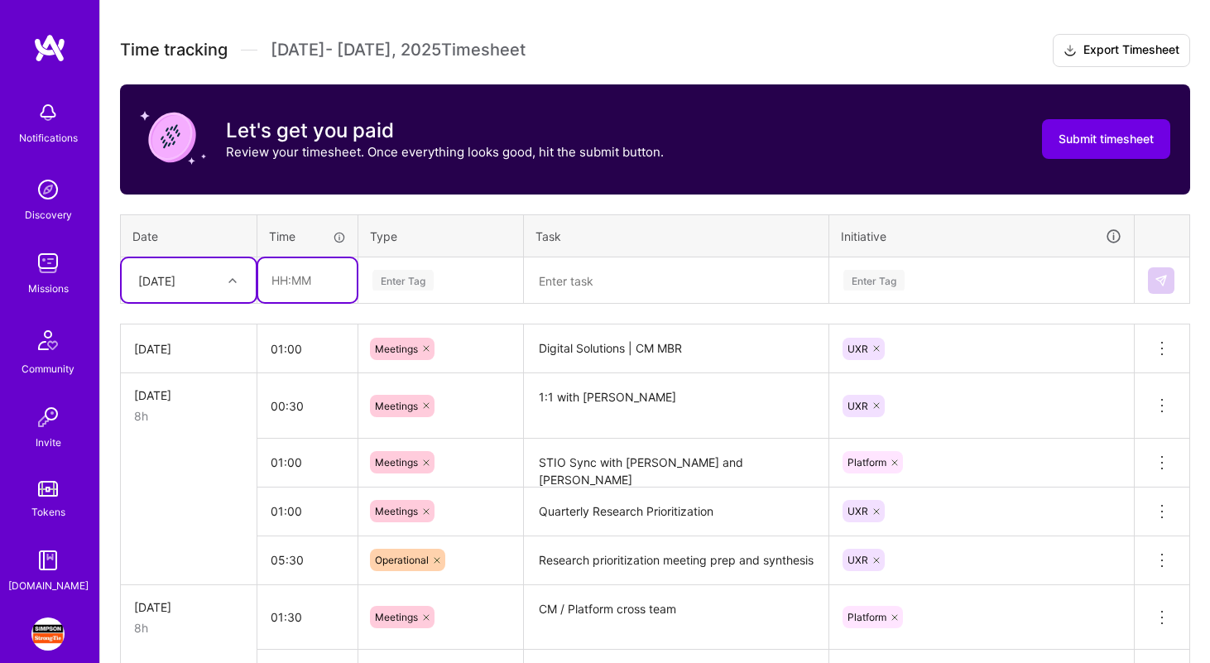
click at [308, 274] on input "text" at bounding box center [307, 280] width 98 height 44
type input "01:00"
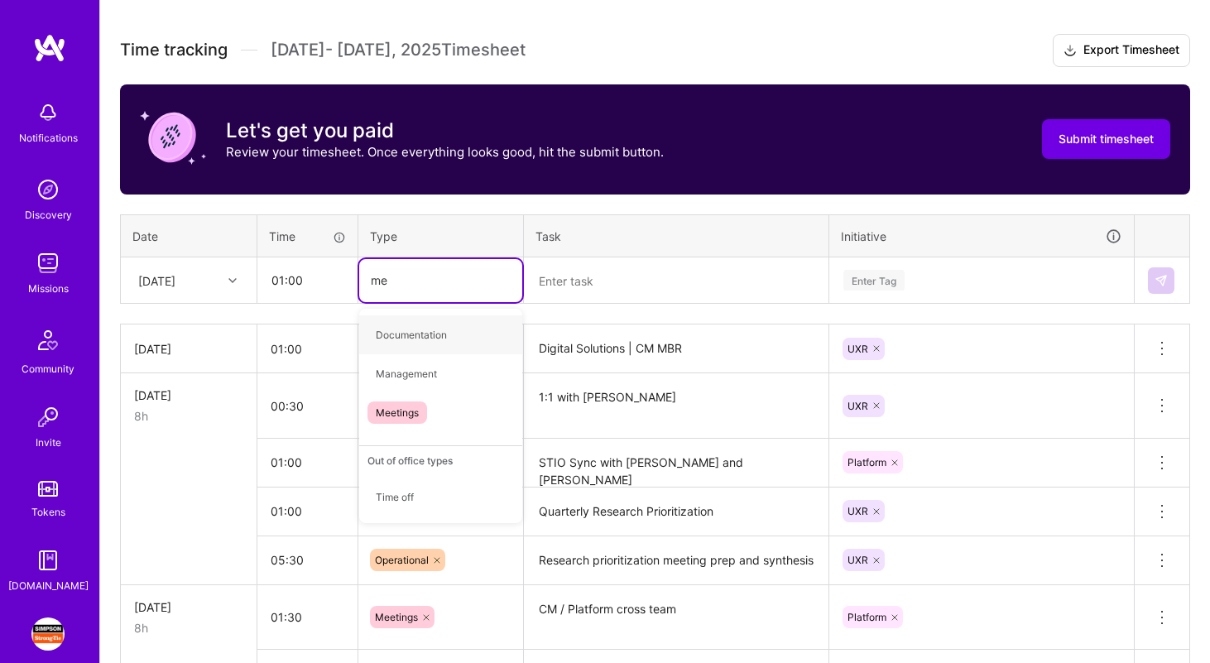
type input "mee"
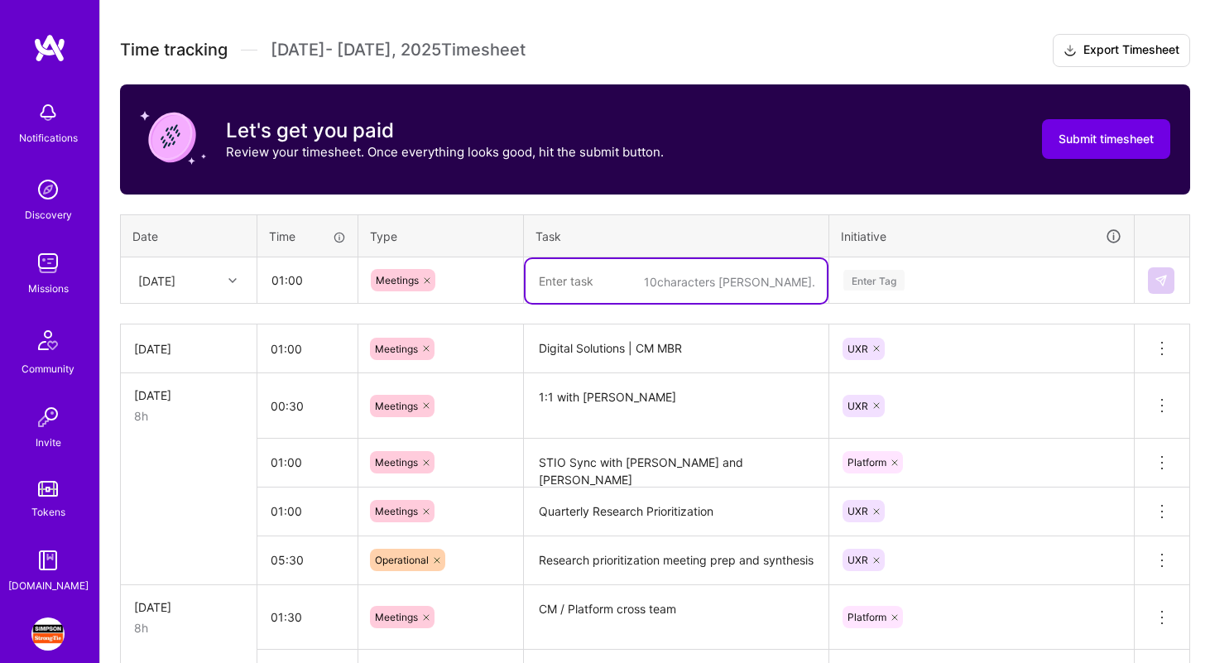
paste textarea "2026 Business Planning for Platform"
type textarea "2026 Business Planning for Platform with [PERSON_NAME]"
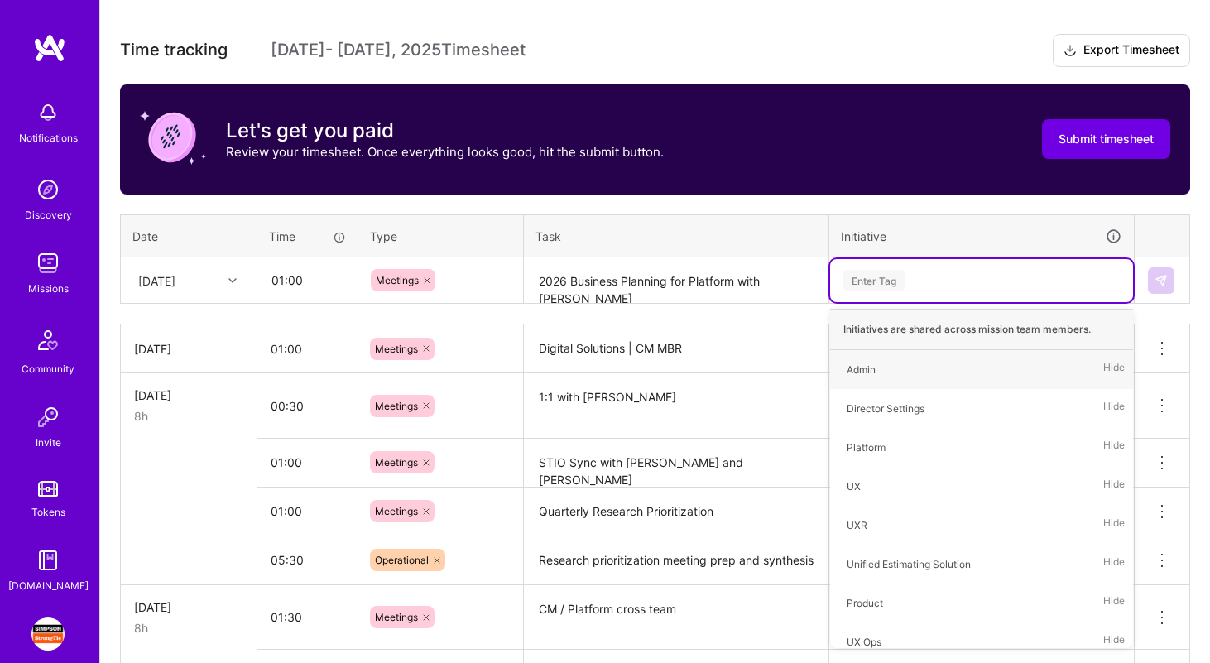
type input "uxr"
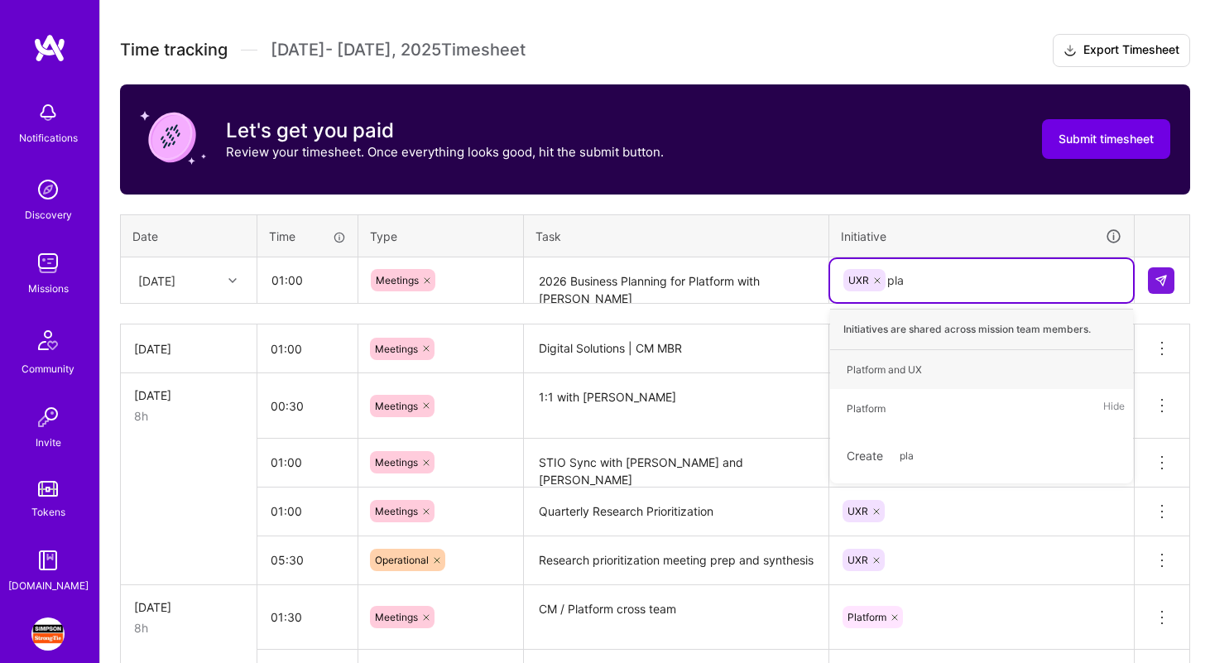
type input "plat"
click at [882, 405] on div "Platform" at bounding box center [865, 408] width 39 height 17
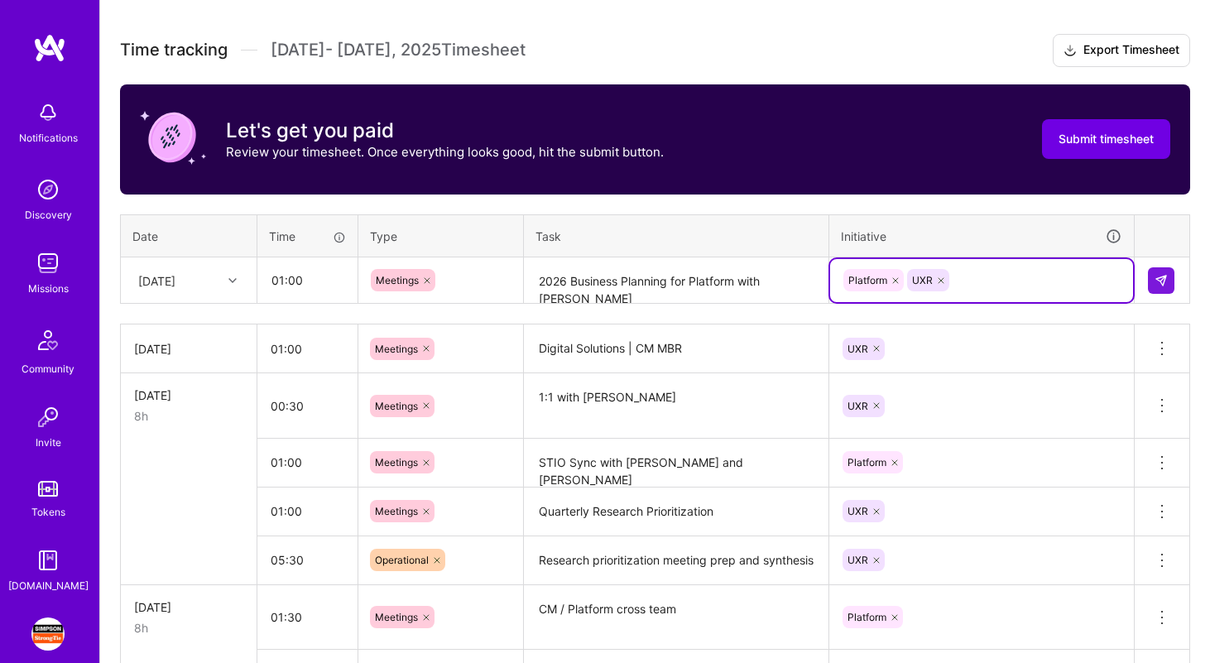
click at [897, 281] on icon at bounding box center [895, 281] width 10 height 10
click at [1162, 276] on img at bounding box center [1160, 280] width 13 height 13
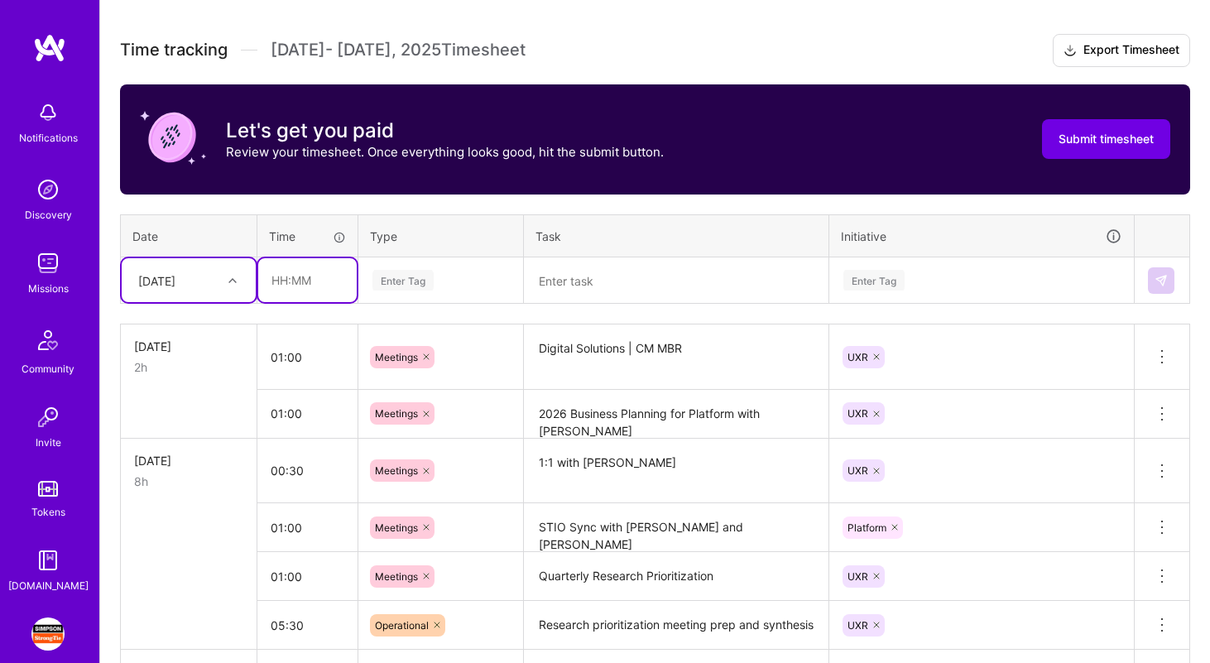
click at [293, 276] on input "text" at bounding box center [307, 280] width 98 height 44
type input "00:30"
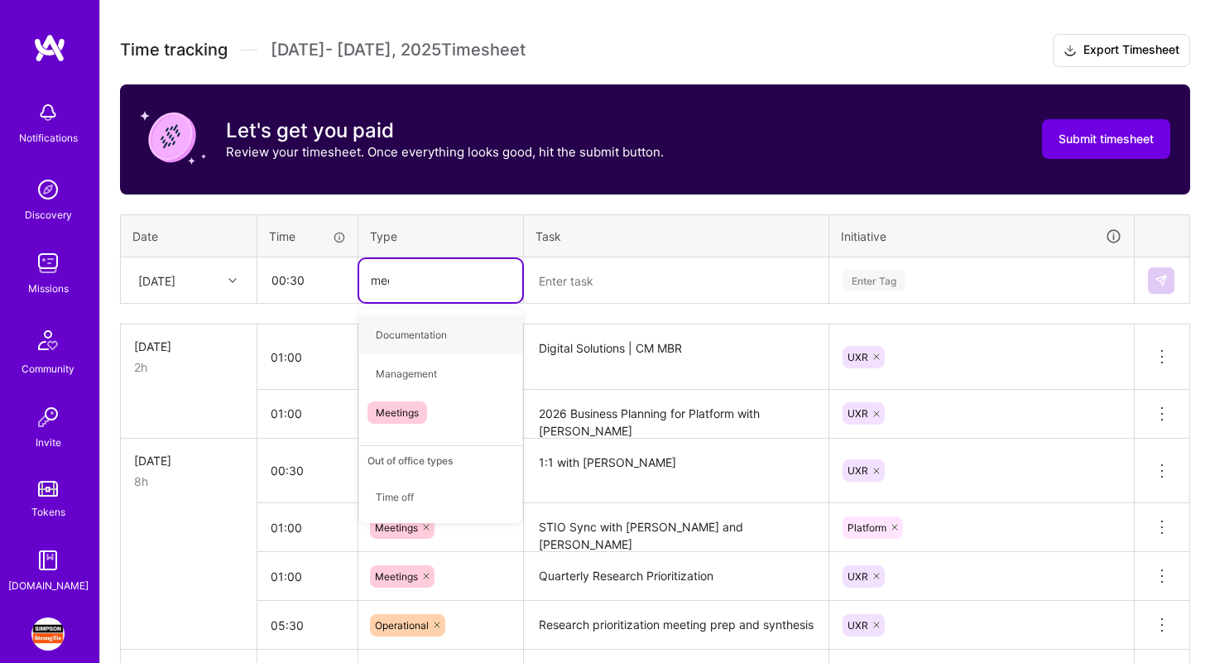
type input "meet"
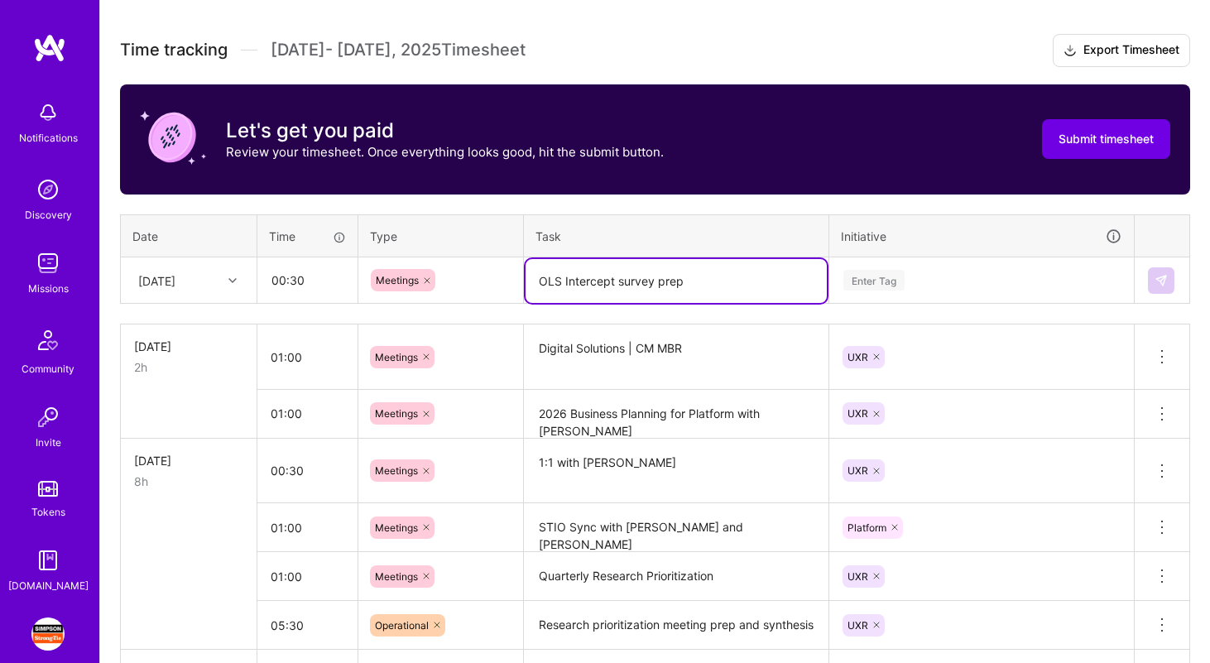
type textarea "OLS Intercept survey prep"
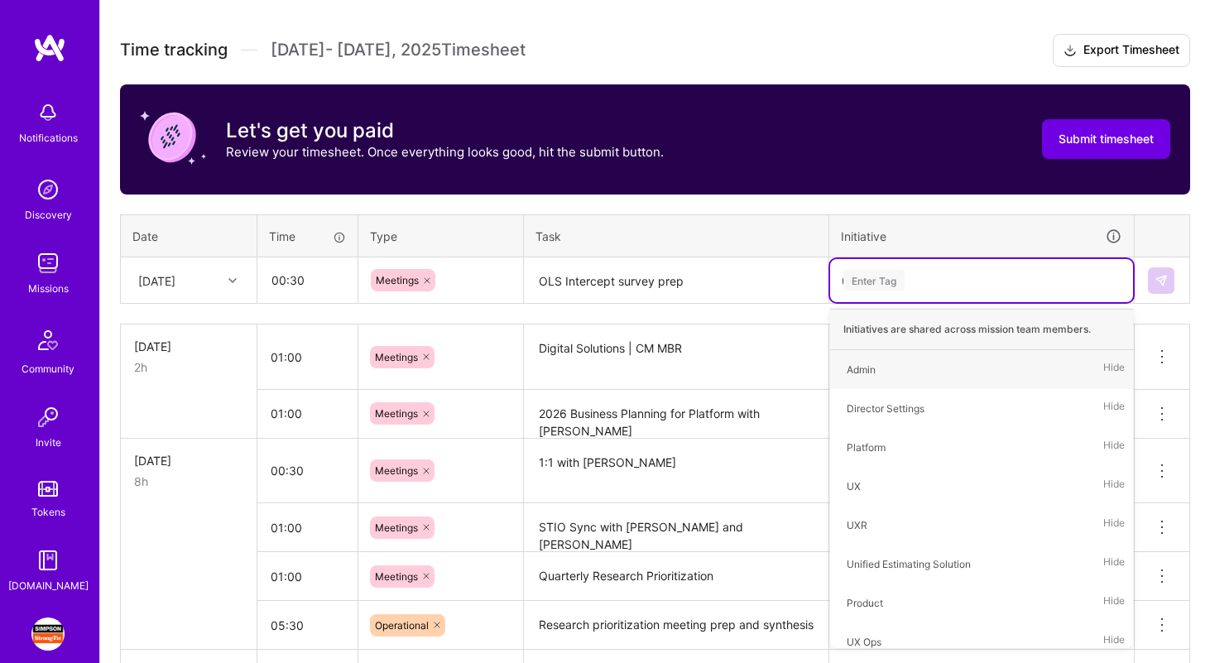
type input "ux"
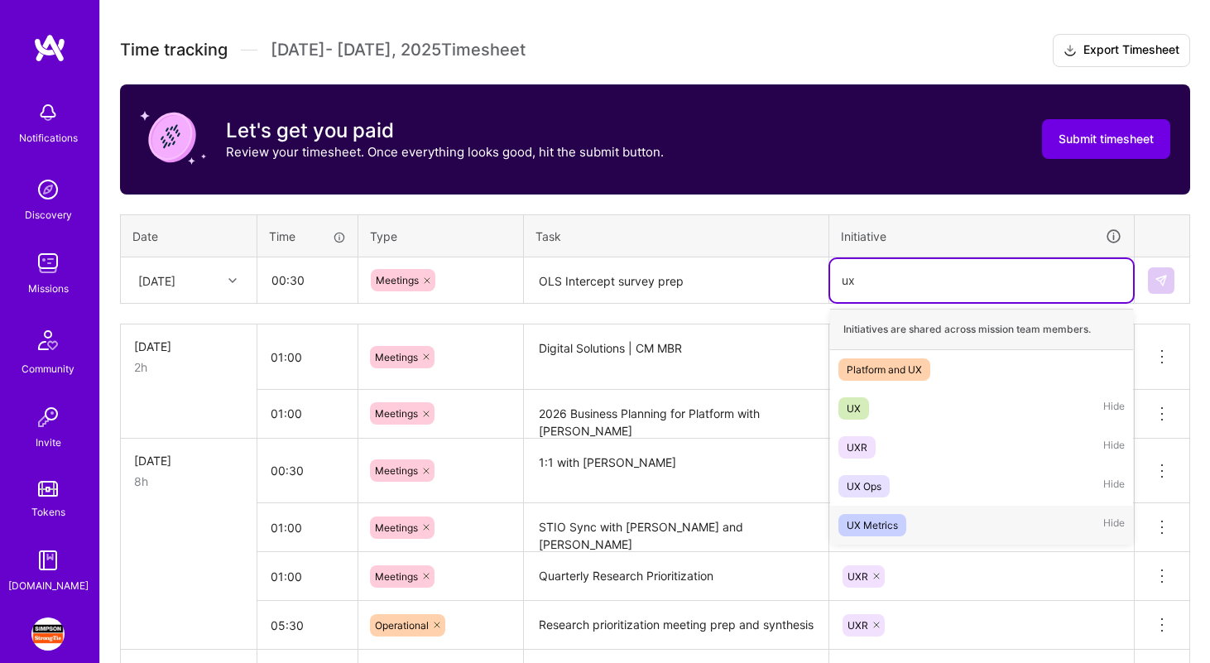
click at [931, 518] on div "UX Metrics Hide" at bounding box center [981, 525] width 303 height 39
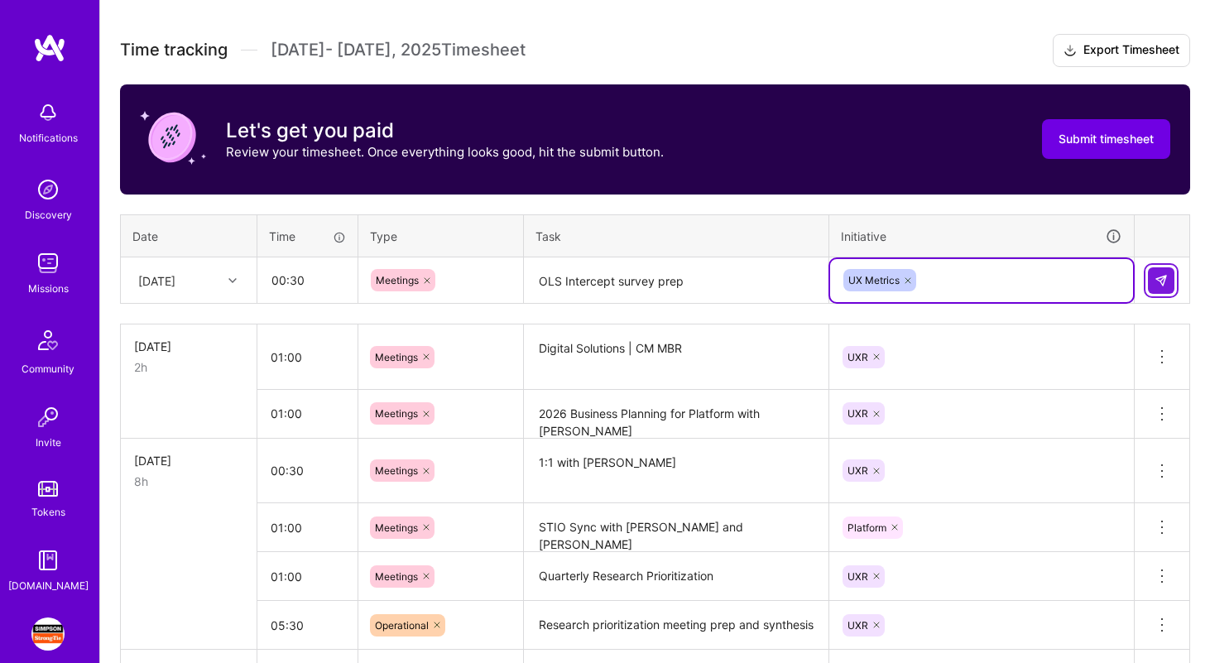
click at [1161, 283] on img at bounding box center [1160, 280] width 13 height 13
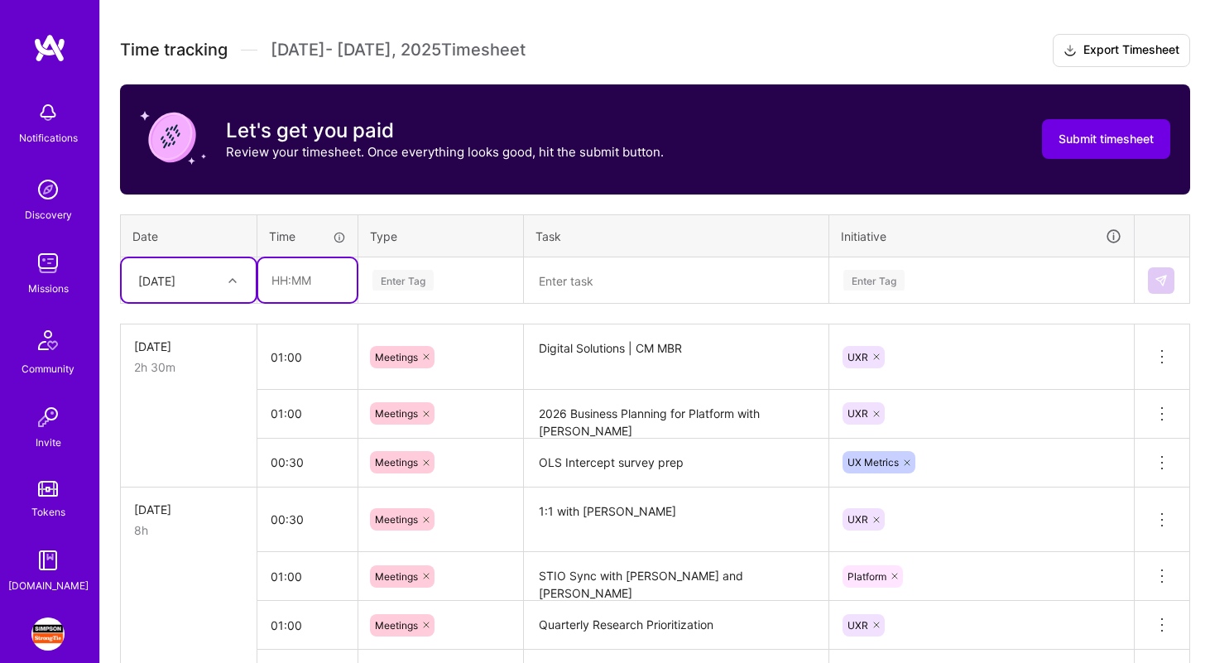
click at [289, 284] on input "text" at bounding box center [307, 280] width 98 height 44
type input "00:30"
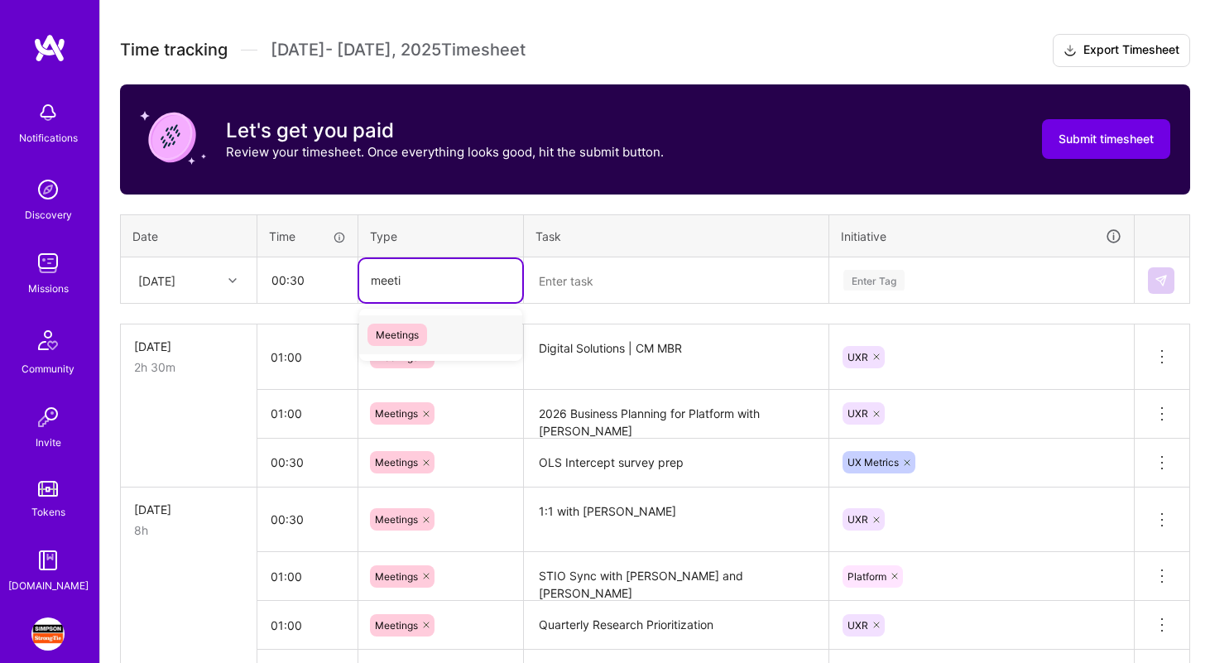
type input "meetin"
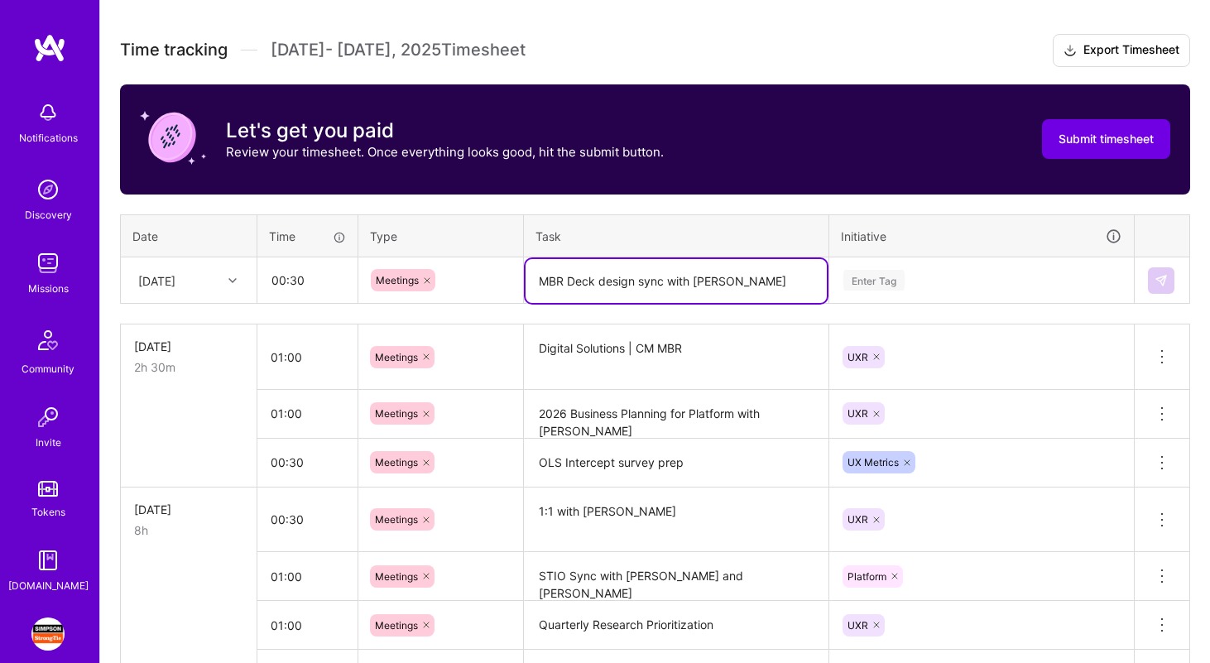
type textarea "MBR Deck design sync with [PERSON_NAME]"
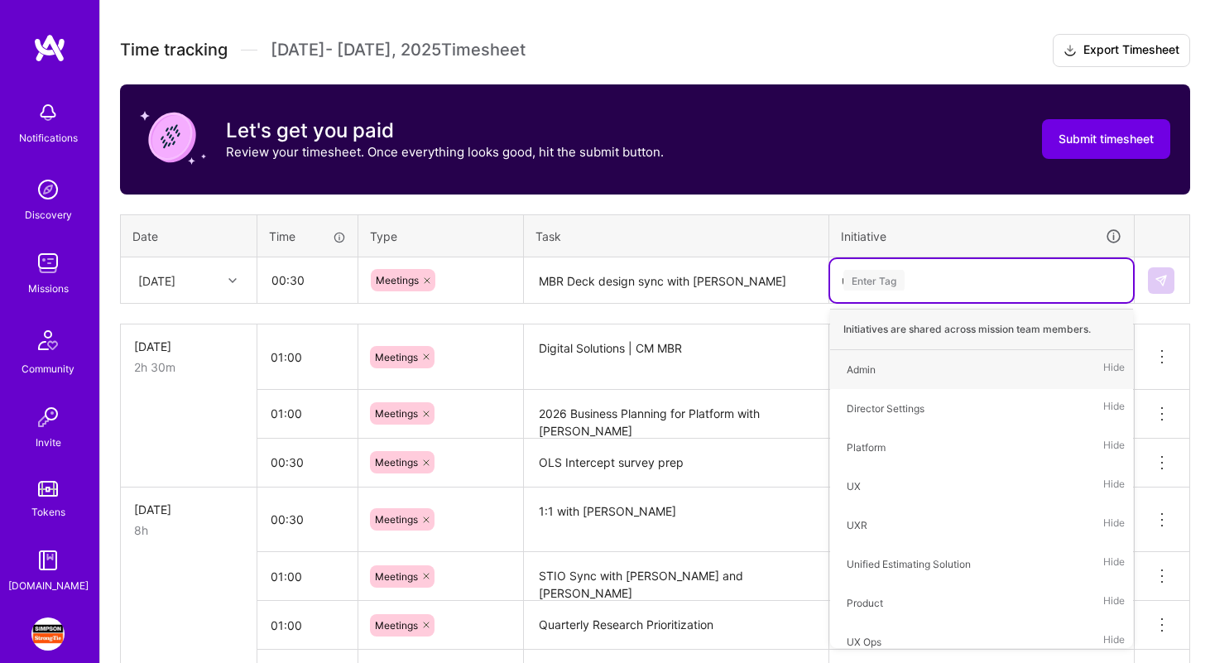
type input "ux"
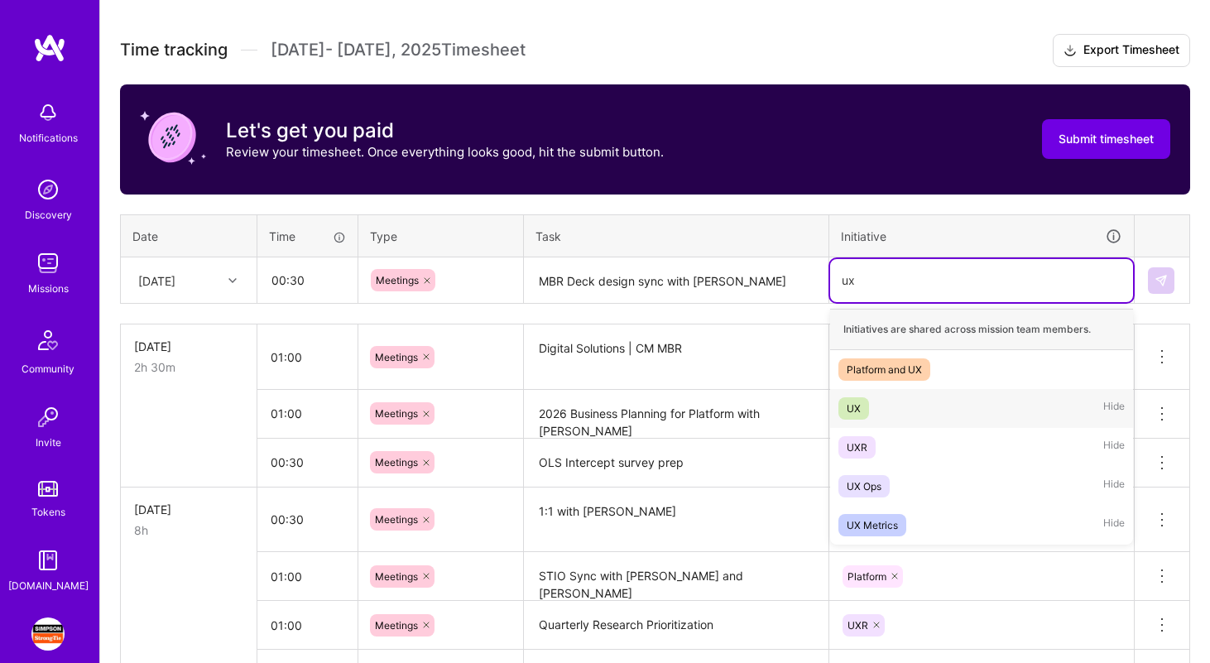
click at [966, 401] on div "UX Hide" at bounding box center [981, 408] width 303 height 39
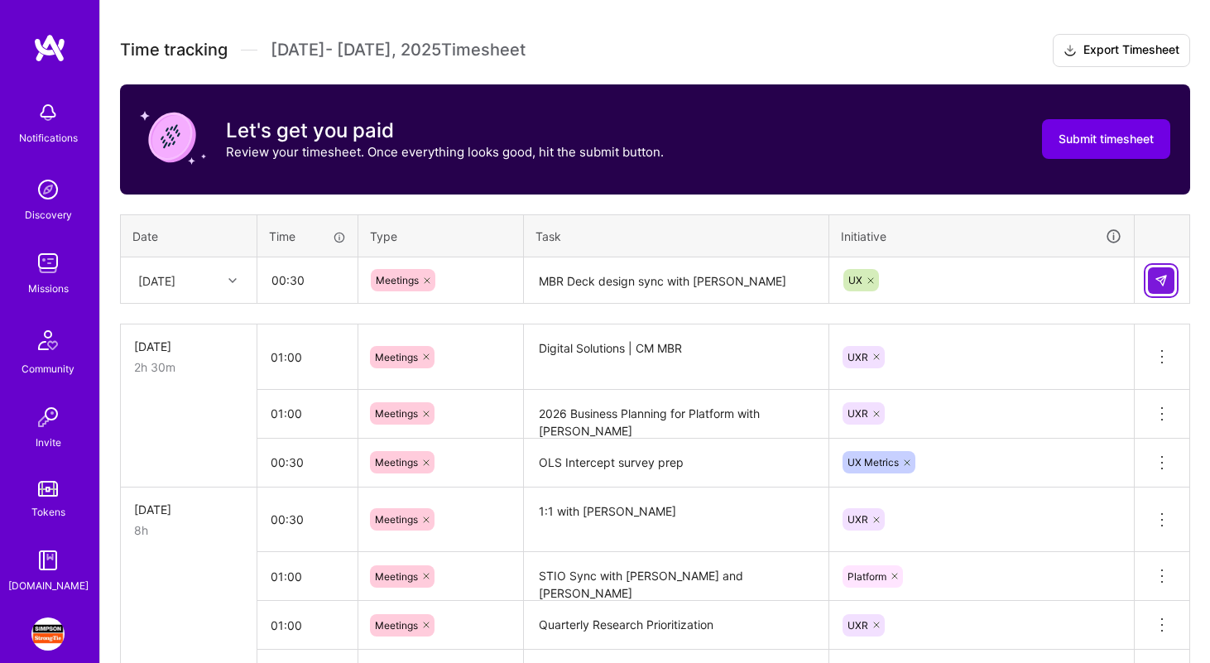
click at [1161, 283] on img at bounding box center [1160, 280] width 13 height 13
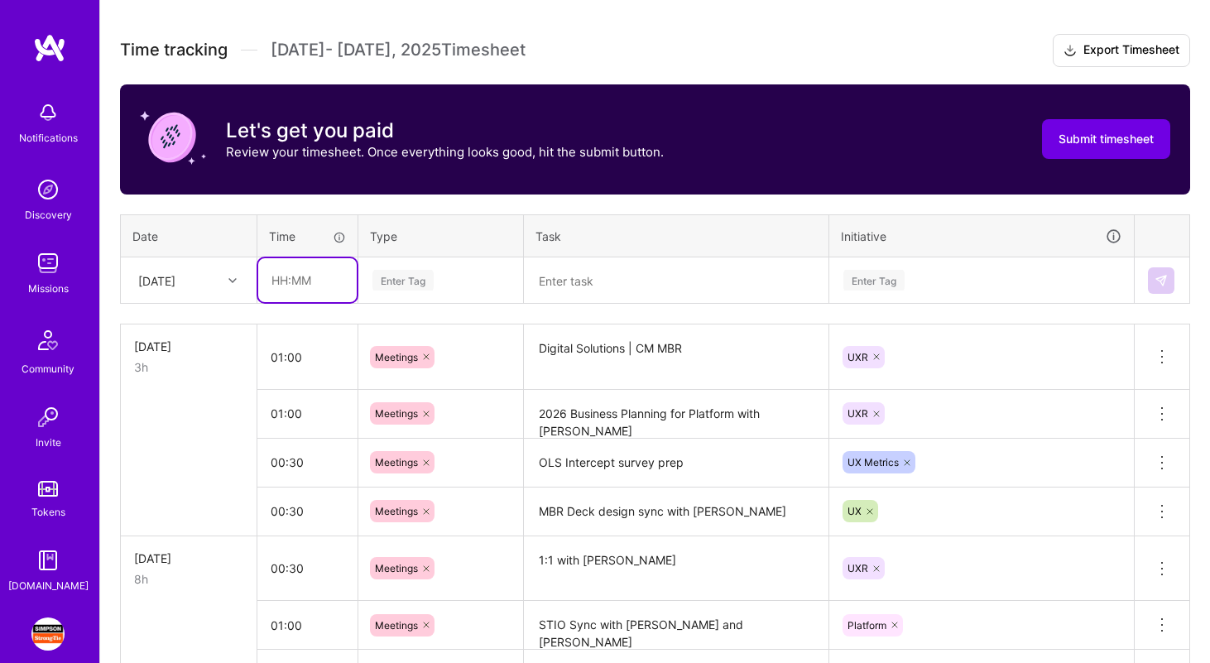
click at [307, 285] on input "text" at bounding box center [307, 280] width 98 height 44
type input "03:00"
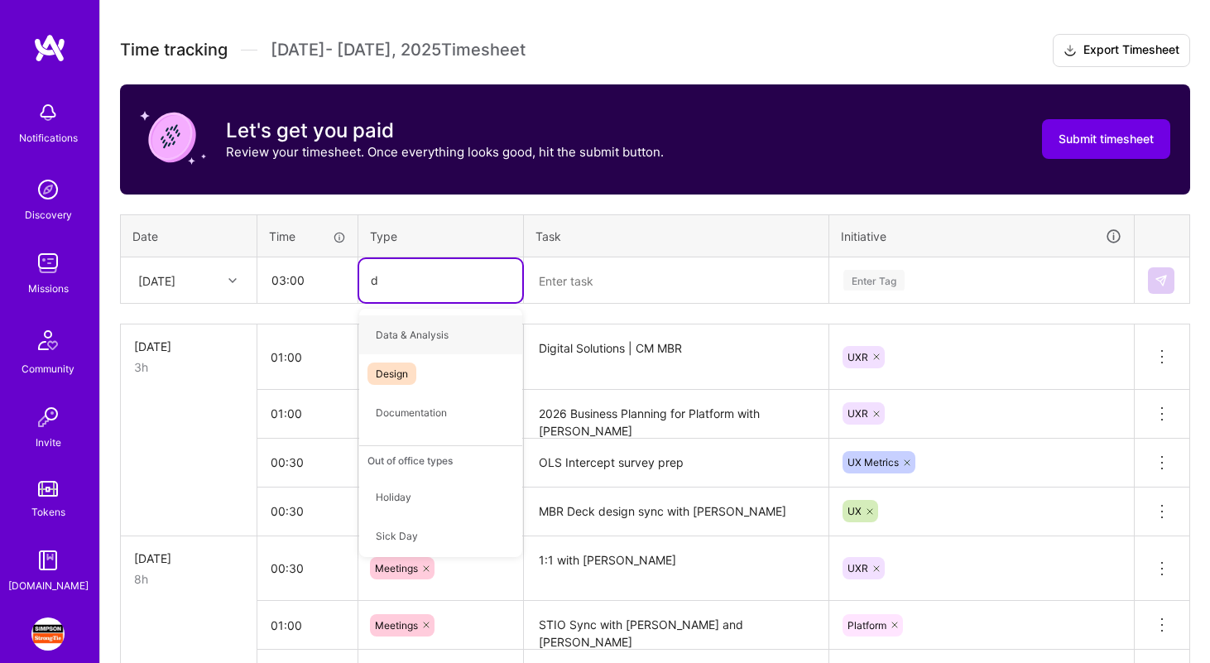
type input "de"
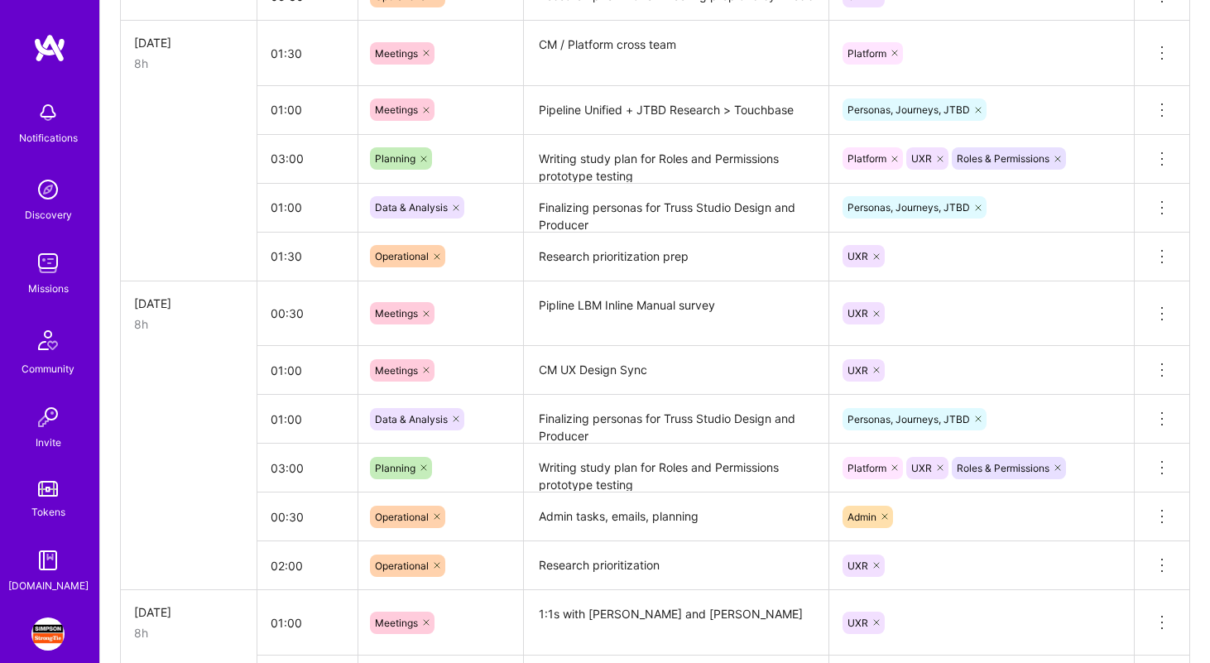
scroll to position [1319, 0]
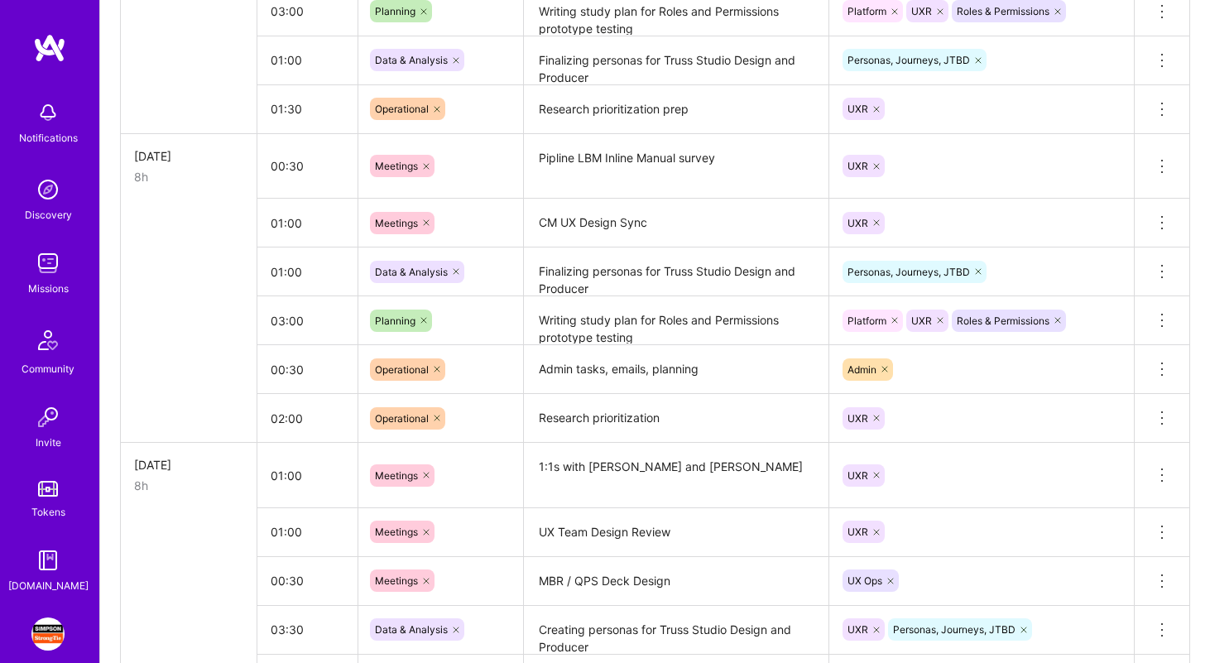
click at [595, 585] on textarea "MBR / QPS Deck Design" at bounding box center [675, 581] width 301 height 46
click at [595, 585] on textarea "MBR / QPS Deck Design" at bounding box center [675, 580] width 301 height 45
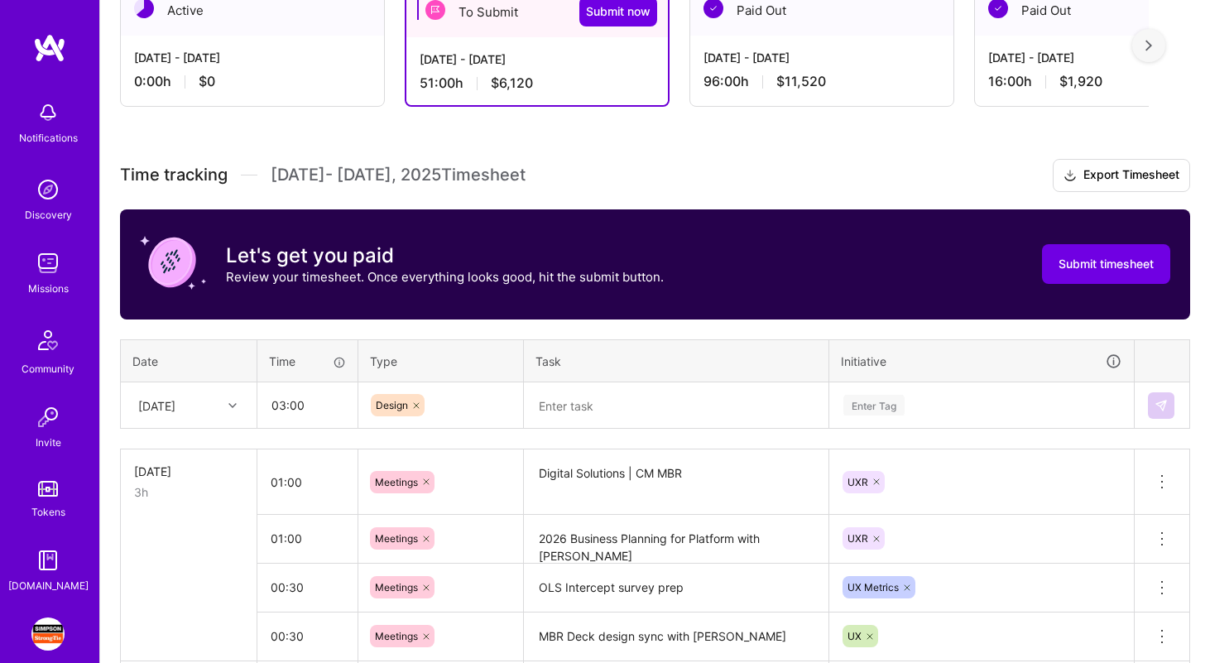
scroll to position [332, 0]
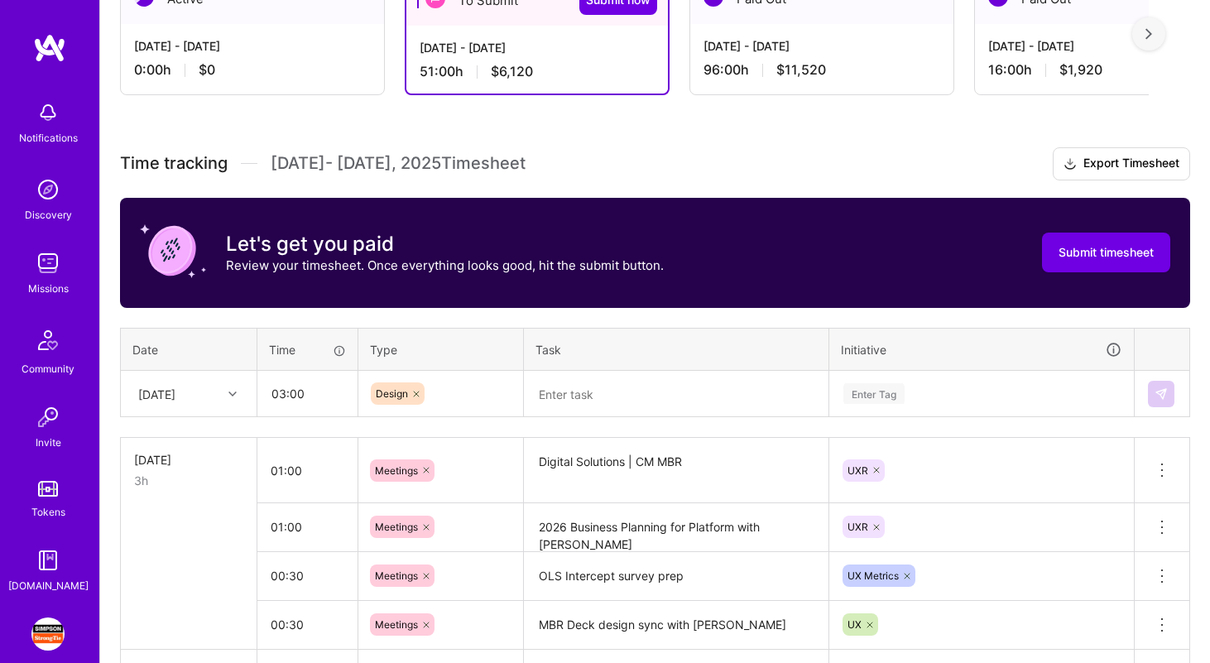
click at [577, 385] on textarea at bounding box center [675, 394] width 301 height 44
paste textarea "MBR / QPS Deck Design"
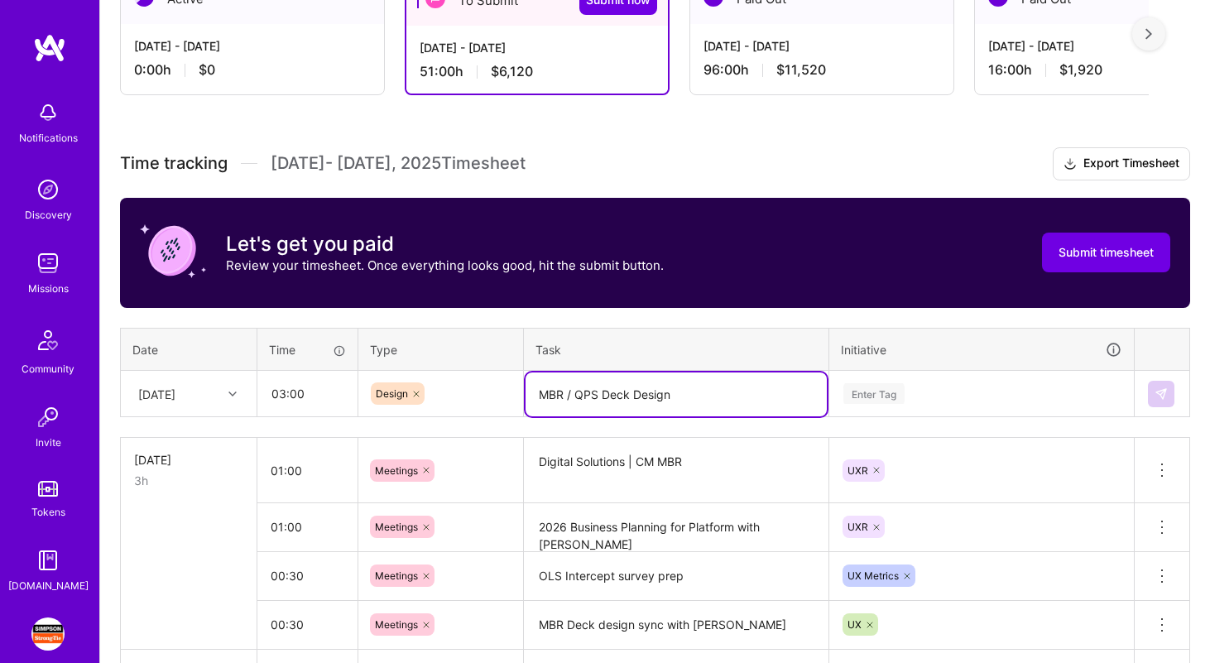
type textarea "MBR / QPS Deck Design"
click at [869, 381] on div "Enter Tag" at bounding box center [981, 393] width 303 height 43
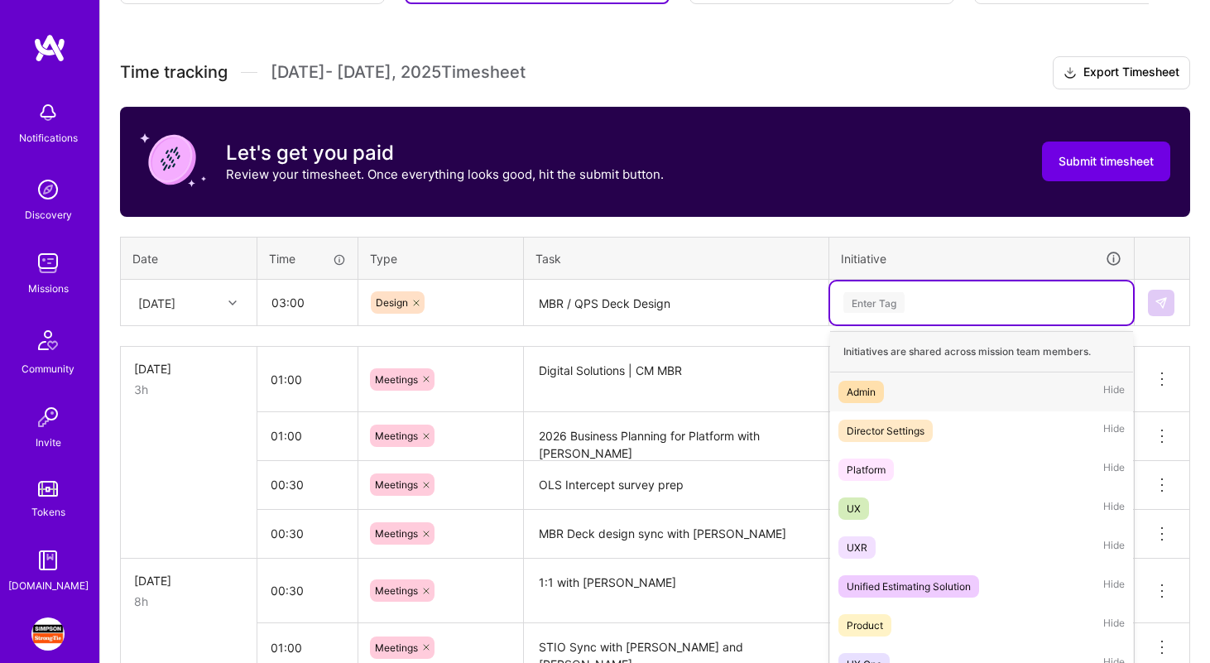
scroll to position [436, 0]
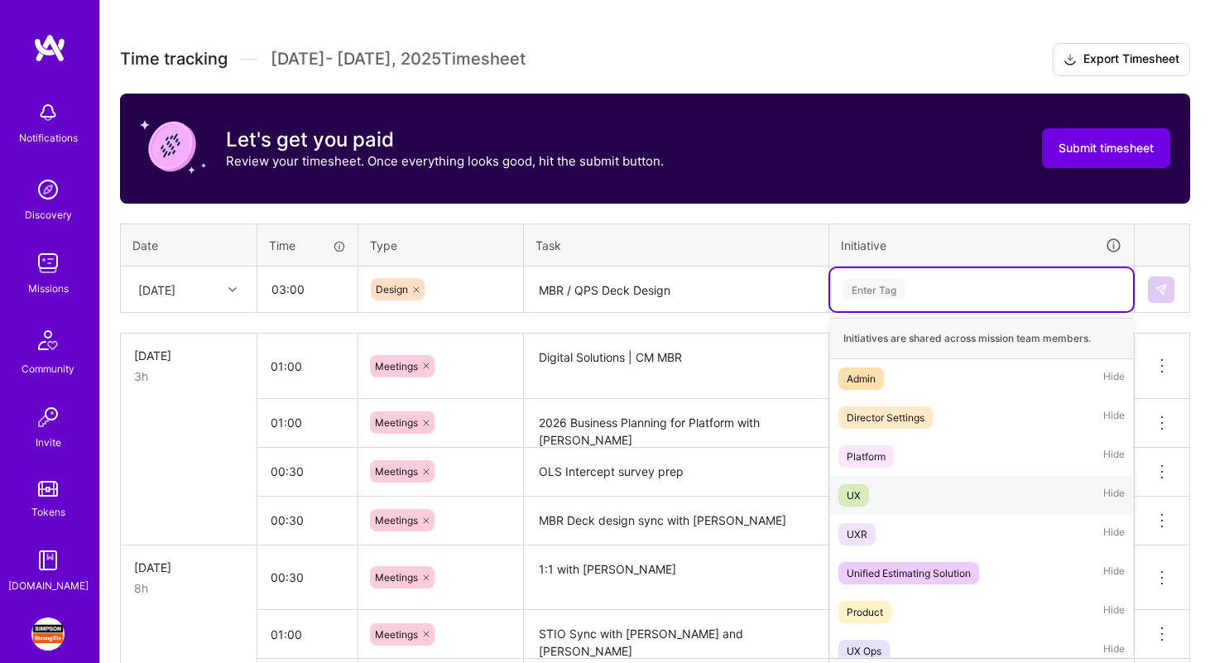
click at [915, 490] on div "UX Hide" at bounding box center [981, 495] width 303 height 39
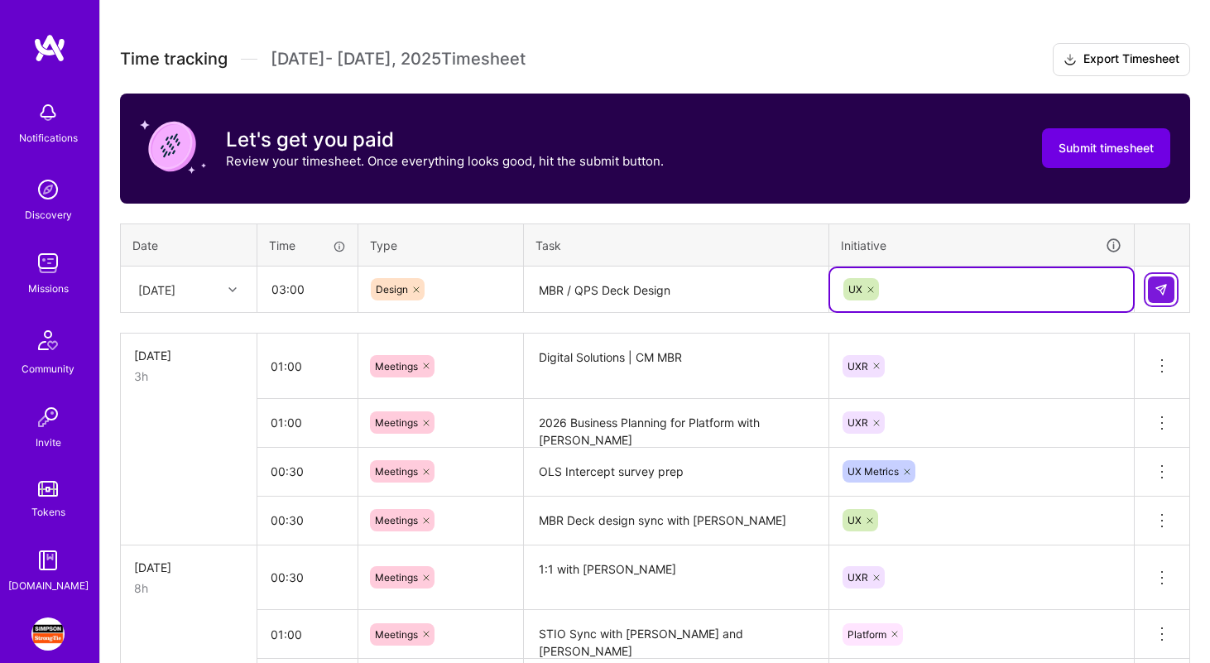
click at [1162, 290] on img at bounding box center [1160, 289] width 13 height 13
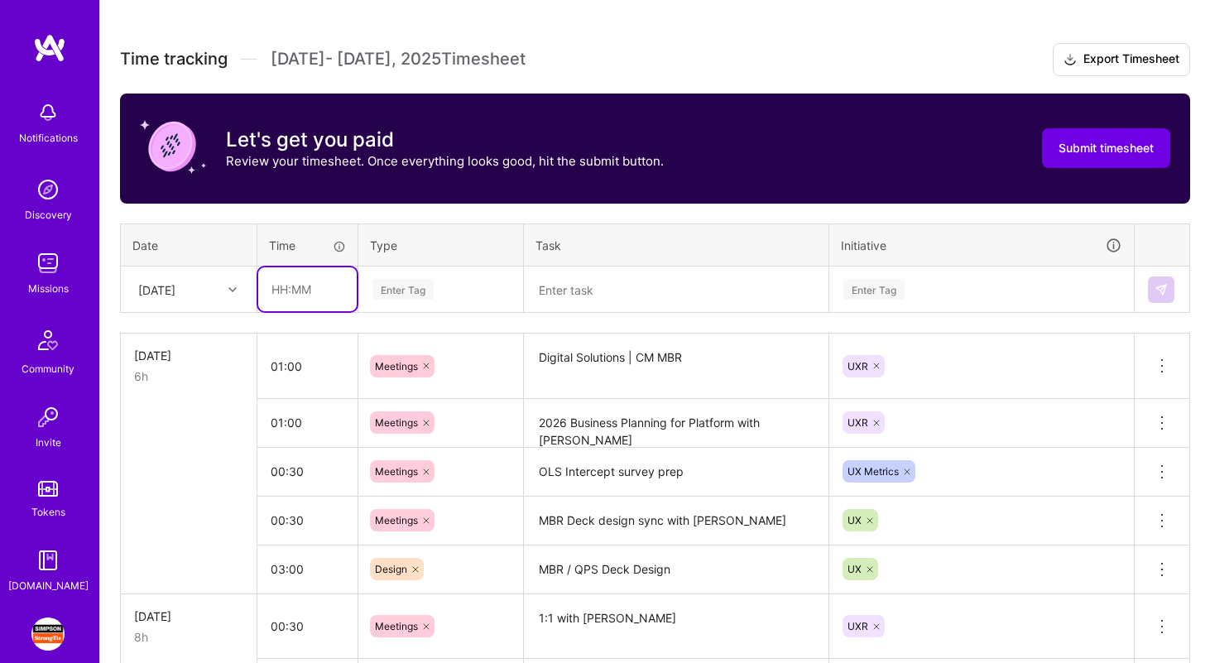
click at [319, 287] on input "text" at bounding box center [307, 289] width 98 height 44
type input "02:00"
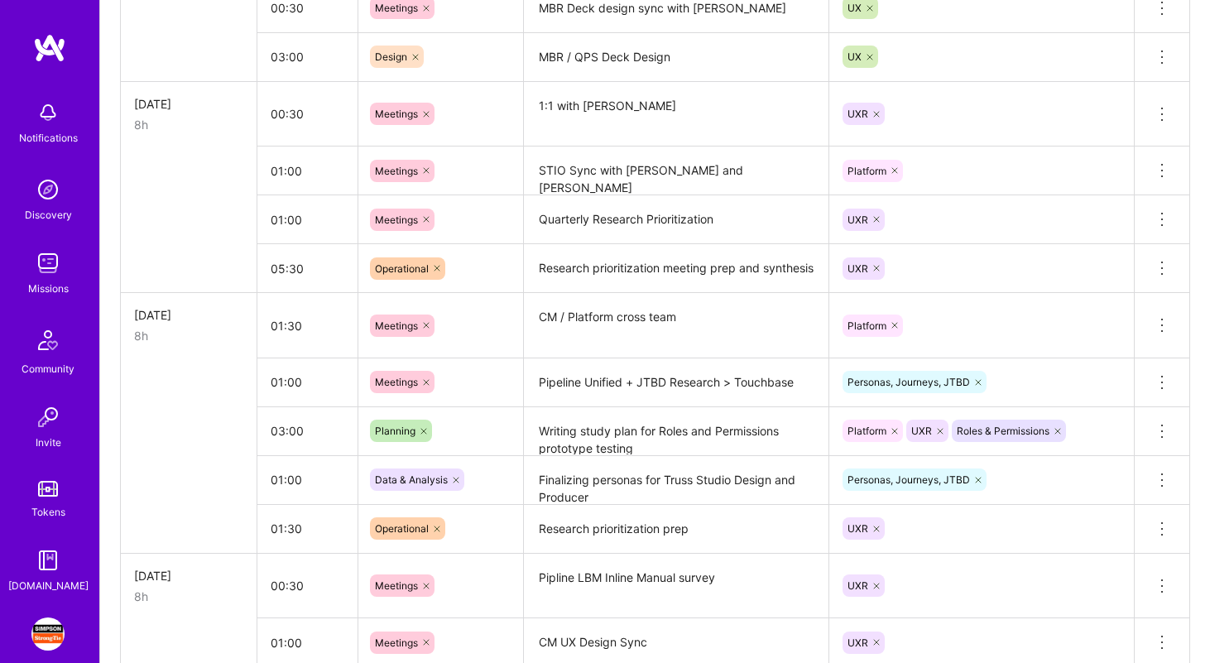
scroll to position [927, 0]
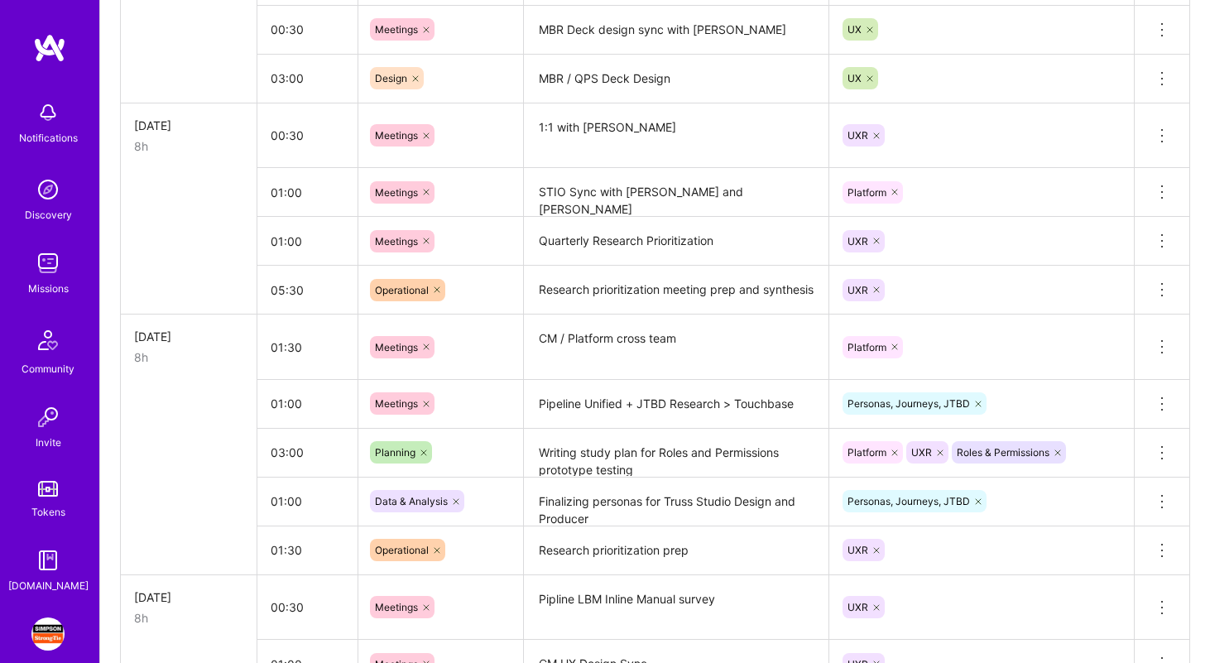
click at [590, 447] on textarea "Writing study plan for Roles and Permissions prototype testing" at bounding box center [675, 453] width 301 height 46
click at [590, 445] on textarea "Writing study plan for Roles and Permissions prototype testing" at bounding box center [675, 460] width 301 height 61
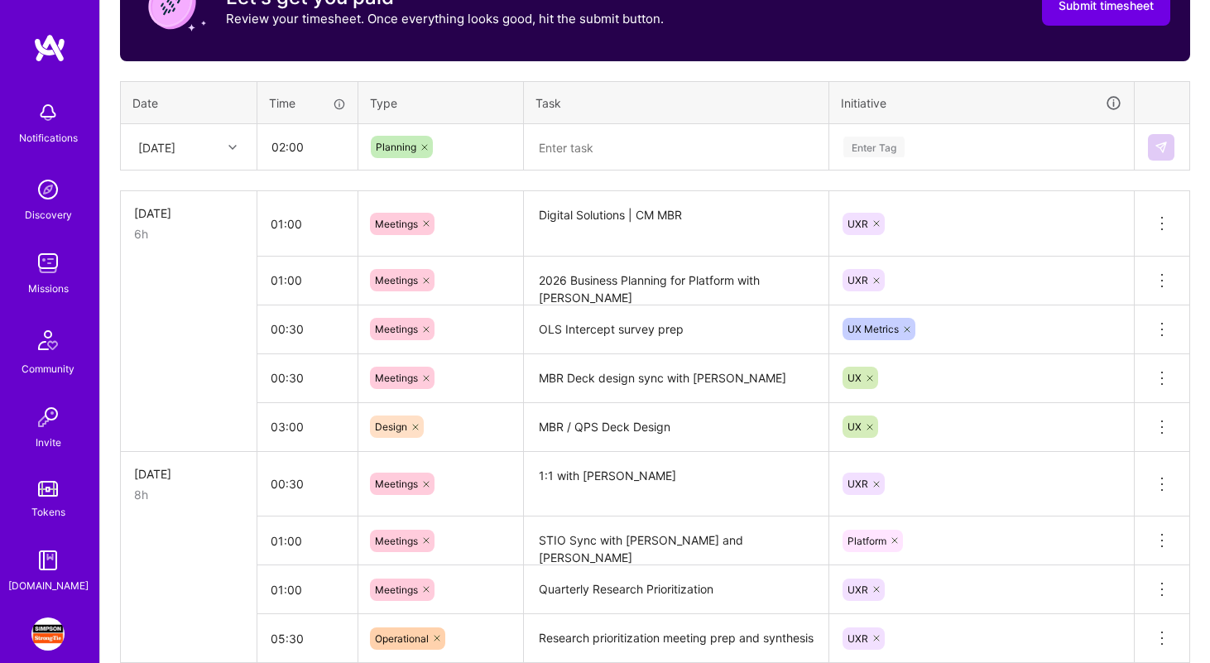
scroll to position [544, 0]
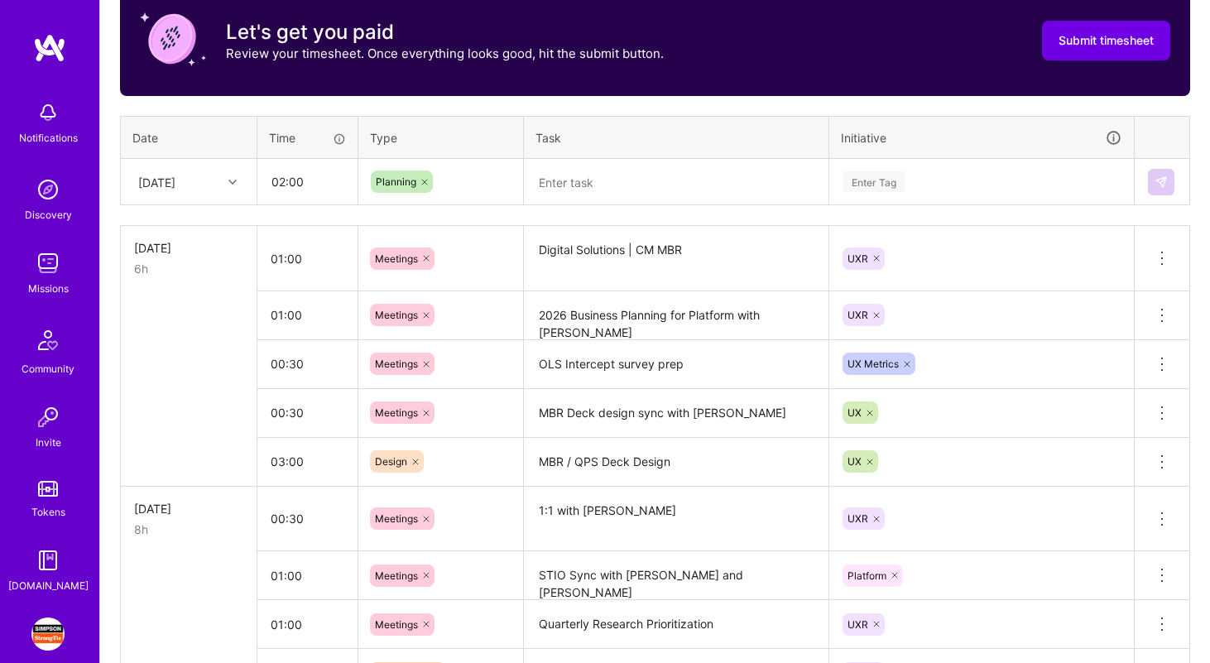
click at [575, 185] on textarea at bounding box center [675, 183] width 301 height 44
paste textarea "Writing study plan for Roles and Permissions prototype testing"
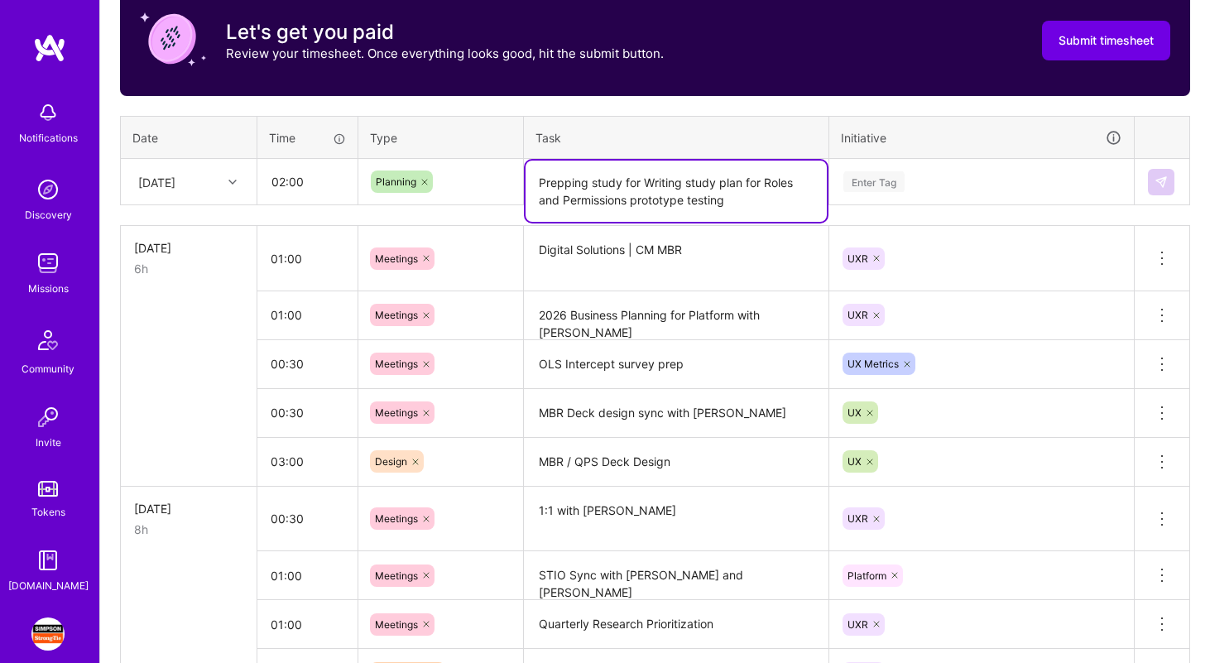
drag, startPoint x: 764, startPoint y: 181, endPoint x: 647, endPoint y: 182, distance: 117.5
click at [647, 182] on textarea "Prepping study for Writing study plan for Roles and Permissions prototype testi…" at bounding box center [675, 191] width 301 height 61
click at [918, 185] on div "Enter Tag" at bounding box center [981, 181] width 280 height 21
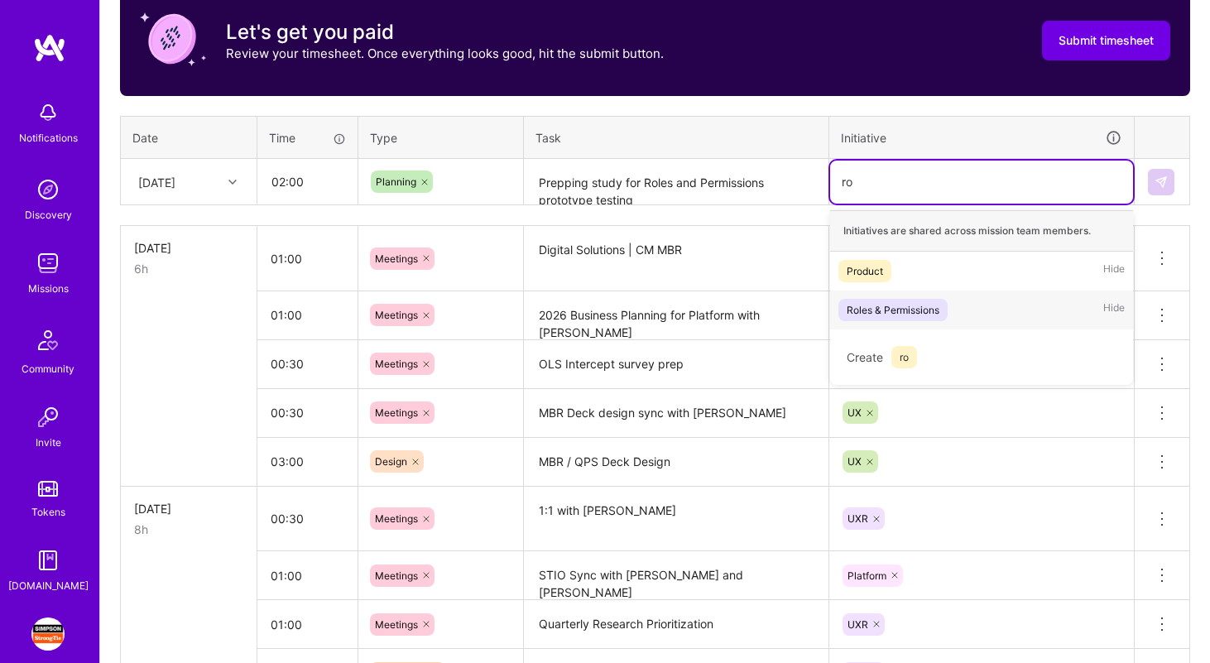
click at [992, 313] on div "Roles & Permissions Hide" at bounding box center [981, 309] width 303 height 39
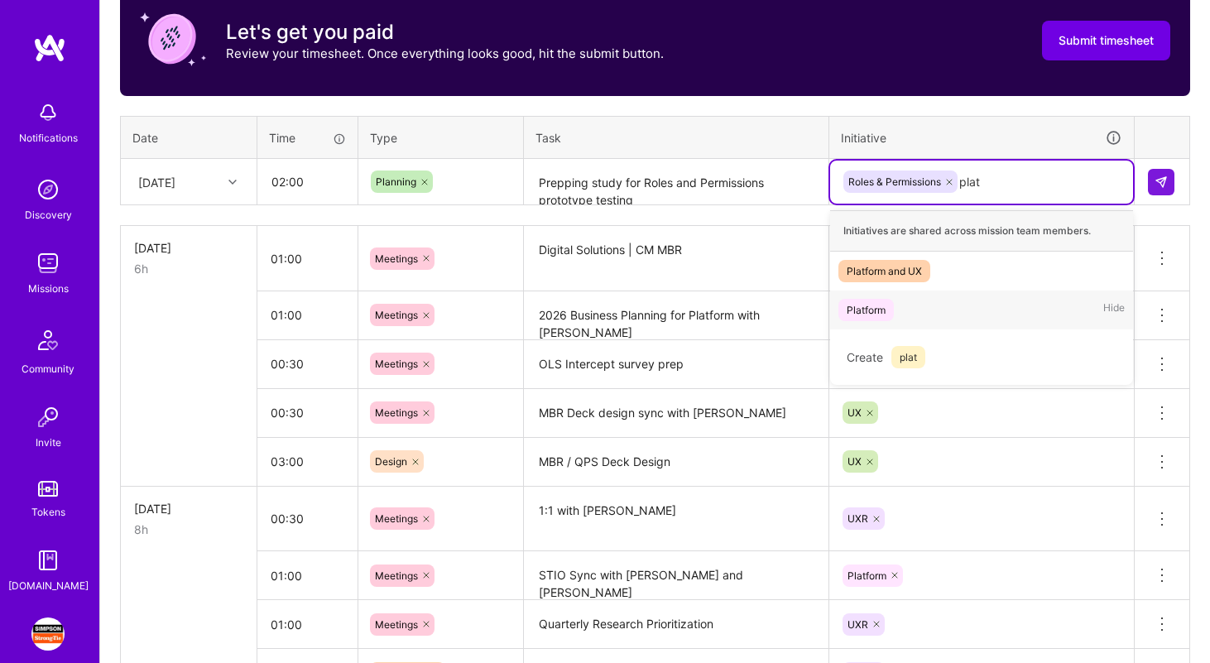
click at [977, 309] on div "Platform Hide" at bounding box center [981, 309] width 303 height 39
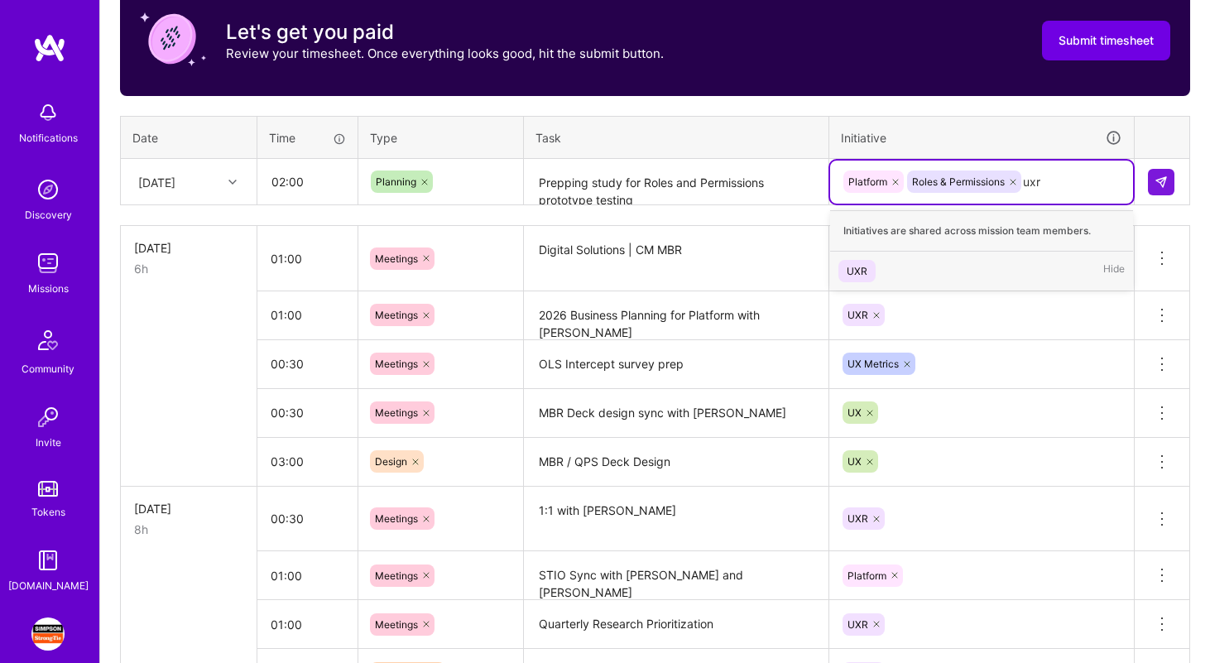
click at [966, 275] on div "UXR Hide" at bounding box center [981, 271] width 303 height 39
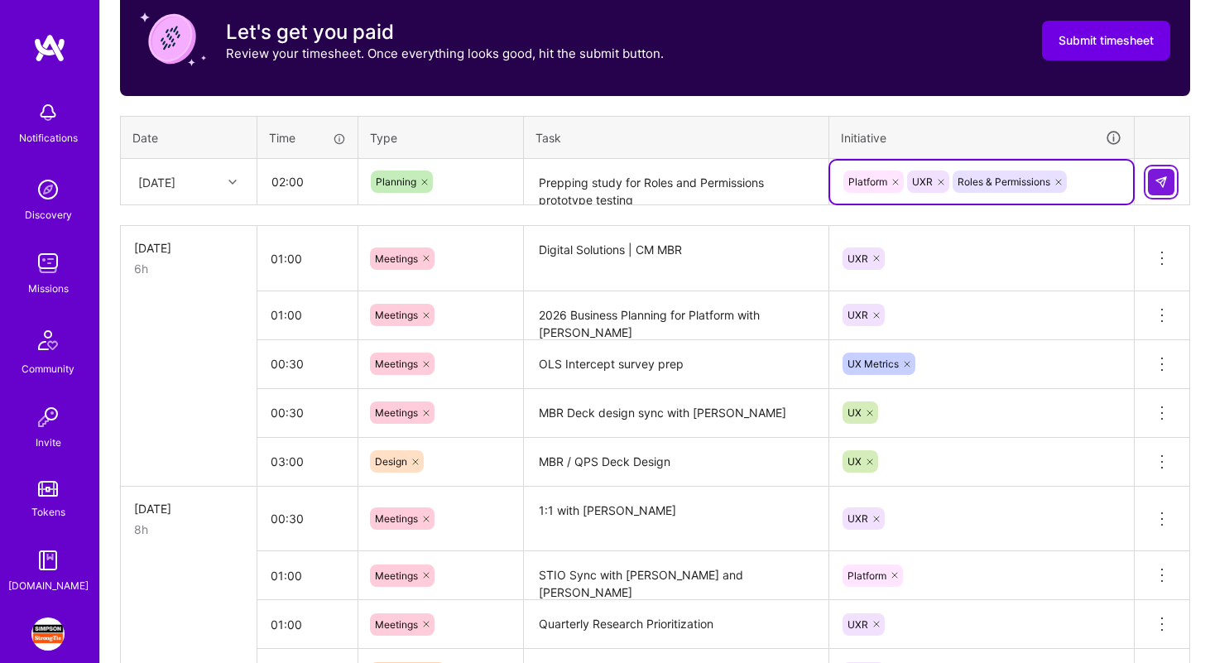
click at [1164, 171] on button at bounding box center [1161, 182] width 26 height 26
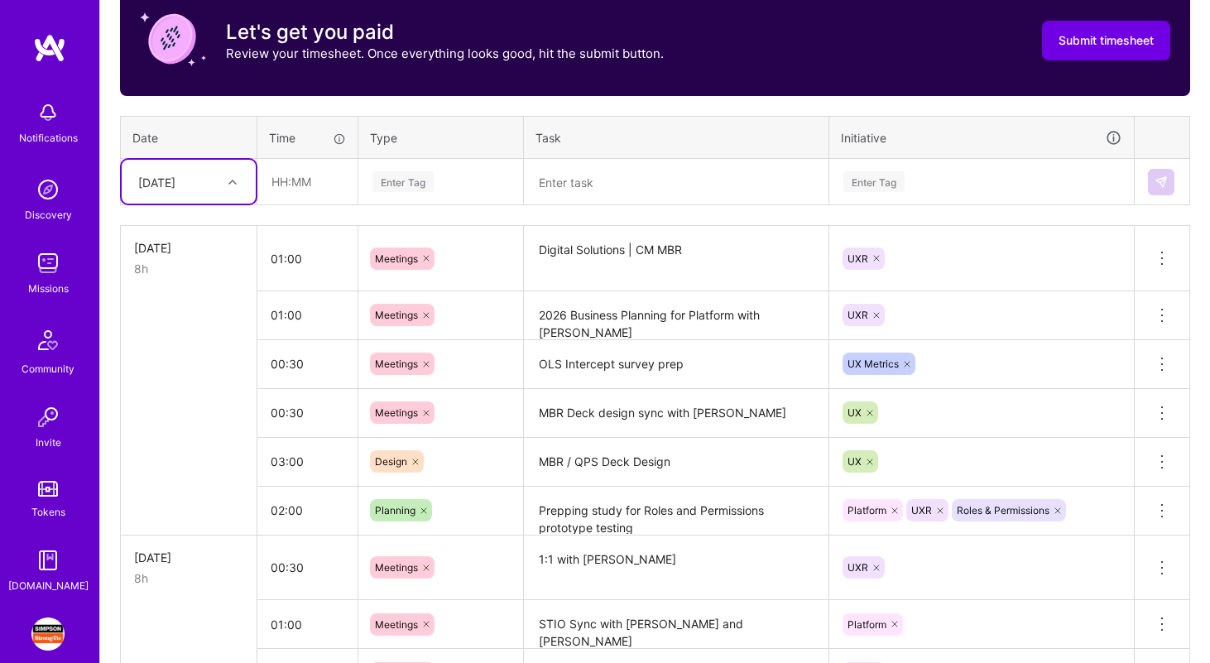
click at [204, 177] on div "[DATE]" at bounding box center [176, 181] width 92 height 27
click at [204, 377] on div "[DATE]" at bounding box center [189, 378] width 134 height 31
click at [296, 175] on input "text" at bounding box center [307, 182] width 98 height 44
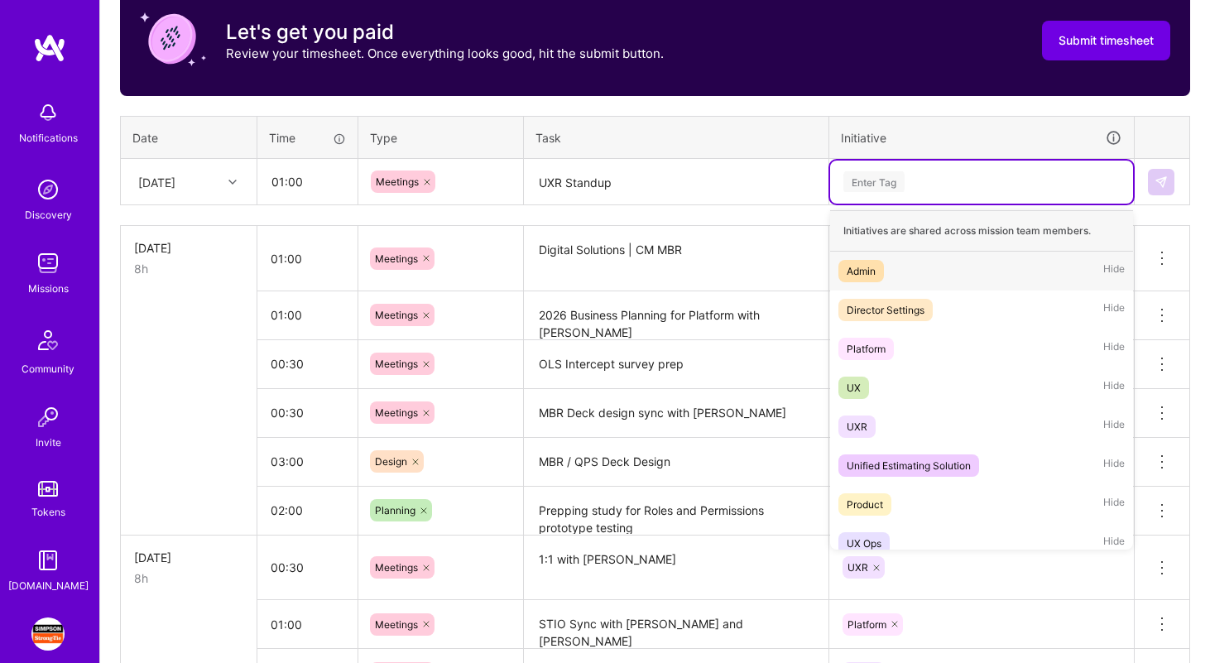
click at [904, 201] on div "Enter Tag" at bounding box center [981, 182] width 303 height 43
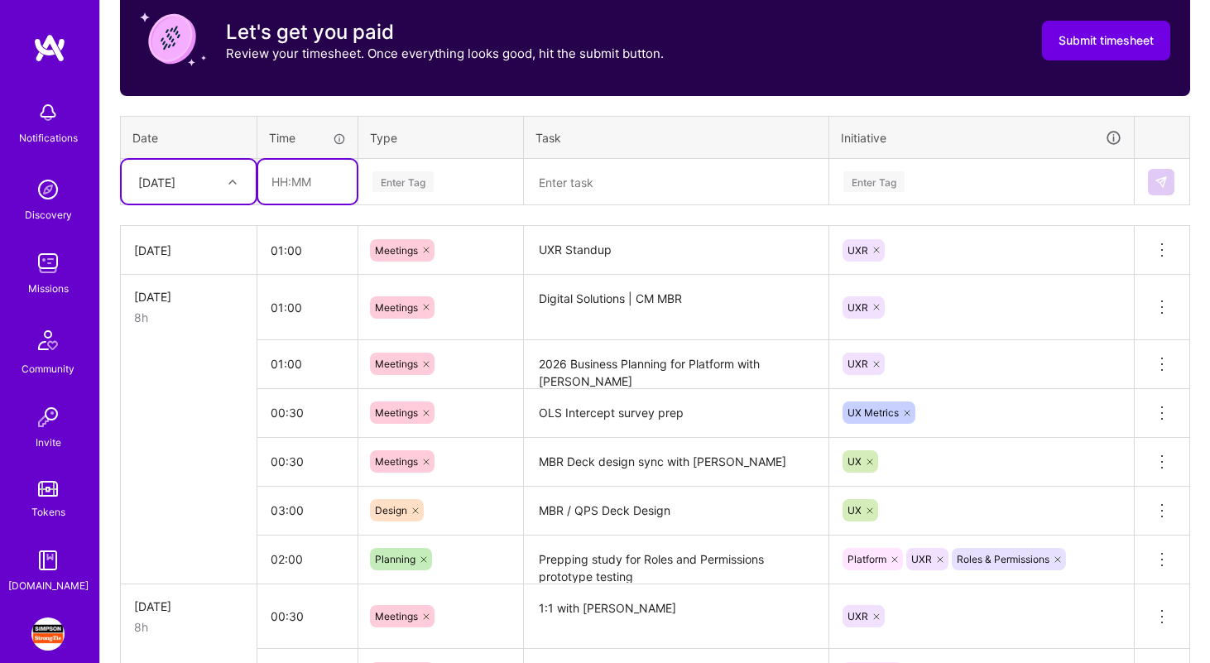
click at [264, 181] on input "text" at bounding box center [307, 182] width 98 height 44
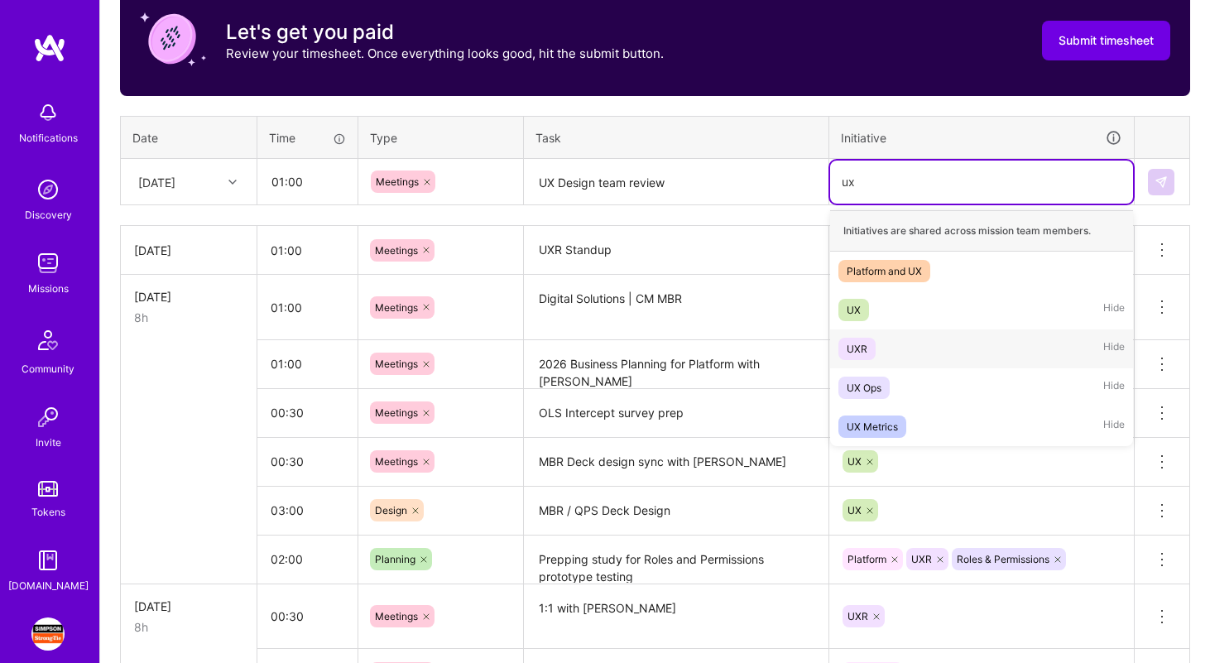
click at [894, 343] on div "UXR Hide" at bounding box center [981, 348] width 303 height 39
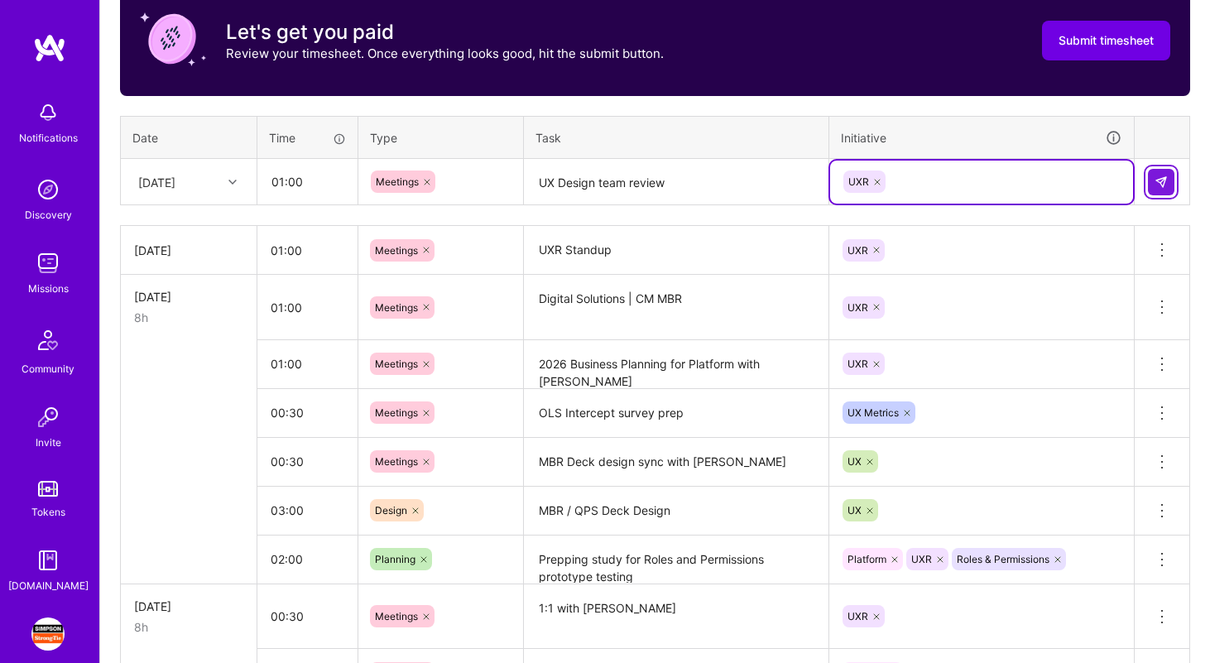
click at [1163, 175] on img at bounding box center [1160, 181] width 13 height 13
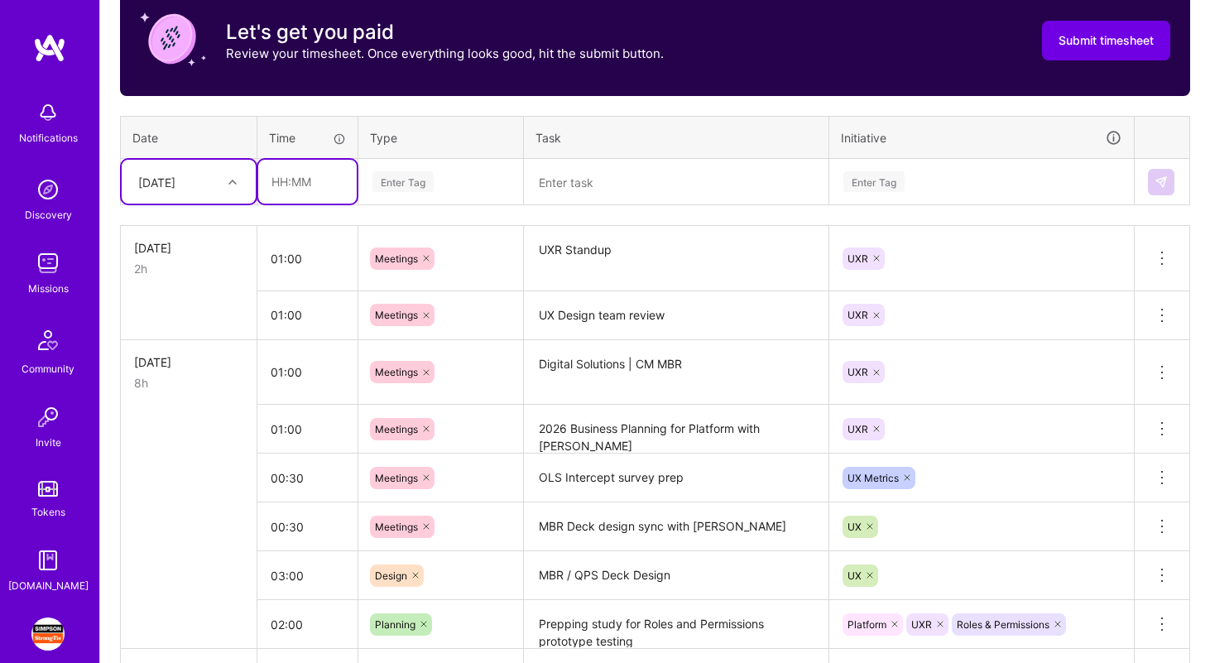
click at [312, 179] on input "text" at bounding box center [307, 182] width 98 height 44
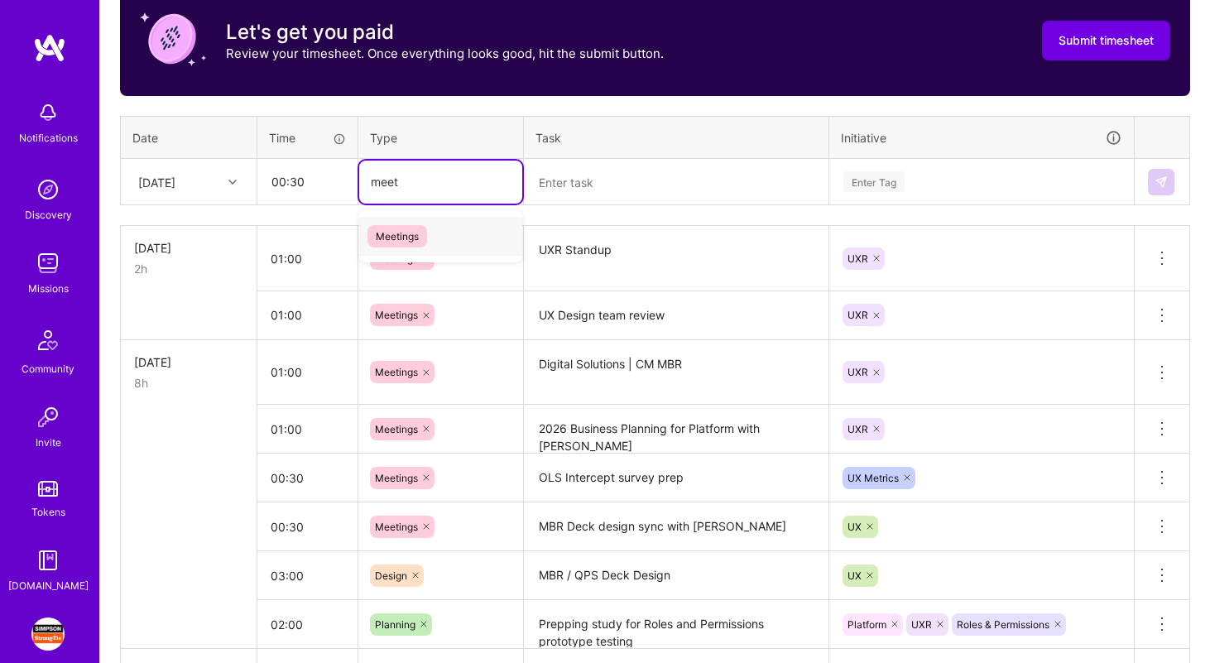
click at [455, 232] on div "Meetings" at bounding box center [440, 236] width 163 height 39
click at [583, 185] on textarea at bounding box center [675, 183] width 301 height 44
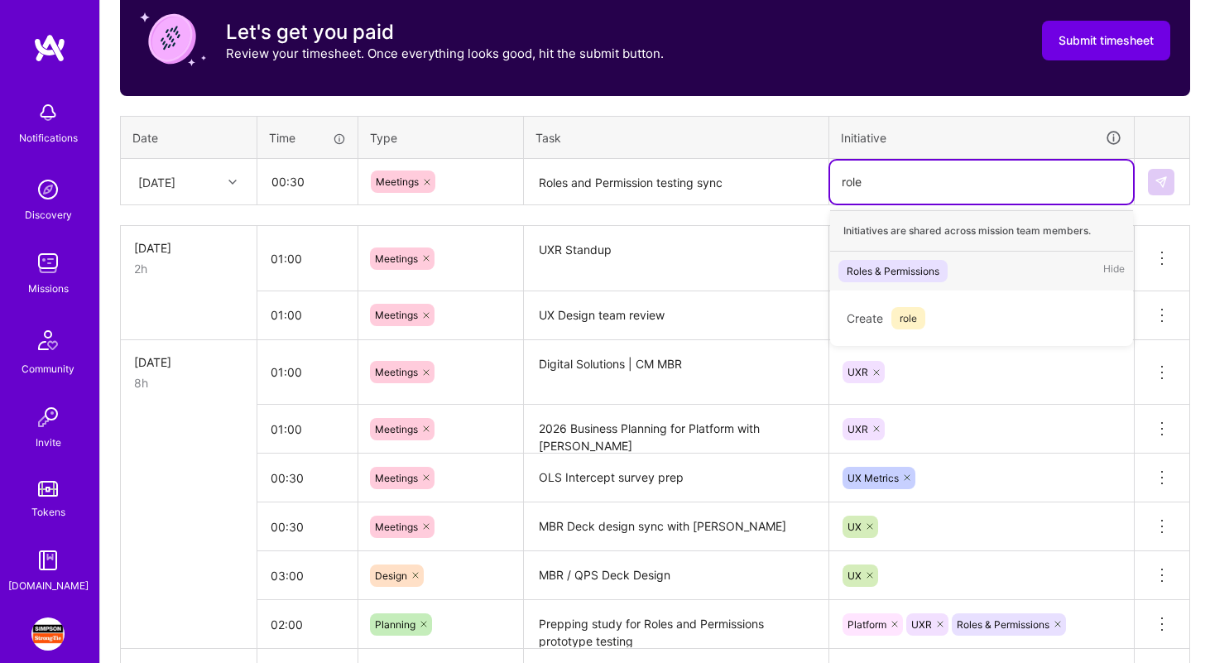
click at [1049, 261] on div "Roles & Permissions Hide" at bounding box center [981, 271] width 303 height 39
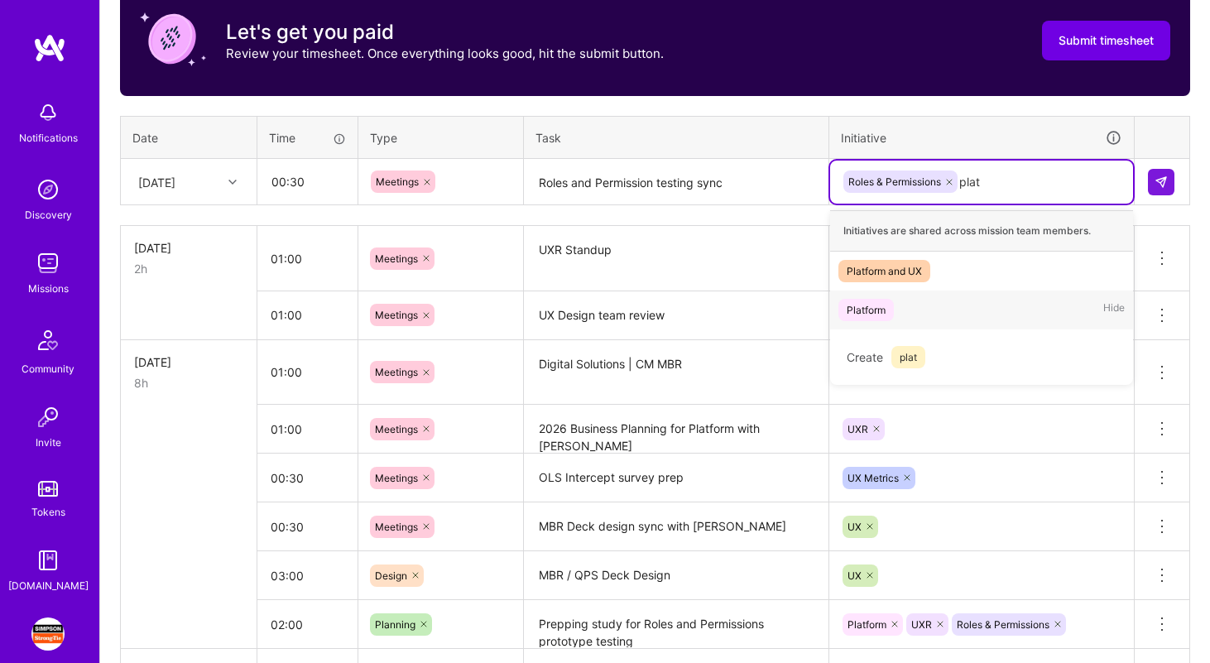
click at [1023, 304] on div "Platform Hide" at bounding box center [981, 309] width 303 height 39
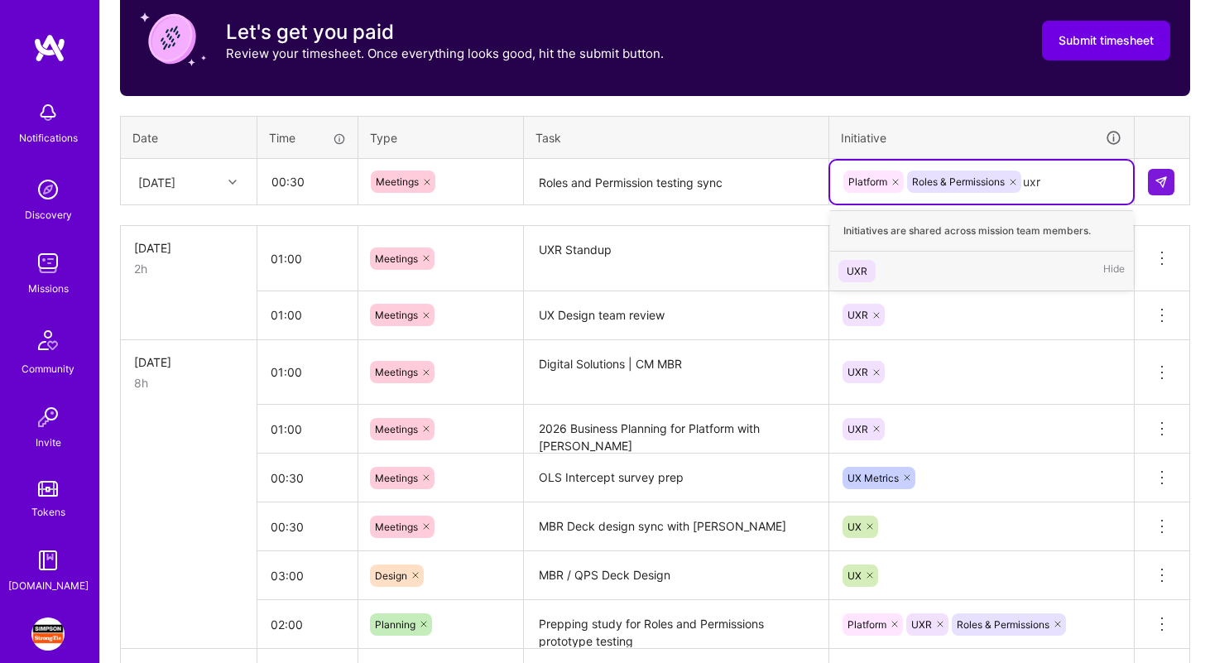
click at [1010, 265] on div "UXR Hide" at bounding box center [981, 271] width 303 height 39
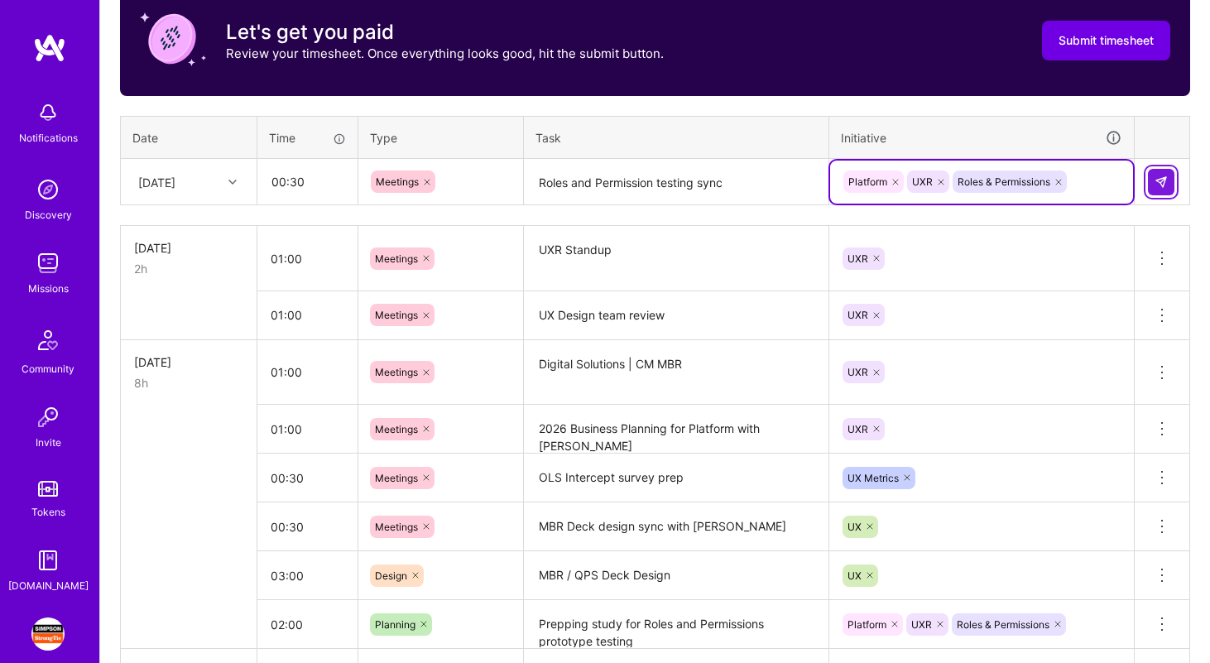
click at [1155, 182] on img at bounding box center [1160, 181] width 13 height 13
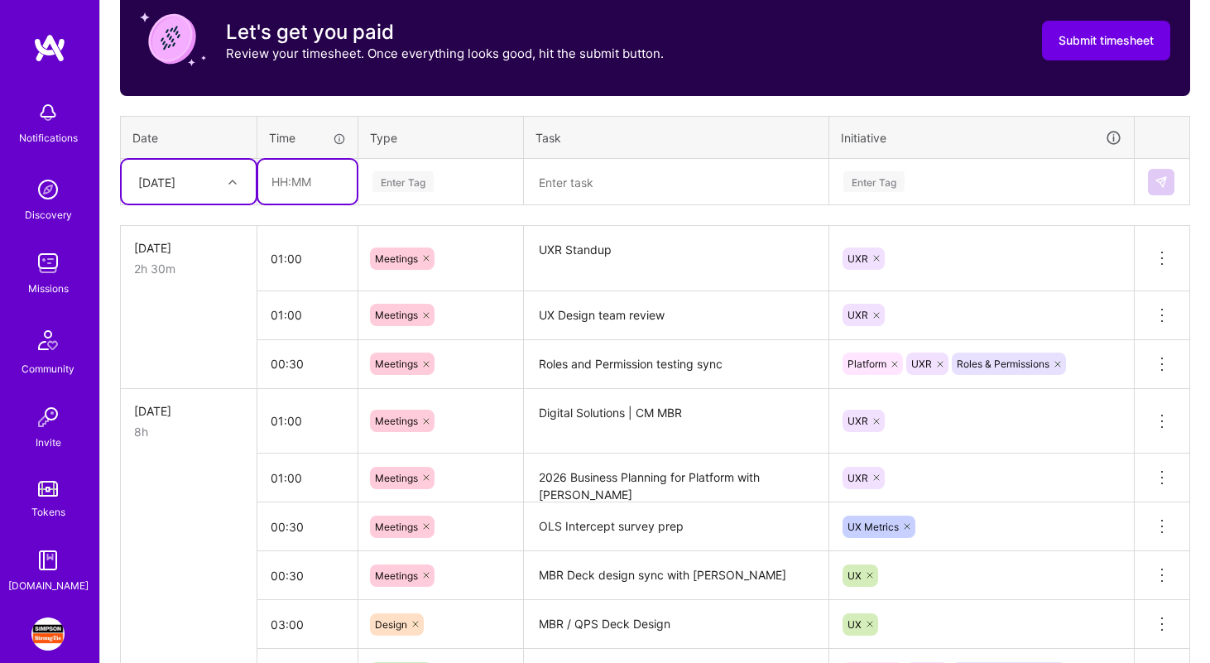
click at [311, 182] on input "text" at bounding box center [307, 182] width 98 height 44
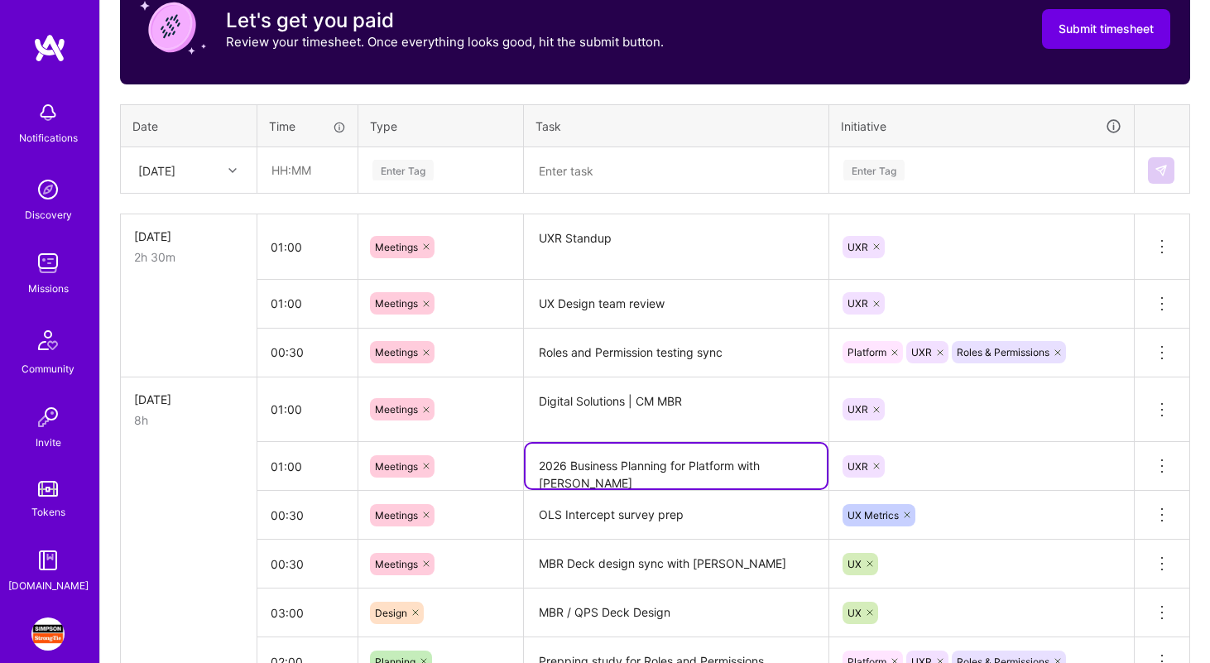
click at [655, 485] on textarea "2026 Business Planning for Platform with [PERSON_NAME]" at bounding box center [675, 465] width 301 height 45
click at [620, 566] on textarea "MBR Deck design sync with [PERSON_NAME]" at bounding box center [675, 564] width 301 height 46
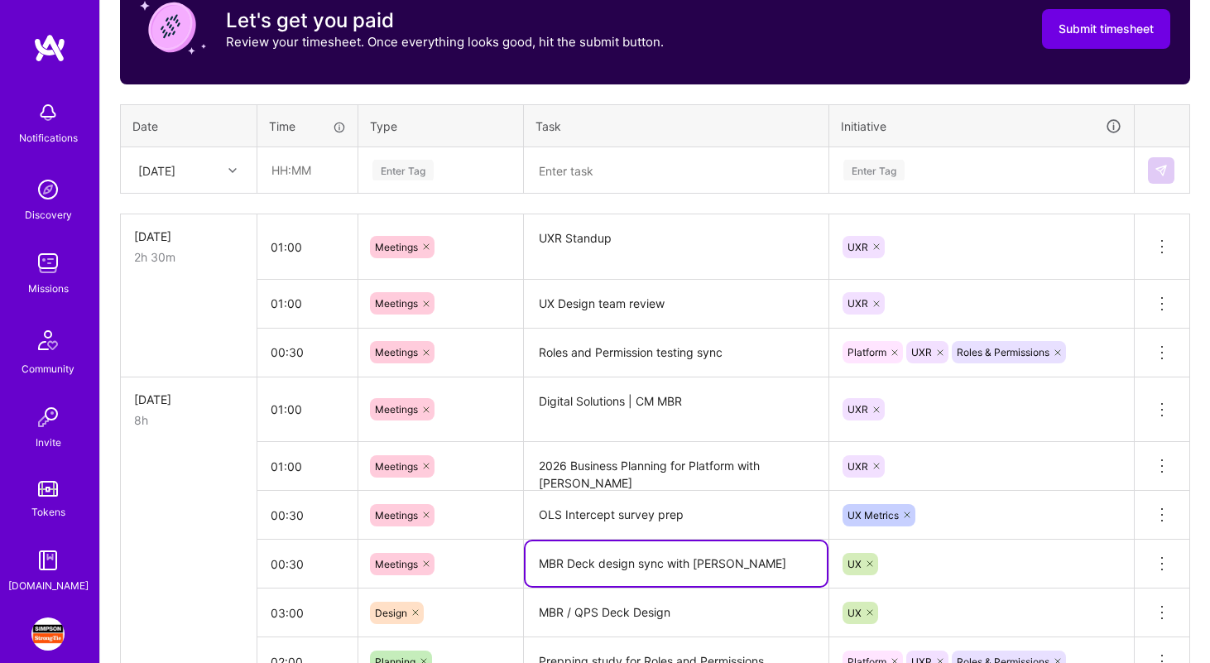
click at [620, 566] on textarea "MBR Deck design sync with [PERSON_NAME]" at bounding box center [675, 563] width 301 height 45
drag, startPoint x: 662, startPoint y: 564, endPoint x: 497, endPoint y: 565, distance: 164.7
click at [497, 565] on tr "00:30 Meetings MBR Deck design sync with [PERSON_NAME] Delete row" at bounding box center [655, 563] width 1069 height 49
click at [660, 561] on textarea "MBR Deck design sync with [PERSON_NAME]" at bounding box center [675, 563] width 301 height 45
drag, startPoint x: 635, startPoint y: 563, endPoint x: 481, endPoint y: 560, distance: 153.9
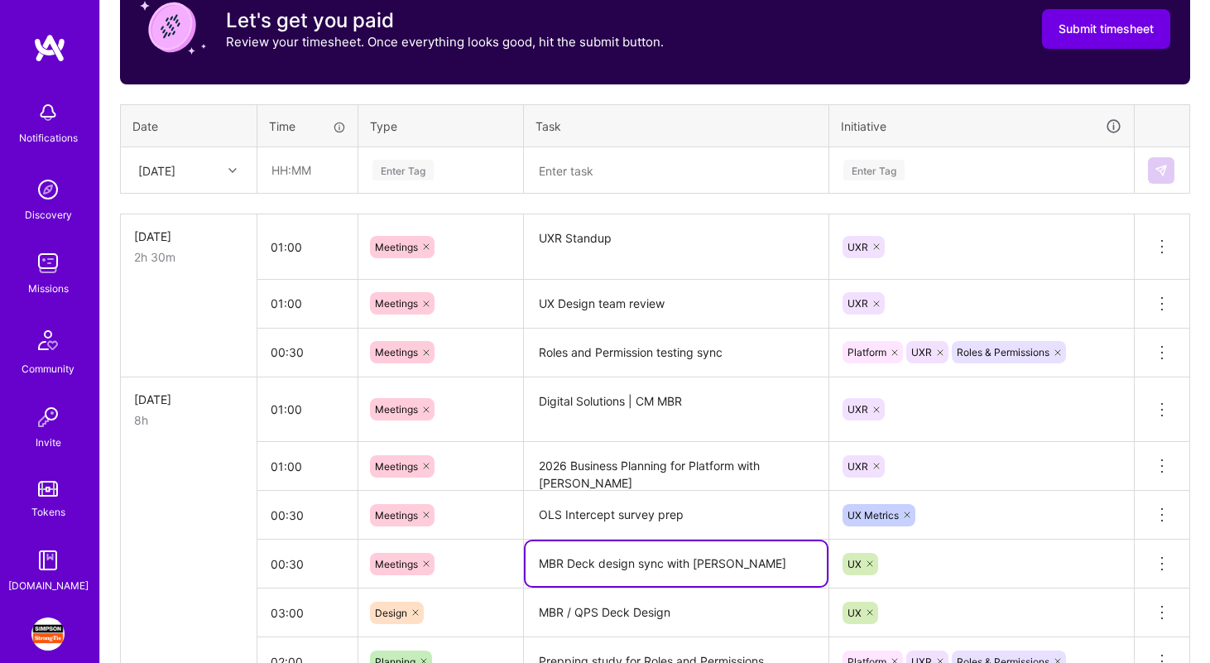
click at [481, 560] on tr "00:30 Meetings MBR Deck design sync with [PERSON_NAME] Delete row" at bounding box center [655, 563] width 1069 height 49
click at [301, 167] on input "text" at bounding box center [307, 170] width 98 height 44
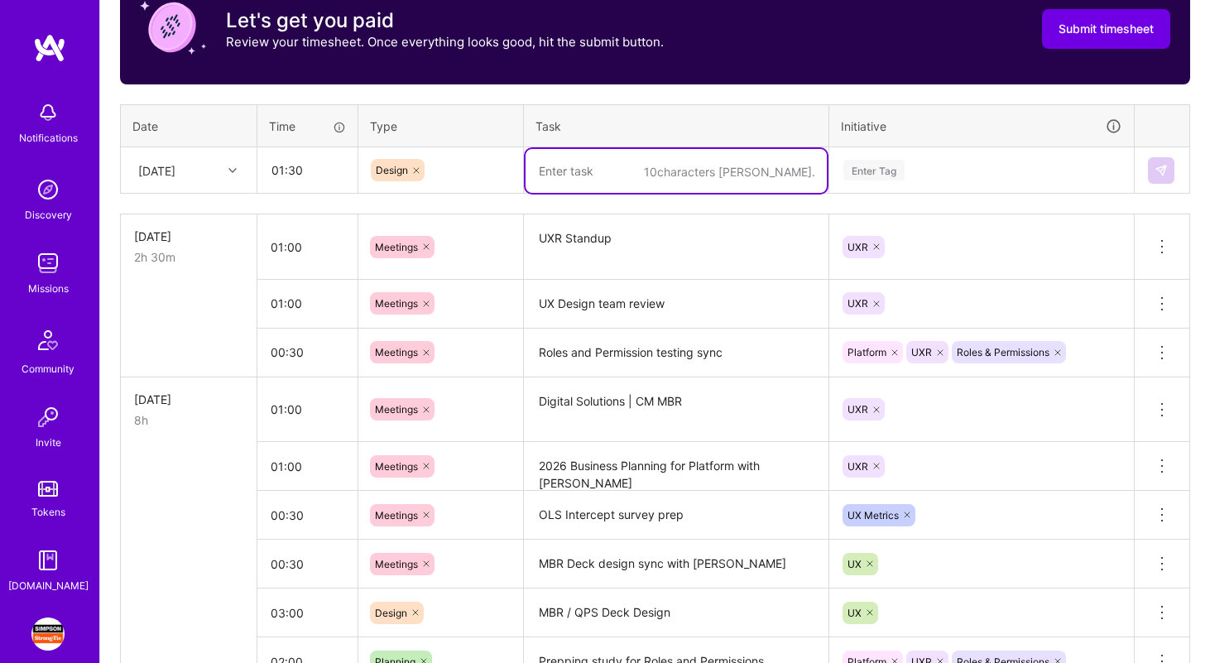
paste textarea "MBR Deck design"
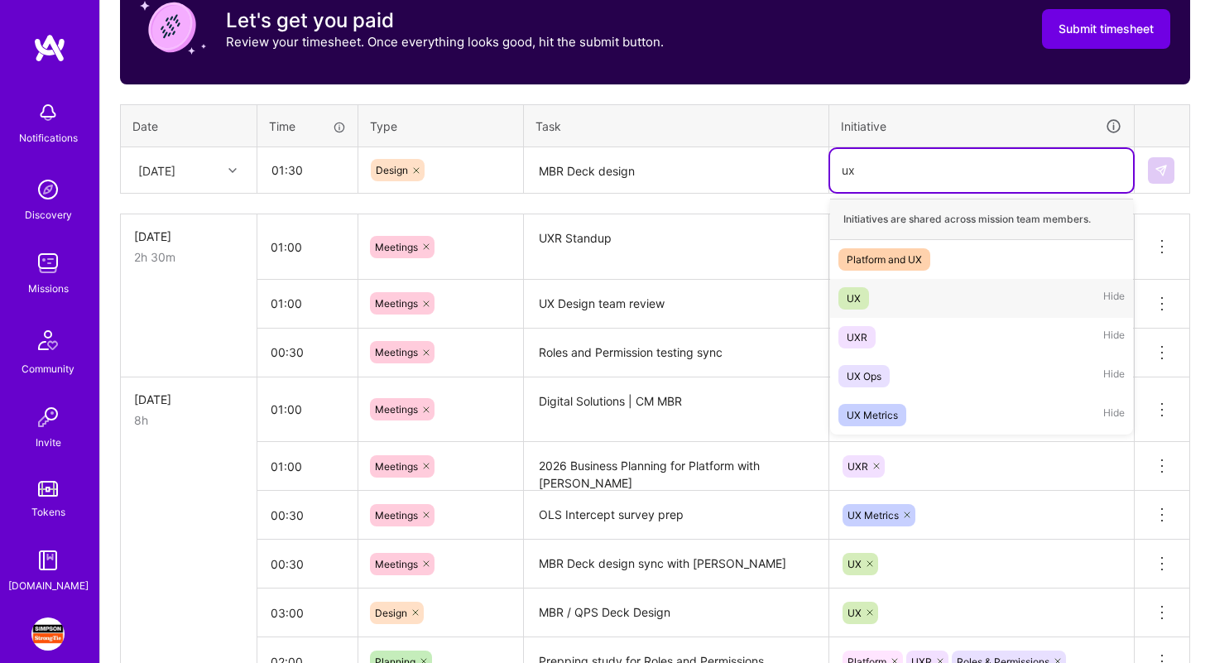
click at [900, 295] on div "UX Hide" at bounding box center [981, 298] width 303 height 39
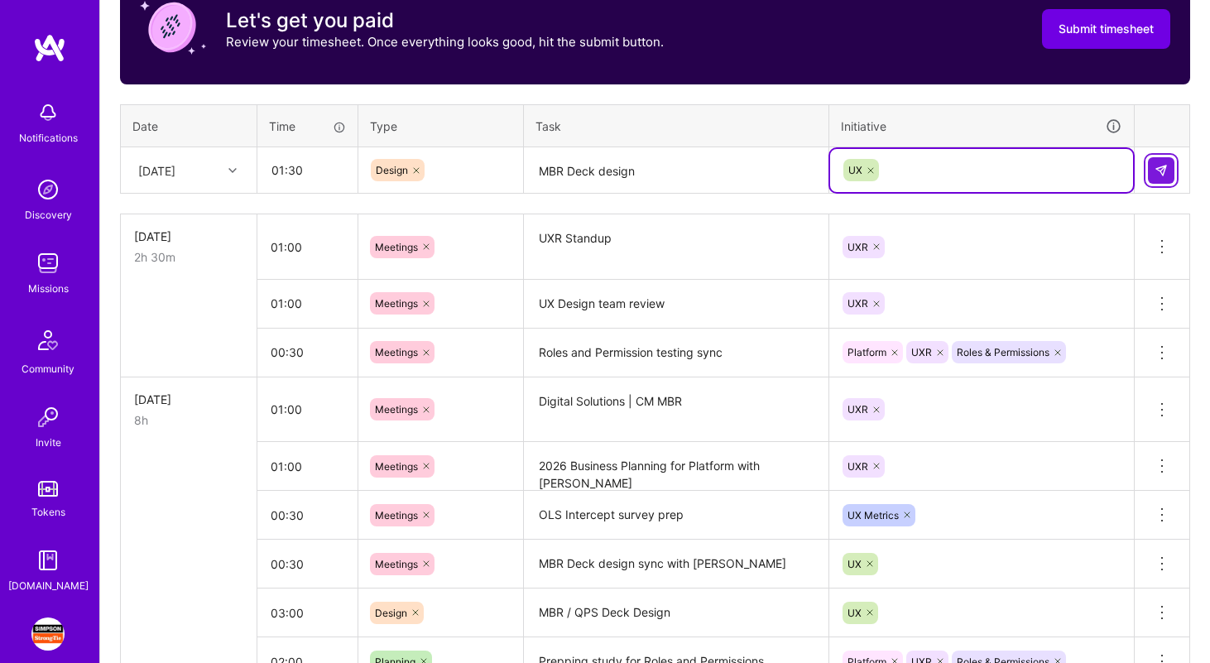
click at [1158, 172] on img at bounding box center [1160, 170] width 13 height 13
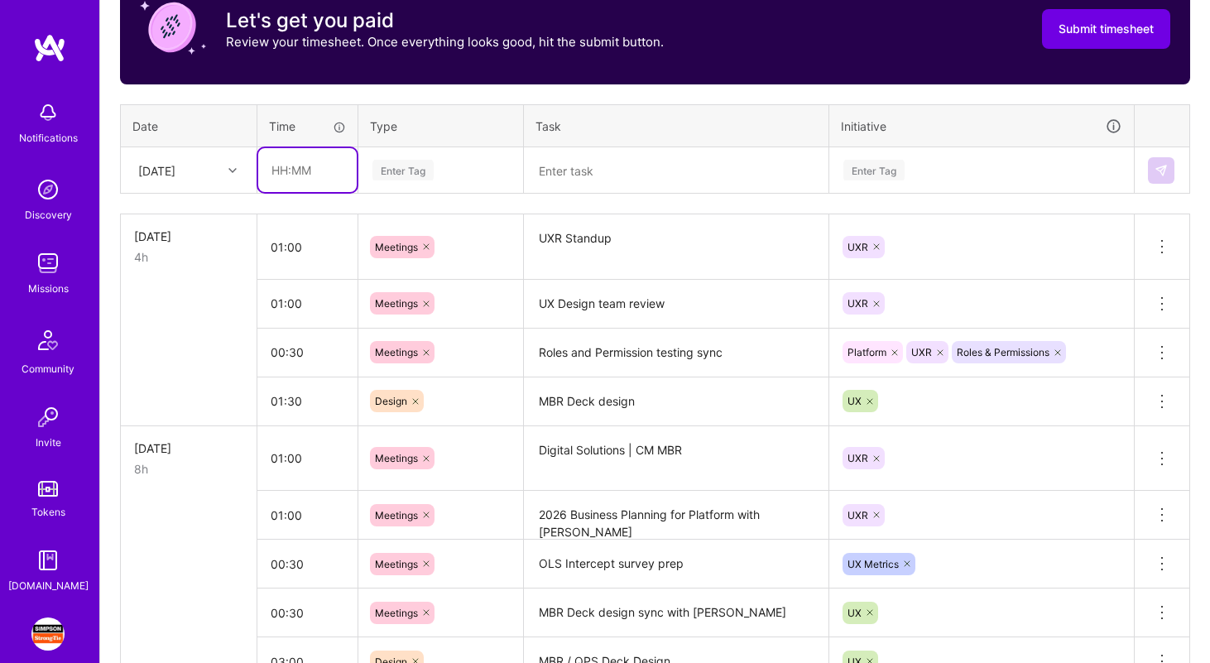
click at [300, 175] on input "text" at bounding box center [307, 170] width 98 height 44
click at [640, 351] on textarea "Roles and Permission testing sync" at bounding box center [675, 353] width 301 height 46
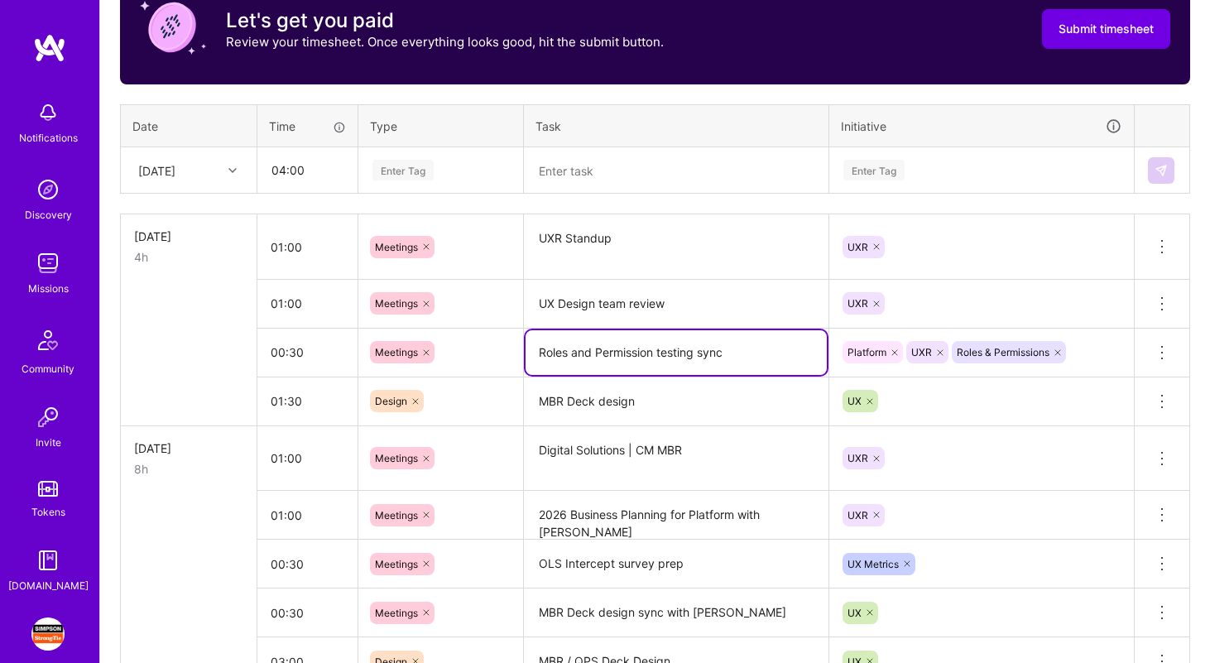
click at [640, 351] on textarea "Roles and Permission testing sync" at bounding box center [675, 352] width 301 height 45
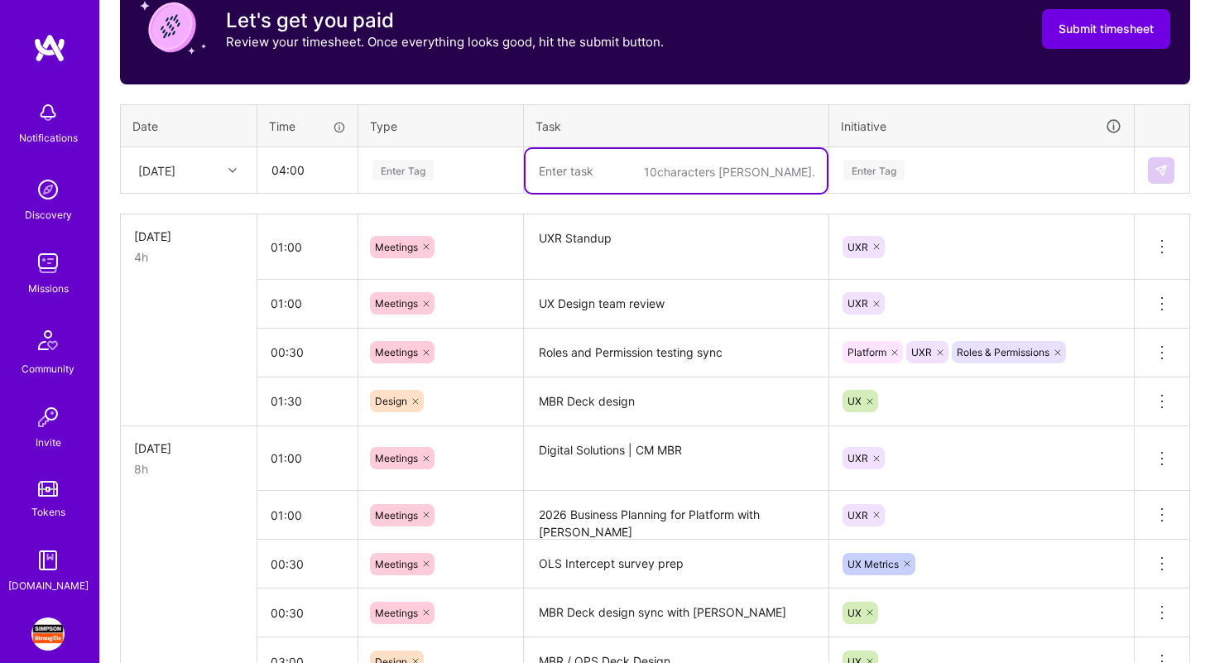
click at [558, 176] on textarea at bounding box center [675, 171] width 301 height 44
paste textarea "Roles and Permission testing sync"
click at [709, 170] on textarea "Roles and Permission testing sync" at bounding box center [675, 171] width 301 height 44
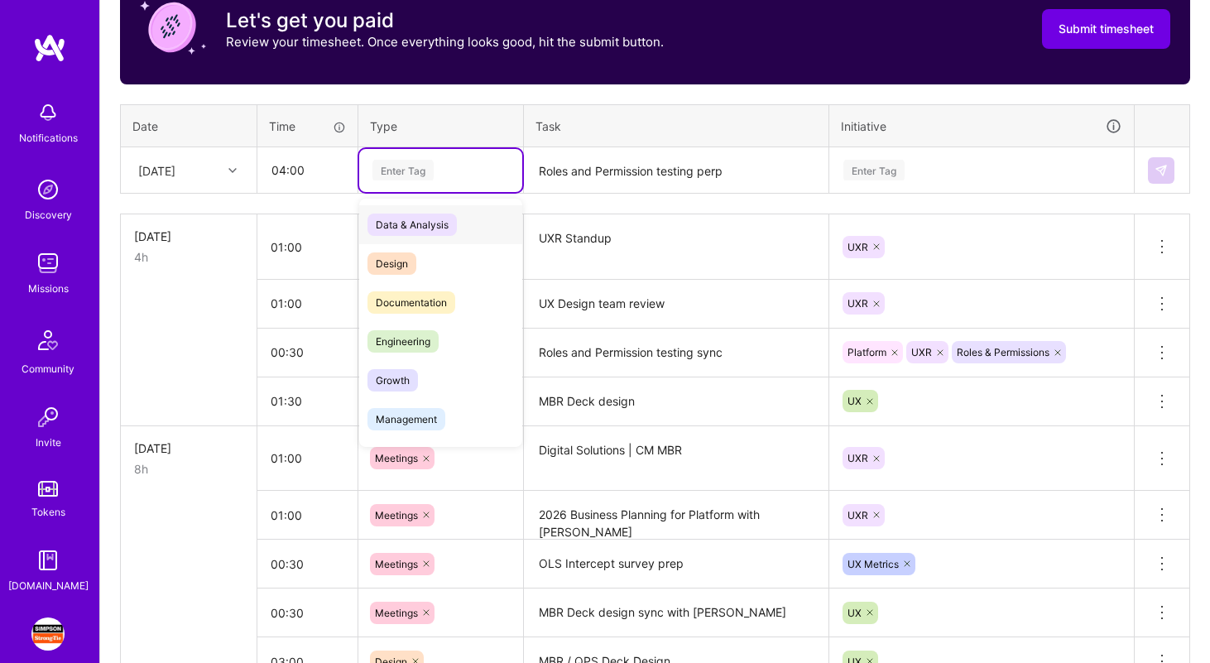
click at [391, 171] on div "Enter Tag" at bounding box center [402, 170] width 61 height 26
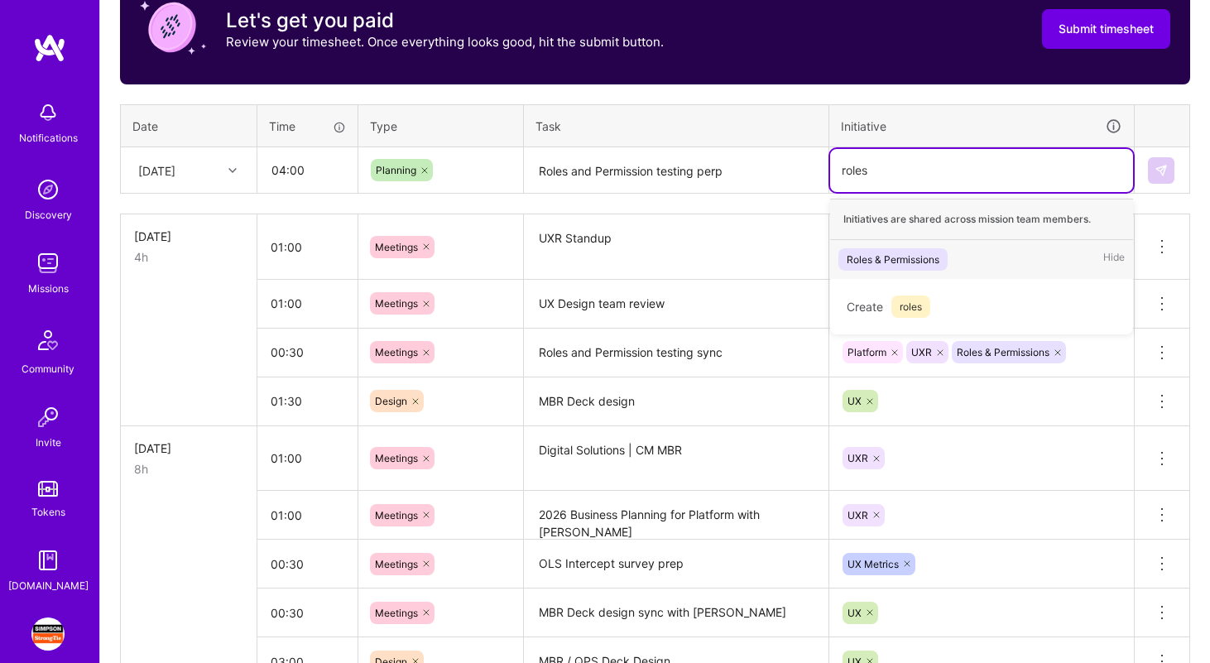
click at [959, 260] on div "Roles & Permissions Hide" at bounding box center [981, 259] width 303 height 39
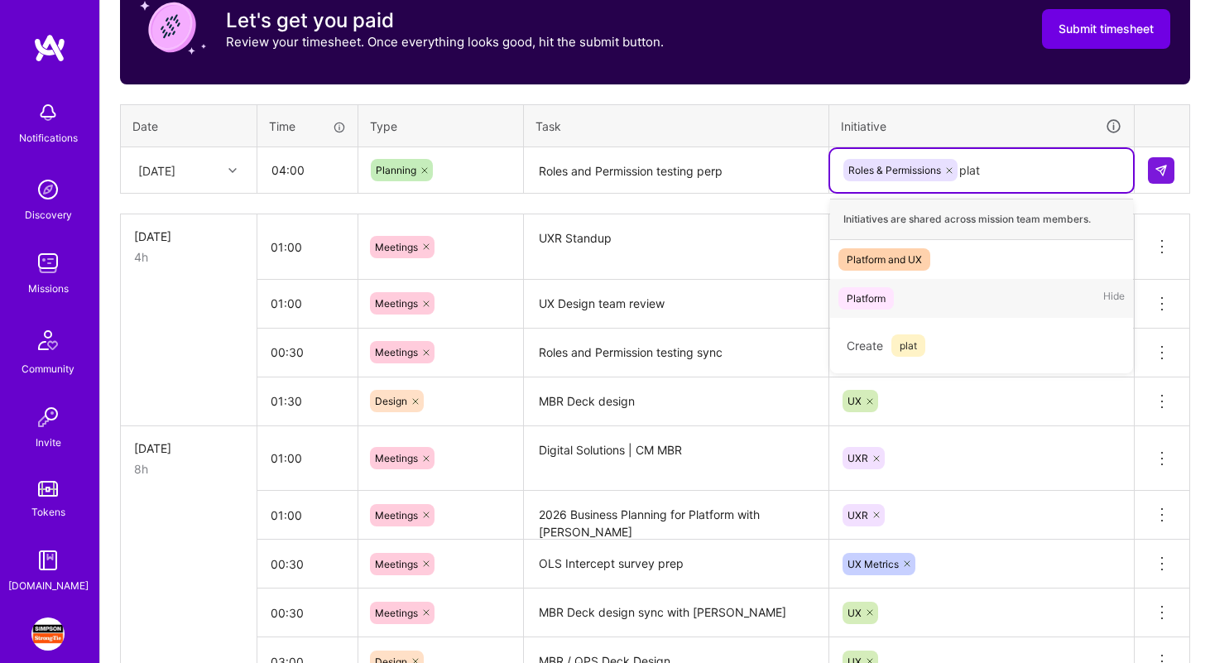
click at [937, 297] on div "Platform Hide" at bounding box center [981, 298] width 303 height 39
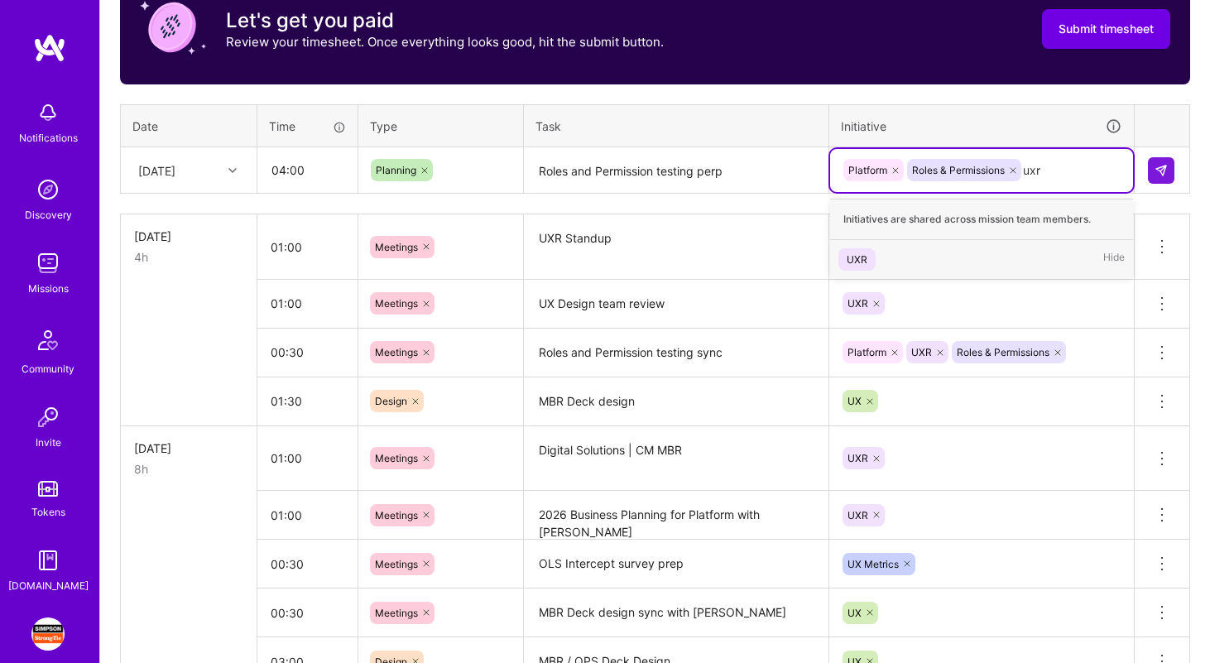
click at [937, 265] on div "UXR Hide" at bounding box center [981, 259] width 303 height 39
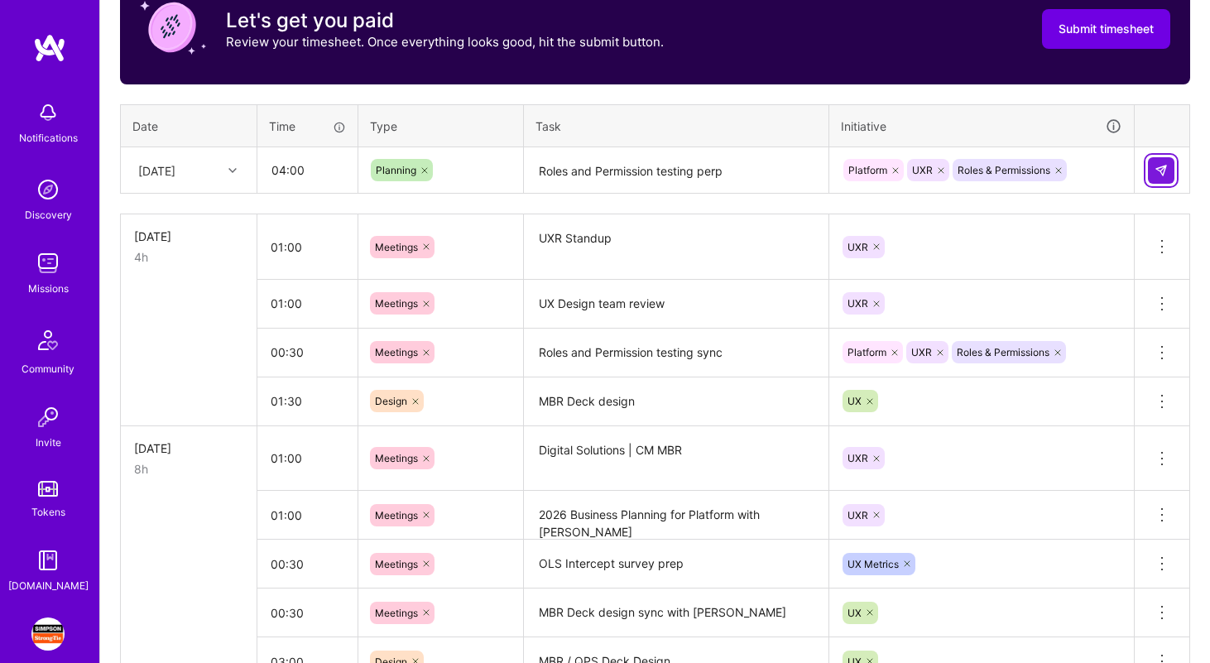
click at [1158, 168] on img at bounding box center [1160, 170] width 13 height 13
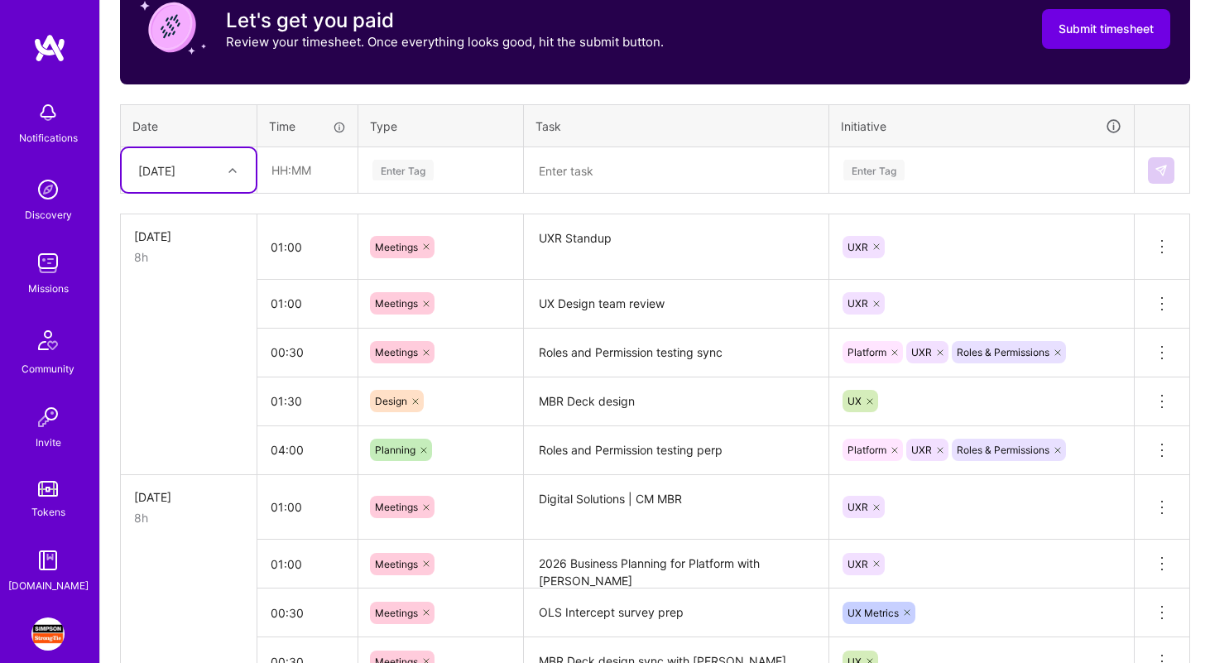
click at [229, 179] on div at bounding box center [235, 171] width 26 height 22
click at [183, 397] on div "[DATE]" at bounding box center [189, 397] width 134 height 31
click at [587, 176] on textarea at bounding box center [675, 171] width 301 height 44
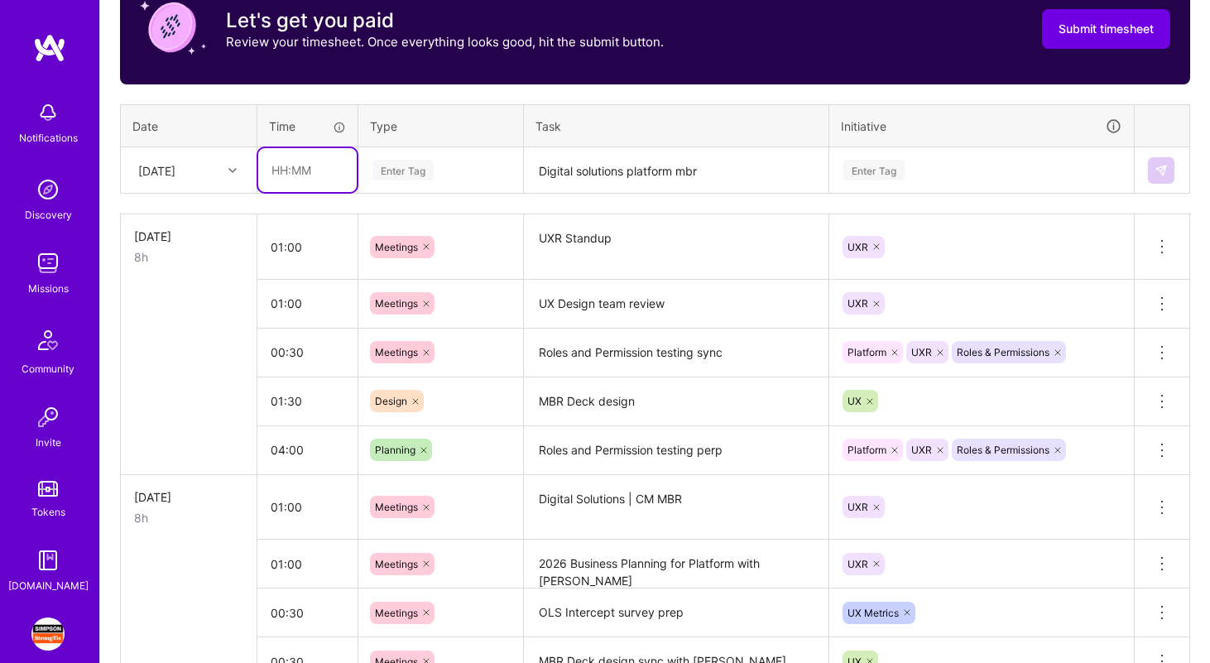
click at [286, 168] on input "text" at bounding box center [307, 170] width 98 height 44
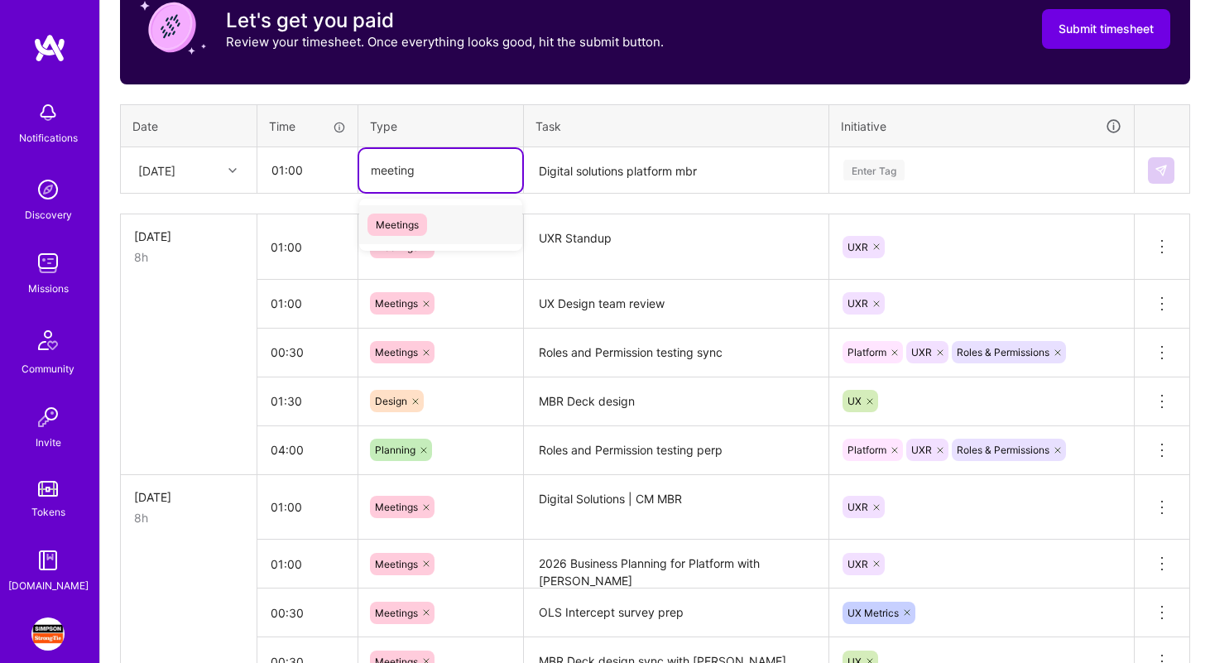
click at [453, 218] on div "Meetings" at bounding box center [440, 224] width 163 height 39
click at [910, 174] on div "Enter Tag" at bounding box center [981, 170] width 280 height 21
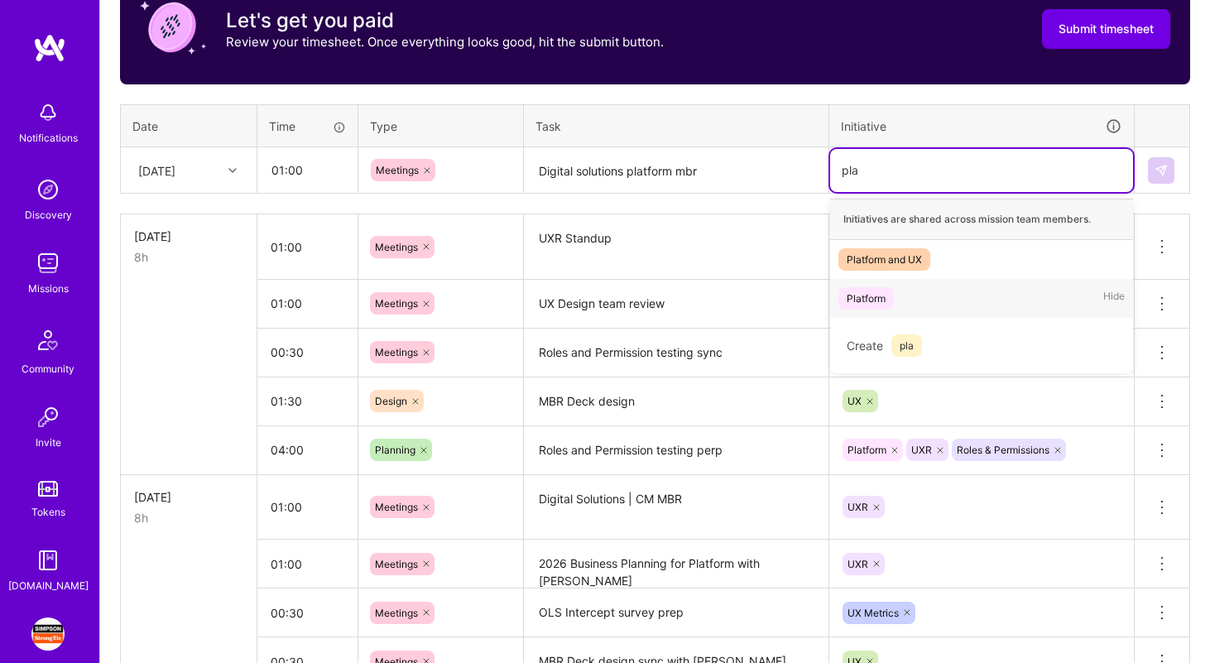
click at [1075, 304] on div "Platform Hide" at bounding box center [981, 298] width 303 height 39
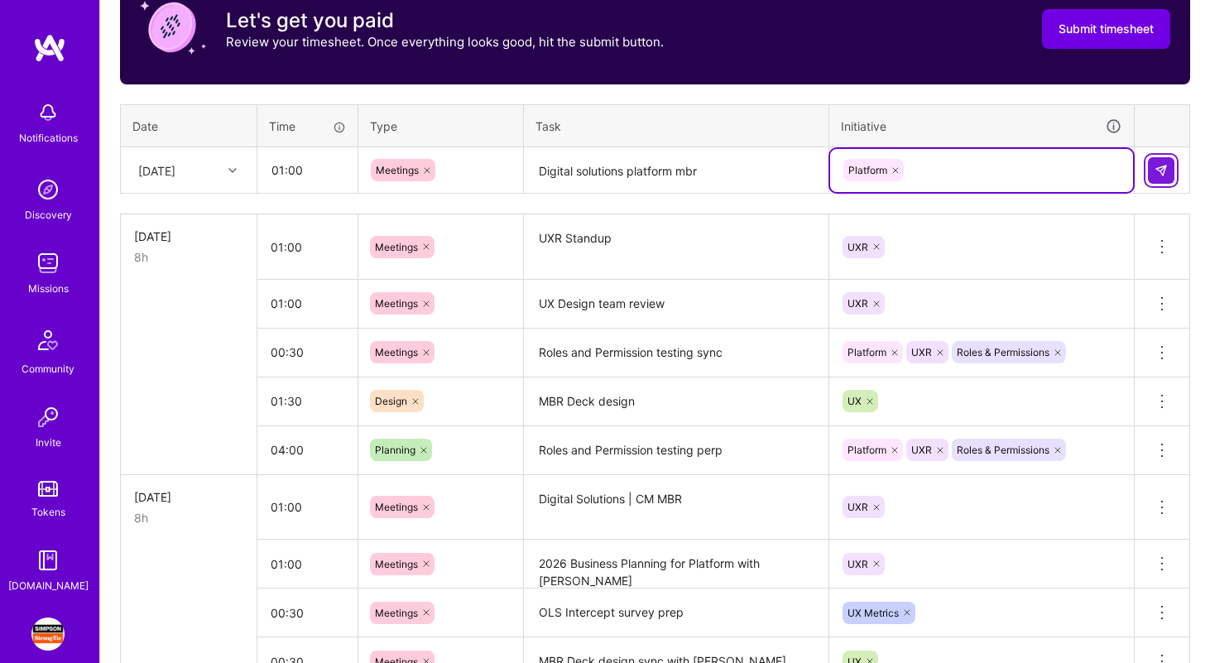
click at [1165, 175] on img at bounding box center [1160, 170] width 13 height 13
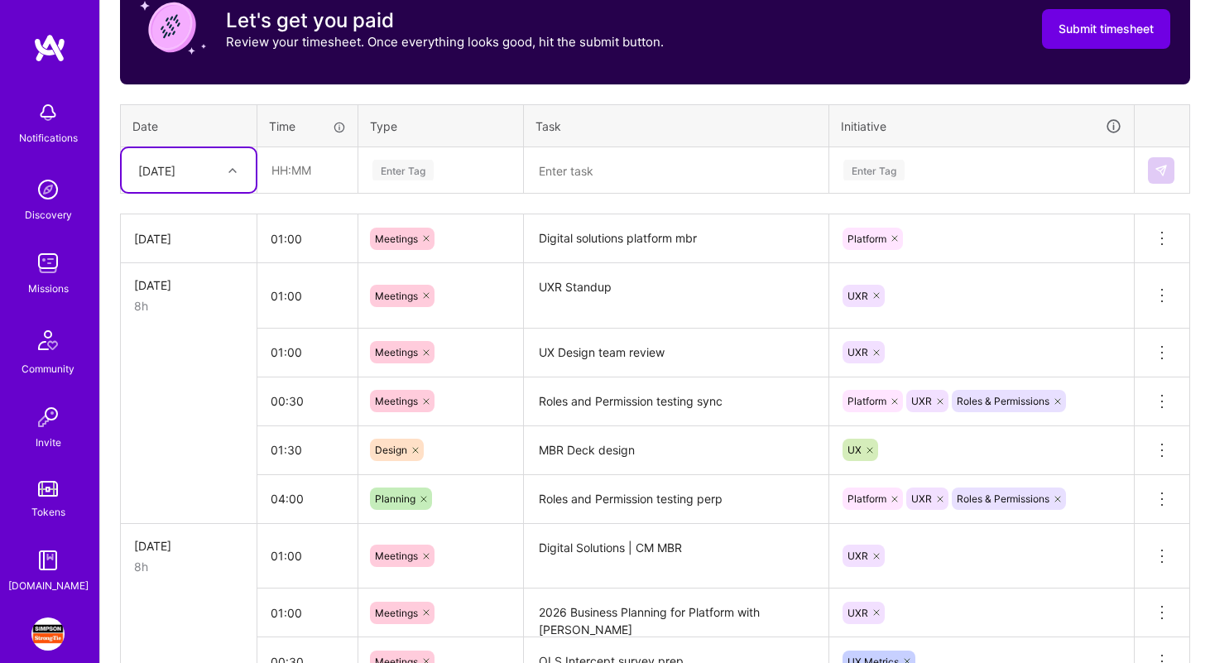
click at [582, 161] on textarea at bounding box center [675, 171] width 301 height 44
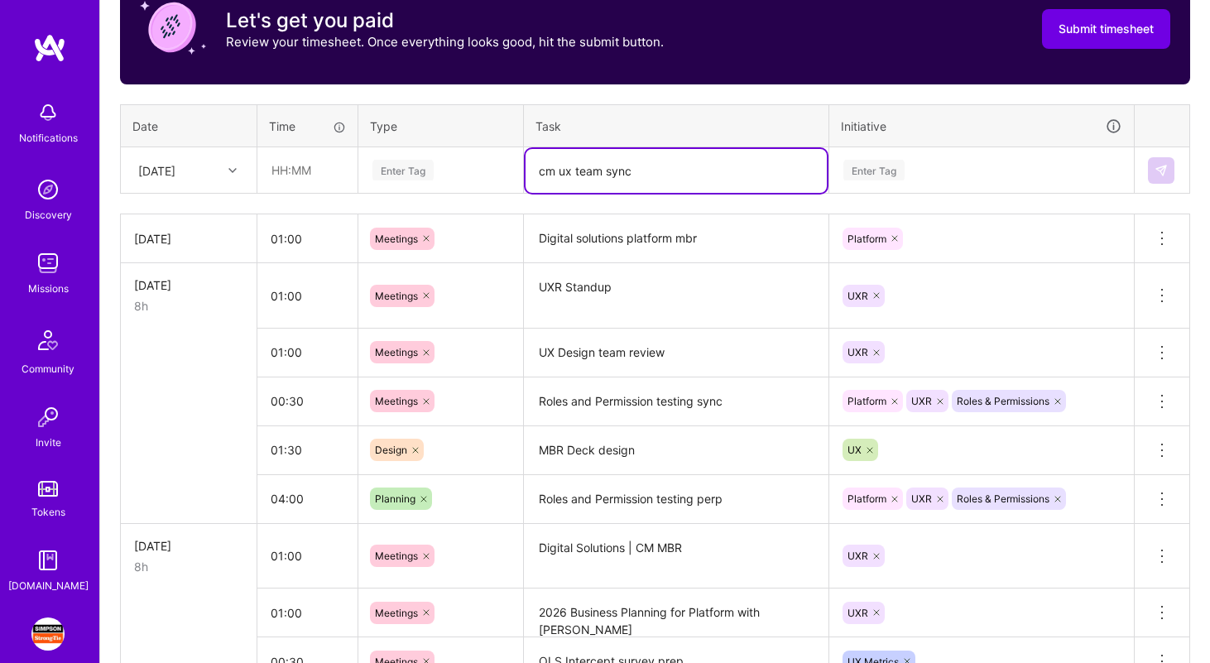
click at [578, 297] on textarea "UXR Standup" at bounding box center [675, 296] width 301 height 62
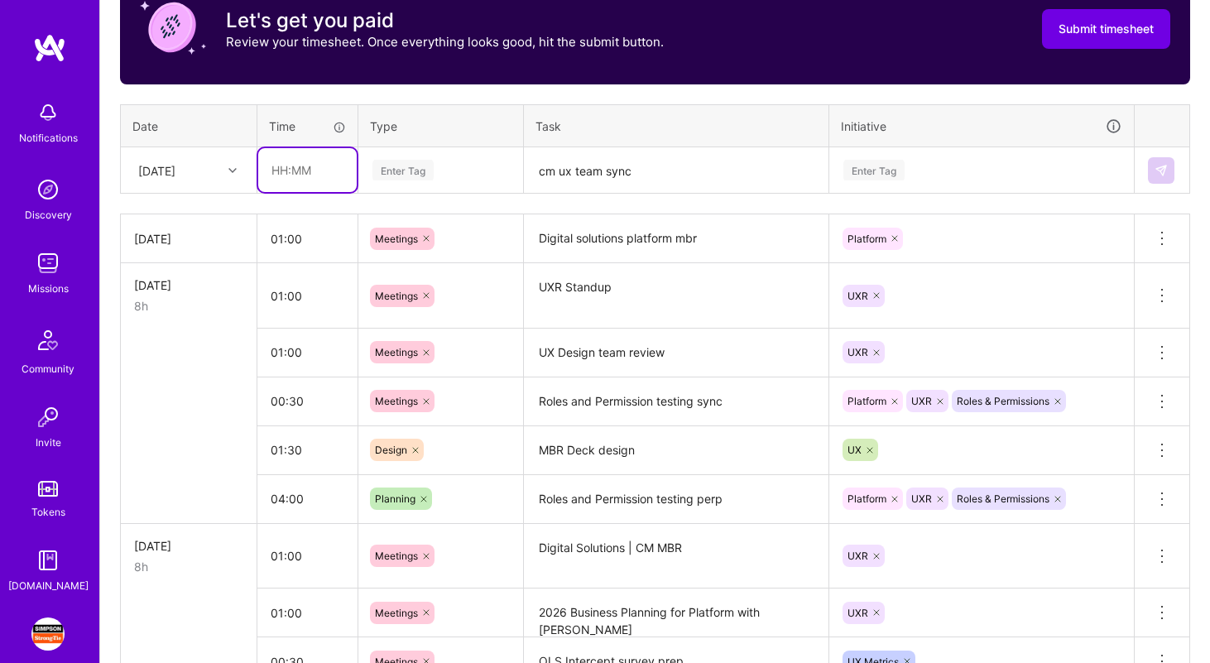
click at [309, 174] on input "text" at bounding box center [307, 170] width 98 height 44
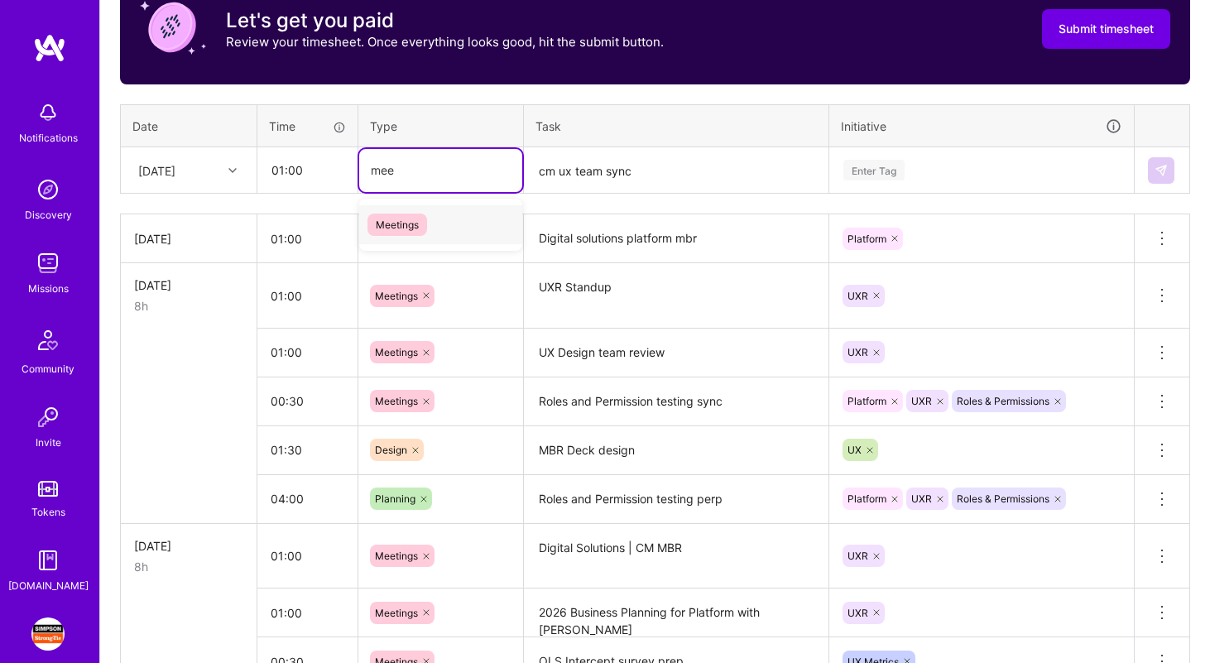
click at [477, 239] on div "Meetings" at bounding box center [440, 224] width 163 height 39
click at [916, 158] on div "Enter Tag" at bounding box center [981, 170] width 303 height 43
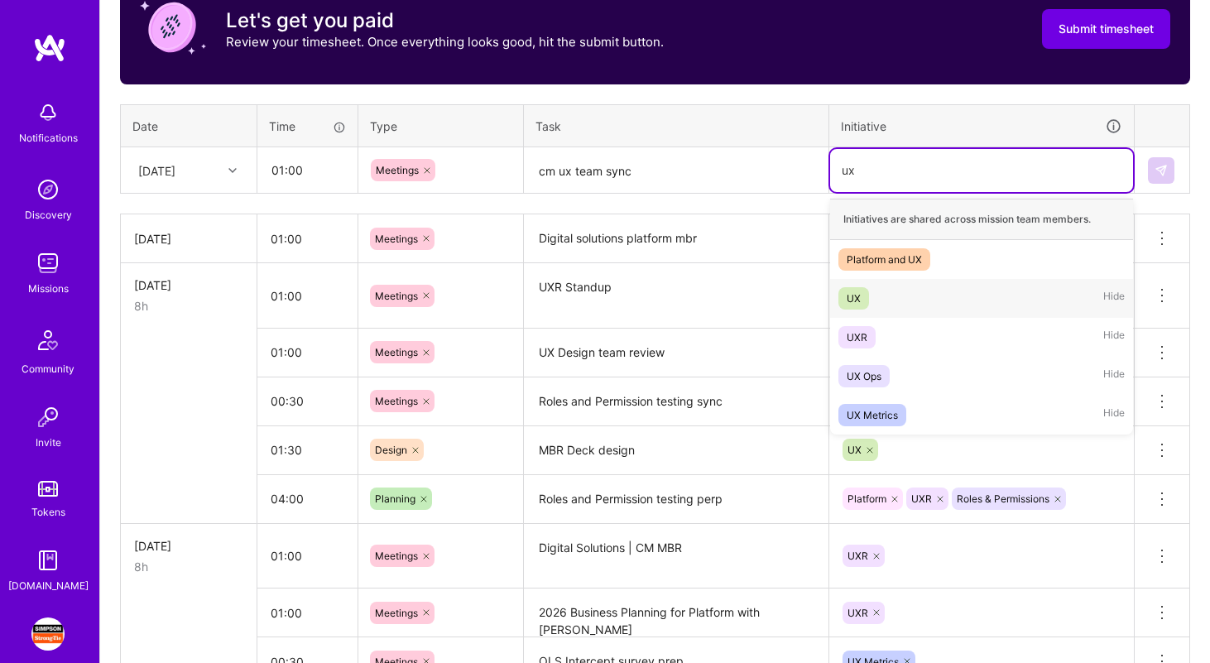
click at [918, 298] on div "UX Hide" at bounding box center [981, 298] width 303 height 39
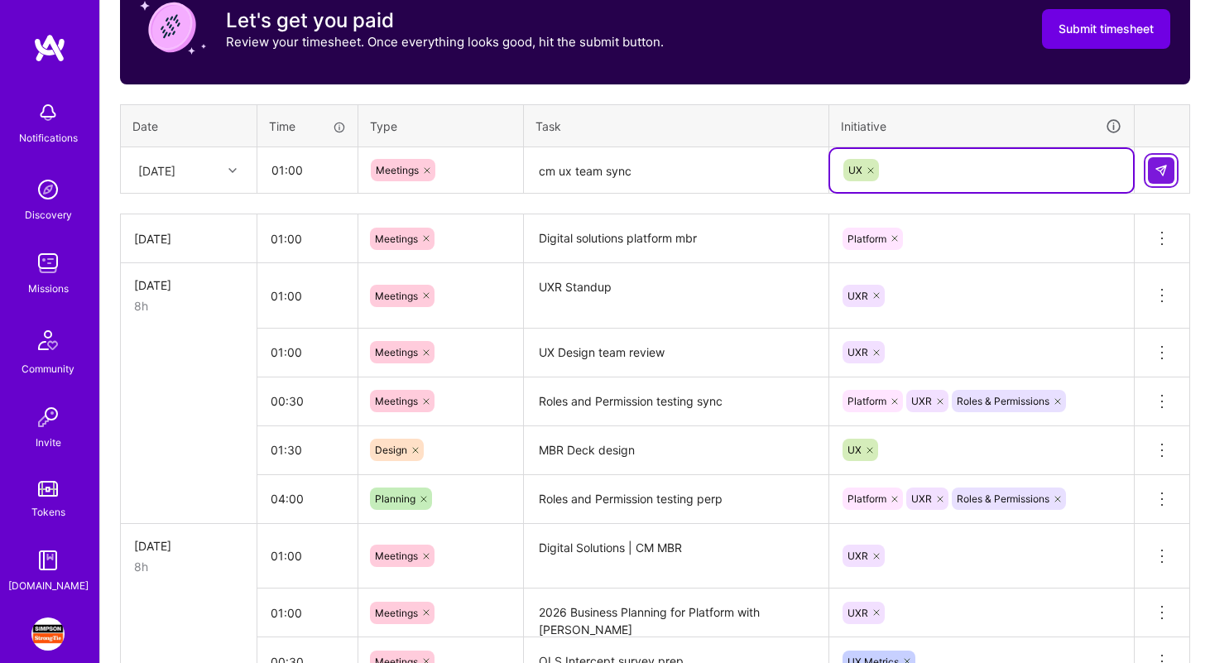
click at [1164, 166] on img at bounding box center [1160, 170] width 13 height 13
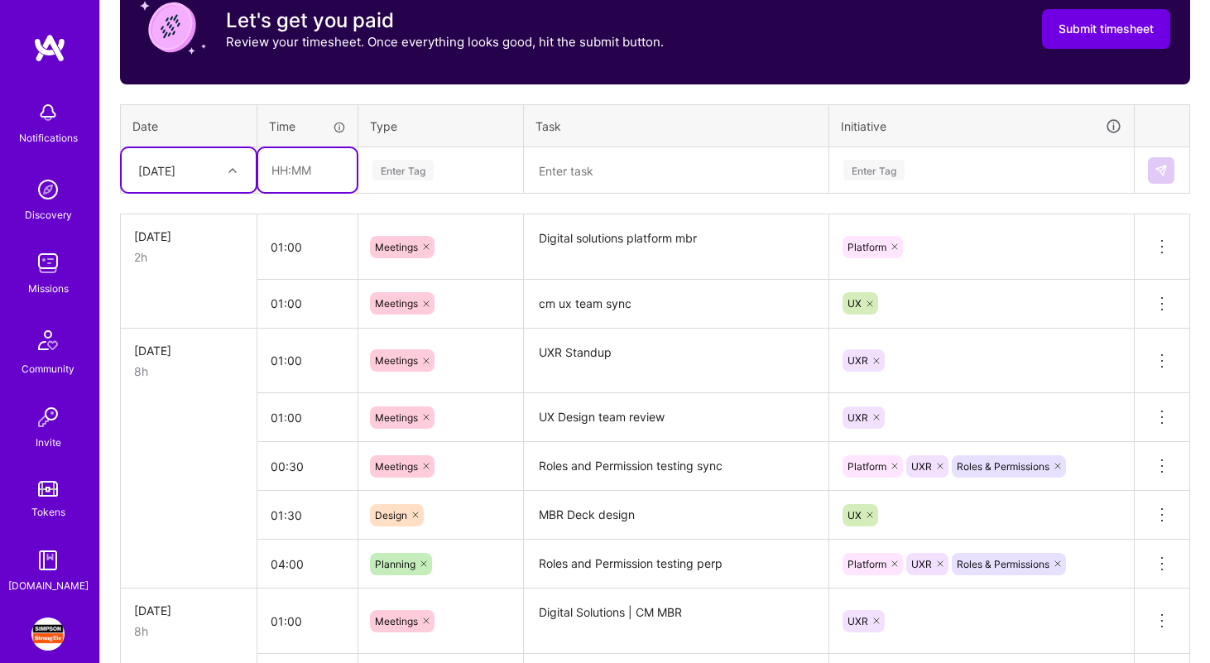
click at [286, 185] on input "text" at bounding box center [307, 170] width 98 height 44
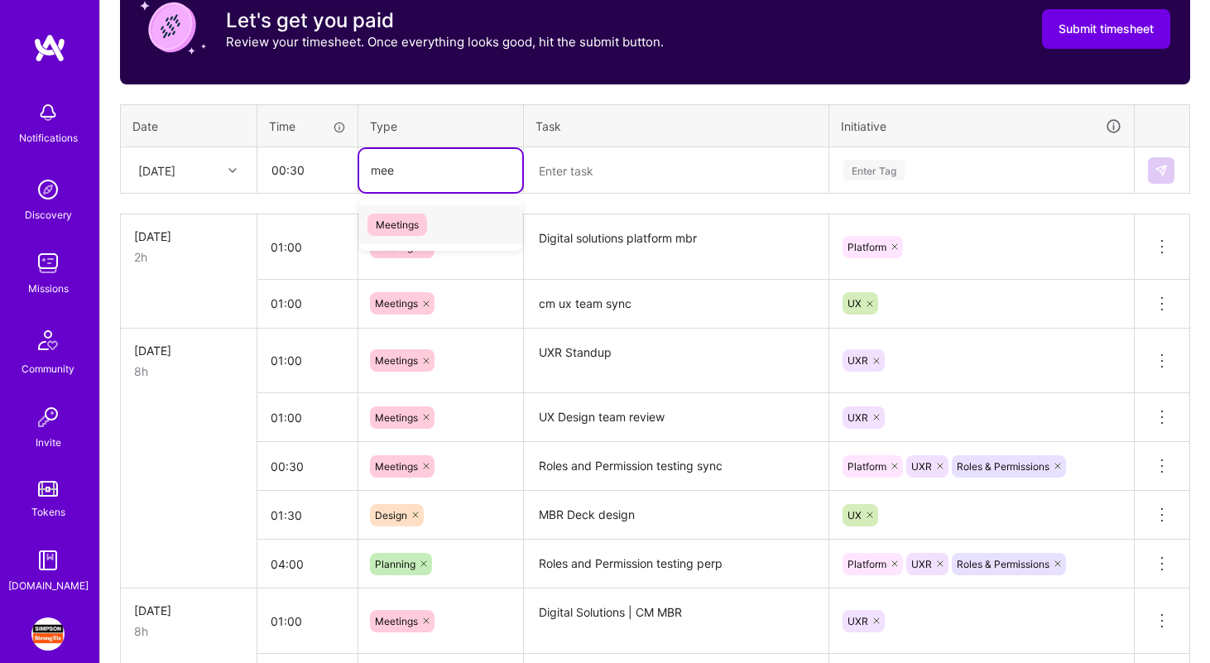
click at [409, 217] on span "Meetings" at bounding box center [397, 224] width 60 height 22
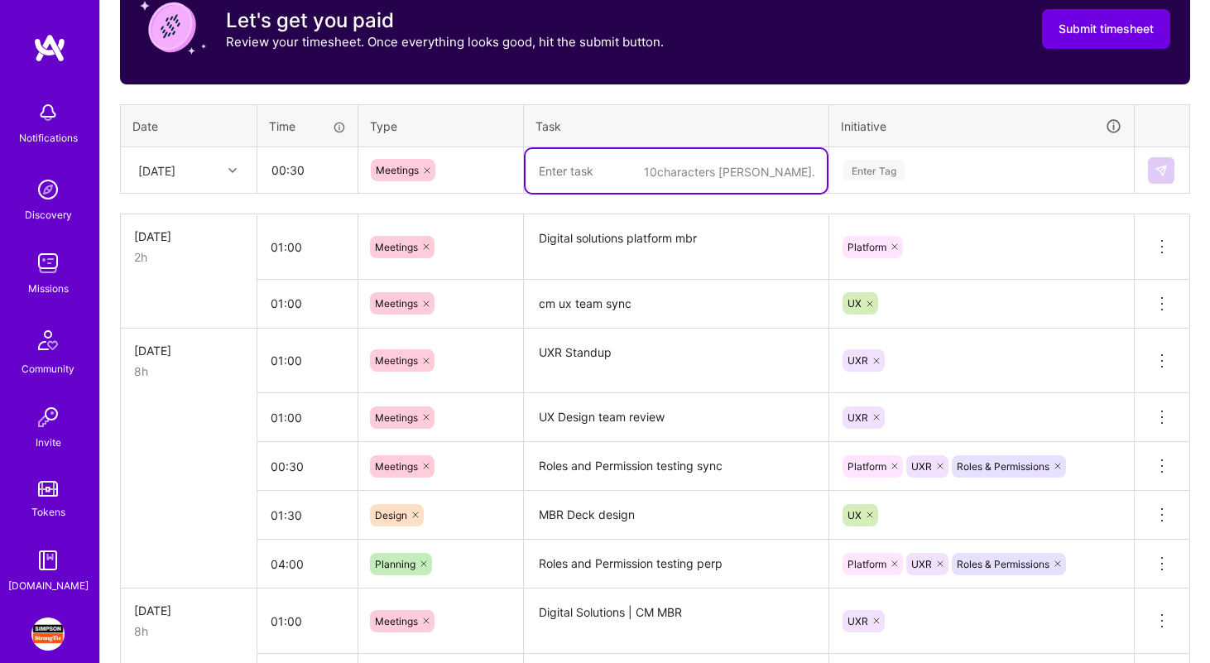
click at [617, 172] on textarea at bounding box center [675, 171] width 301 height 44
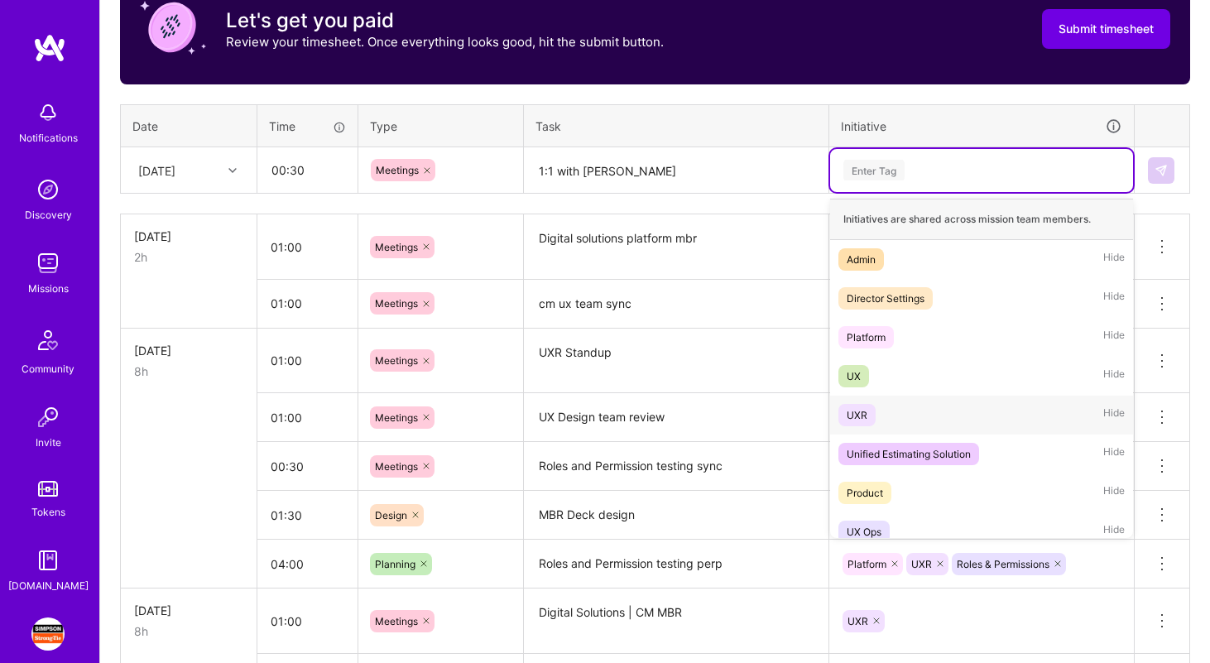
click at [943, 422] on div "UXR Hide" at bounding box center [981, 414] width 303 height 39
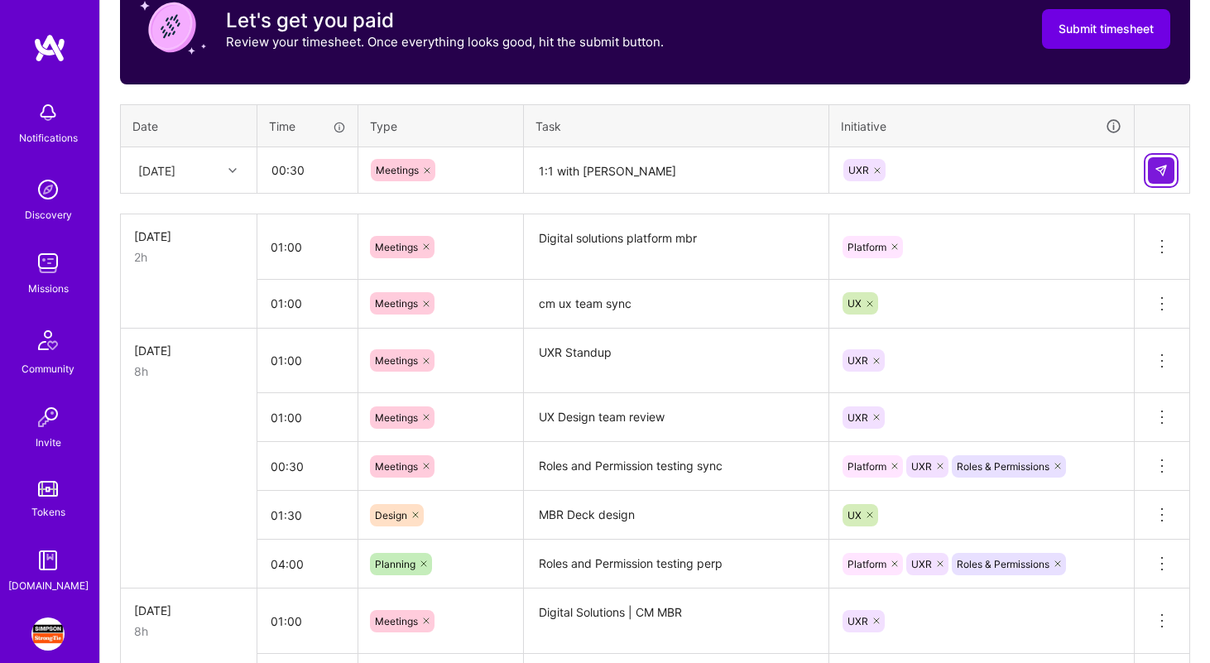
click at [1159, 170] on img at bounding box center [1160, 170] width 13 height 13
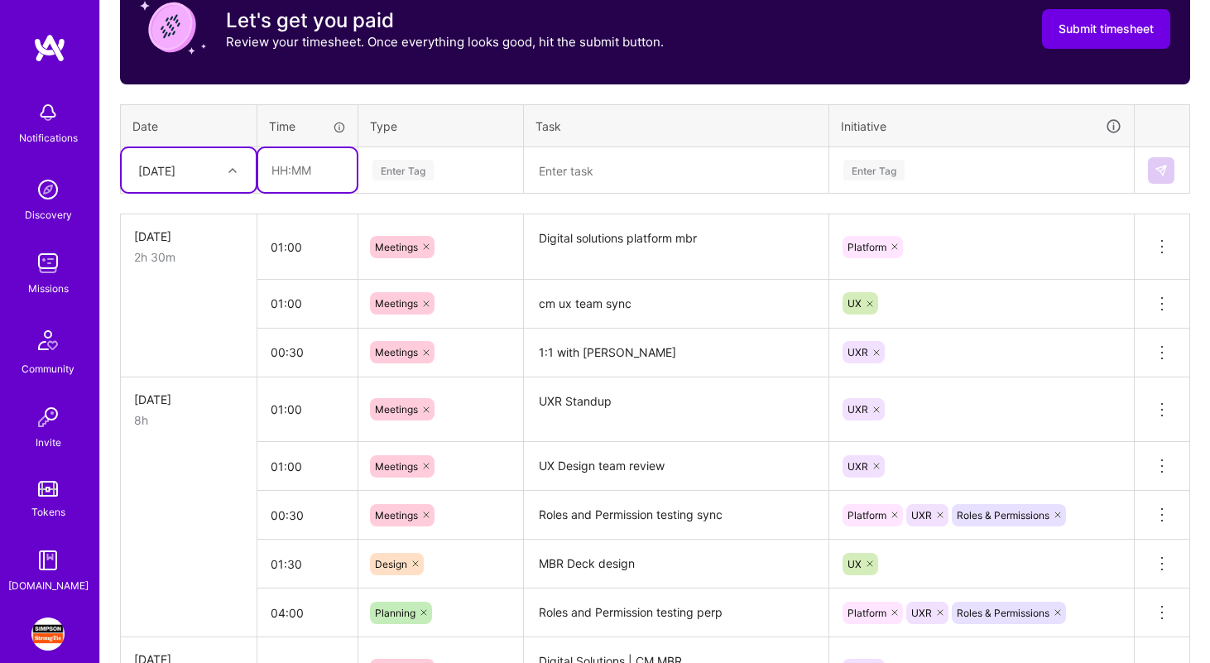
click at [296, 169] on input "text" at bounding box center [307, 170] width 98 height 44
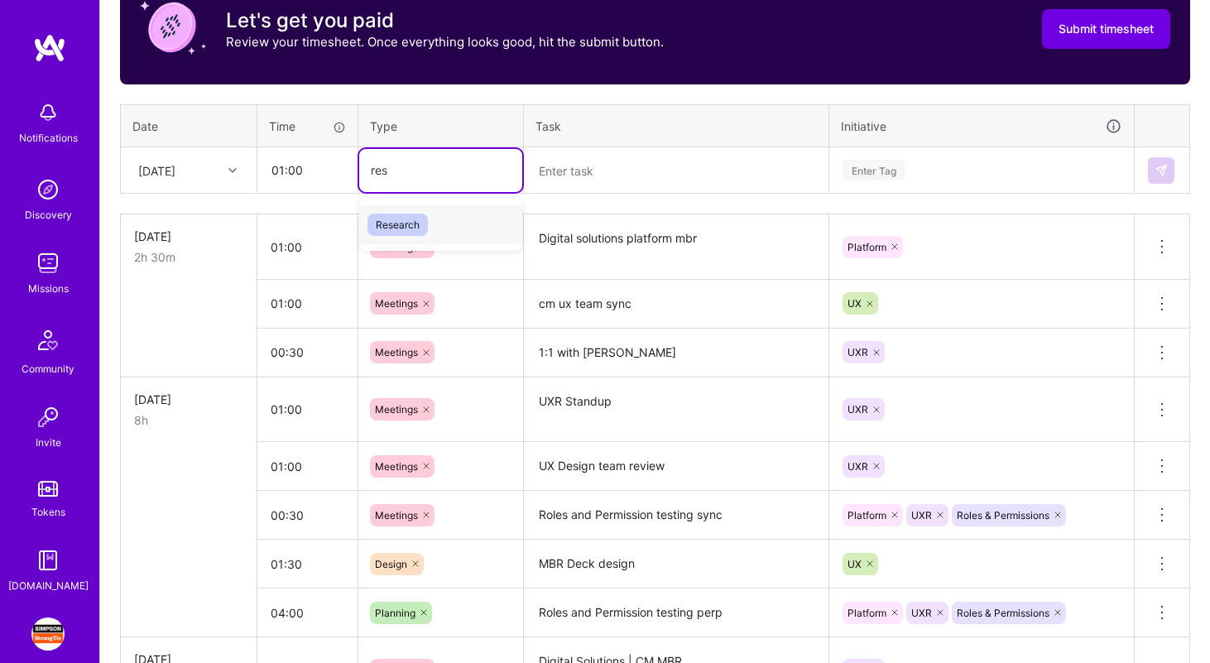
click at [424, 223] on span "Research" at bounding box center [397, 224] width 60 height 22
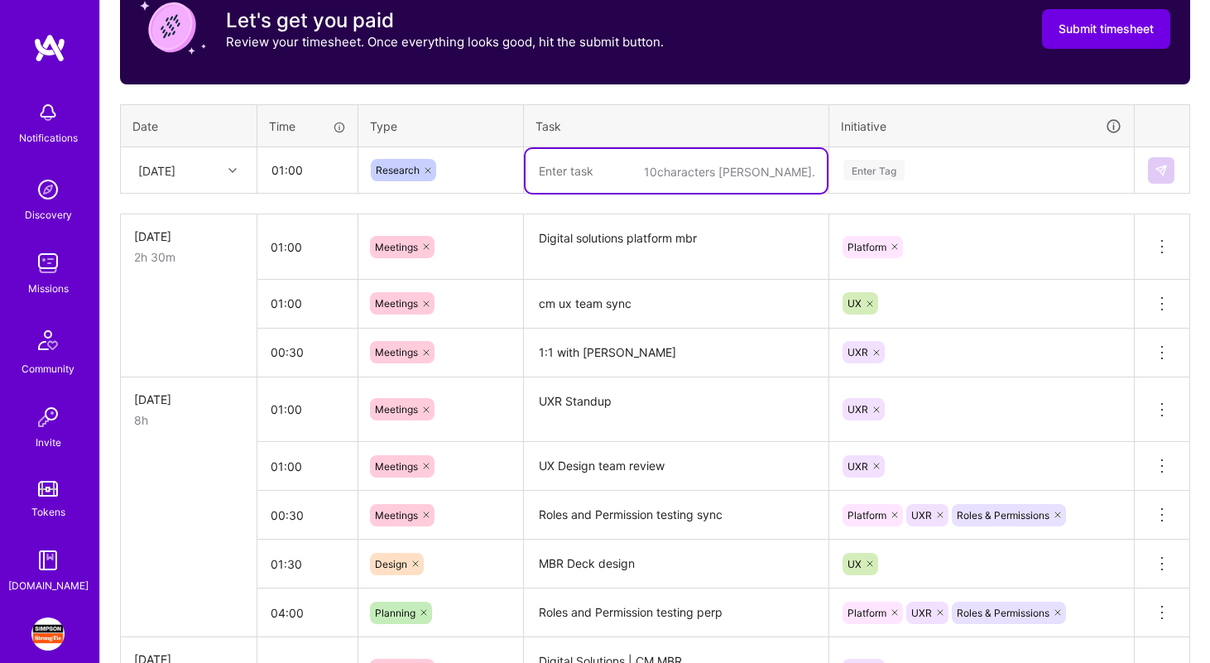
click at [596, 177] on textarea at bounding box center [675, 171] width 301 height 44
click at [951, 180] on div "Enter Tag" at bounding box center [981, 170] width 303 height 43
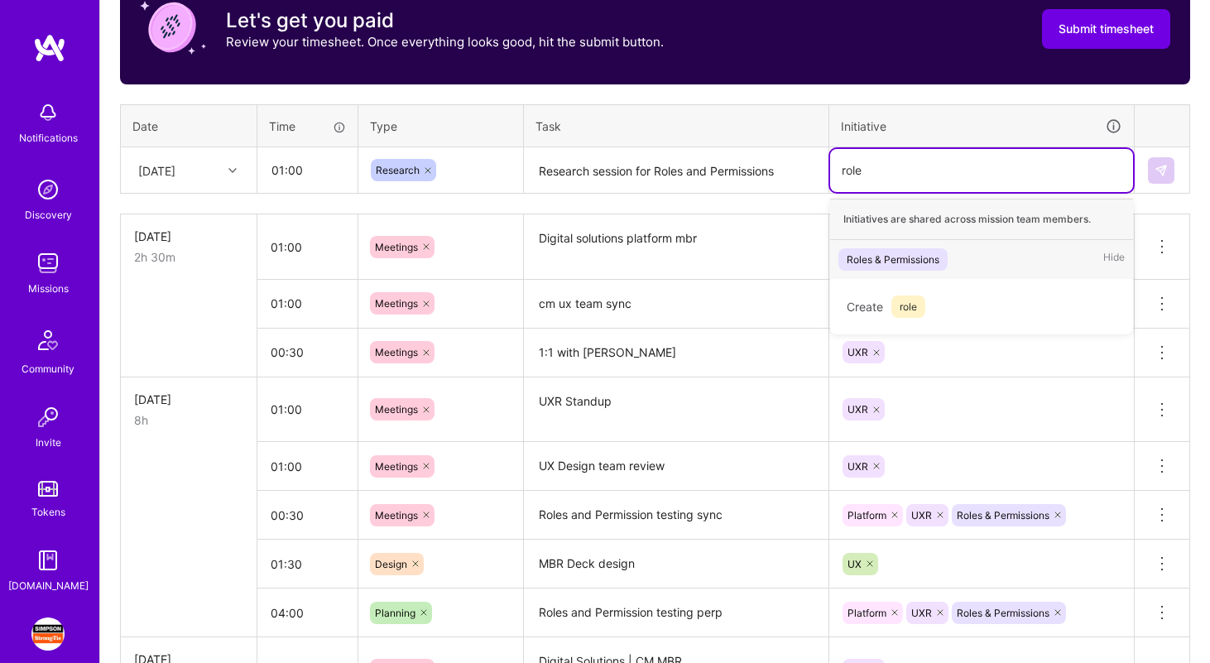
click at [969, 250] on div "Roles & Permissions Hide" at bounding box center [981, 259] width 303 height 39
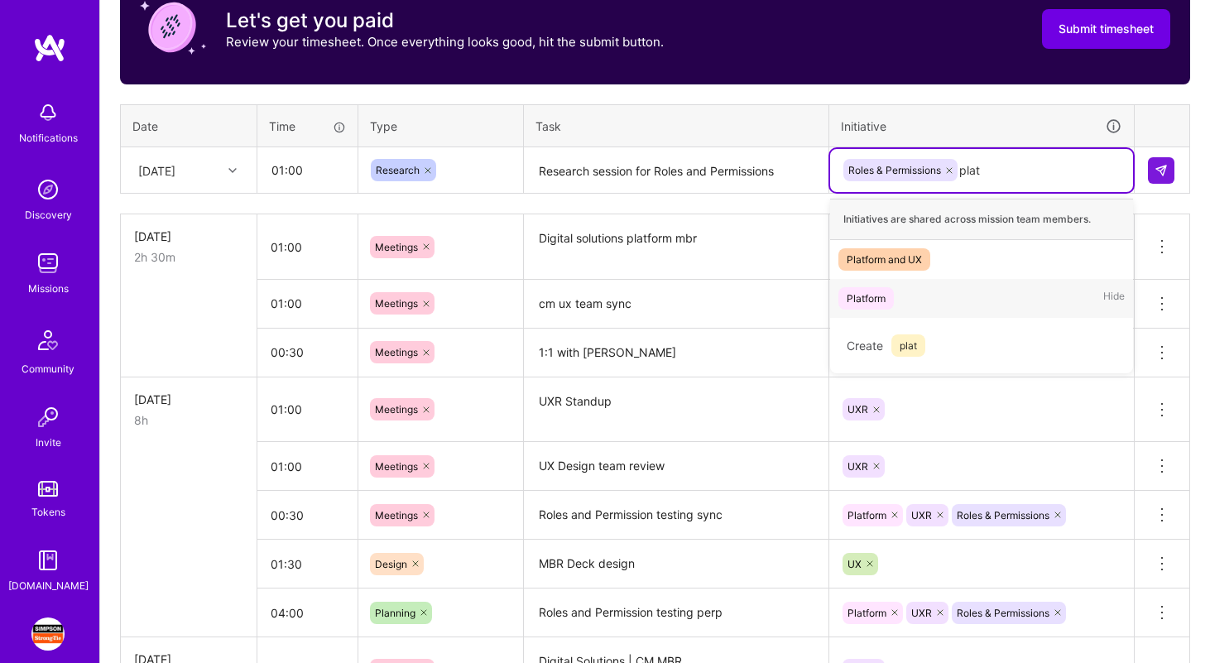
click at [954, 300] on div "Platform Hide" at bounding box center [981, 298] width 303 height 39
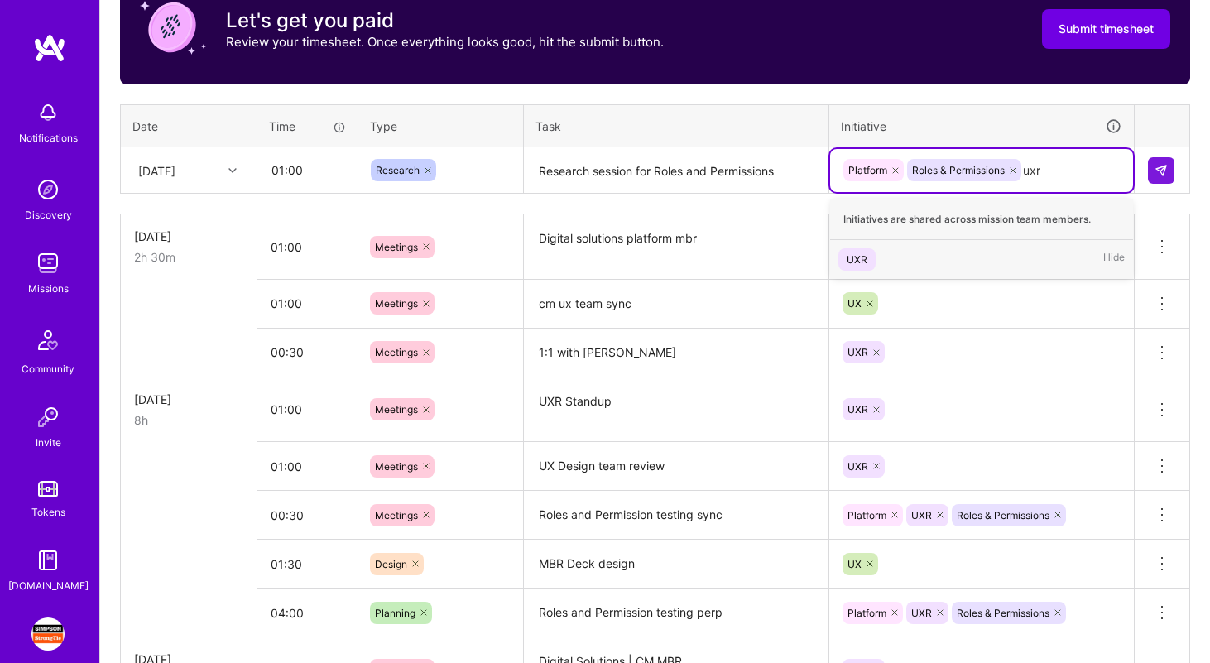
click at [957, 259] on div "UXR Hide" at bounding box center [981, 259] width 303 height 39
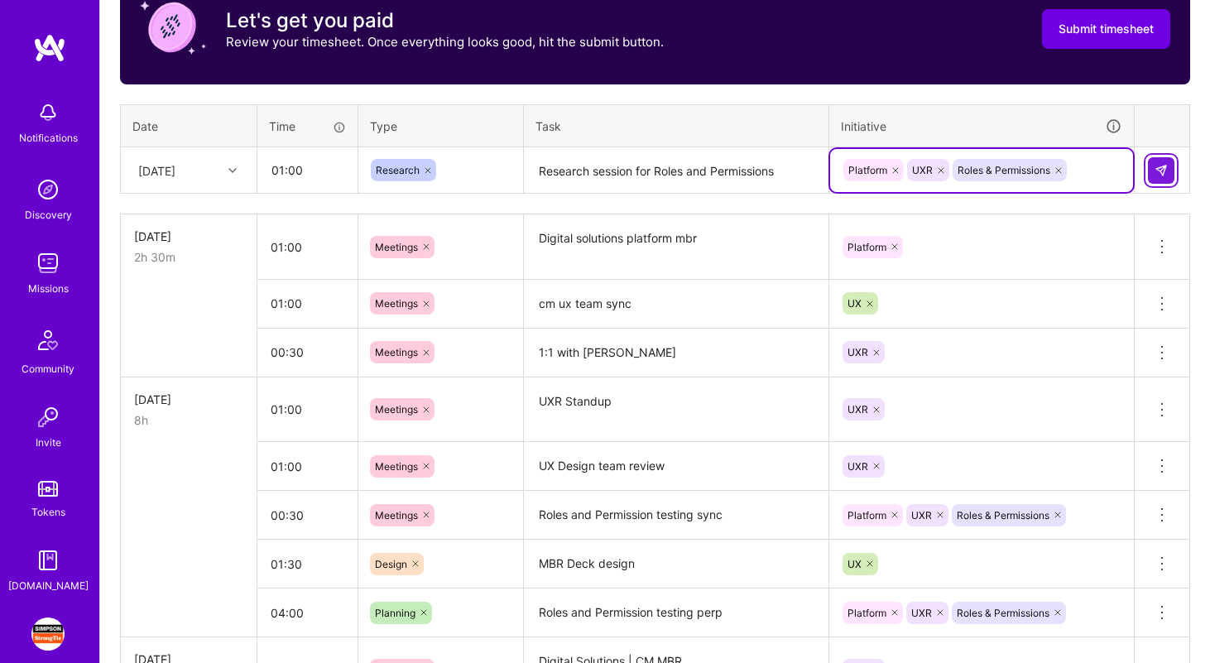
click at [1169, 165] on button at bounding box center [1161, 170] width 26 height 26
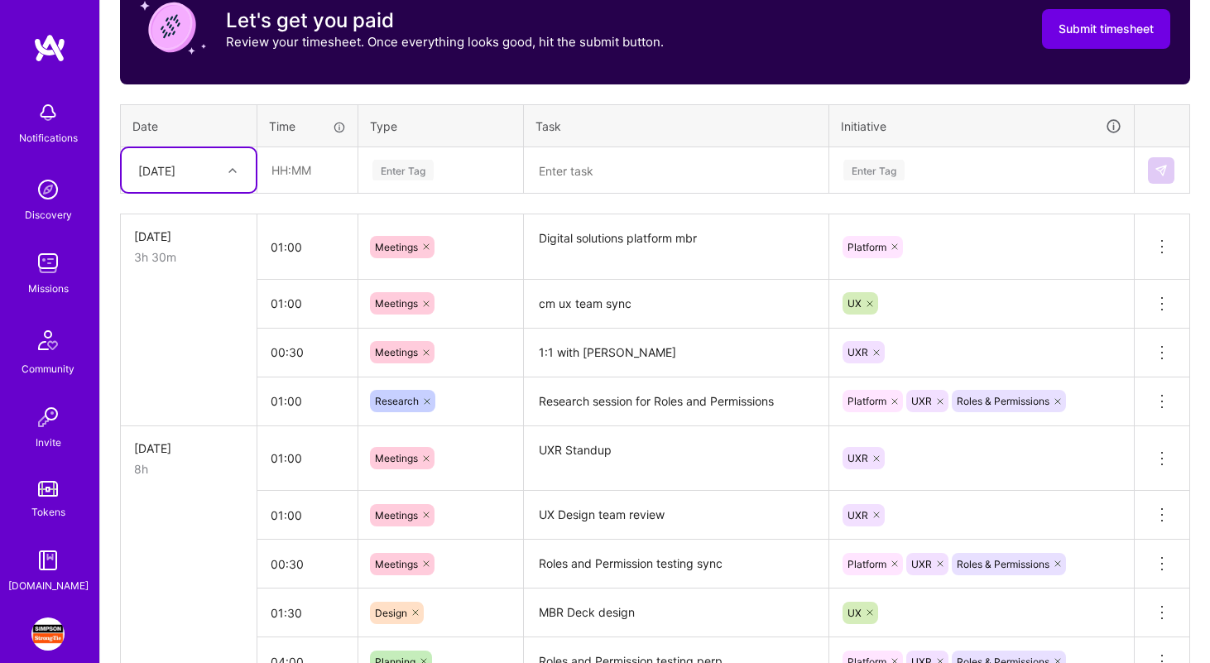
click at [597, 400] on textarea "Research session for Roles and Permissions" at bounding box center [675, 402] width 301 height 46
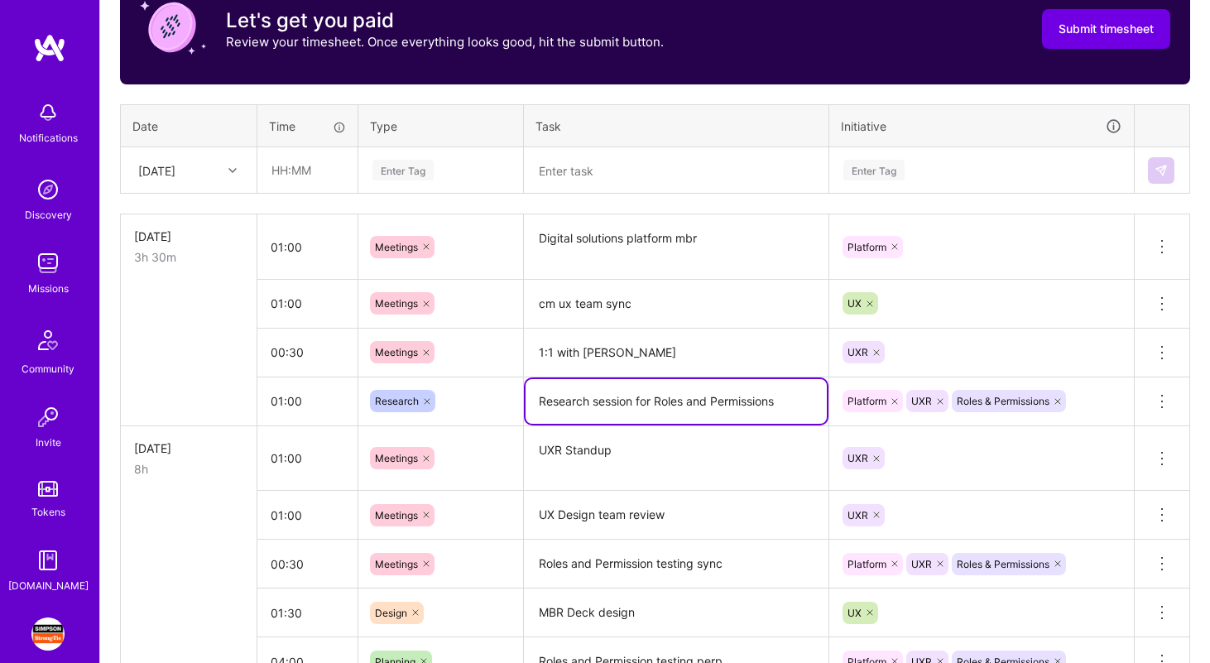
click at [597, 400] on textarea "Research session for Roles and Permissions" at bounding box center [675, 401] width 301 height 45
click at [602, 169] on textarea at bounding box center [675, 171] width 301 height 44
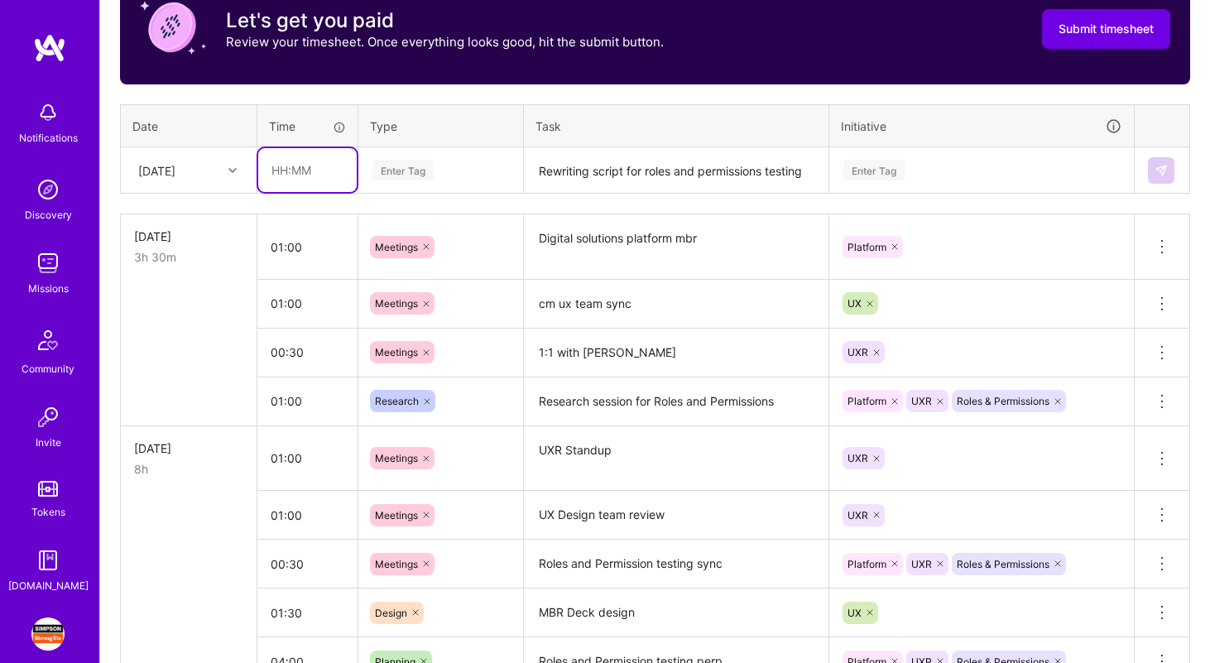
click at [319, 168] on input "text" at bounding box center [307, 170] width 98 height 44
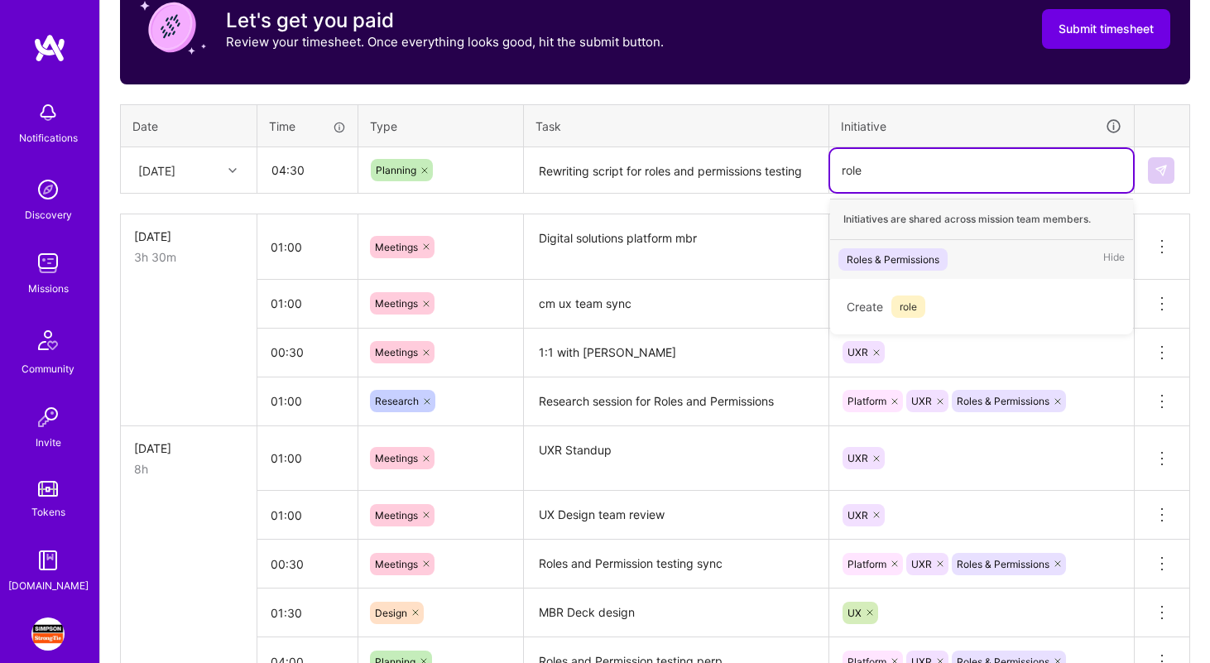
click at [979, 256] on div "Roles & Permissions Hide" at bounding box center [981, 259] width 303 height 39
click at [943, 253] on div "UXR Hide" at bounding box center [981, 259] width 303 height 39
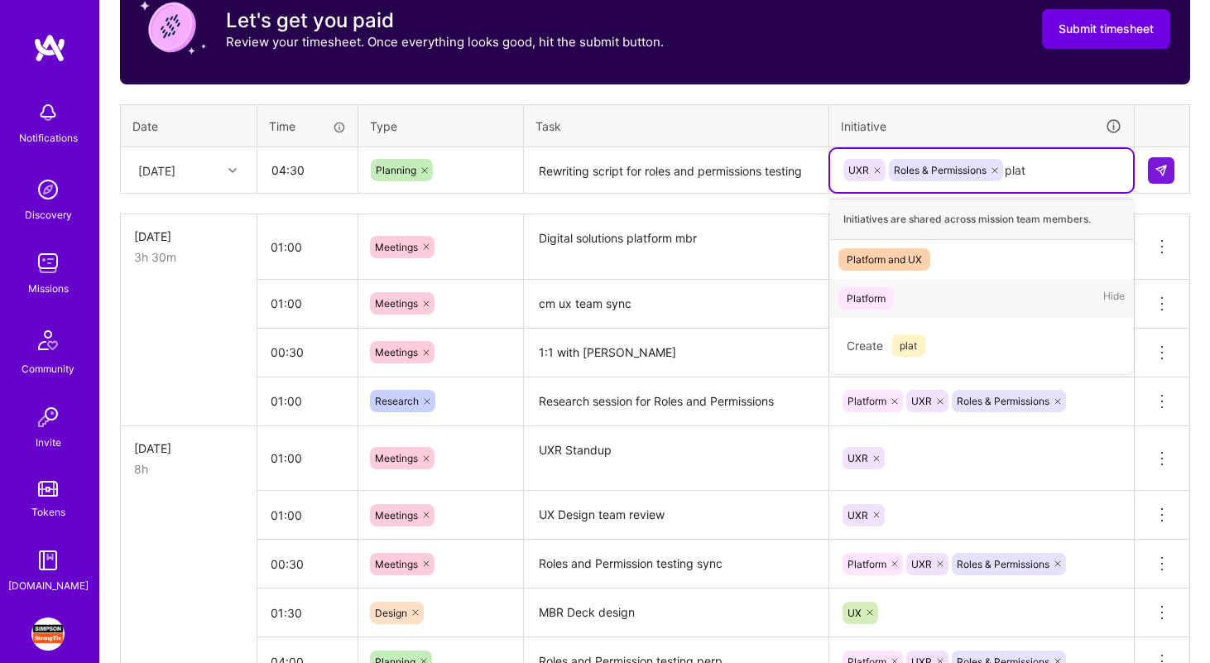
click at [926, 304] on div "Platform Hide" at bounding box center [981, 298] width 303 height 39
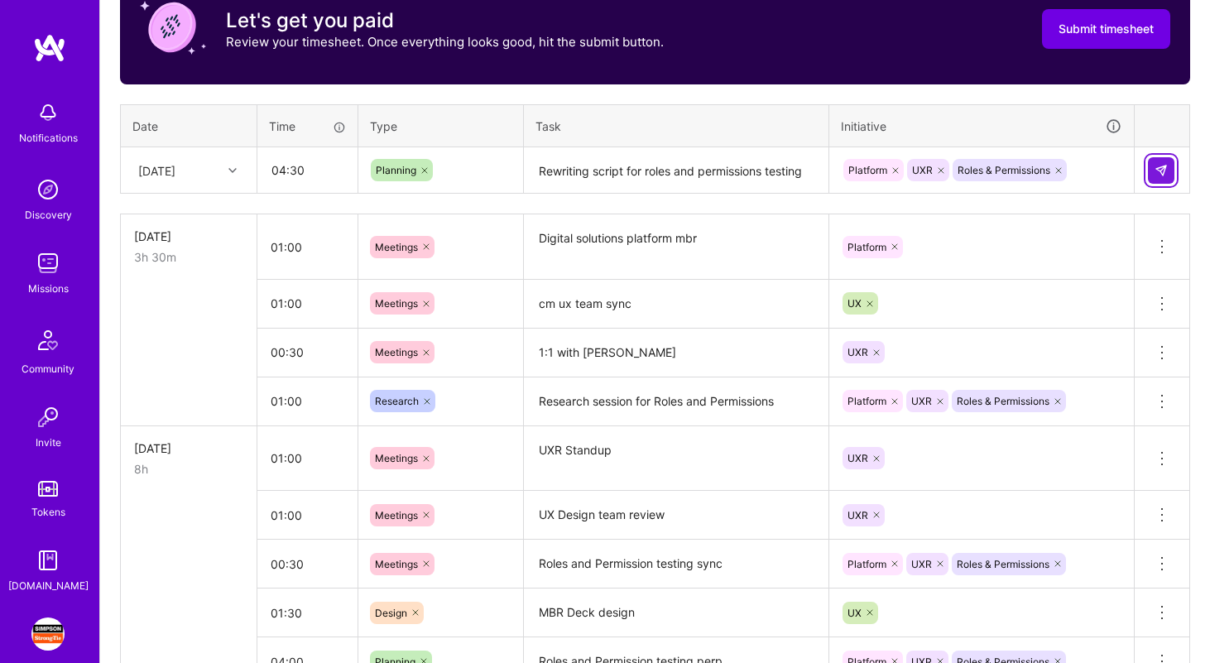
click at [1158, 170] on img at bounding box center [1160, 170] width 13 height 13
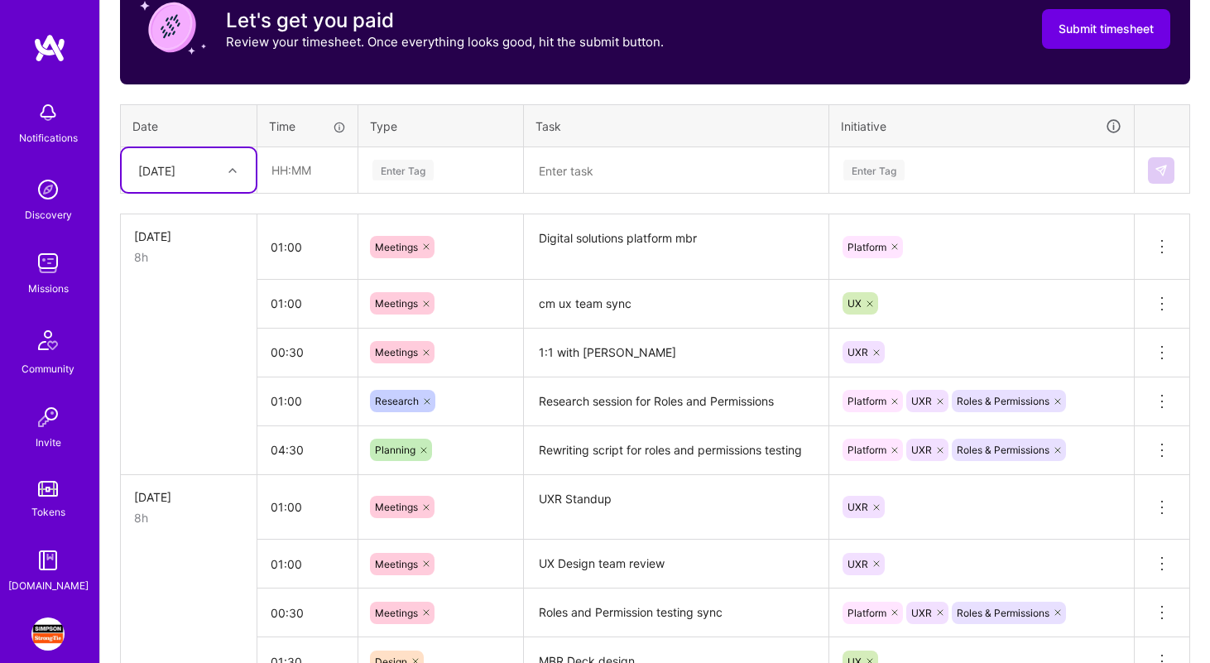
click at [810, 449] on textarea "Rewriting script for roles and permissions testing" at bounding box center [675, 451] width 301 height 46
click at [284, 450] on input "04:30" at bounding box center [307, 450] width 100 height 44
click at [208, 333] on td at bounding box center [189, 352] width 137 height 49
click at [308, 157] on input "text" at bounding box center [307, 170] width 98 height 44
click at [280, 447] on input "02:30" at bounding box center [307, 450] width 100 height 44
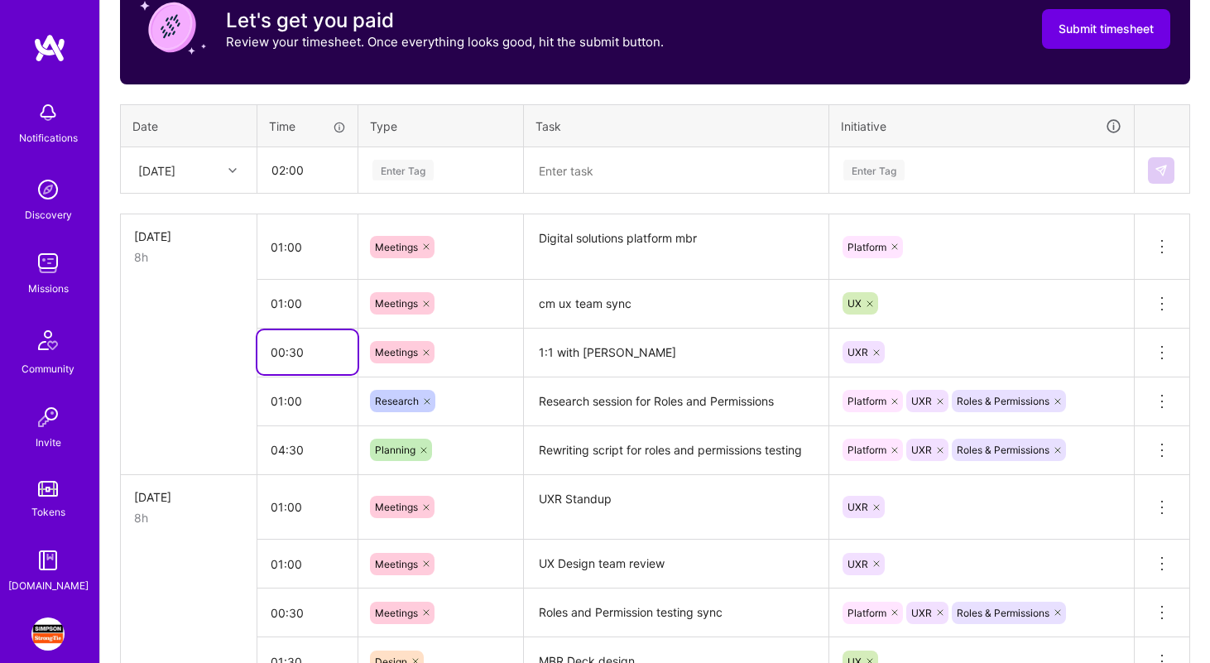
click at [331, 346] on input "00:30" at bounding box center [307, 352] width 100 height 44
click at [222, 171] on div at bounding box center [235, 171] width 26 height 22
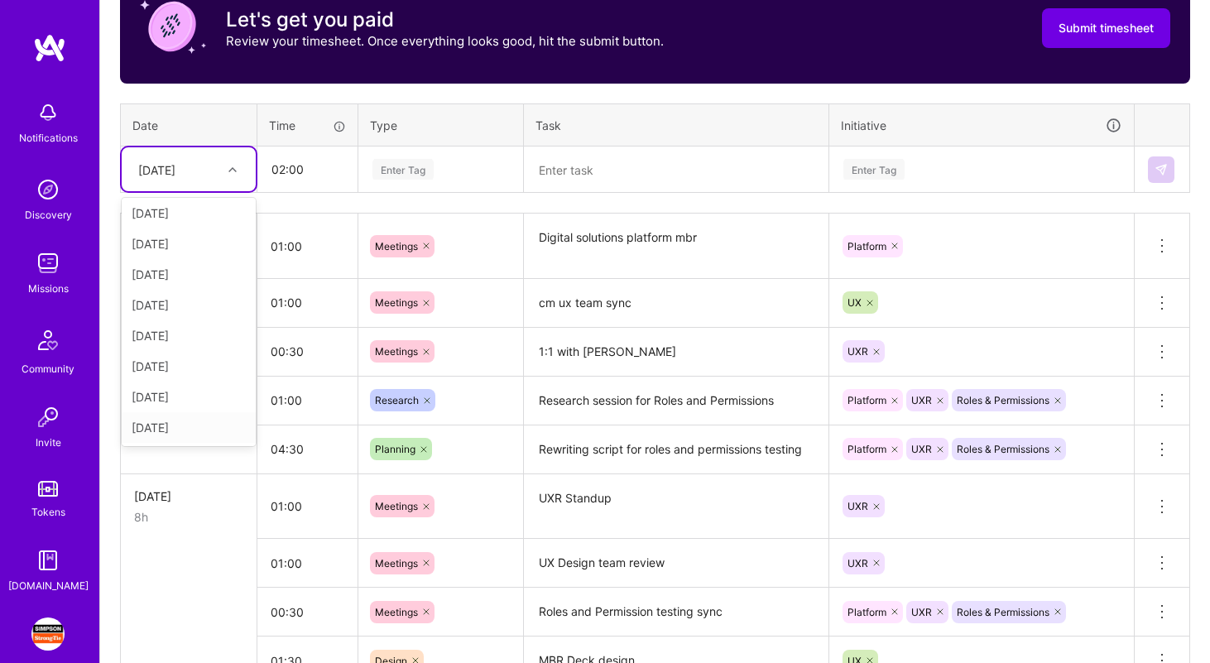
click at [196, 424] on div "[DATE]" at bounding box center [189, 427] width 134 height 31
